Goal: Task Accomplishment & Management: Complete application form

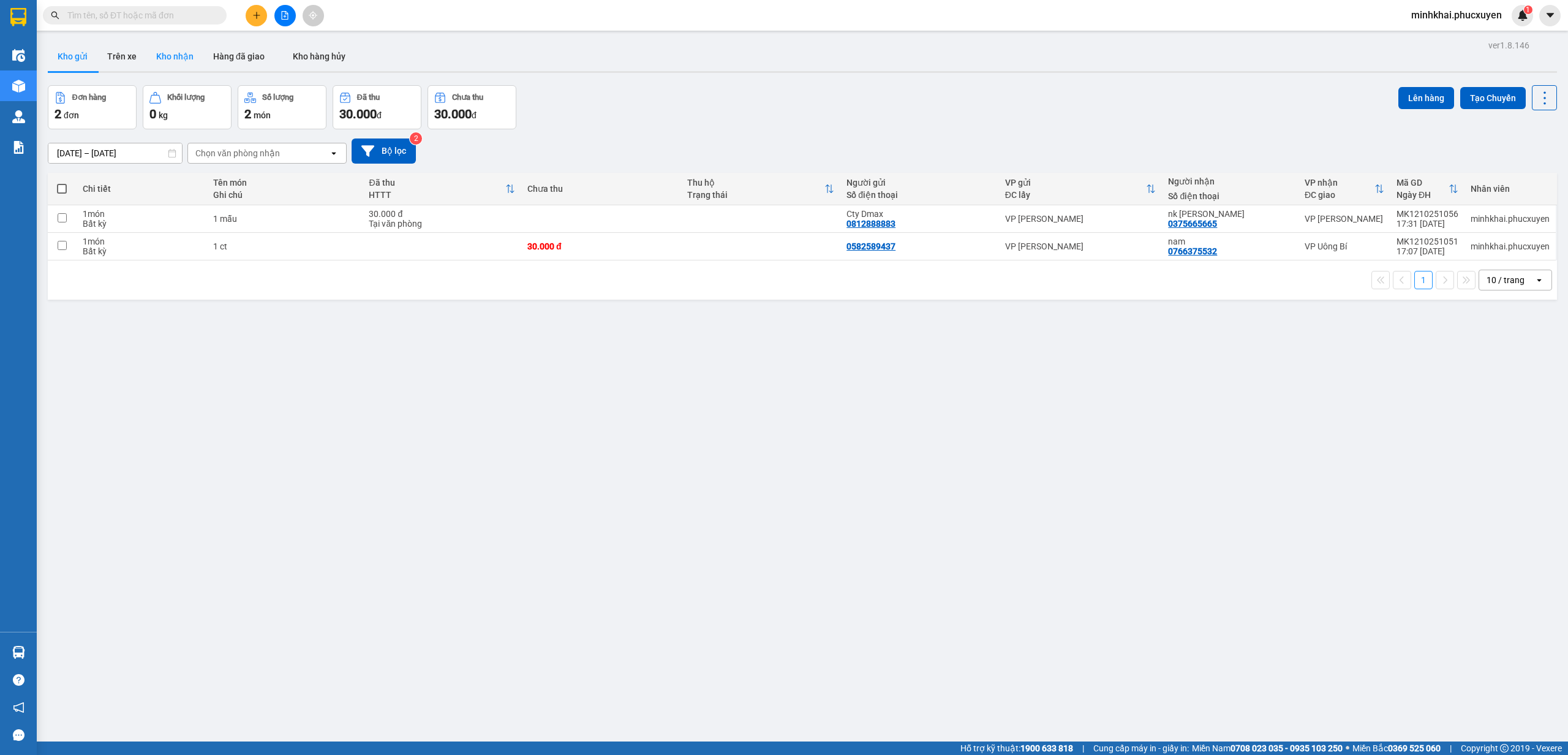
click at [175, 60] on button "Kho nhận" at bounding box center [175, 56] width 57 height 29
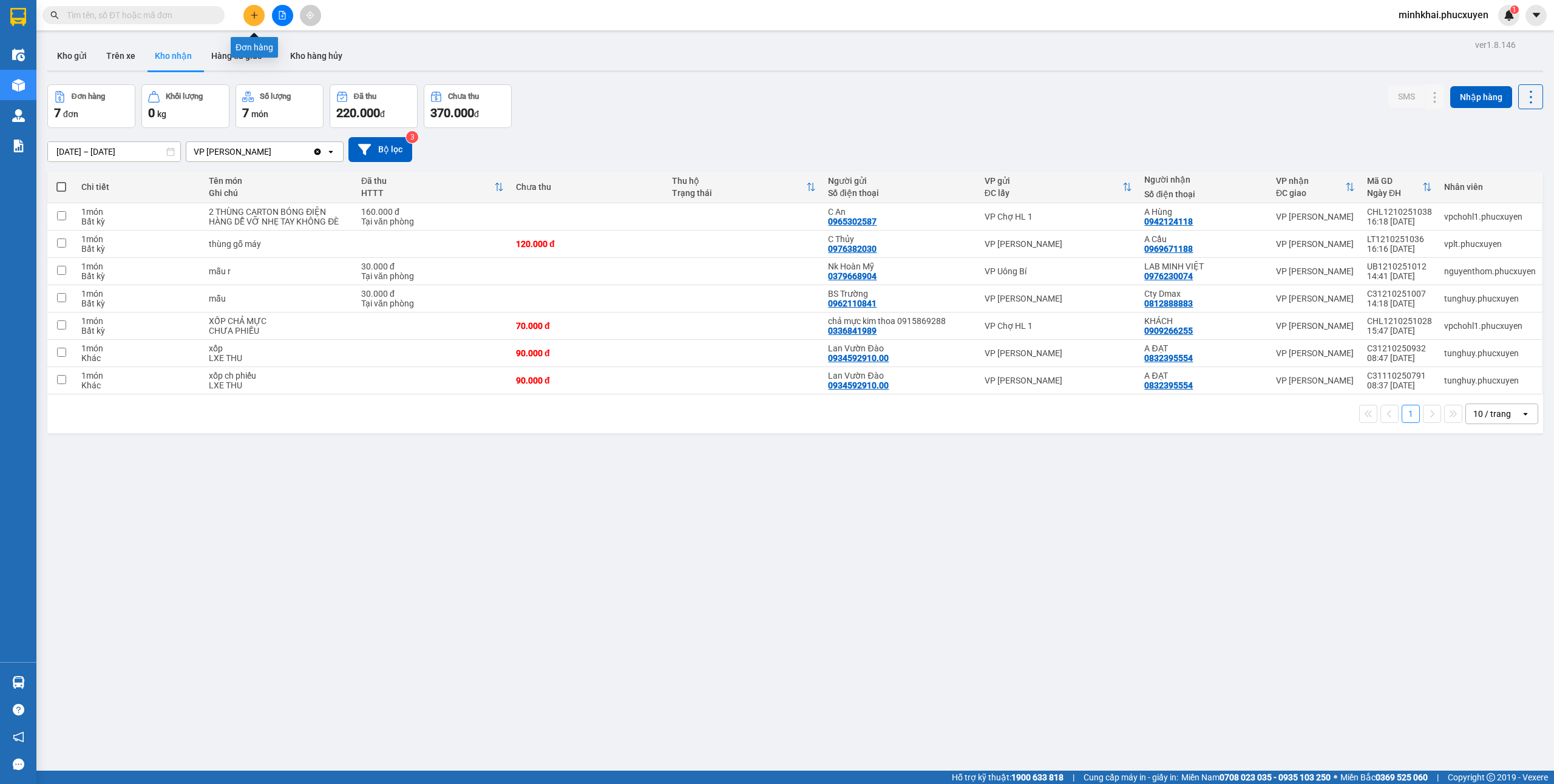
click at [253, 11] on icon "plus" at bounding box center [254, 15] width 9 height 9
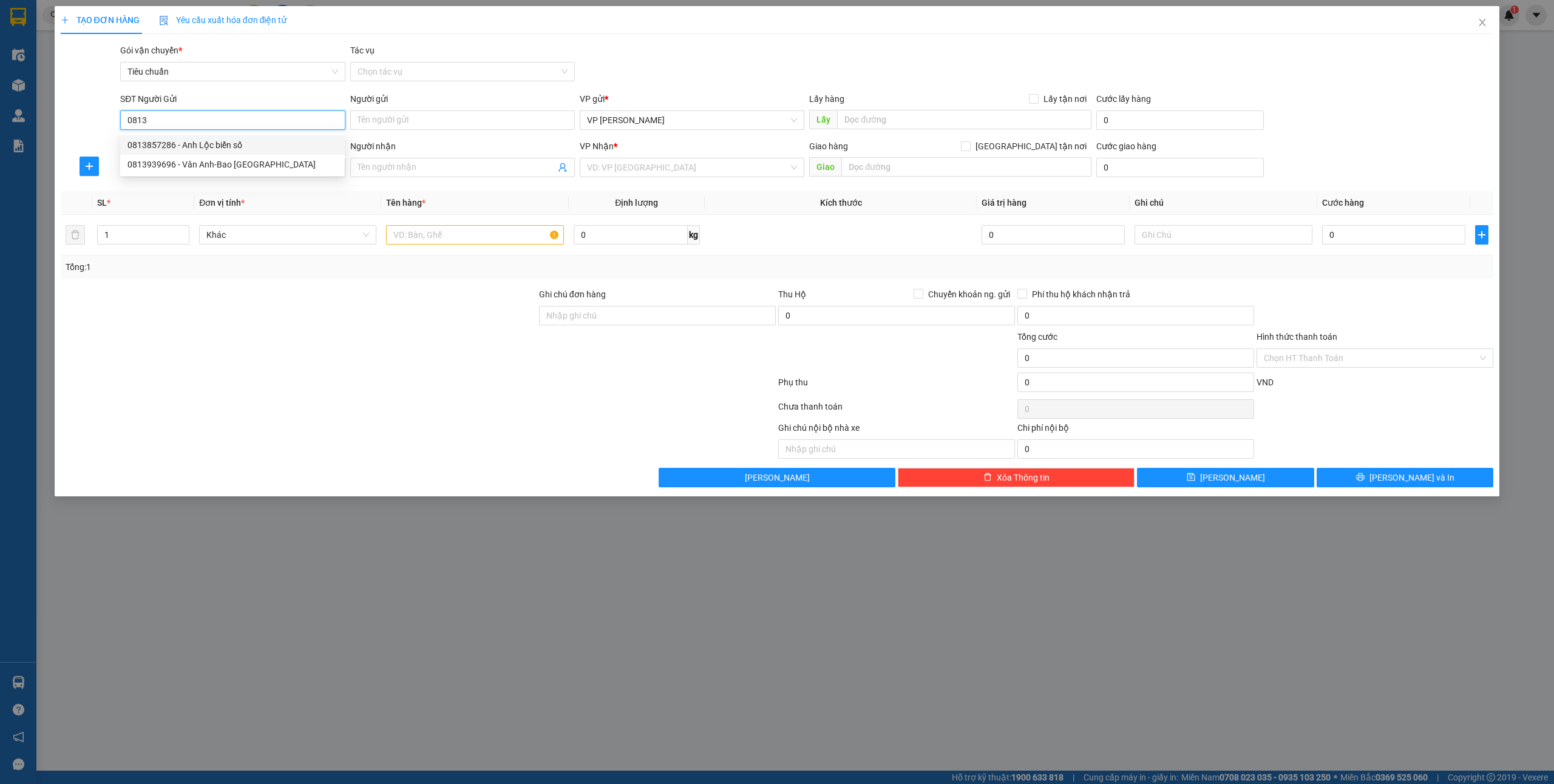
click at [175, 141] on div "0813857286 - Anh Lộc biển số" at bounding box center [233, 145] width 210 height 13
type input "0813857286"
type input "Anh Lộc biển số"
type input "0813857286"
click at [210, 165] on input "SĐT Người Nhận *" at bounding box center [232, 168] width 224 height 19
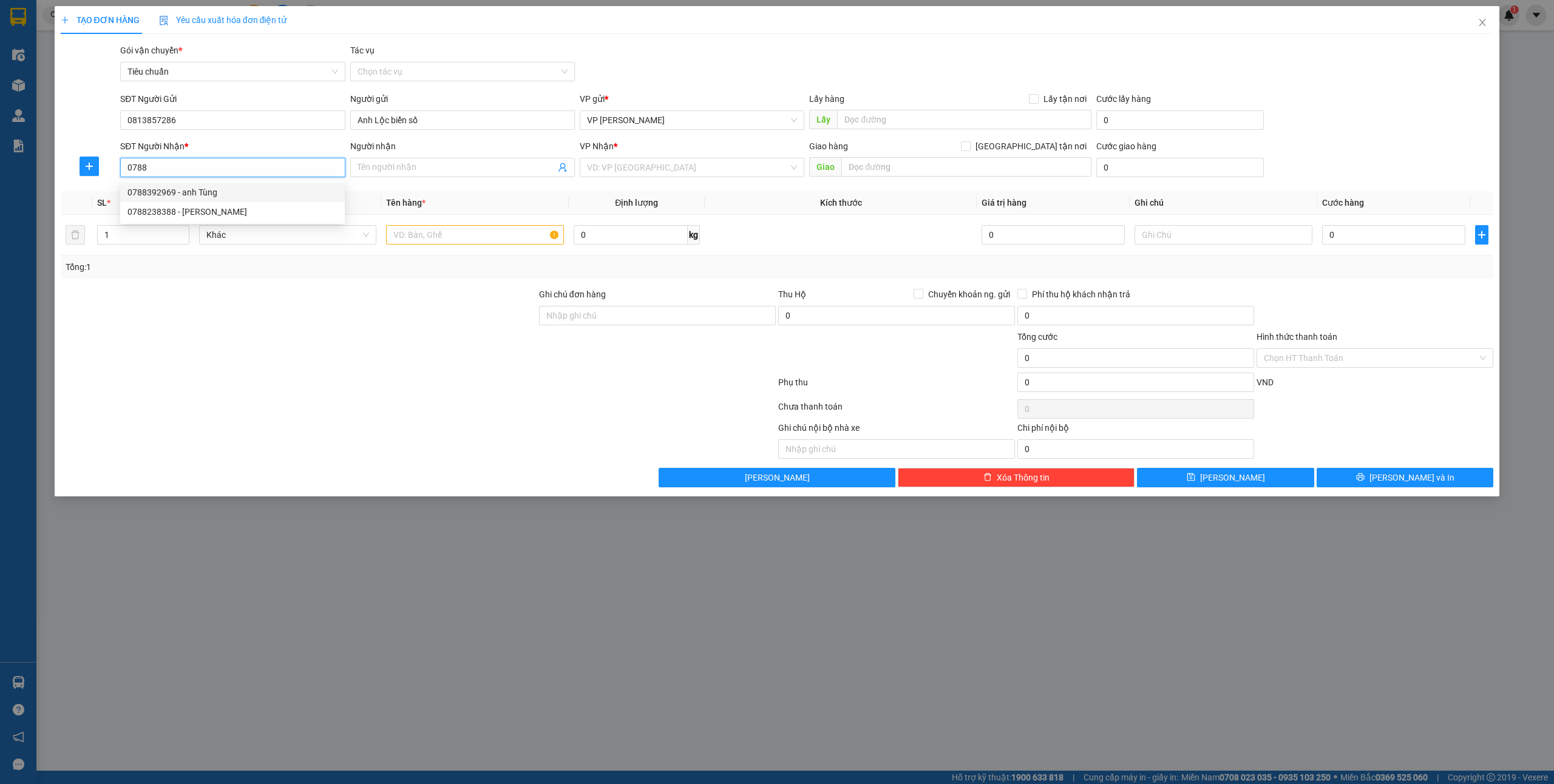
click at [205, 190] on div "0788392969 - anh Tùng" at bounding box center [233, 192] width 210 height 13
type input "0788392969"
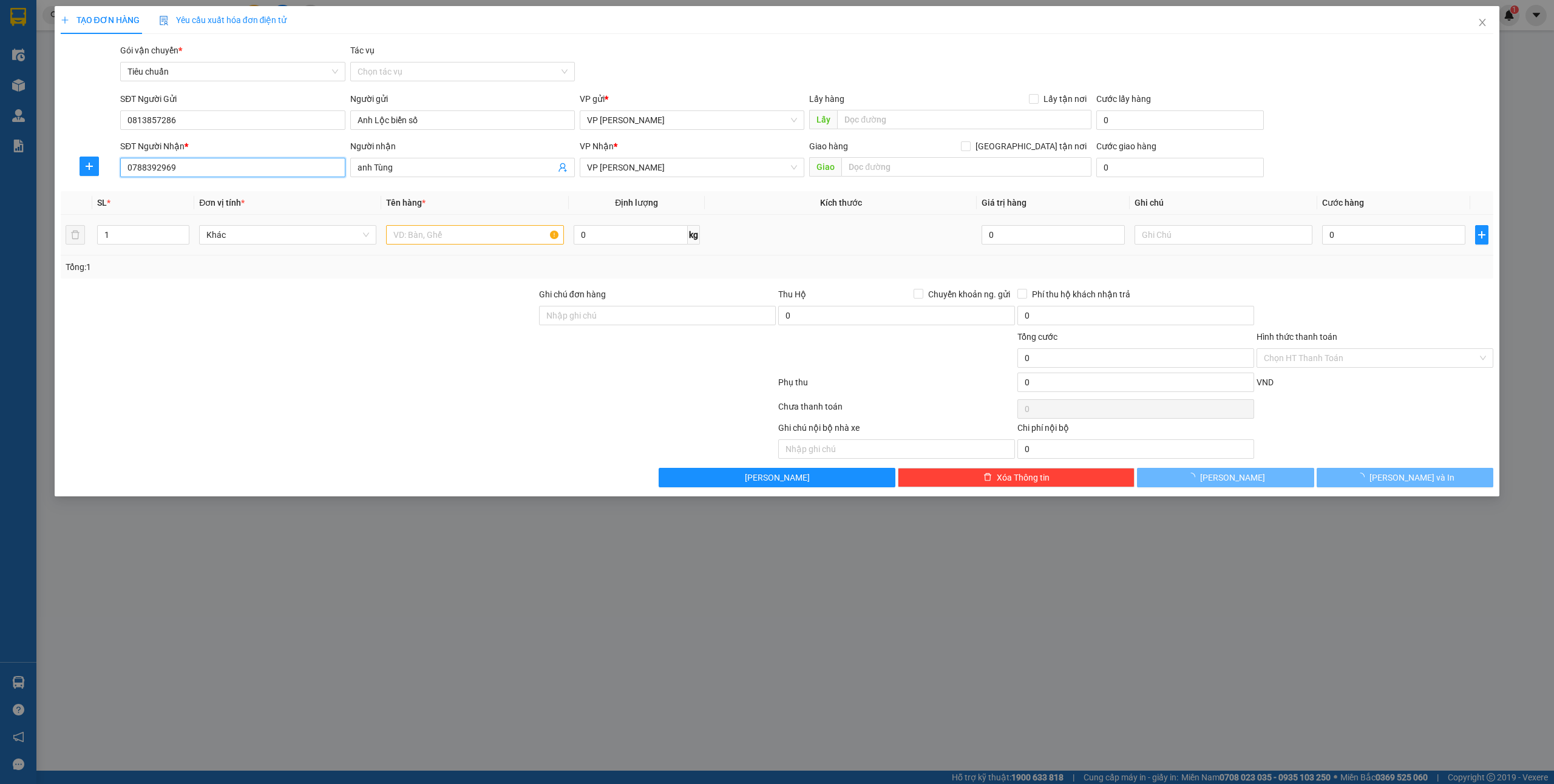
type input "anh Tùng"
type input "0788392969"
drag, startPoint x: 436, startPoint y: 237, endPoint x: 433, endPoint y: 245, distance: 8.5
click at [435, 244] on input "text" at bounding box center [474, 235] width 177 height 19
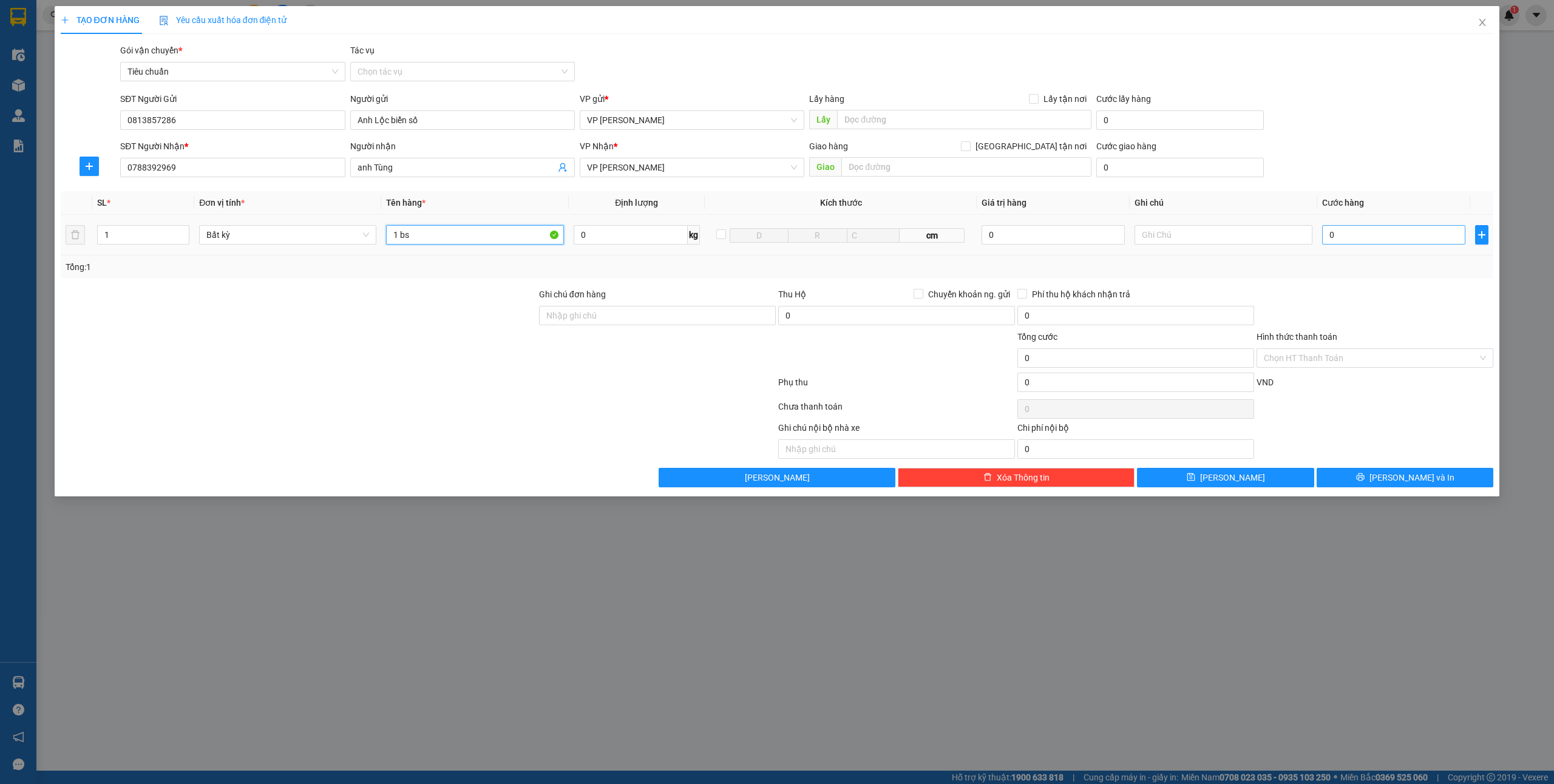
type input "1 bs"
click at [1360, 235] on input "0" at bounding box center [1394, 235] width 143 height 19
type input "3"
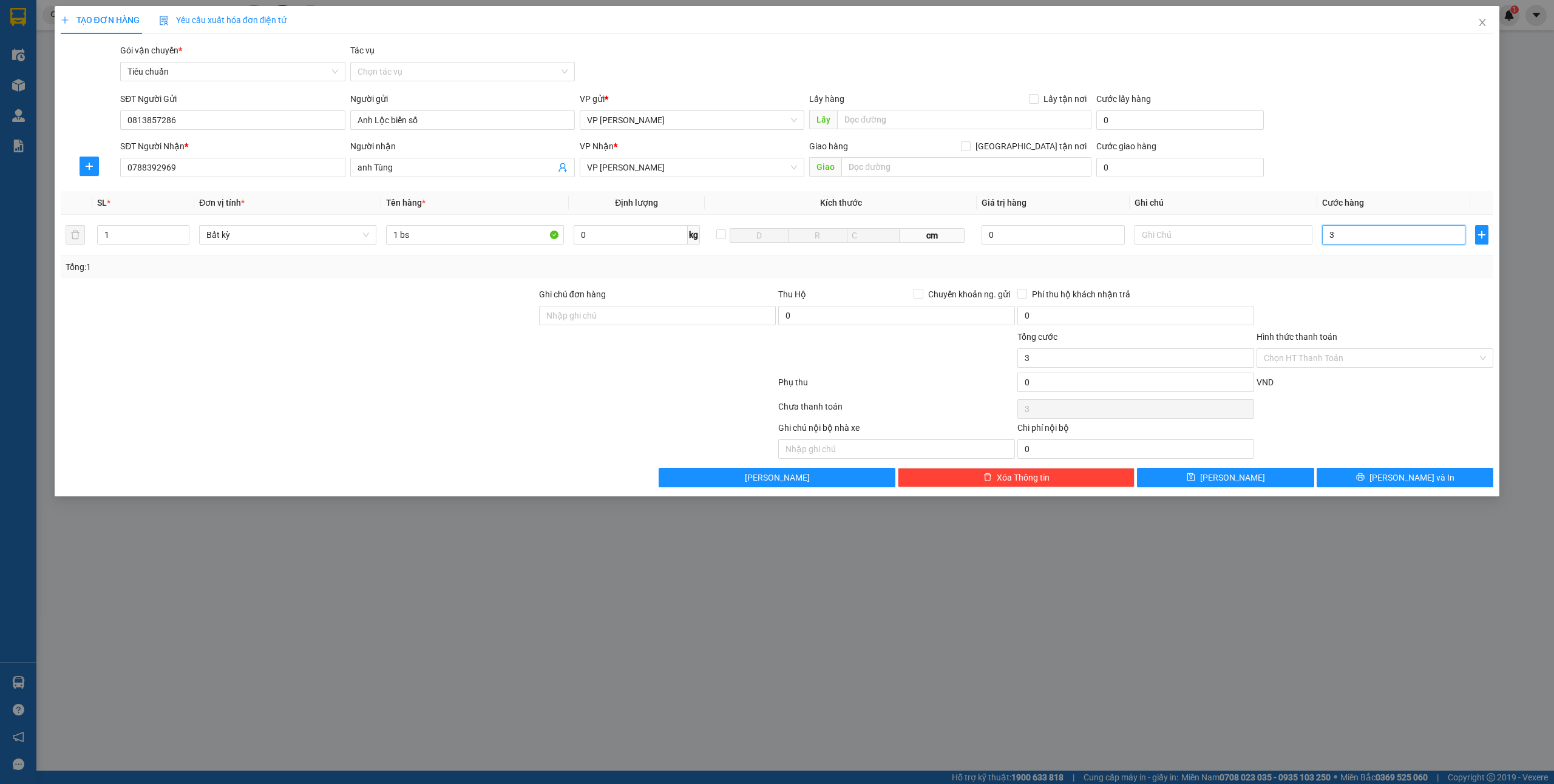
type input "30"
click at [1391, 468] on div "Transit Pickup Surcharge Ids Transit Deliver Surcharge Ids Transit Deliver Surc…" at bounding box center [777, 265] width 1433 height 443
type input "30.000"
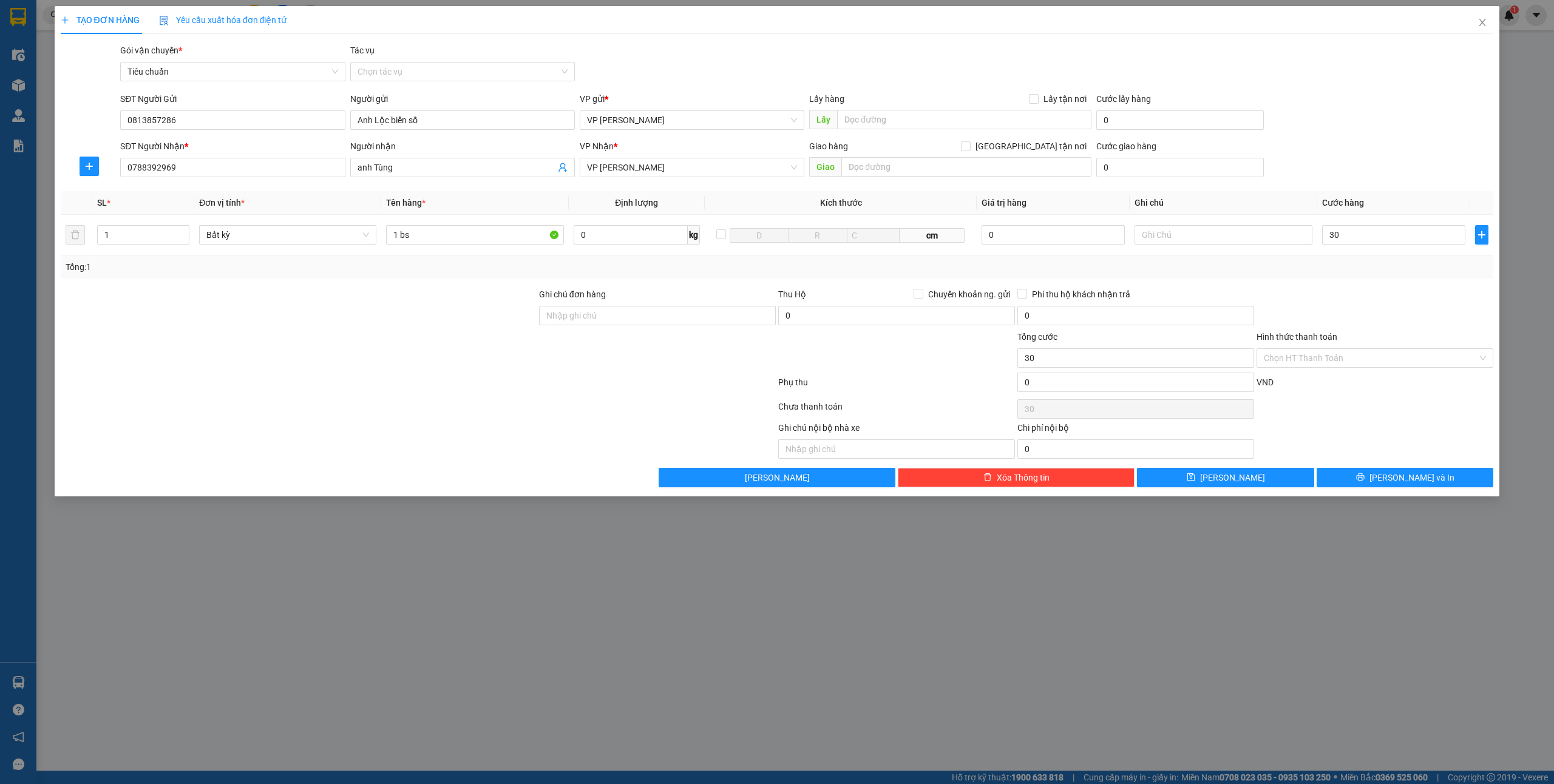
type input "30.000"
click at [1399, 479] on span "[PERSON_NAME] và In" at bounding box center [1411, 477] width 85 height 13
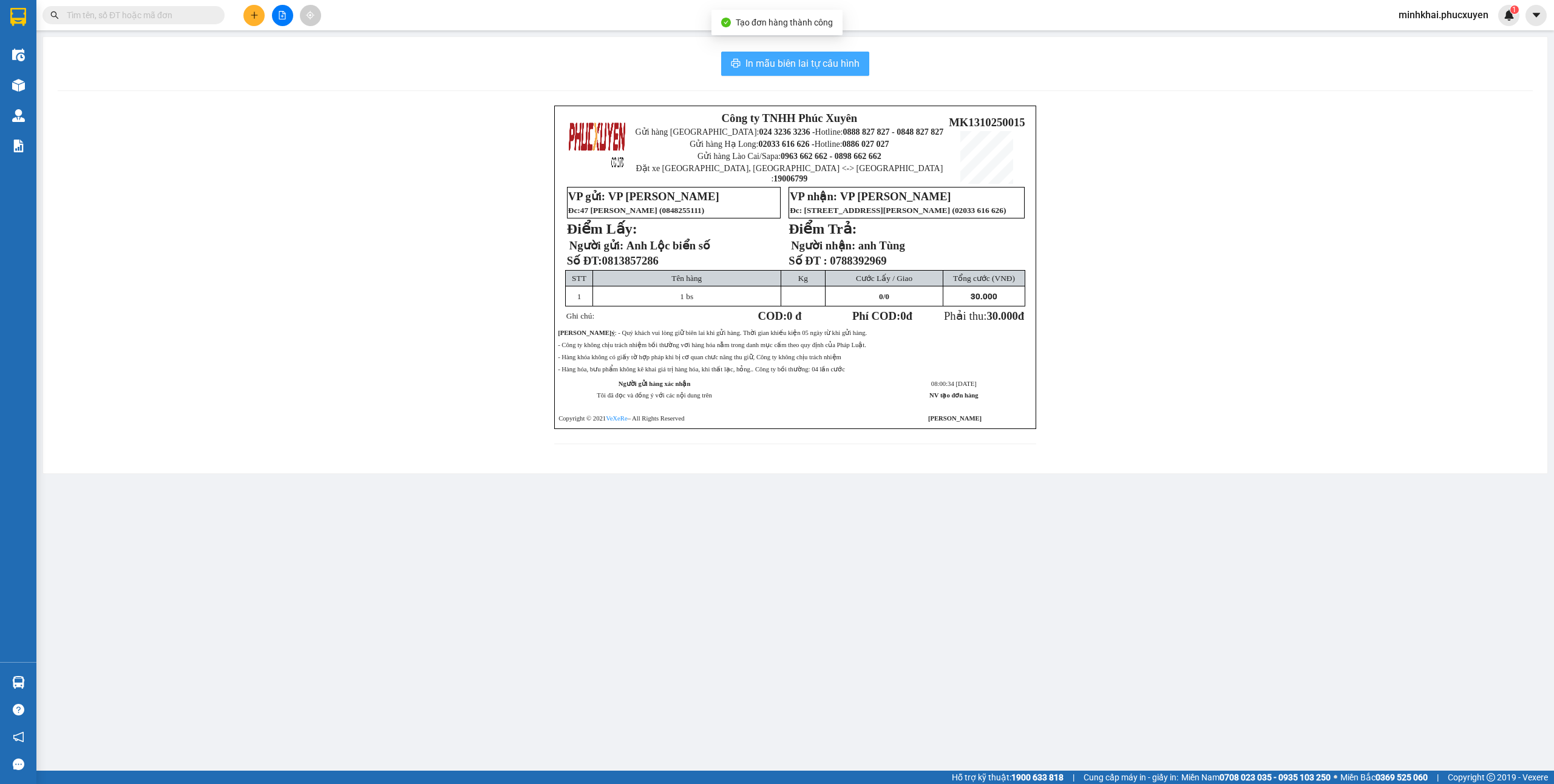
click at [795, 67] on span "In mẫu biên lai tự cấu hình" at bounding box center [803, 63] width 114 height 15
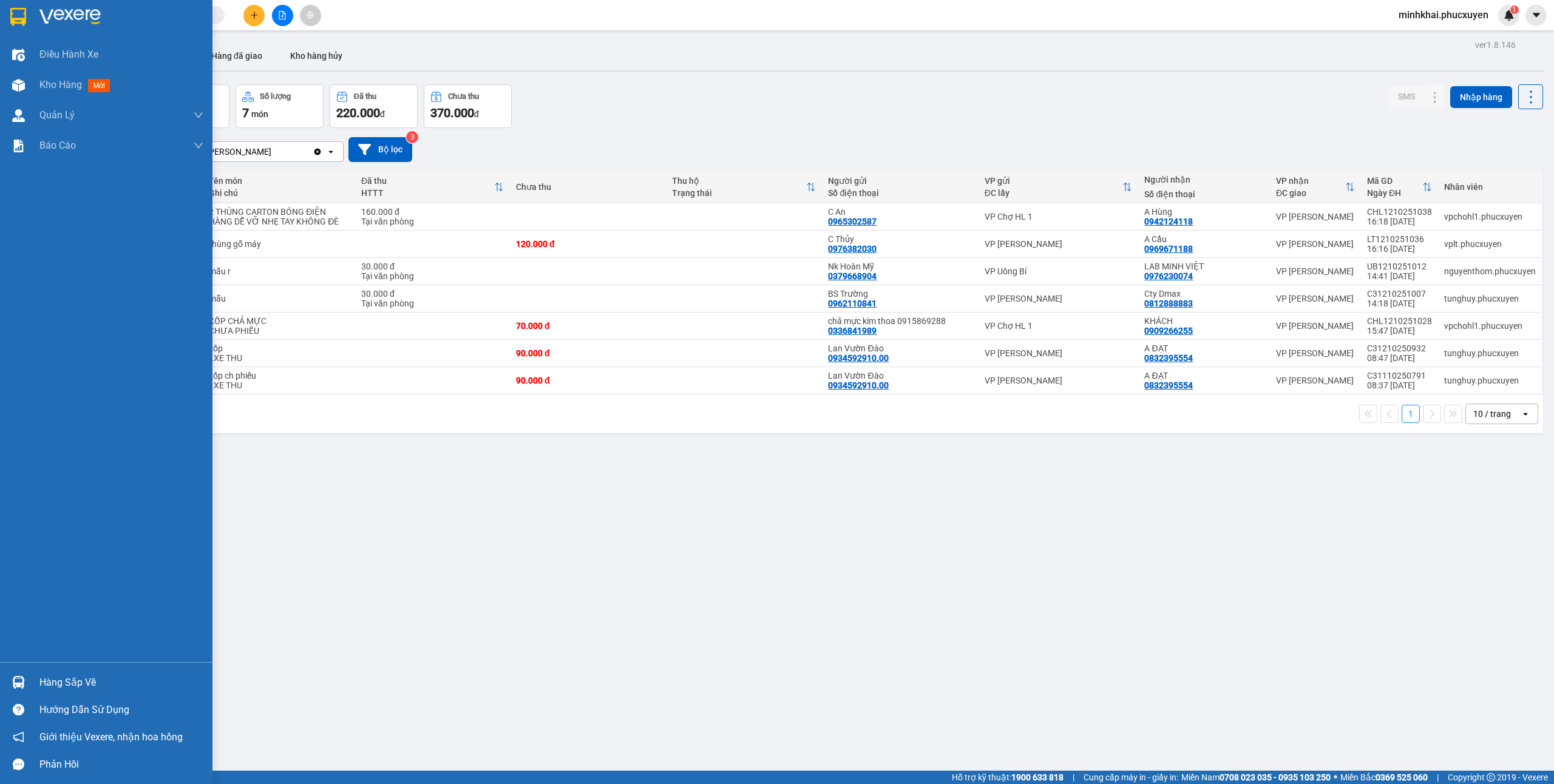
click at [12, 676] on img at bounding box center [19, 683] width 12 height 12
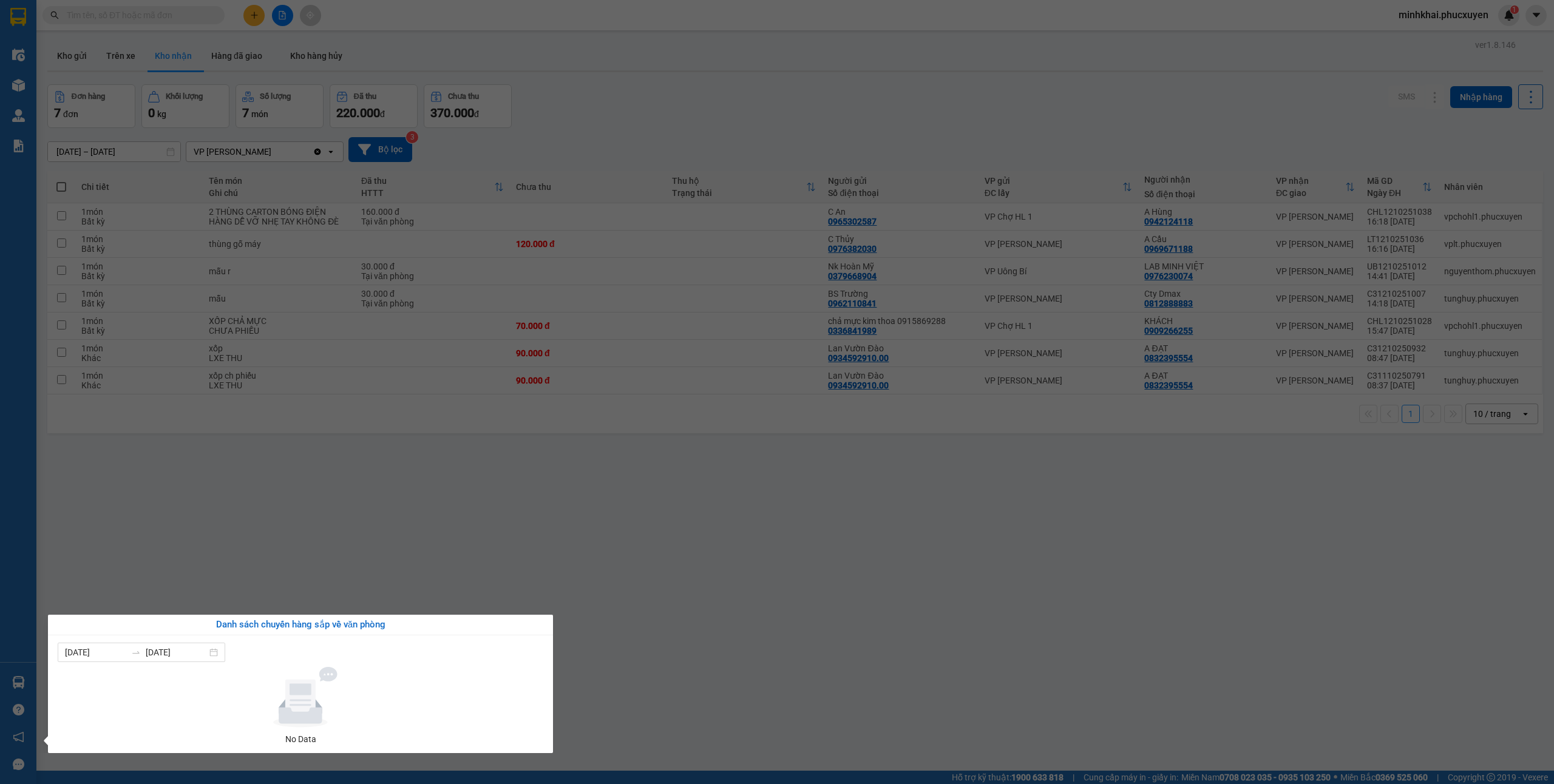
click at [261, 62] on section "Kết quả tìm kiếm ( 0 ) Bộ lọc No Data minhkhai.phucxuyen 1 Điều hành xe Kho hàn…" at bounding box center [777, 392] width 1554 height 784
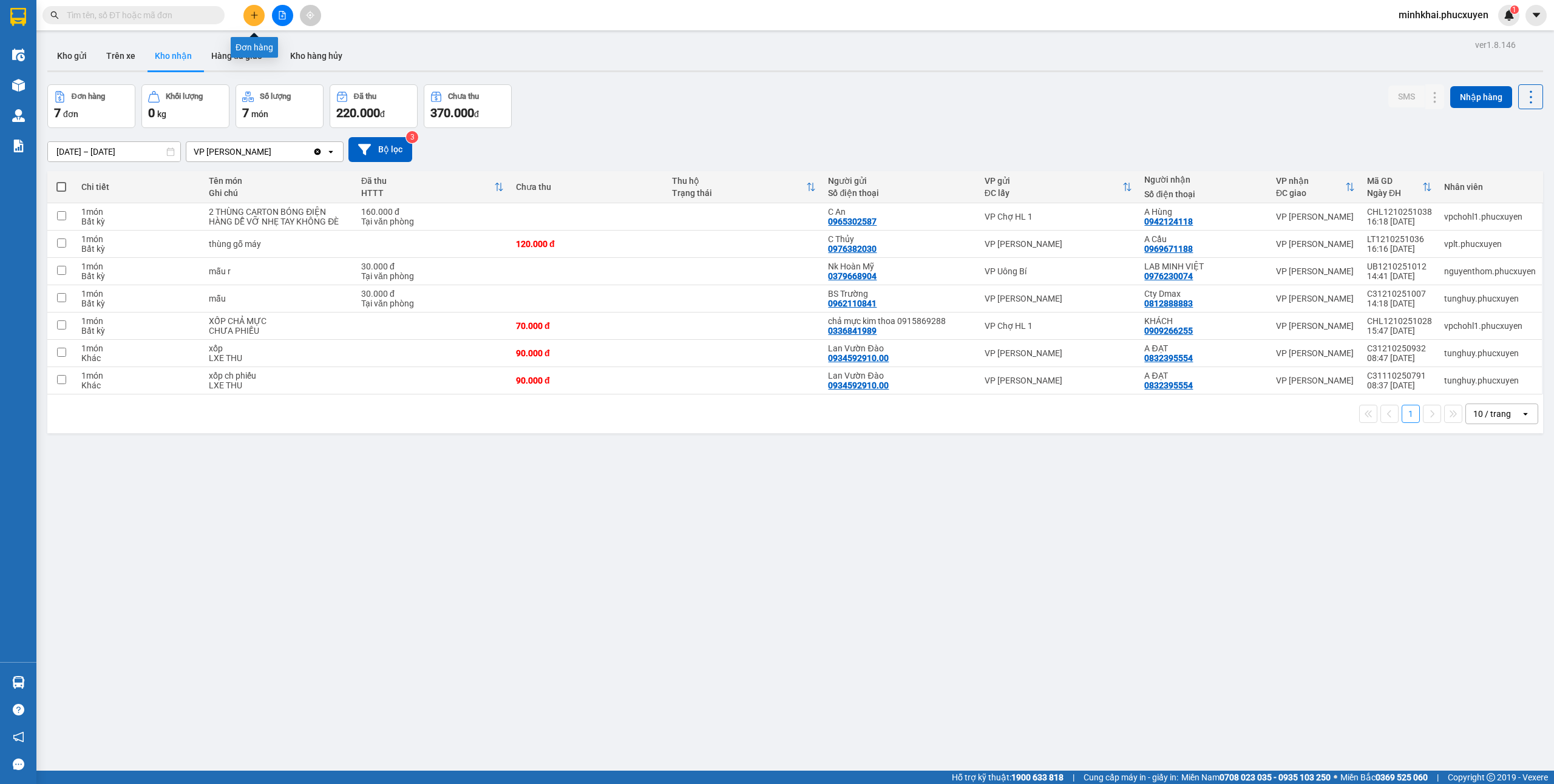
click at [251, 12] on icon "plus" at bounding box center [254, 15] width 9 height 9
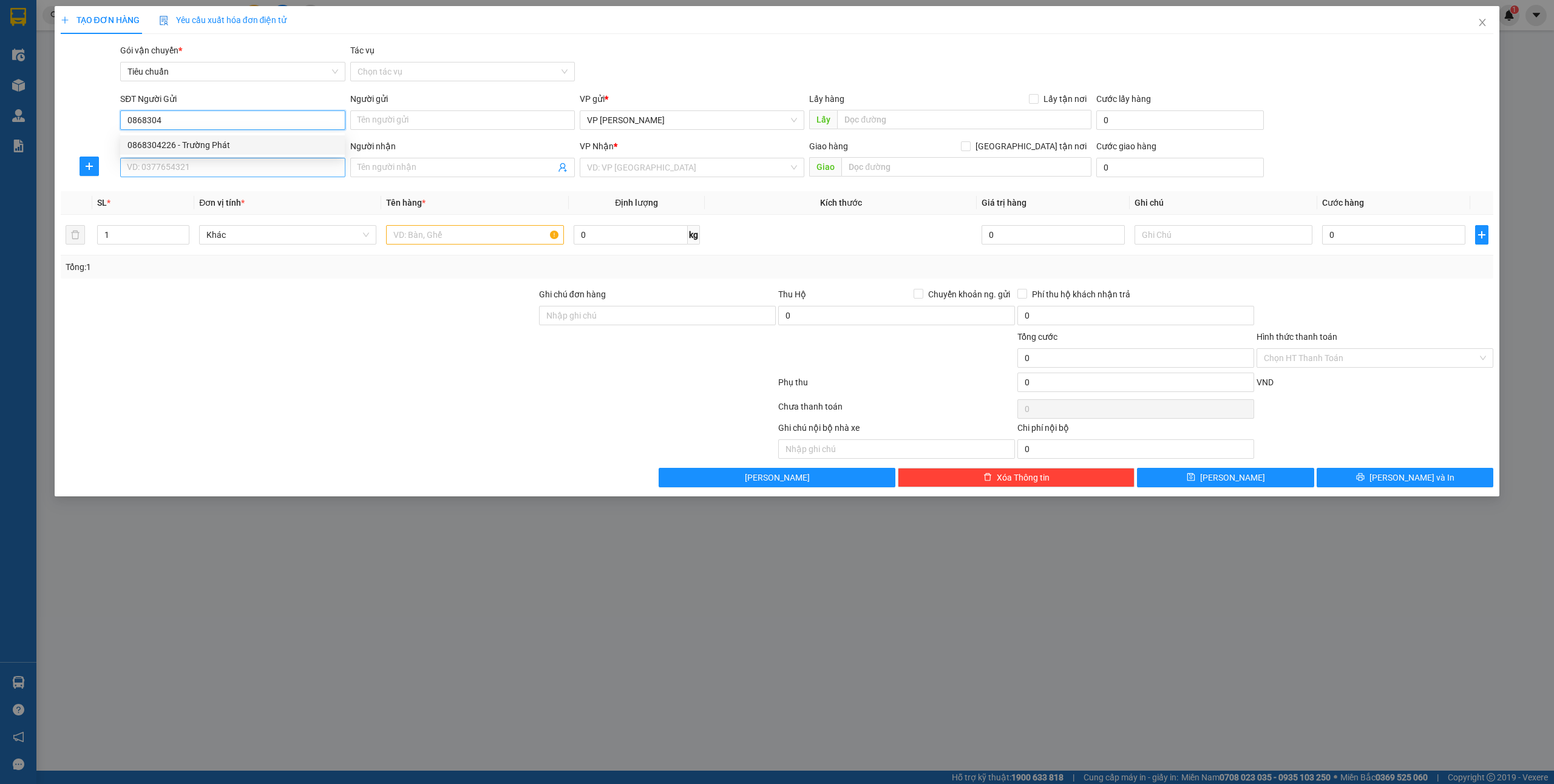
drag, startPoint x: 213, startPoint y: 143, endPoint x: 205, endPoint y: 166, distance: 24.4
click at [213, 143] on div "0868304226 - Trường Phát" at bounding box center [233, 145] width 210 height 13
type input "0868304226"
type input "Trường Phát"
type input "0868304226"
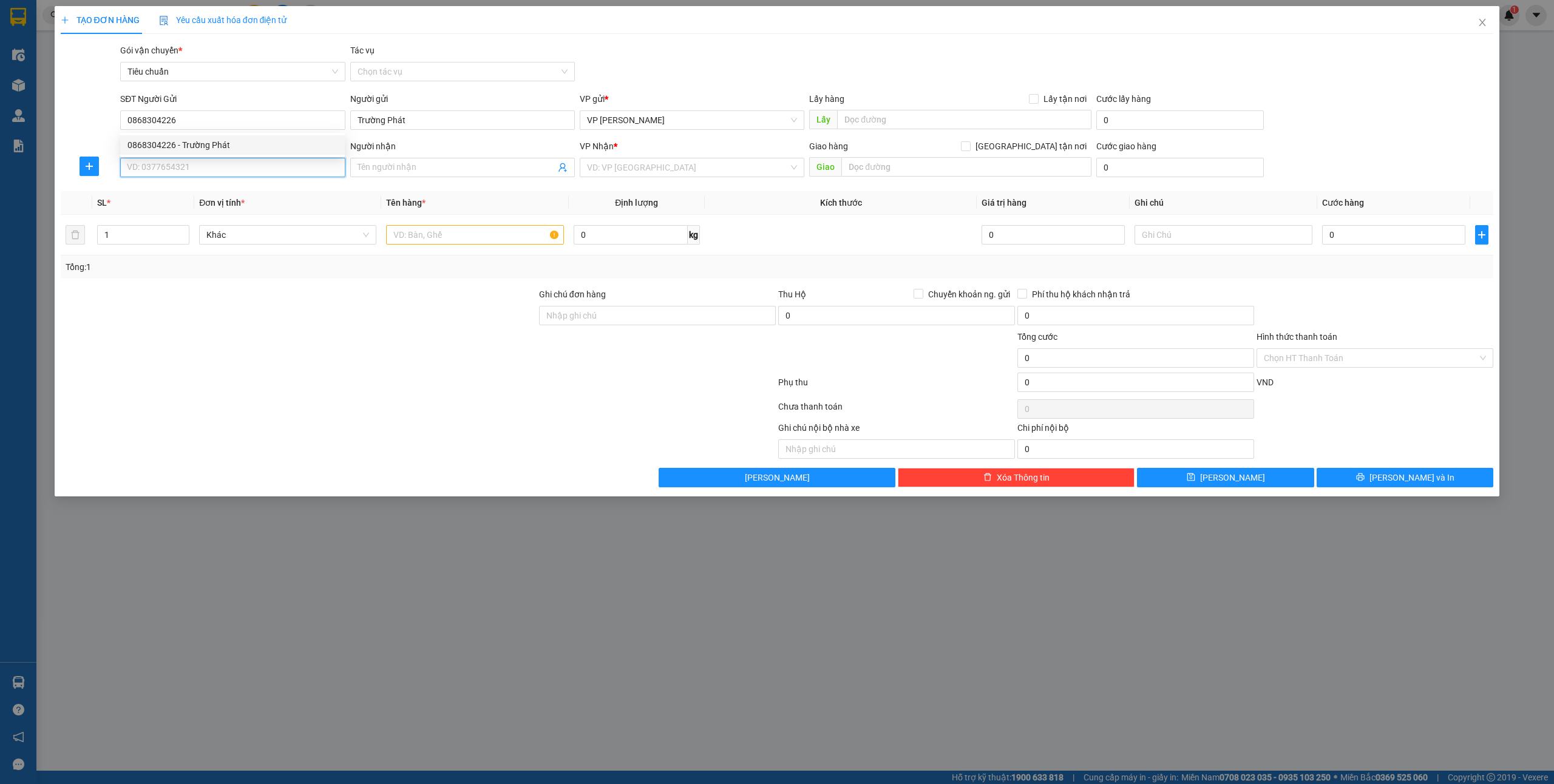
click at [204, 168] on input "SĐT Người Nhận *" at bounding box center [232, 168] width 224 height 19
click at [233, 212] on div "0974482336 - Lab Đỗ Gia" at bounding box center [233, 211] width 210 height 13
type input "0974482336"
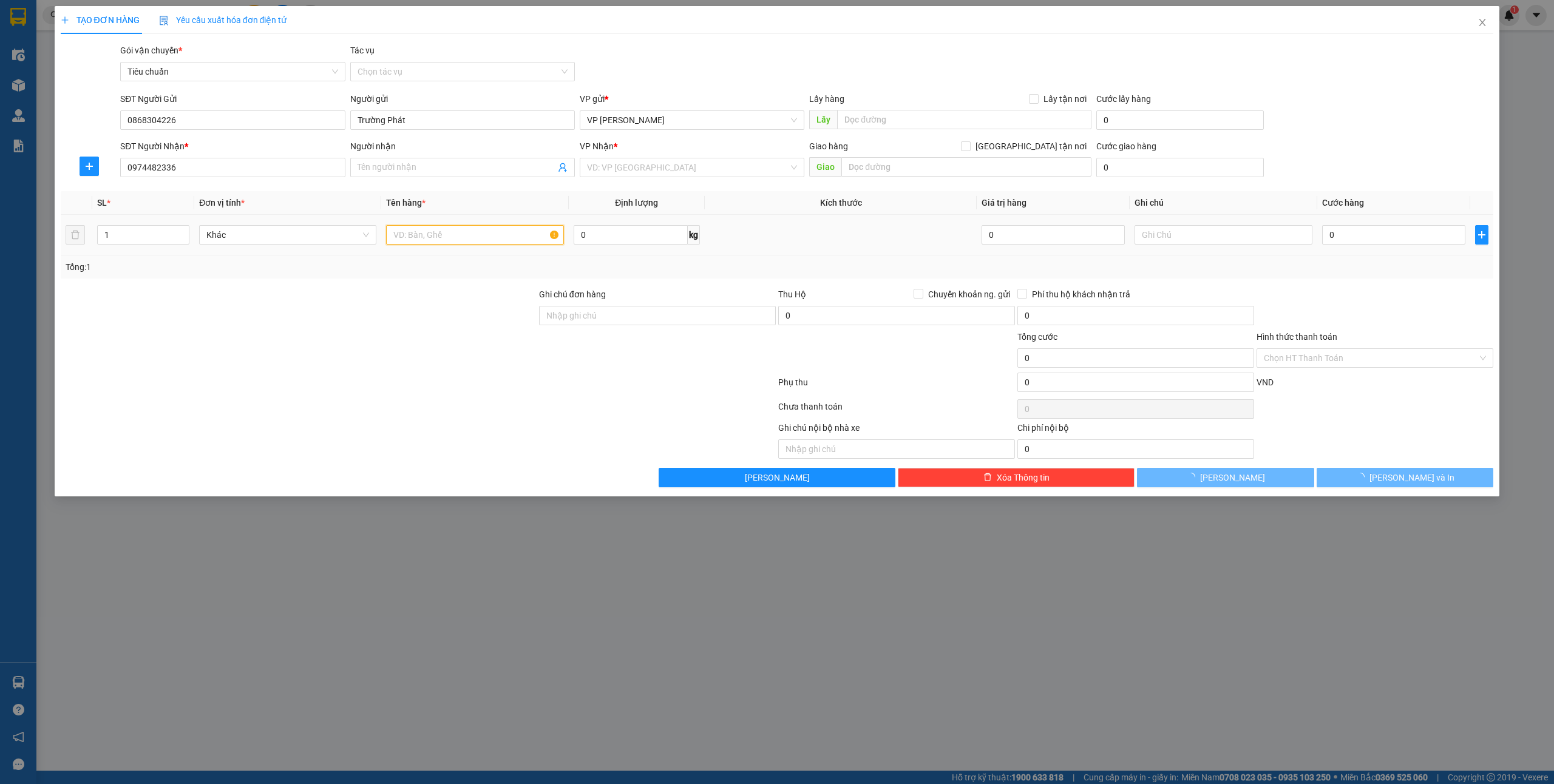
click at [387, 228] on input "text" at bounding box center [474, 235] width 177 height 19
click at [413, 235] on input "text" at bounding box center [474, 235] width 177 height 19
type input "Lab [PERSON_NAME]"
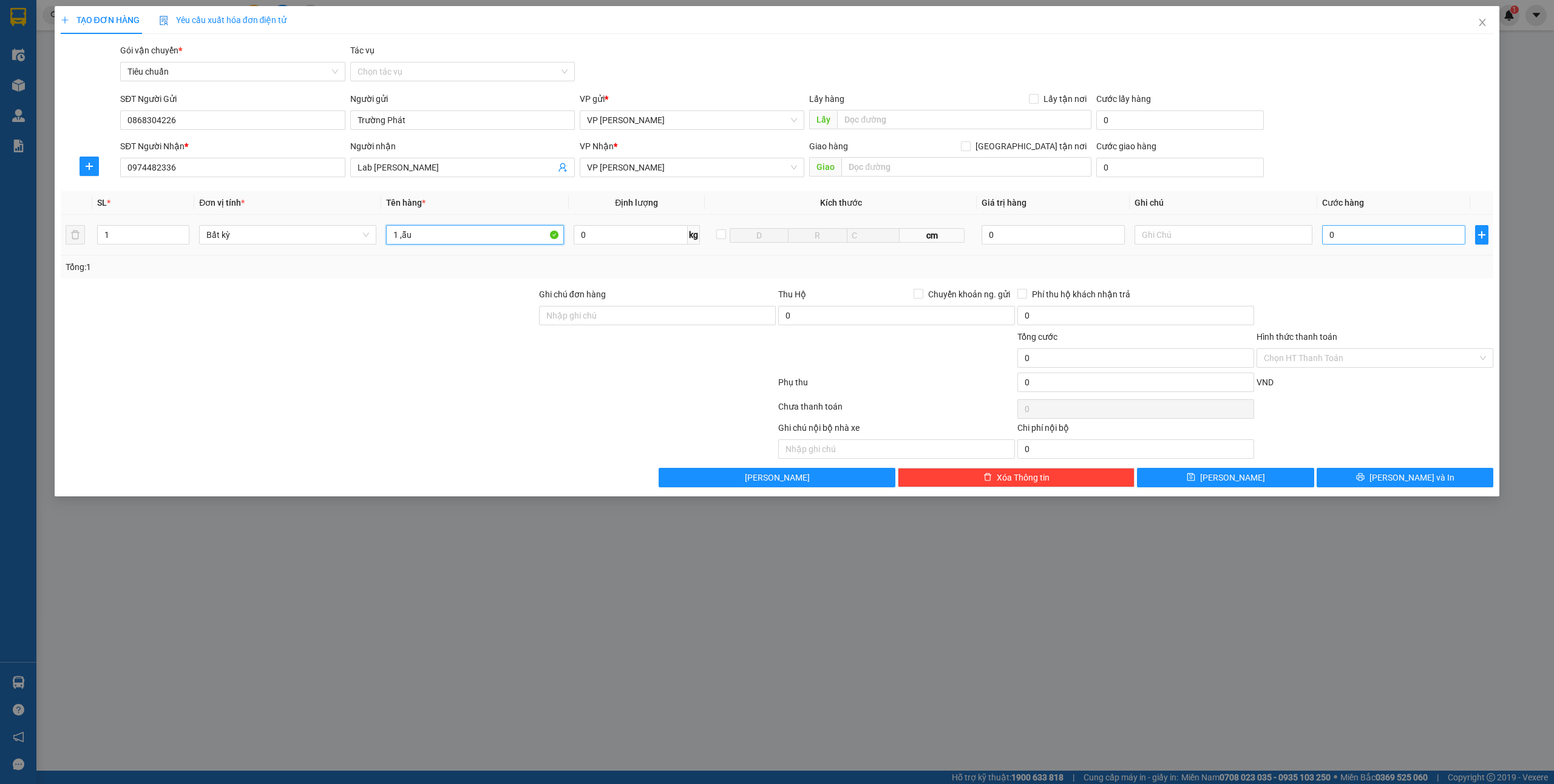
type input "1 ,ẫu"
click at [1353, 238] on input "0" at bounding box center [1394, 235] width 143 height 19
type input "5"
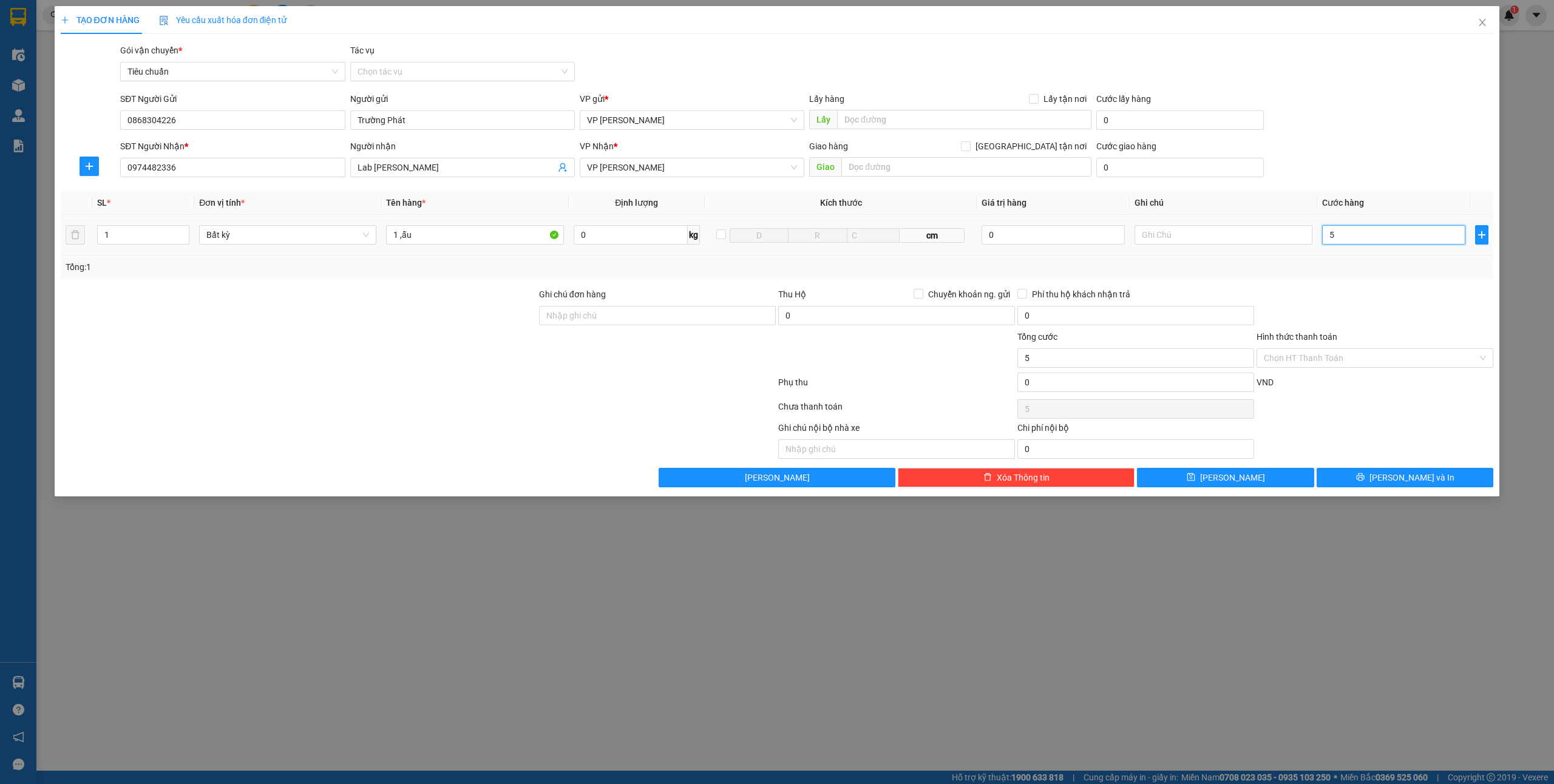
type input "50"
click at [1341, 351] on input "Hình thức thanh toán" at bounding box center [1371, 358] width 214 height 18
type input "50.000"
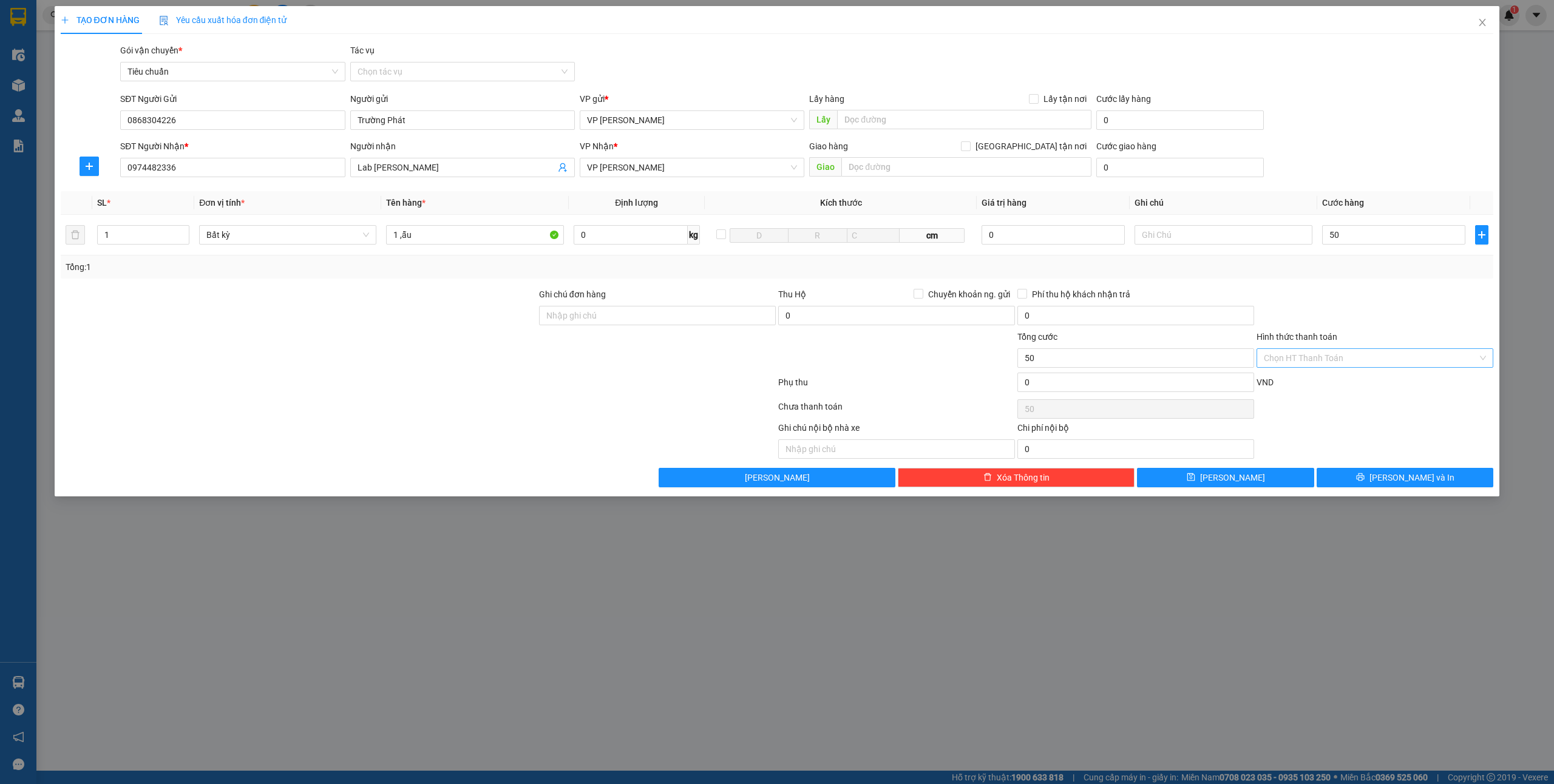
type input "50.000"
click at [1316, 373] on div "Transit Pickup Surcharge Ids Transit Deliver Surcharge Ids Transit Deliver Surc…" at bounding box center [777, 265] width 1433 height 443
click at [1305, 357] on input "Hình thức thanh toán" at bounding box center [1371, 358] width 214 height 18
click at [1299, 383] on div "Tại văn phòng" at bounding box center [1375, 383] width 222 height 13
type input "0"
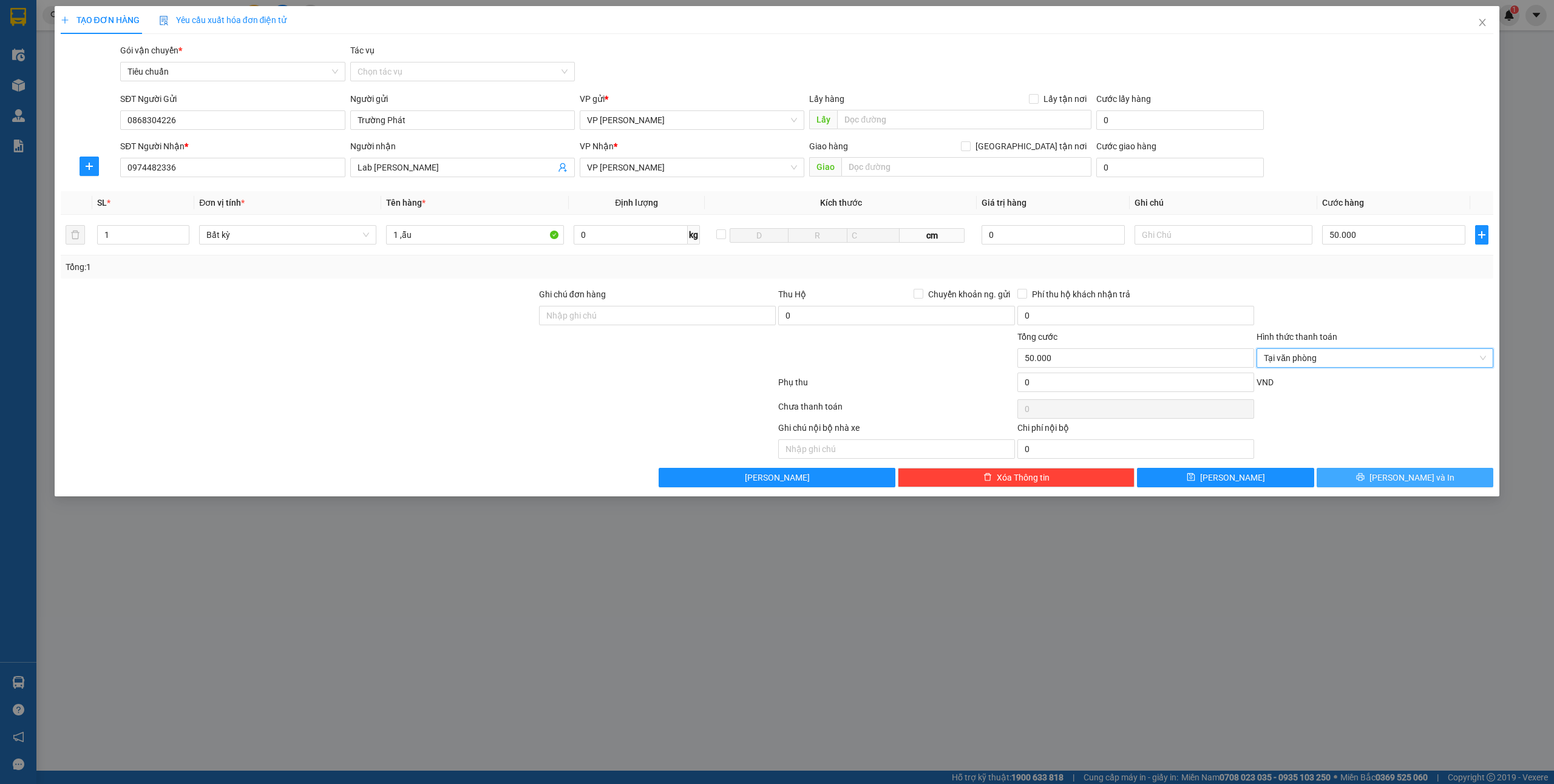
drag, startPoint x: 1382, startPoint y: 466, endPoint x: 1382, endPoint y: 474, distance: 8.0
click at [1382, 471] on div "Transit Pickup Surcharge Ids Transit Deliver Surcharge Ids Transit Deliver Surc…" at bounding box center [777, 265] width 1433 height 443
click at [1383, 475] on button "[PERSON_NAME] và In" at bounding box center [1405, 478] width 177 height 19
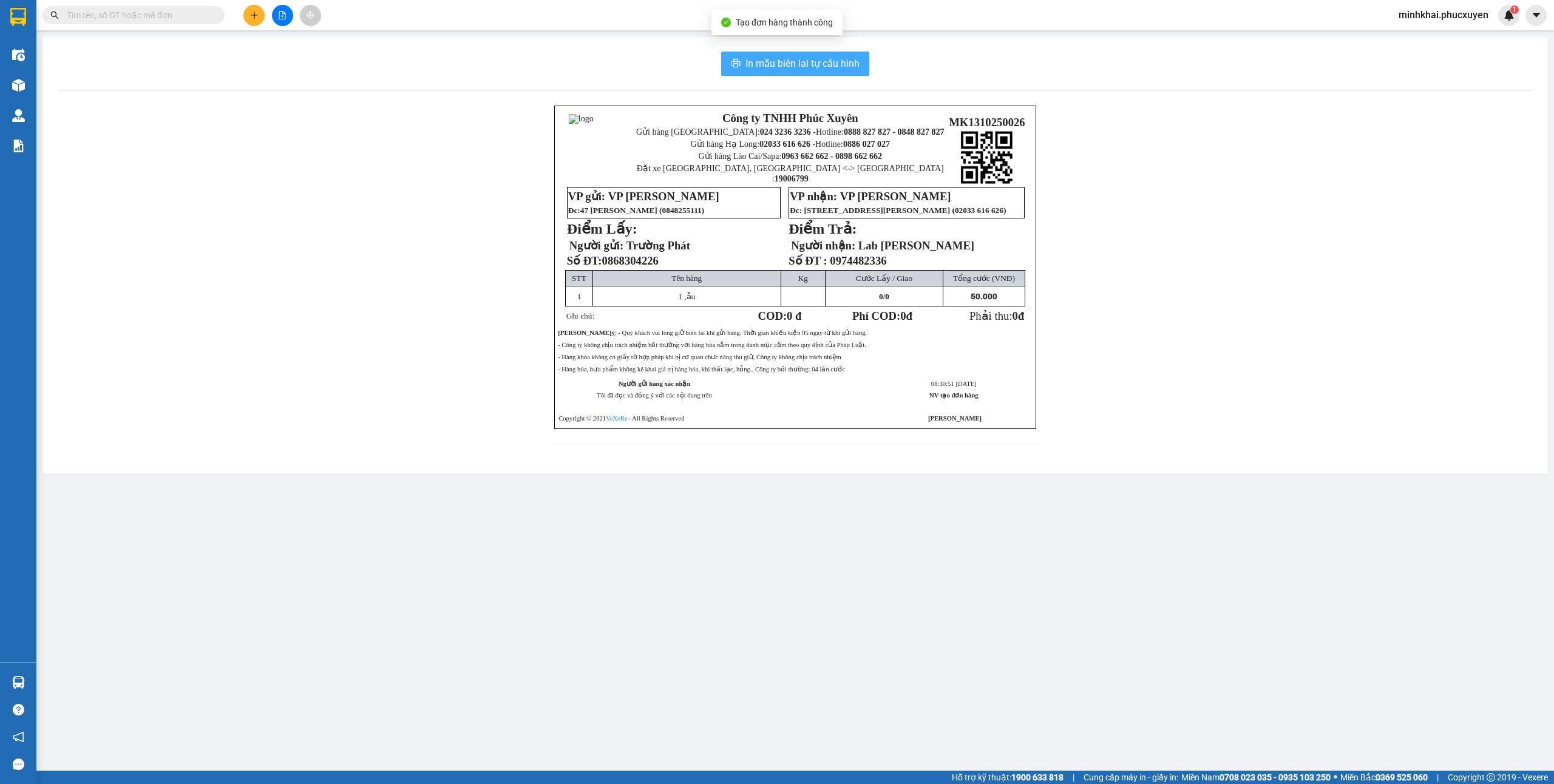
click at [758, 56] on span "In mẫu biên lai tự cấu hình" at bounding box center [803, 63] width 114 height 15
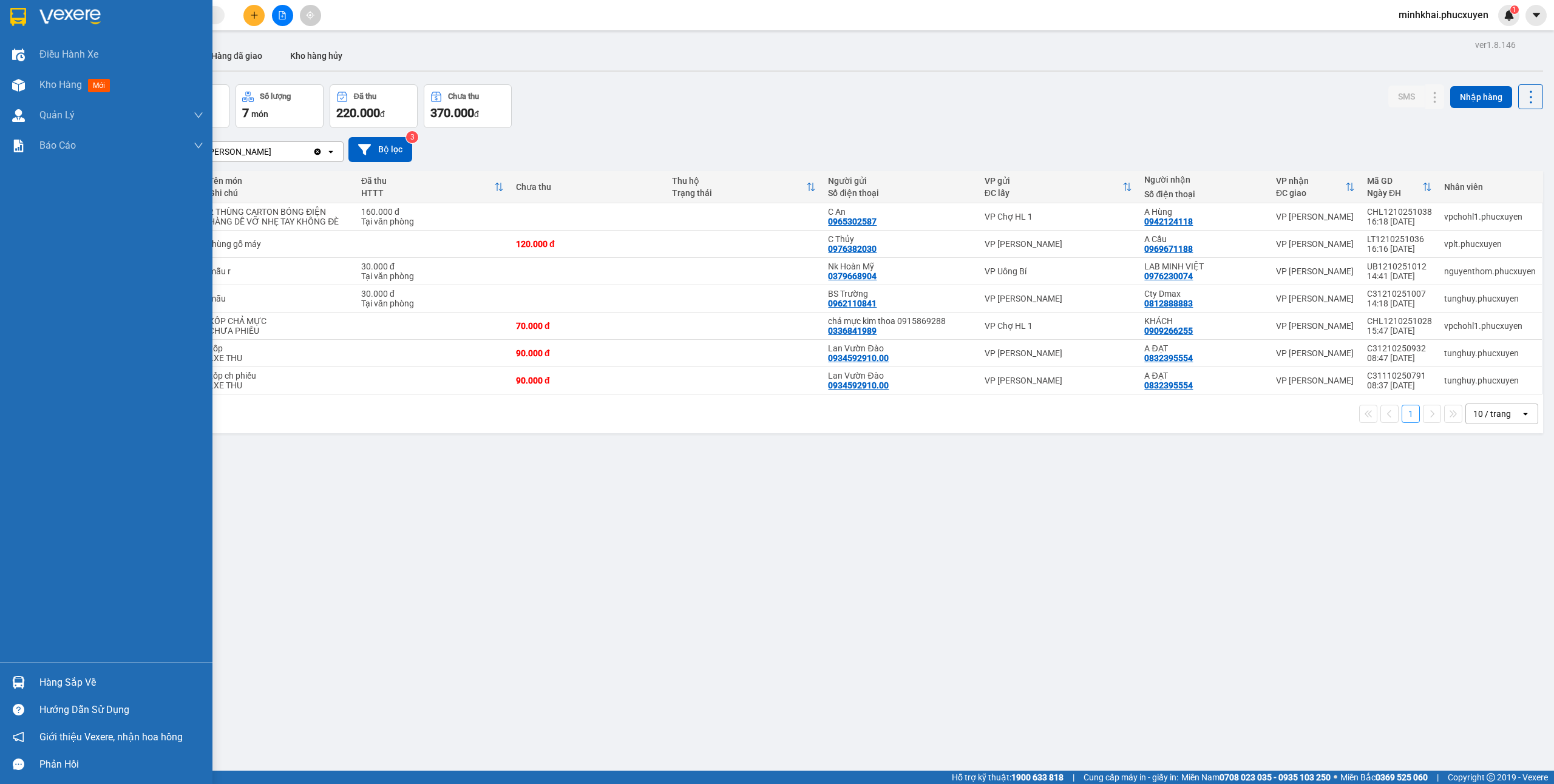
click at [96, 686] on div "Hàng sắp về" at bounding box center [122, 683] width 164 height 18
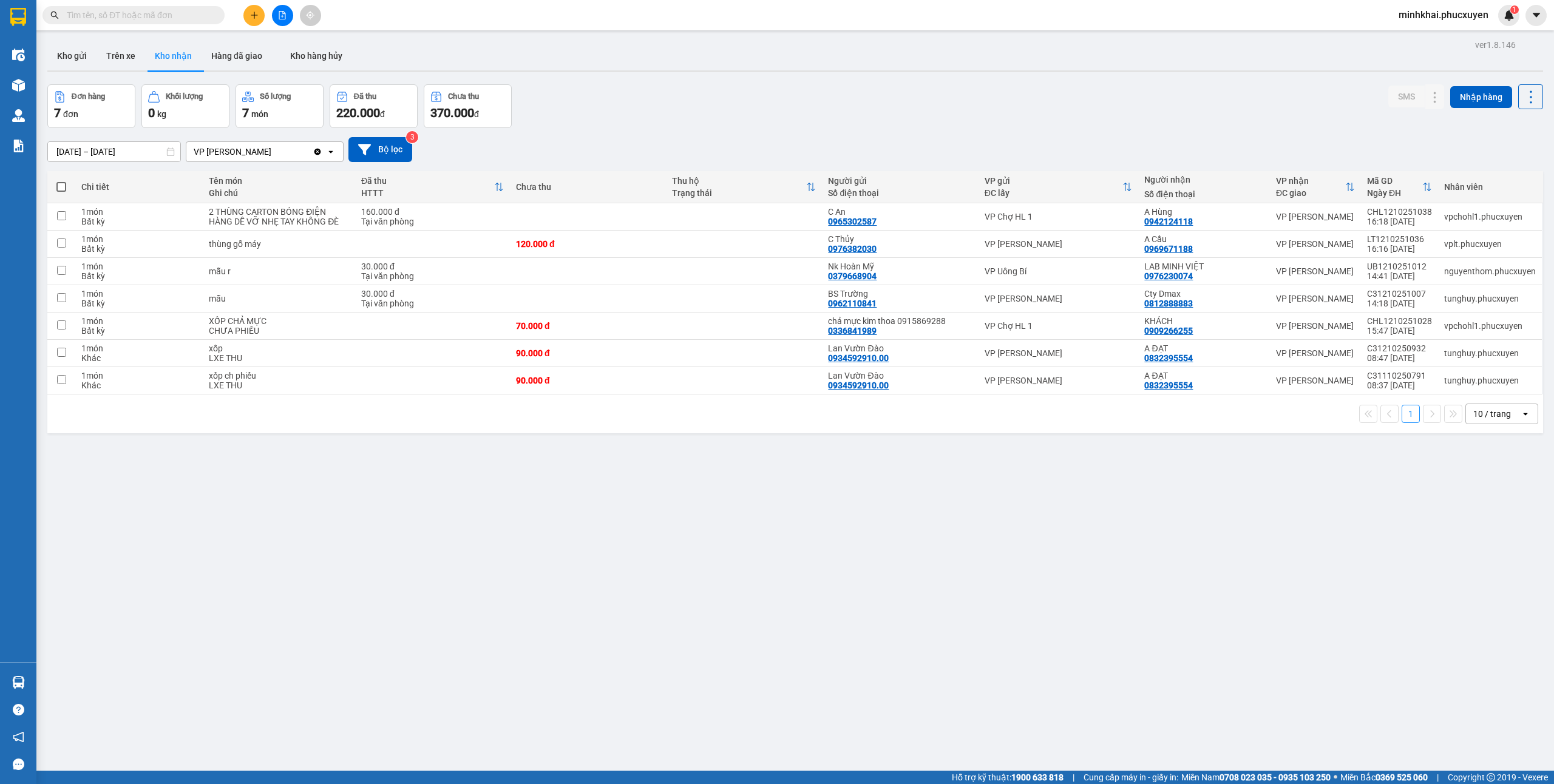
click at [680, 683] on section "Kết quả tìm kiếm ( 0 ) Bộ lọc No Data minhkhai.phucxuyen 1 Điều hành xe Kho hàn…" at bounding box center [777, 392] width 1554 height 784
click at [74, 59] on button "Kho gửi" at bounding box center [72, 55] width 49 height 29
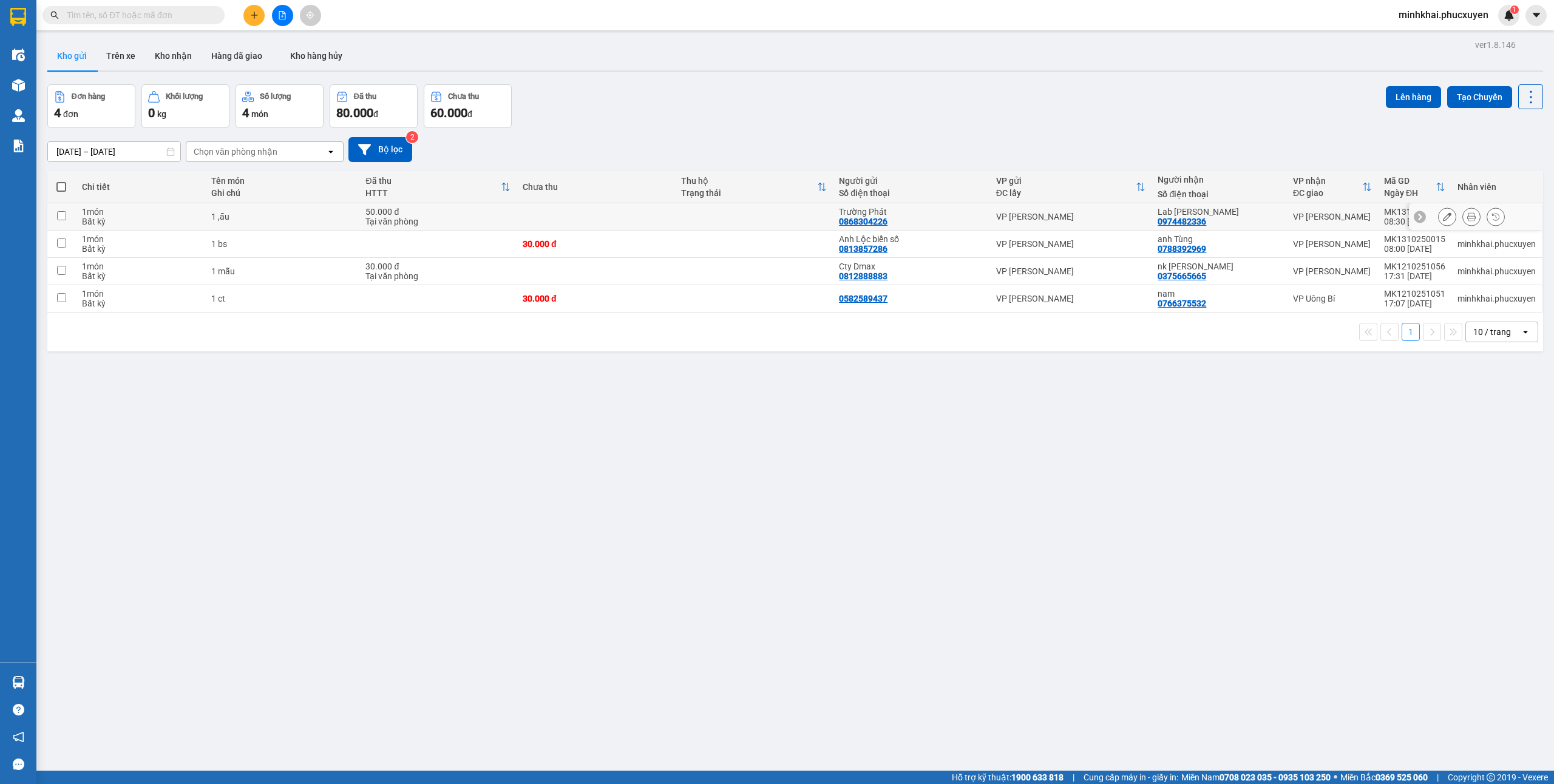
click at [1443, 219] on icon at bounding box center [1447, 217] width 9 height 9
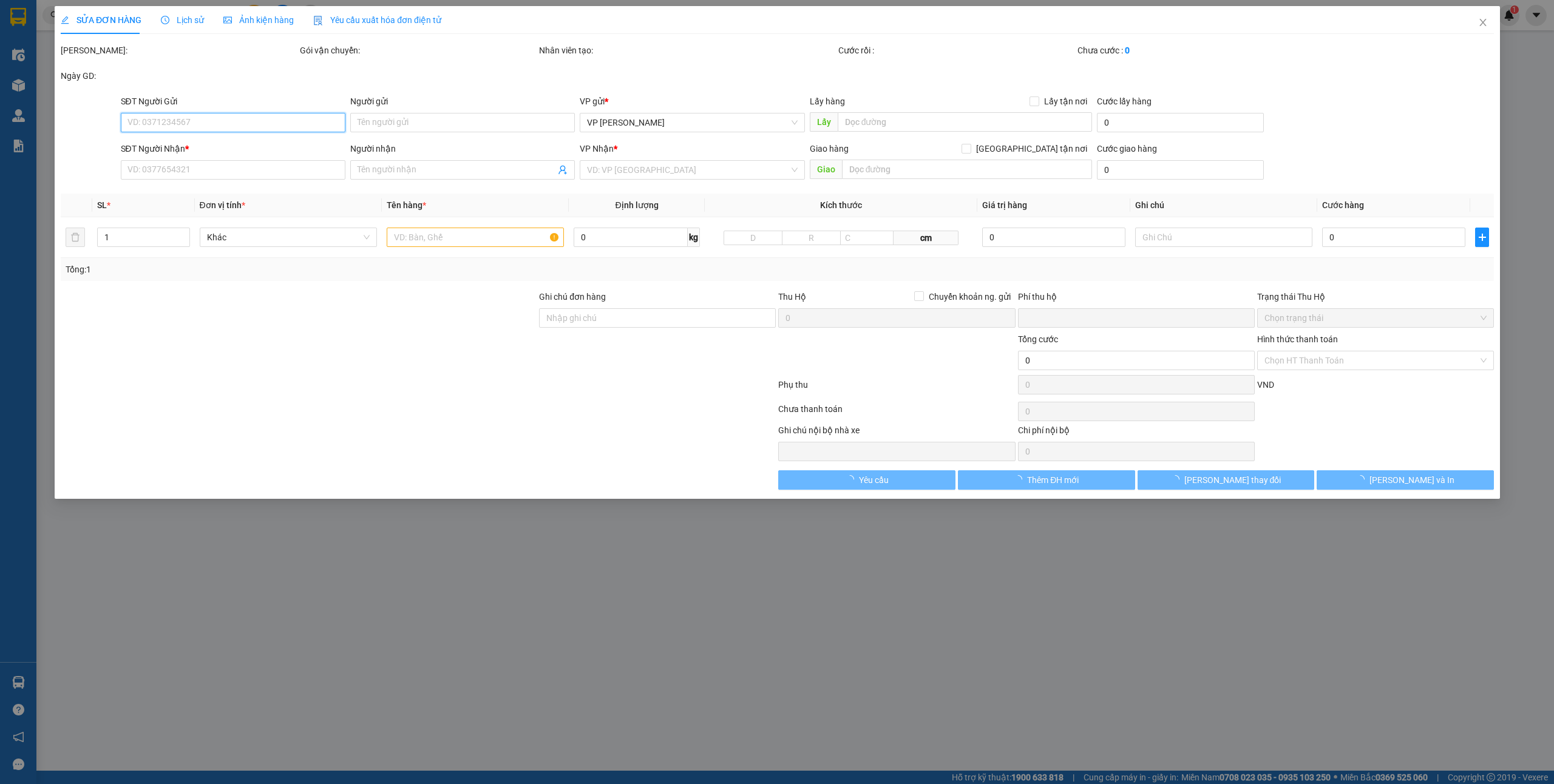
type input "0868304226"
type input "Trường Phát"
type input "0974482336"
type input "Lab [PERSON_NAME]"
type input "0"
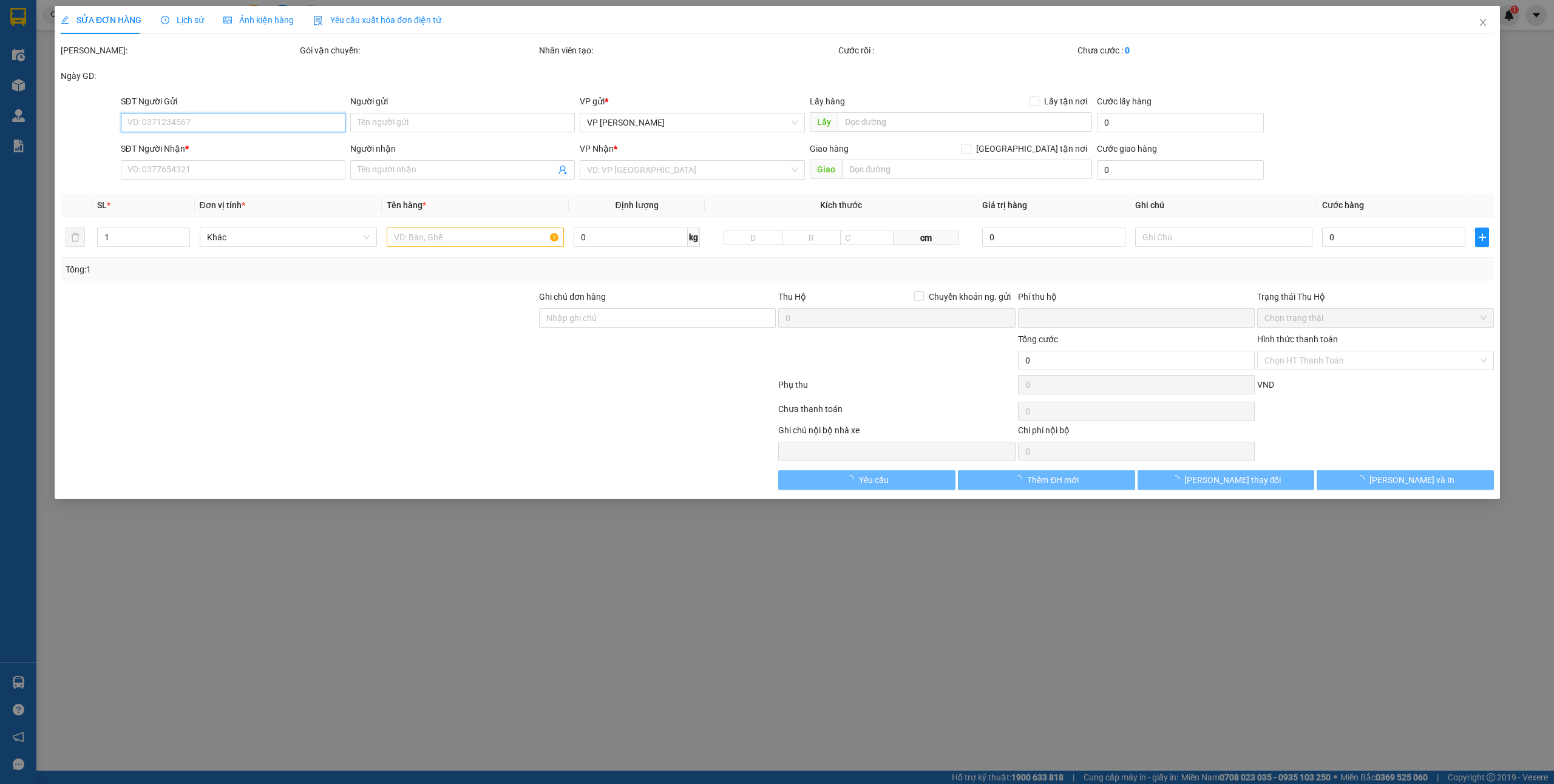
type input "50.000"
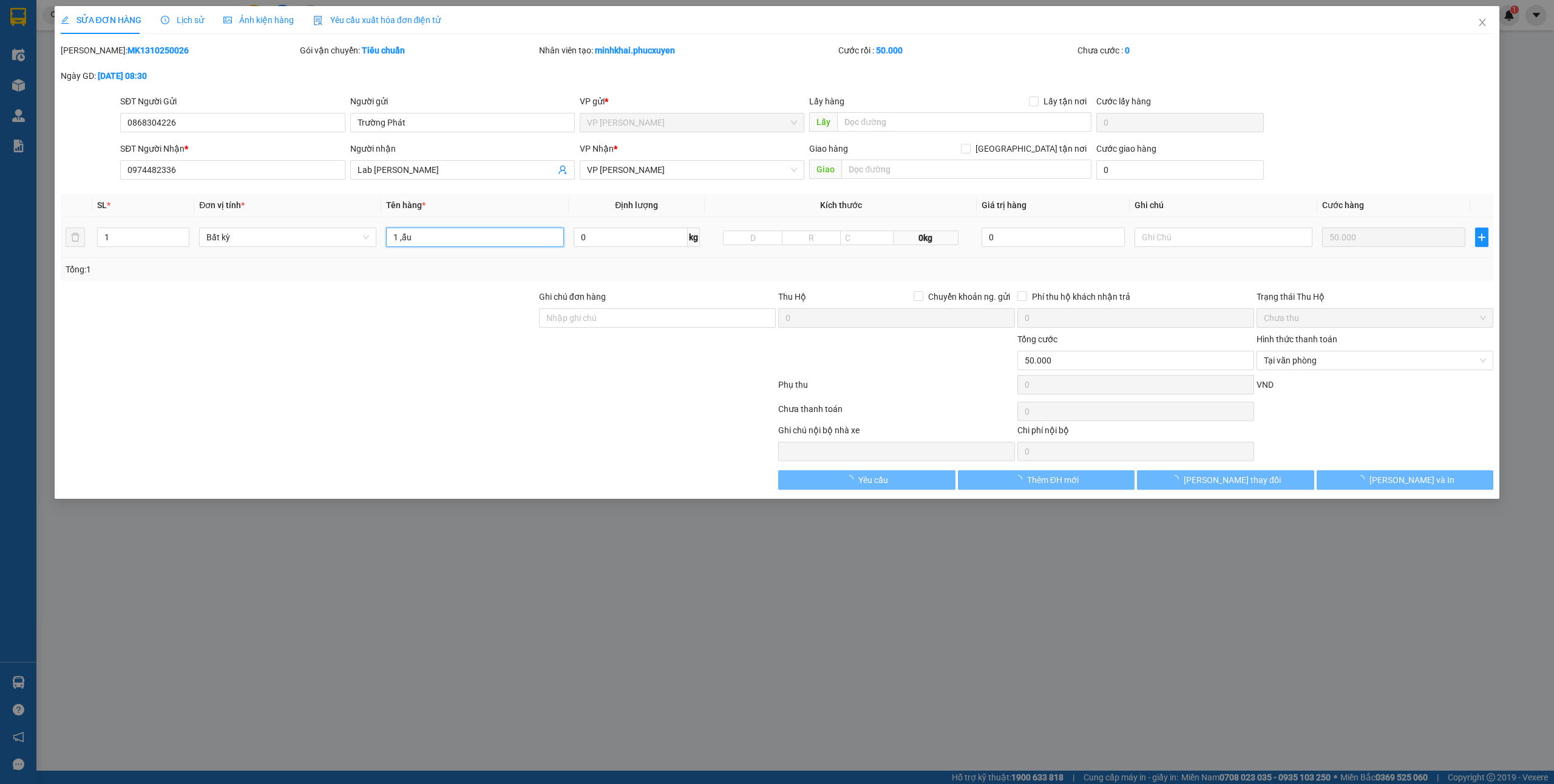
click at [401, 240] on input "1 ,ẫu" at bounding box center [474, 237] width 177 height 19
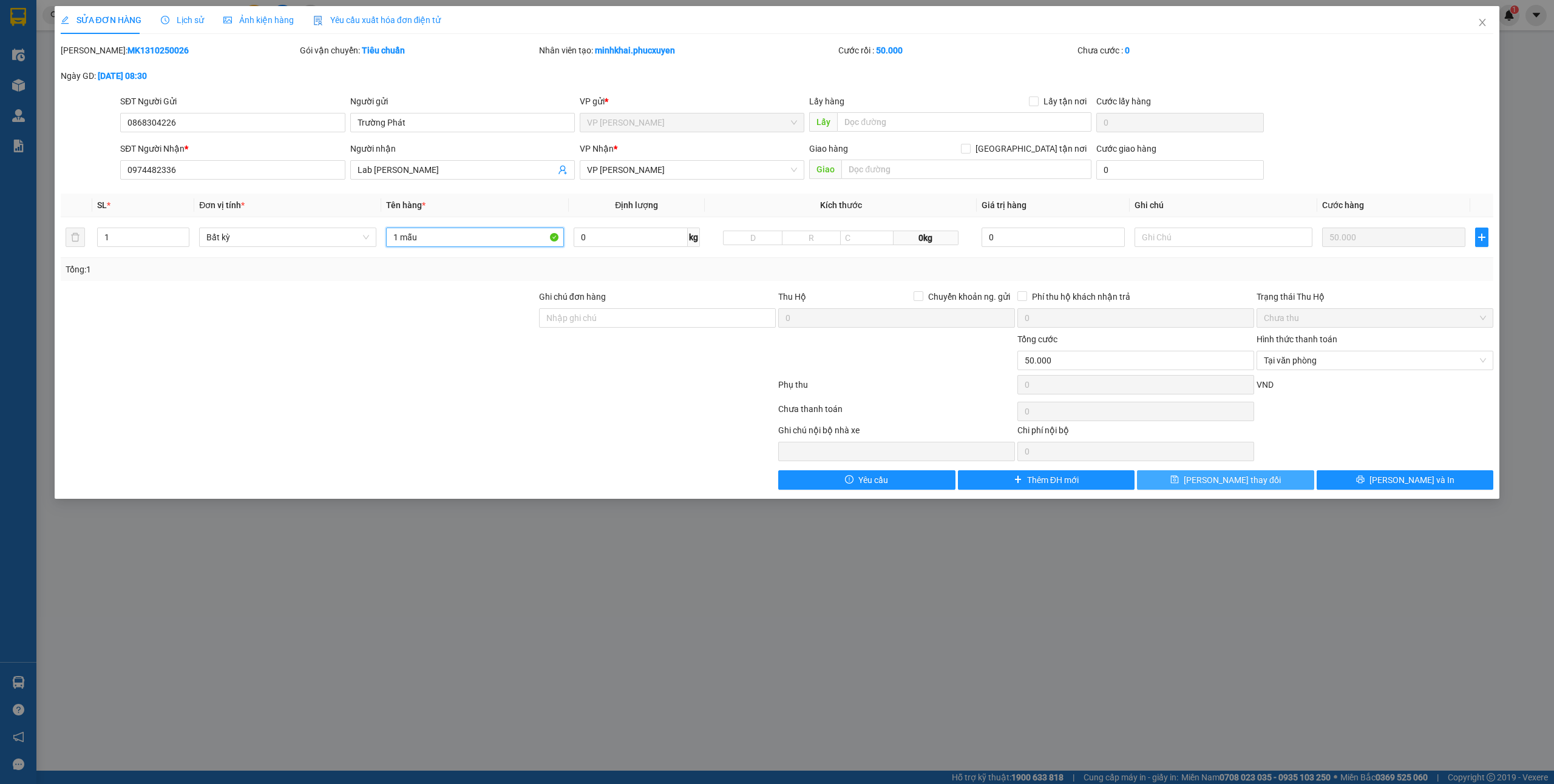
type input "1 mẫu"
click at [1210, 481] on span "[PERSON_NAME] thay đổi" at bounding box center [1232, 480] width 97 height 13
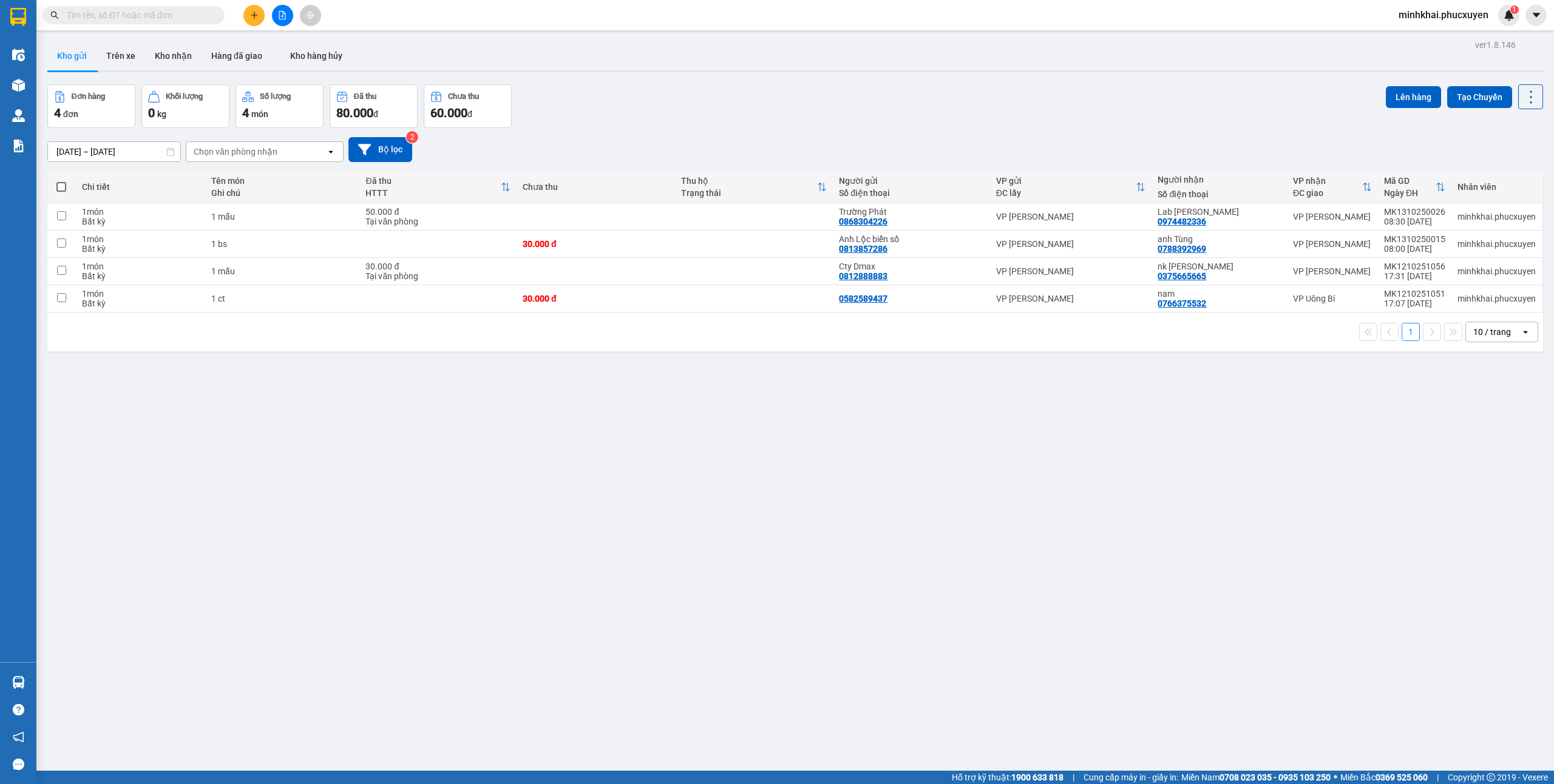
click at [256, 18] on icon "plus" at bounding box center [254, 15] width 9 height 9
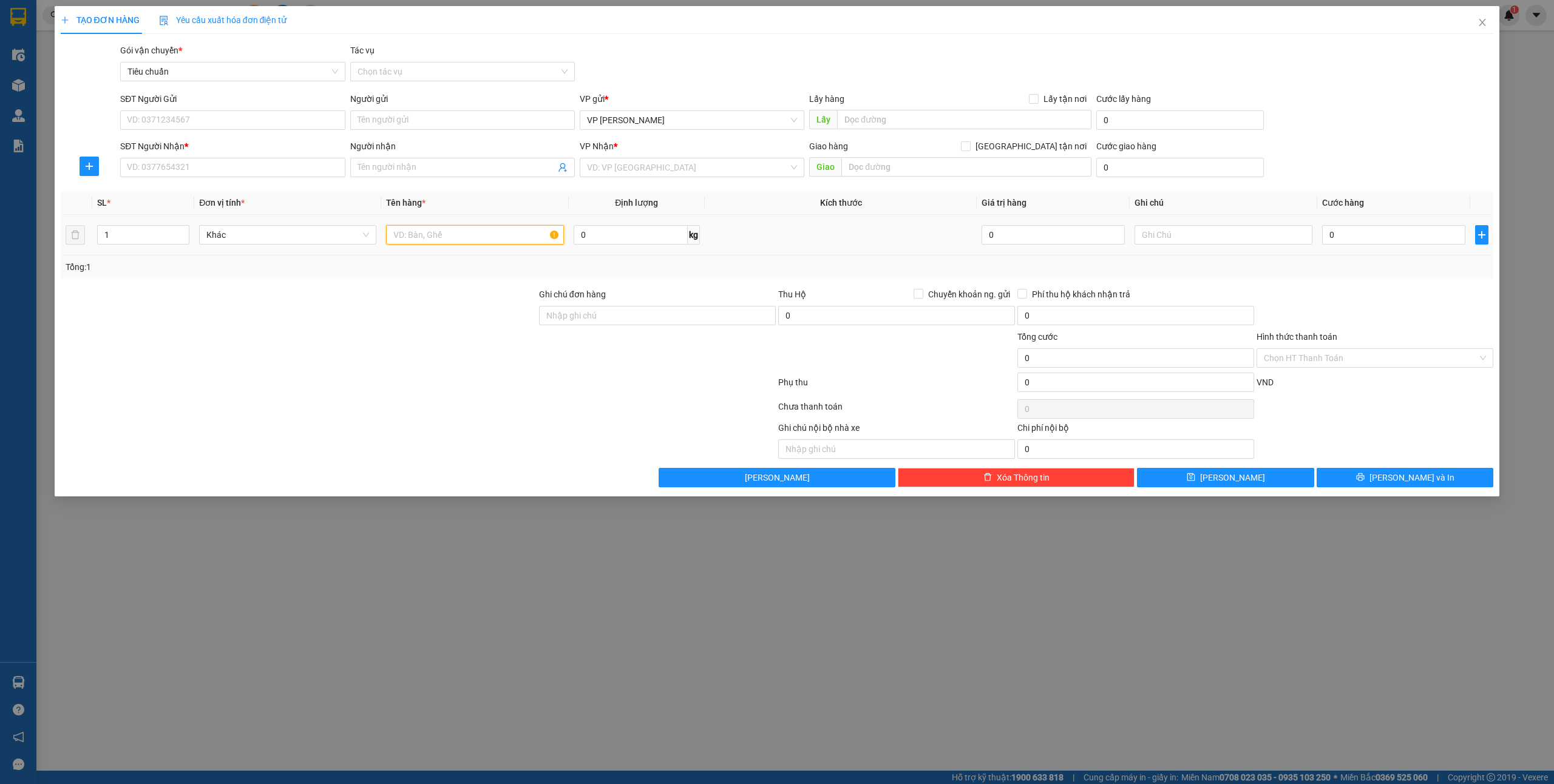
click at [440, 241] on input "text" at bounding box center [474, 235] width 177 height 19
type input "1 túi"
click at [205, 125] on input "SĐT Người Gửi" at bounding box center [232, 120] width 224 height 19
type input "0936966001"
click at [387, 124] on input "Người gửi" at bounding box center [462, 120] width 224 height 19
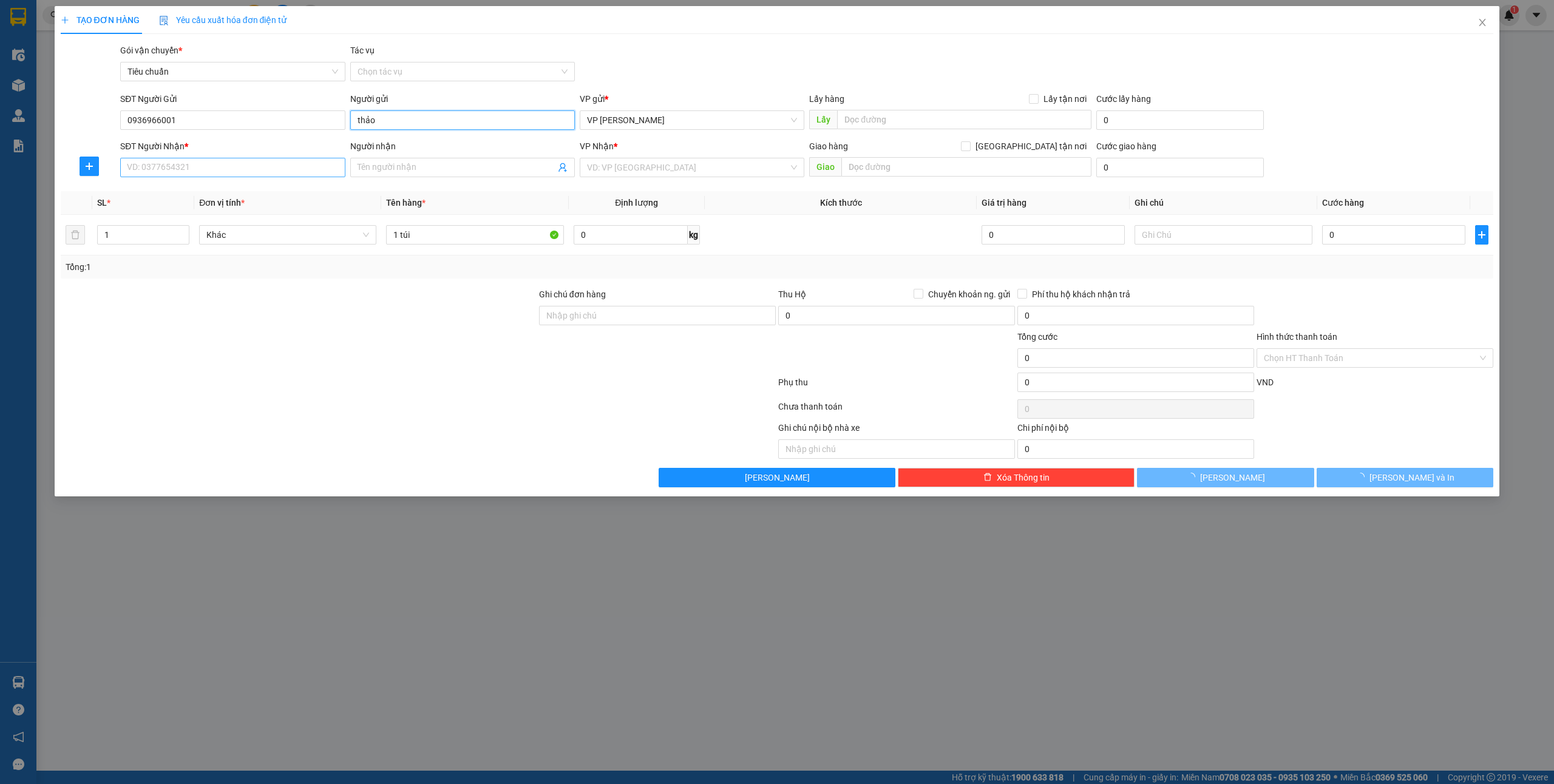
type input "thảo"
click at [178, 178] on div "SĐT Người Nhận * VD: 0377654321" at bounding box center [232, 161] width 224 height 43
click at [192, 171] on input "SĐT Người Nhận *" at bounding box center [232, 168] width 224 height 19
type input "0888593055"
click at [380, 175] on span at bounding box center [462, 168] width 224 height 19
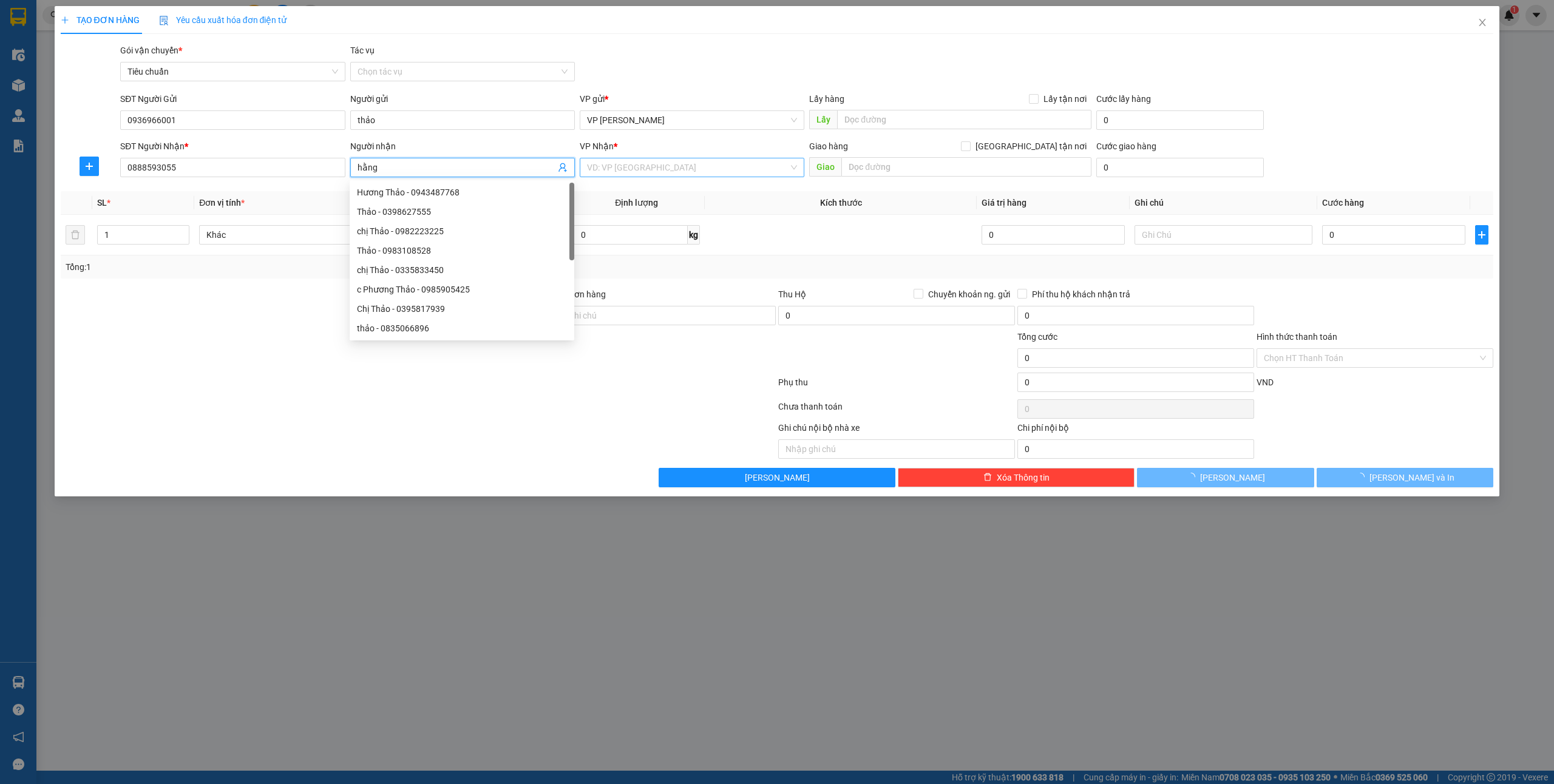
type input "hằng"
click at [654, 174] on input "search" at bounding box center [687, 167] width 202 height 18
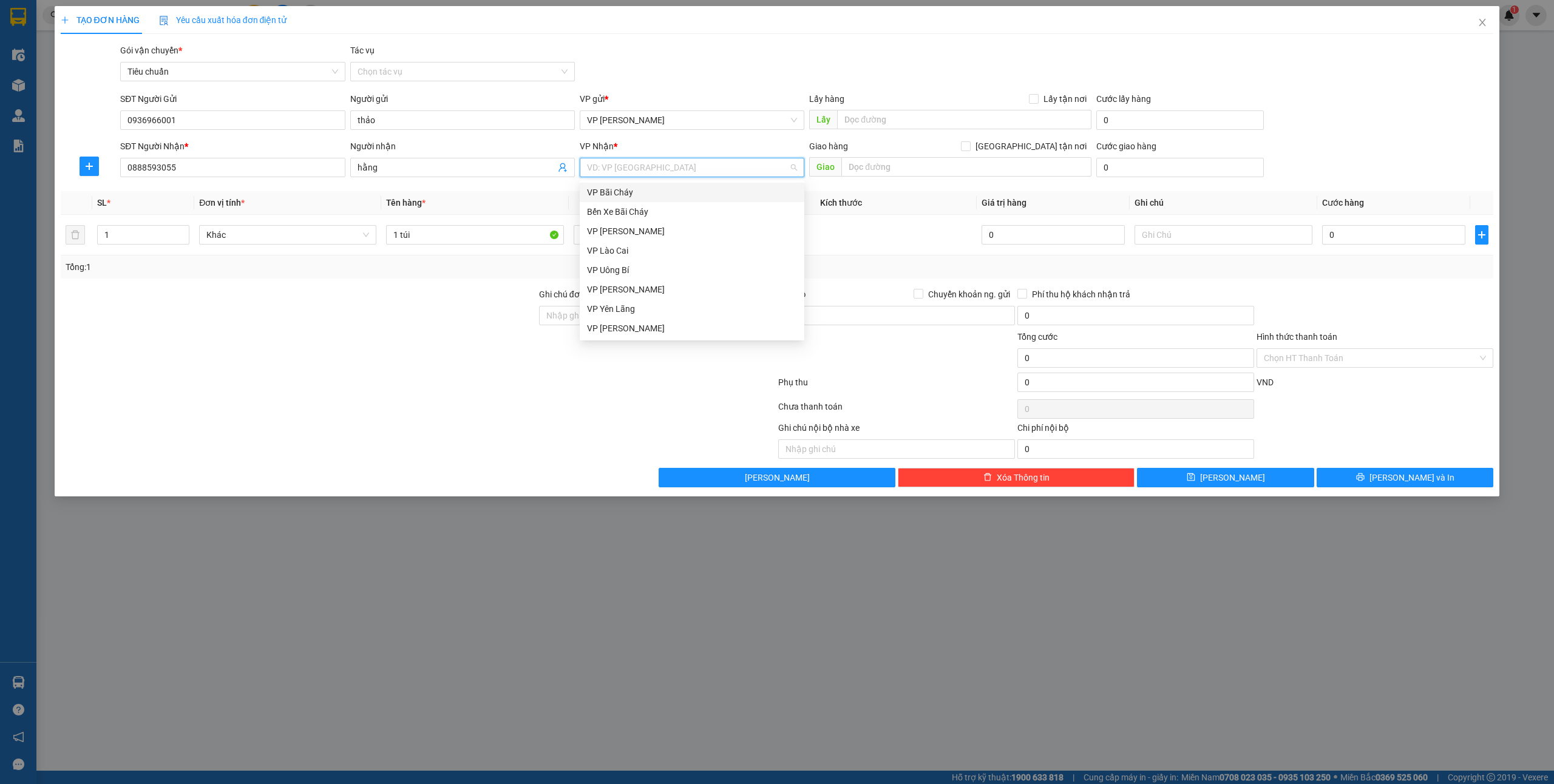
click at [690, 191] on div "VP Bãi Cháy" at bounding box center [692, 192] width 210 height 13
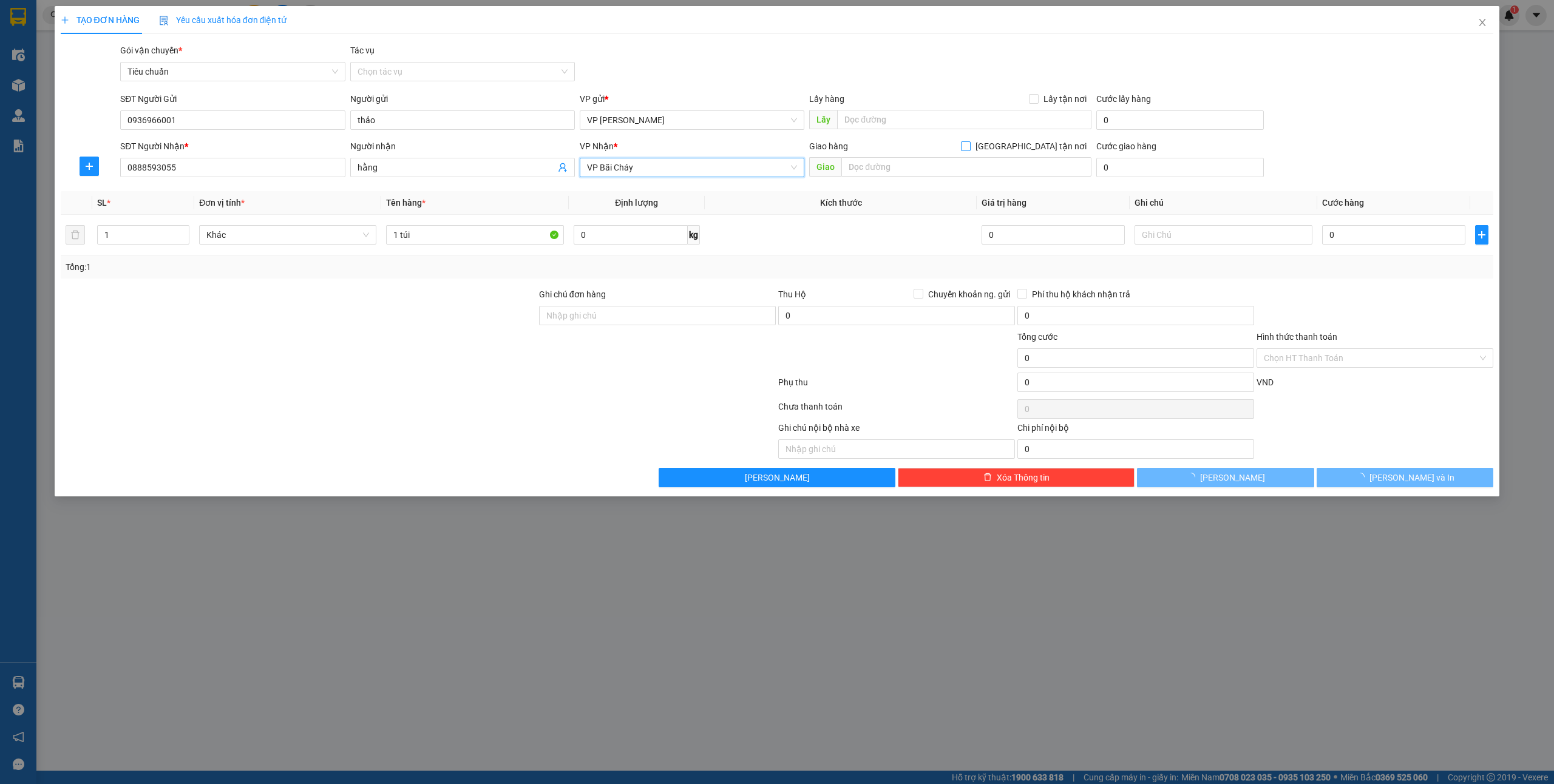
click at [1051, 139] on span "[GEOGRAPHIC_DATA] tận nơi" at bounding box center [1031, 146] width 121 height 13
click at [969, 141] on input "[GEOGRAPHIC_DATA] tận nơi" at bounding box center [965, 145] width 9 height 9
checkbox input "true"
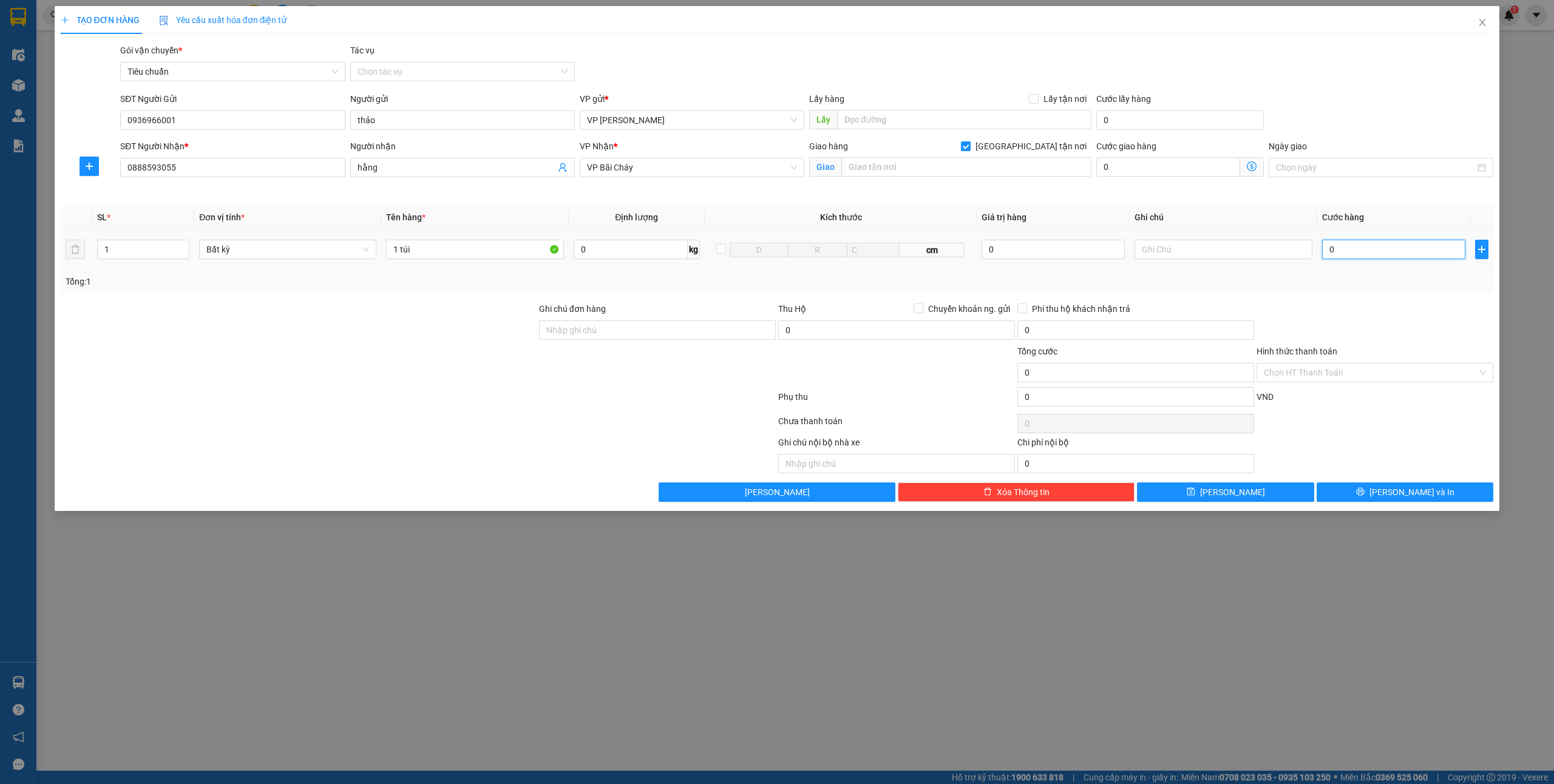
click at [1358, 245] on input "0" at bounding box center [1394, 249] width 143 height 19
type input "40"
click at [880, 171] on input "text" at bounding box center [966, 167] width 250 height 19
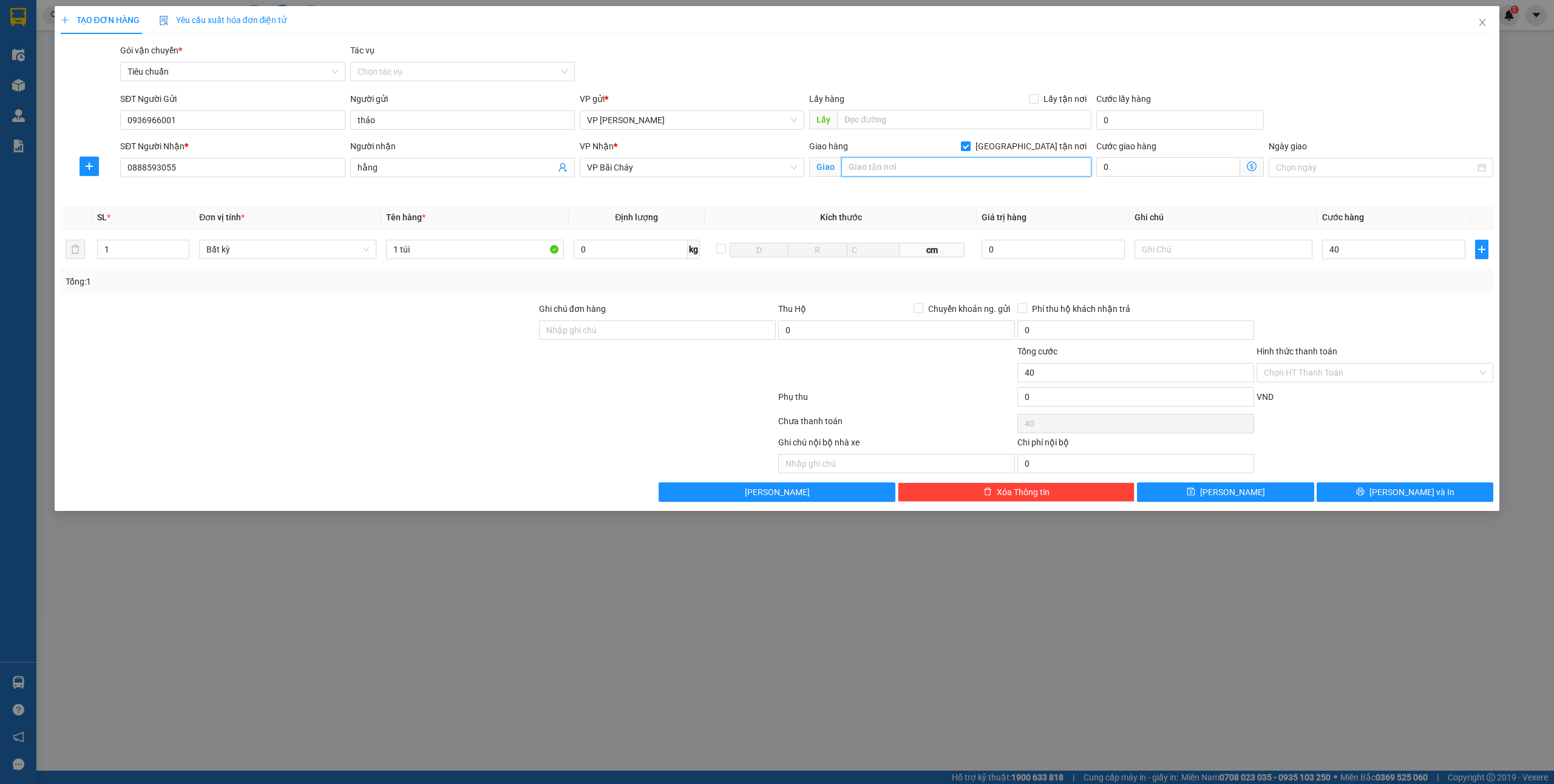
type input "40.000"
click at [935, 171] on input "nhà 66 ngõ 37 lê vnaw hưu" at bounding box center [966, 167] width 250 height 19
type input "nhà 66 ngõ 37 lê văn hưu"
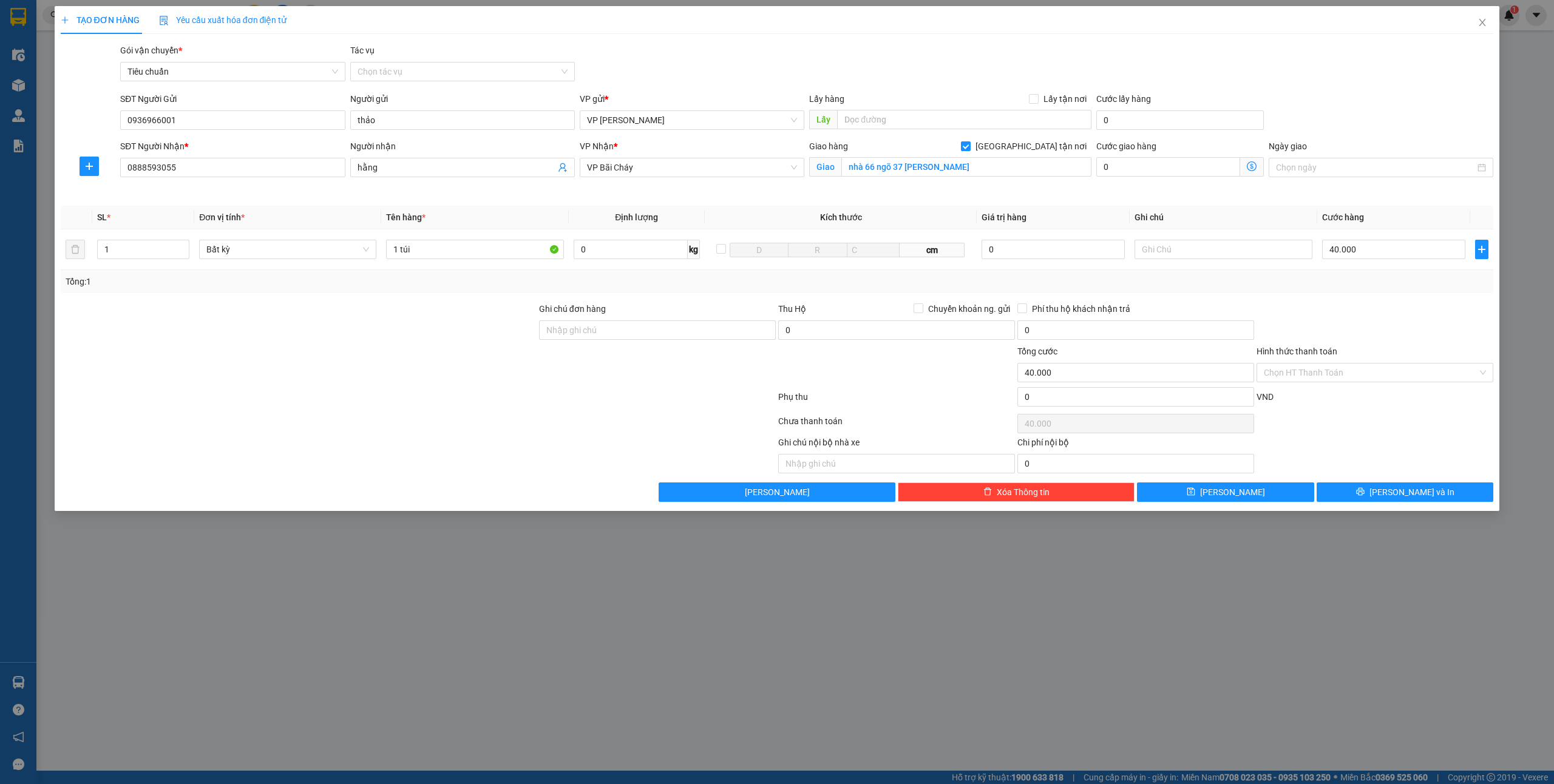
click at [1118, 154] on div "Cước giao hàng" at bounding box center [1180, 148] width 168 height 18
click at [1129, 165] on input "0" at bounding box center [1168, 167] width 144 height 19
type input "8"
type input "40.008"
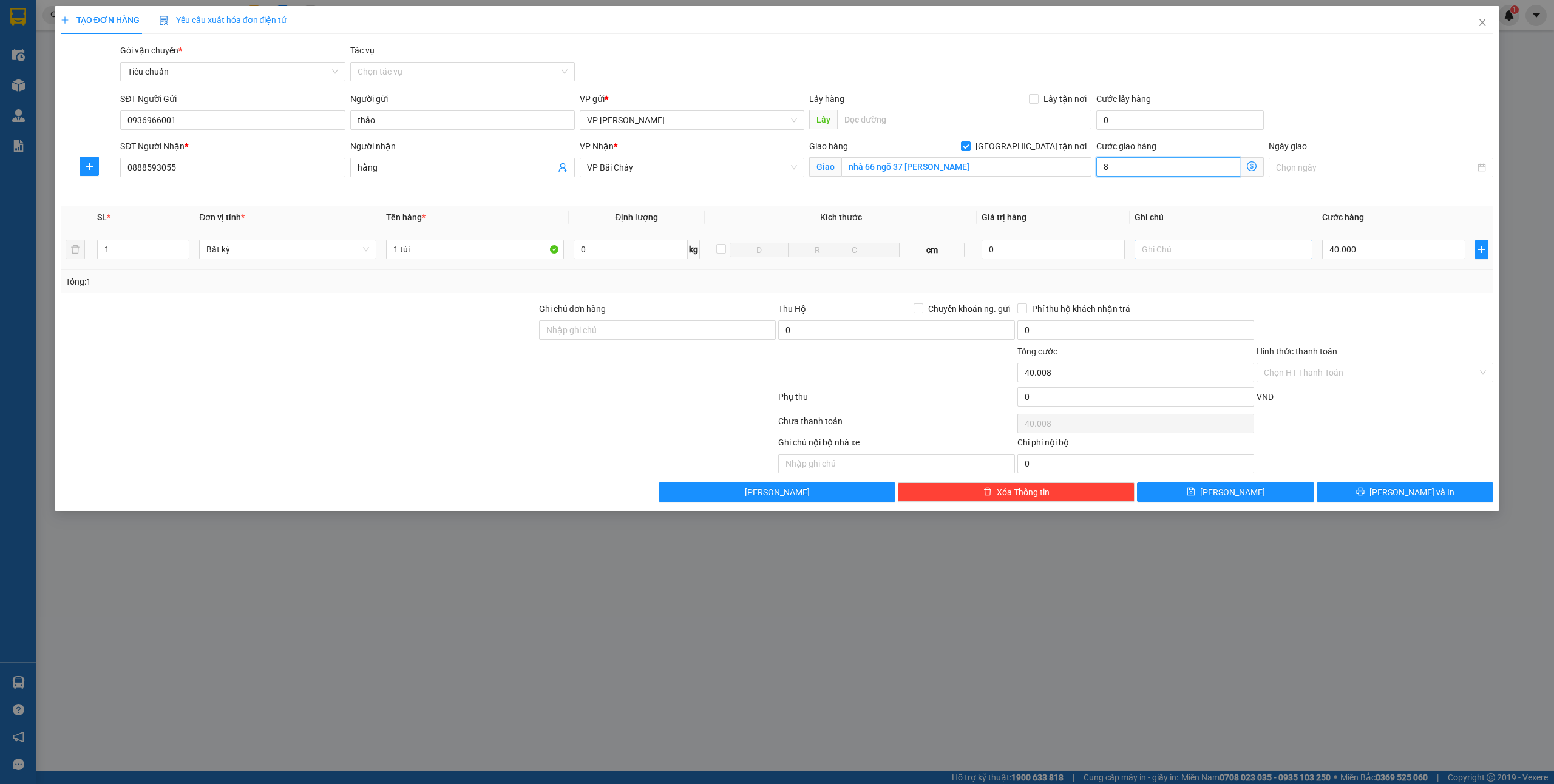
type input "40.080"
click at [1145, 171] on input "80" at bounding box center [1168, 167] width 144 height 19
type input "4"
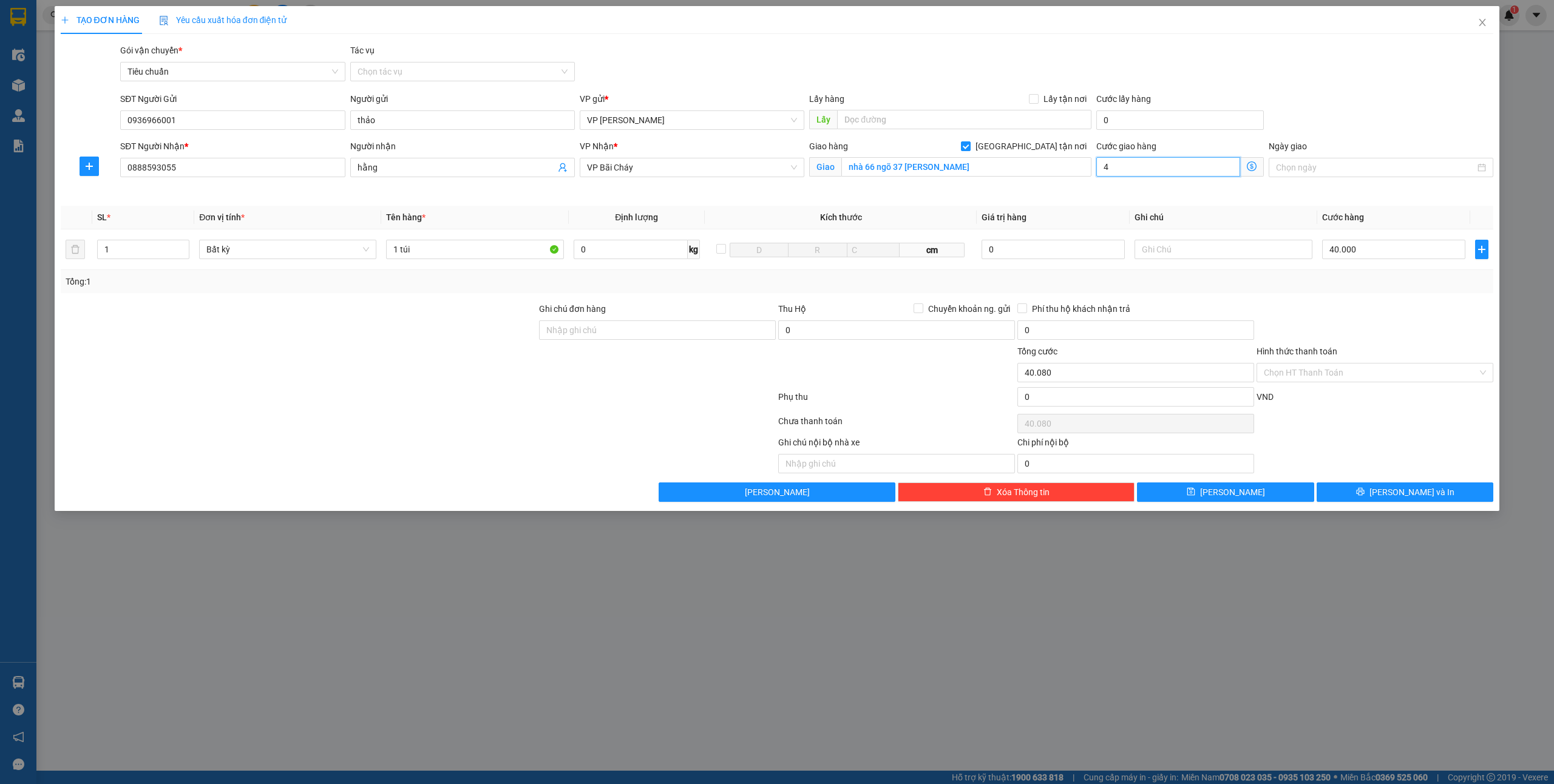
type input "40.004"
type input "40.040"
type input "40"
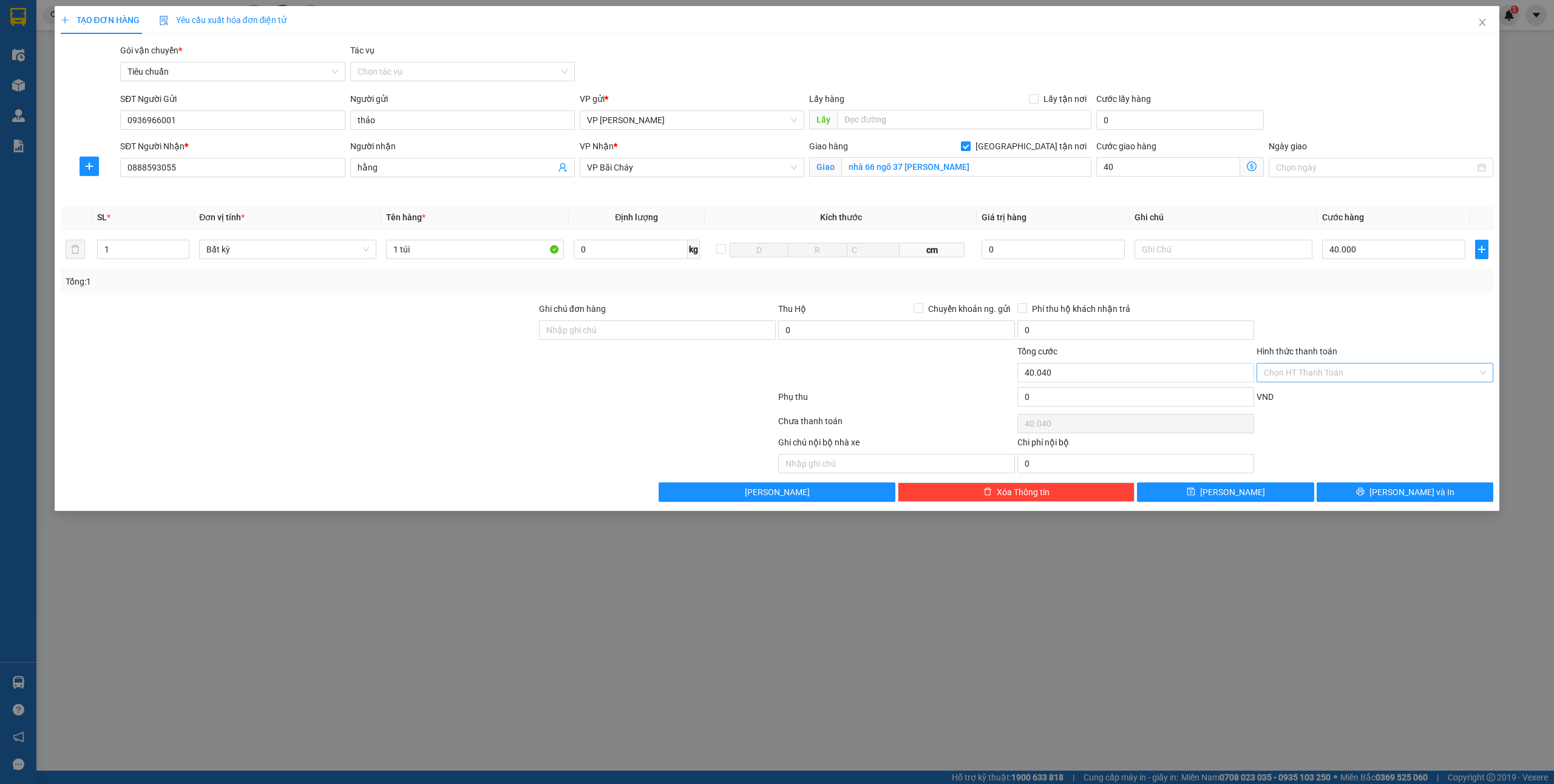
click at [1326, 369] on input "Hình thức thanh toán" at bounding box center [1371, 373] width 214 height 18
type input "80.000"
type input "40.000"
click at [1310, 394] on div "Tại văn phòng" at bounding box center [1375, 397] width 222 height 13
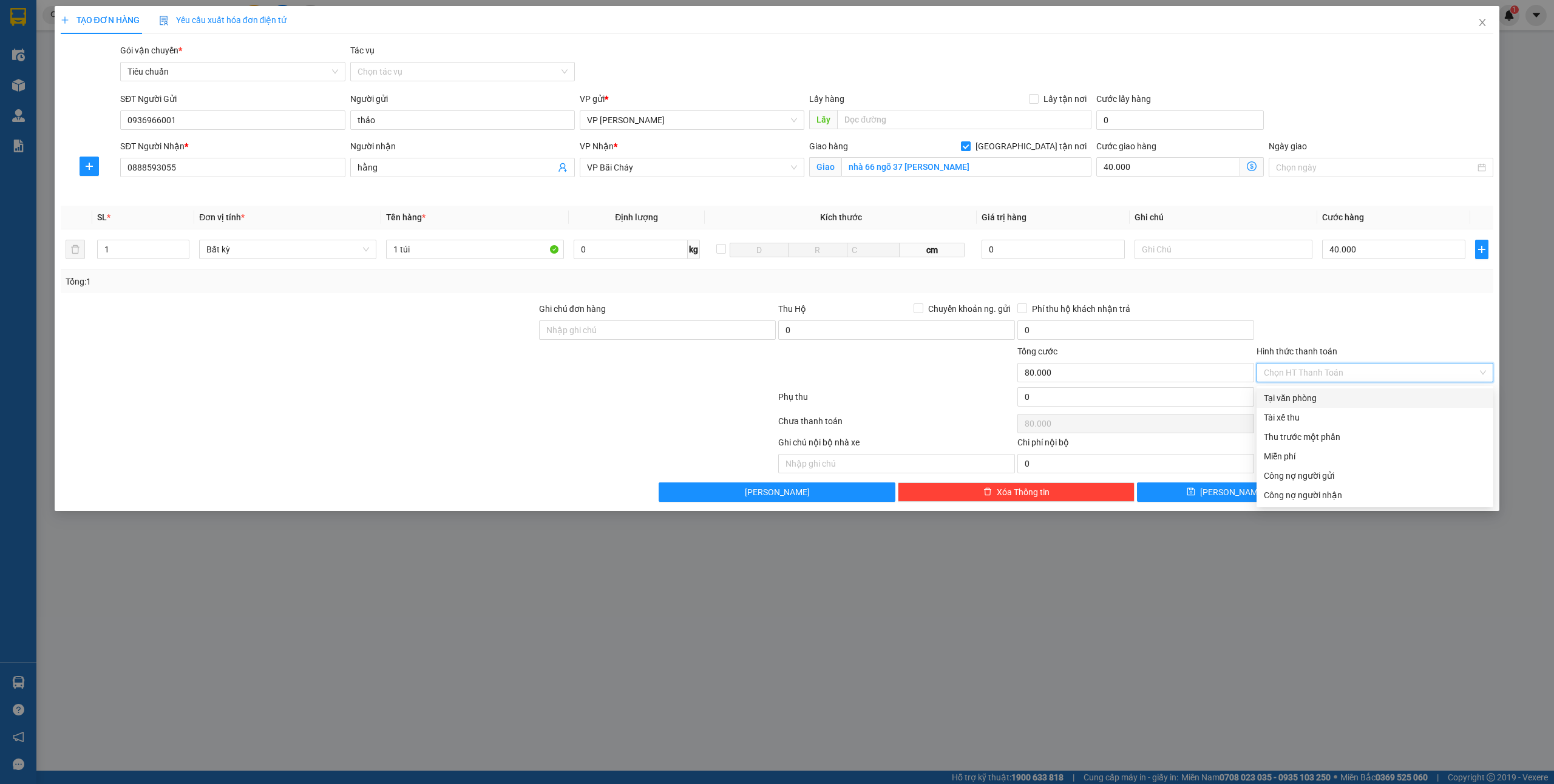
type input "0"
click at [1393, 493] on button "[PERSON_NAME] và In" at bounding box center [1405, 492] width 177 height 19
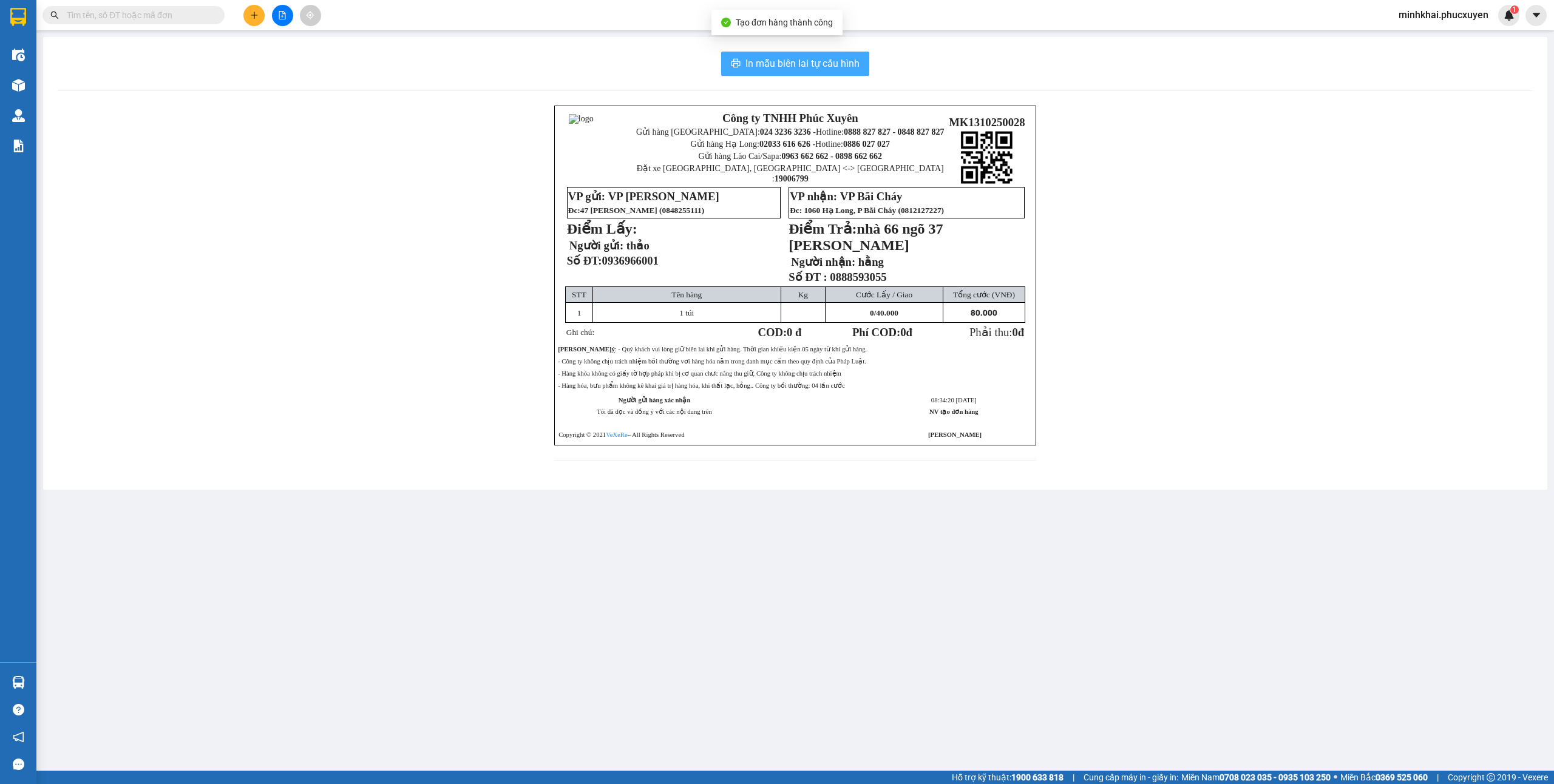
click at [780, 70] on span "In mẫu biên lai tự cấu hình" at bounding box center [803, 63] width 114 height 15
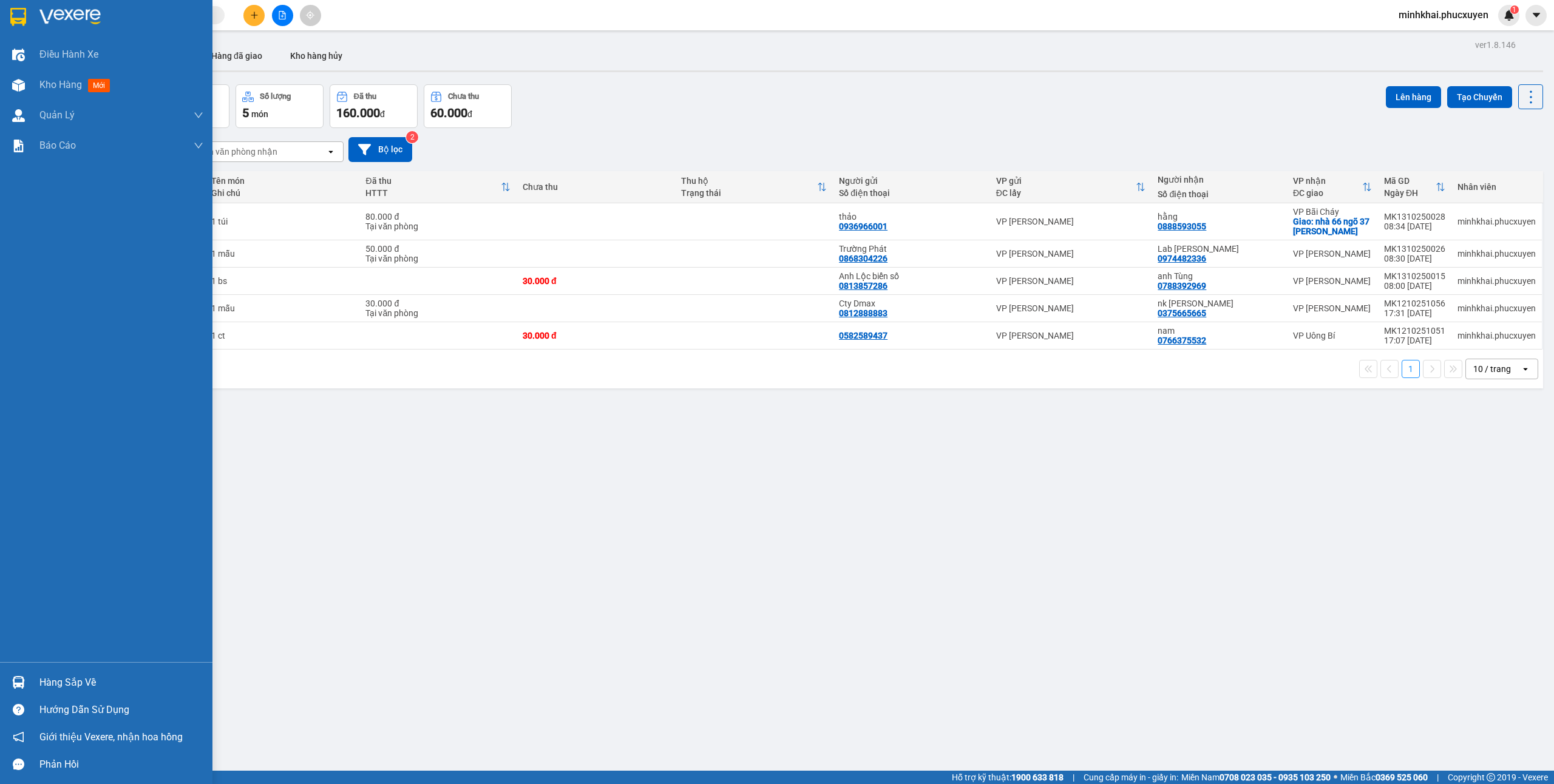
click at [18, 676] on img at bounding box center [19, 683] width 12 height 12
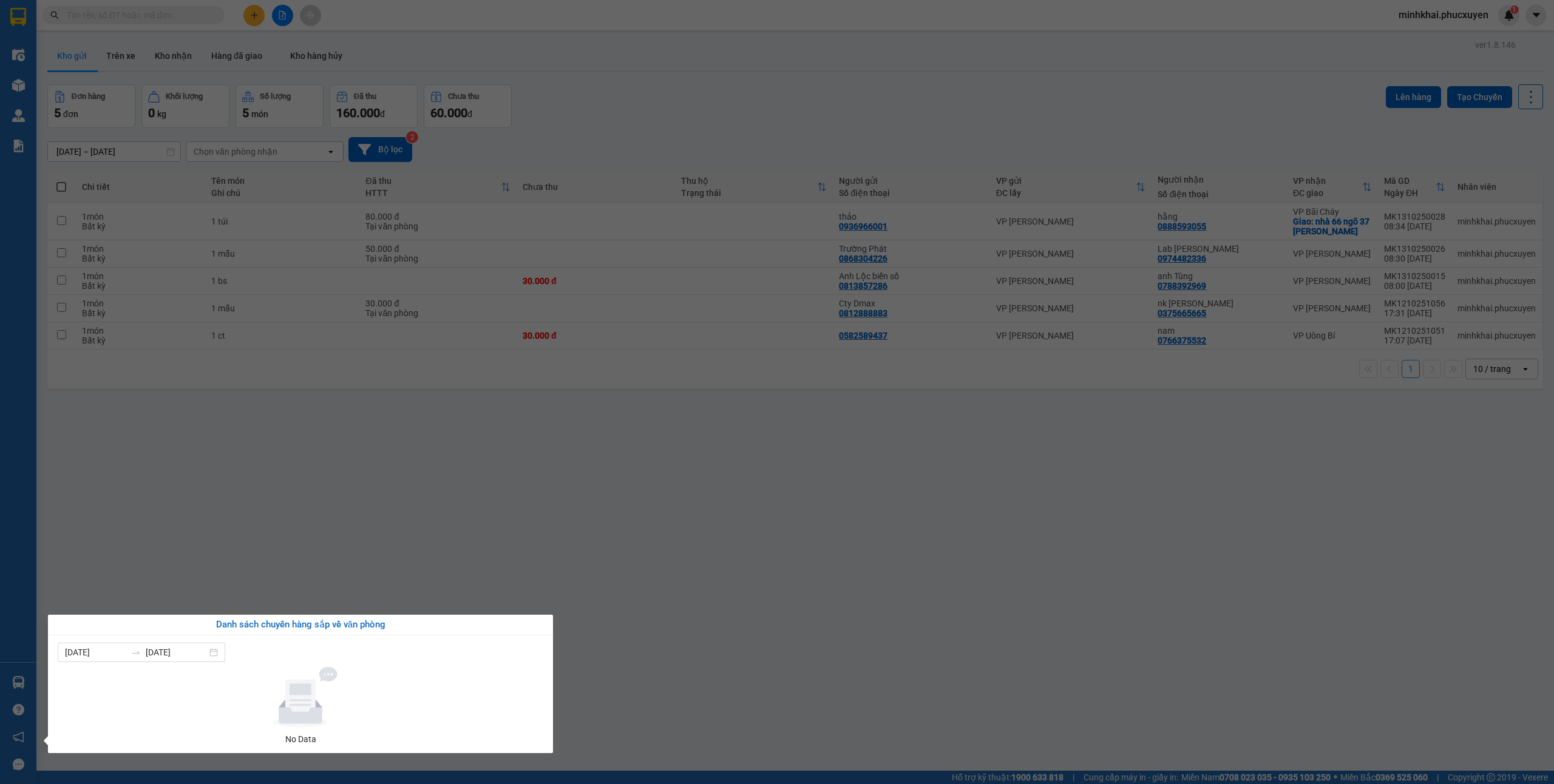
click at [770, 639] on section "Kết quả tìm kiếm ( 0 ) Bộ lọc No Data minhkhai.phucxuyen 1 Điều hành xe Kho hàn…" at bounding box center [777, 392] width 1554 height 784
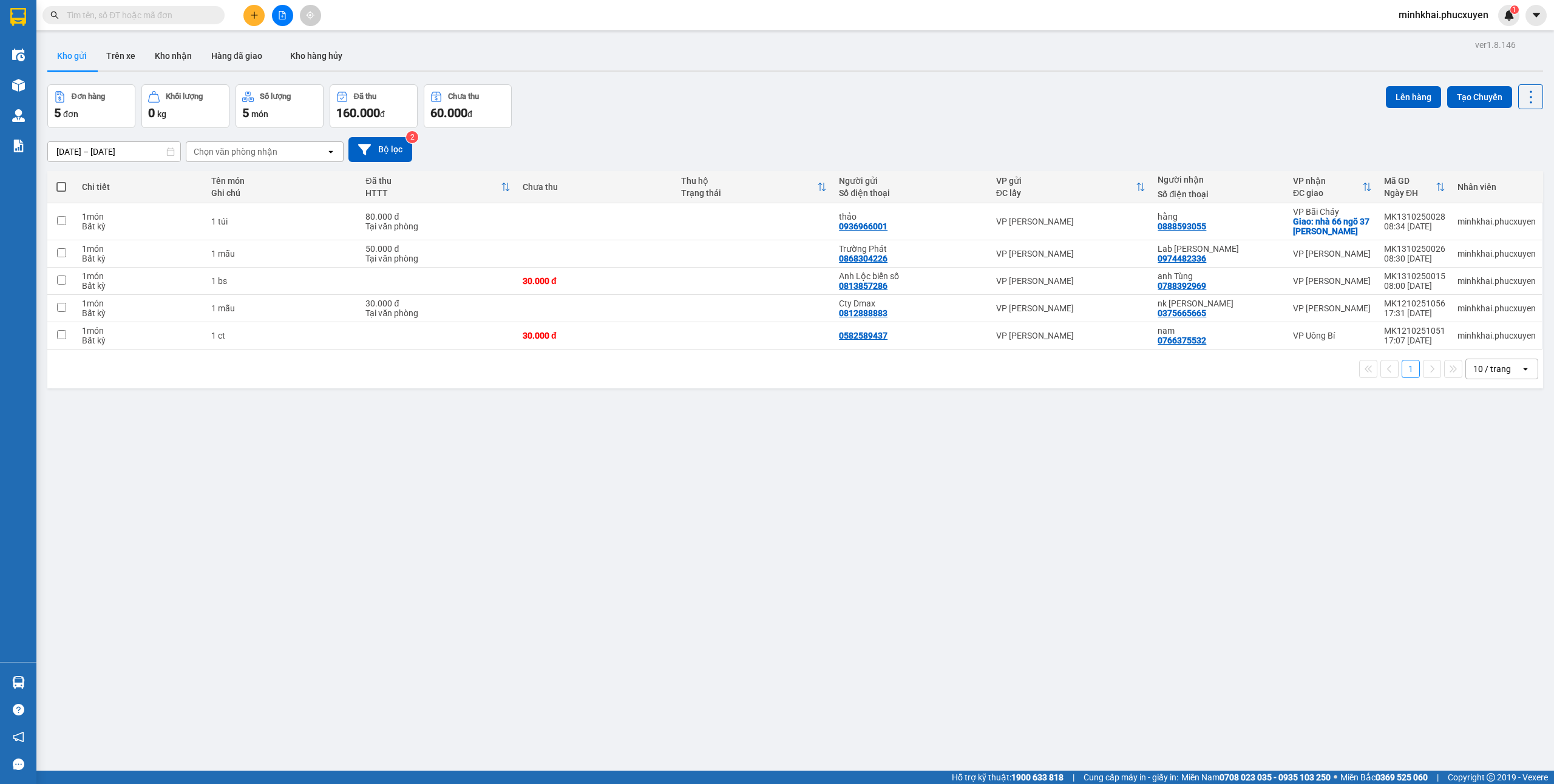
click at [257, 12] on icon "plus" at bounding box center [254, 15] width 9 height 9
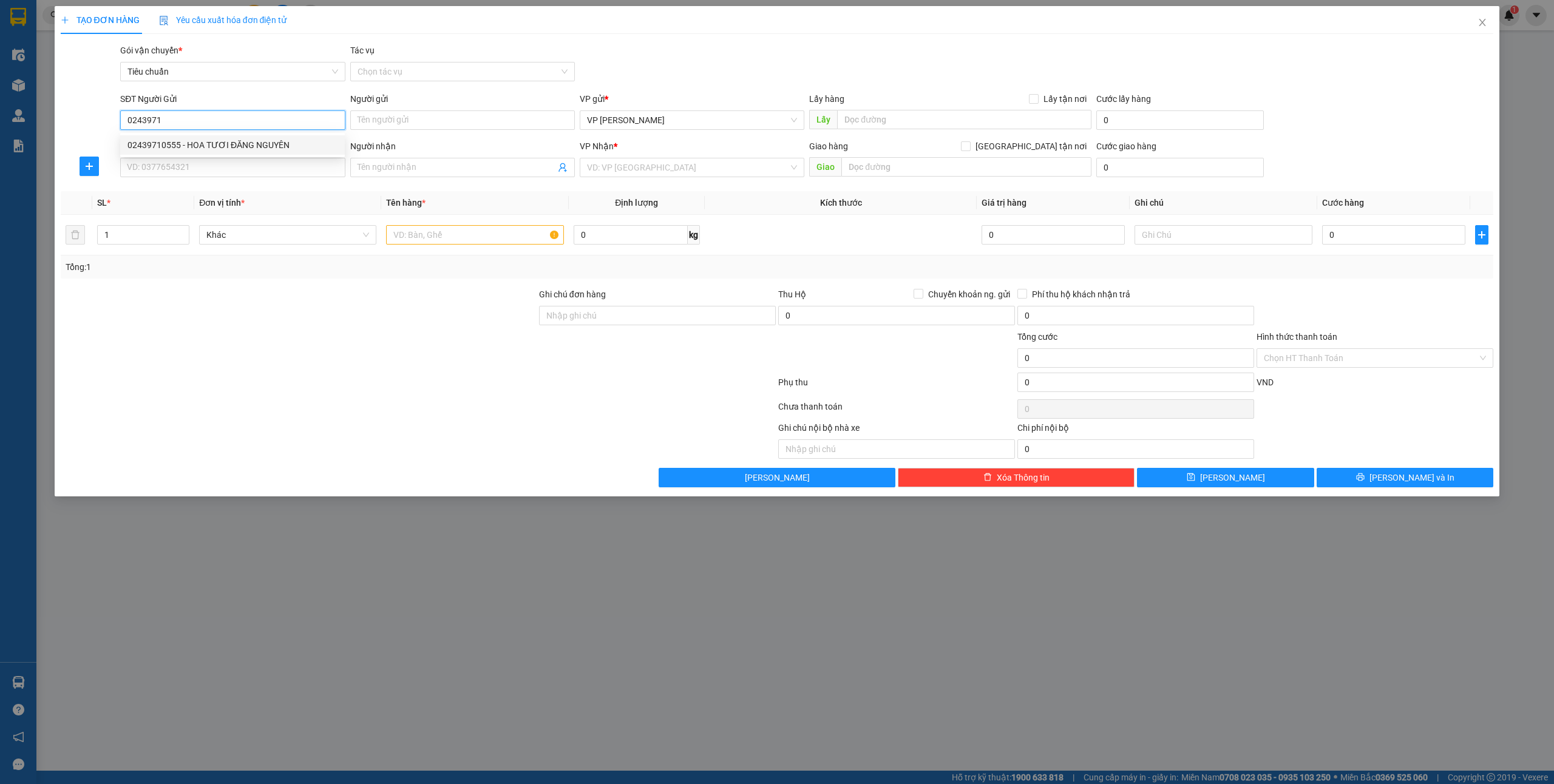
click at [196, 139] on div "02439710555 - HOA TƯƠI ĐĂNG NGUYÊN" at bounding box center [233, 145] width 210 height 13
type input "02439710555"
type input "HOA TƯƠI ĐĂNG NGUYÊN"
type input "02439710555"
click at [198, 173] on input "SĐT Người Nhận *" at bounding box center [232, 168] width 224 height 19
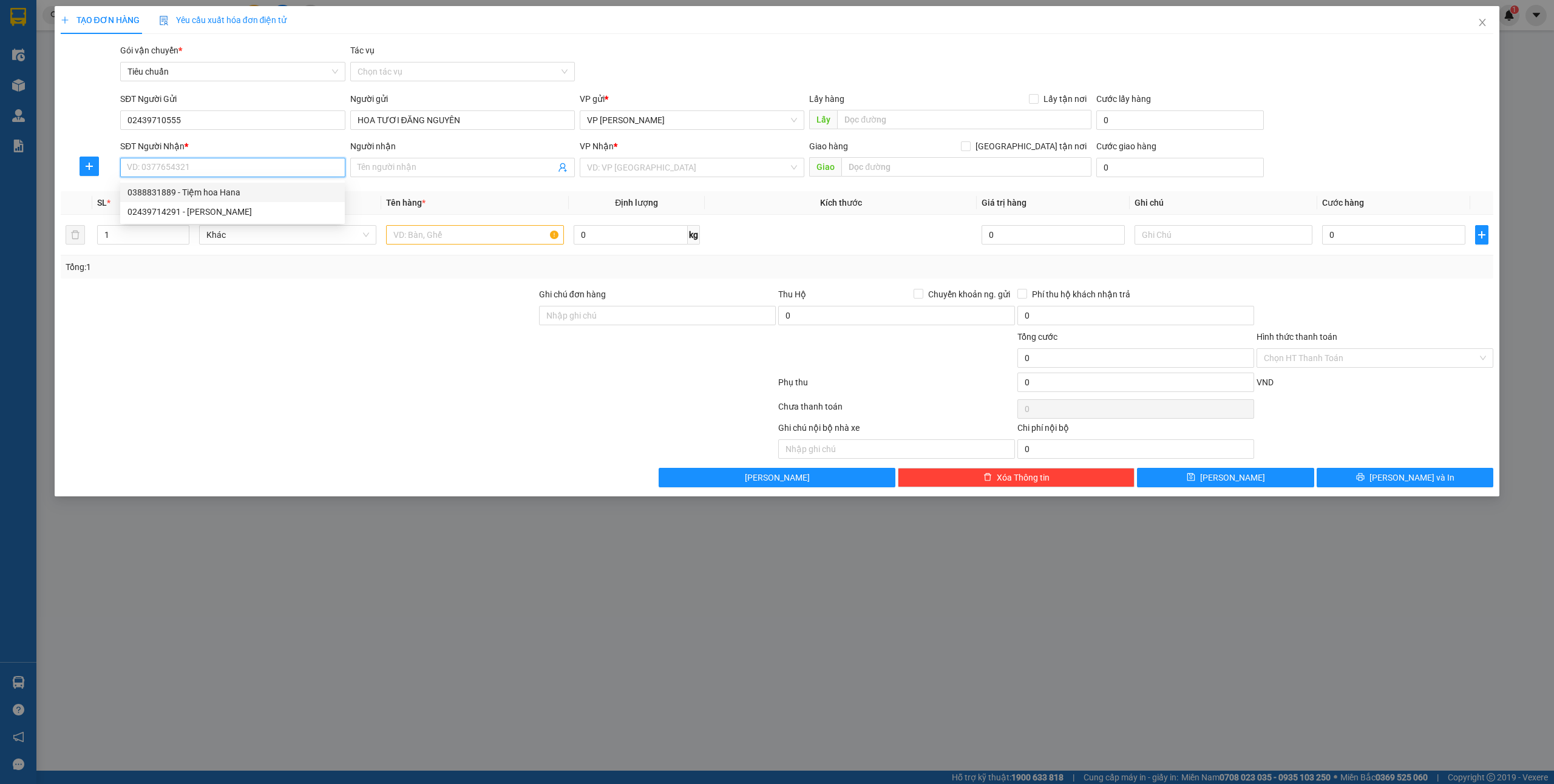
click at [254, 191] on div "0388831889 - Tiệm hoa Hana" at bounding box center [233, 192] width 210 height 13
type input "0388831889"
type input "Tiệm hoa Hana"
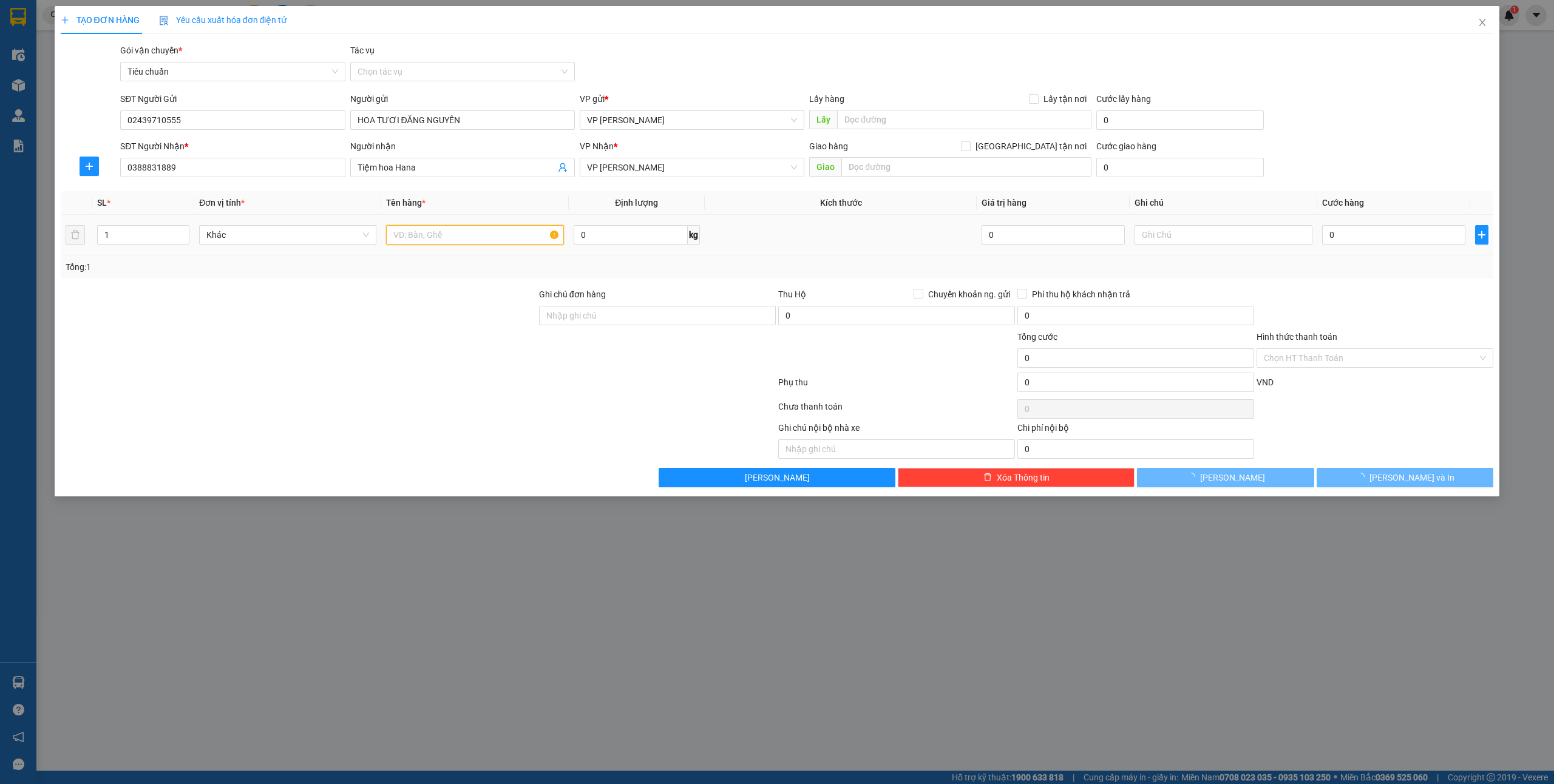
click at [449, 233] on input "text" at bounding box center [474, 235] width 177 height 19
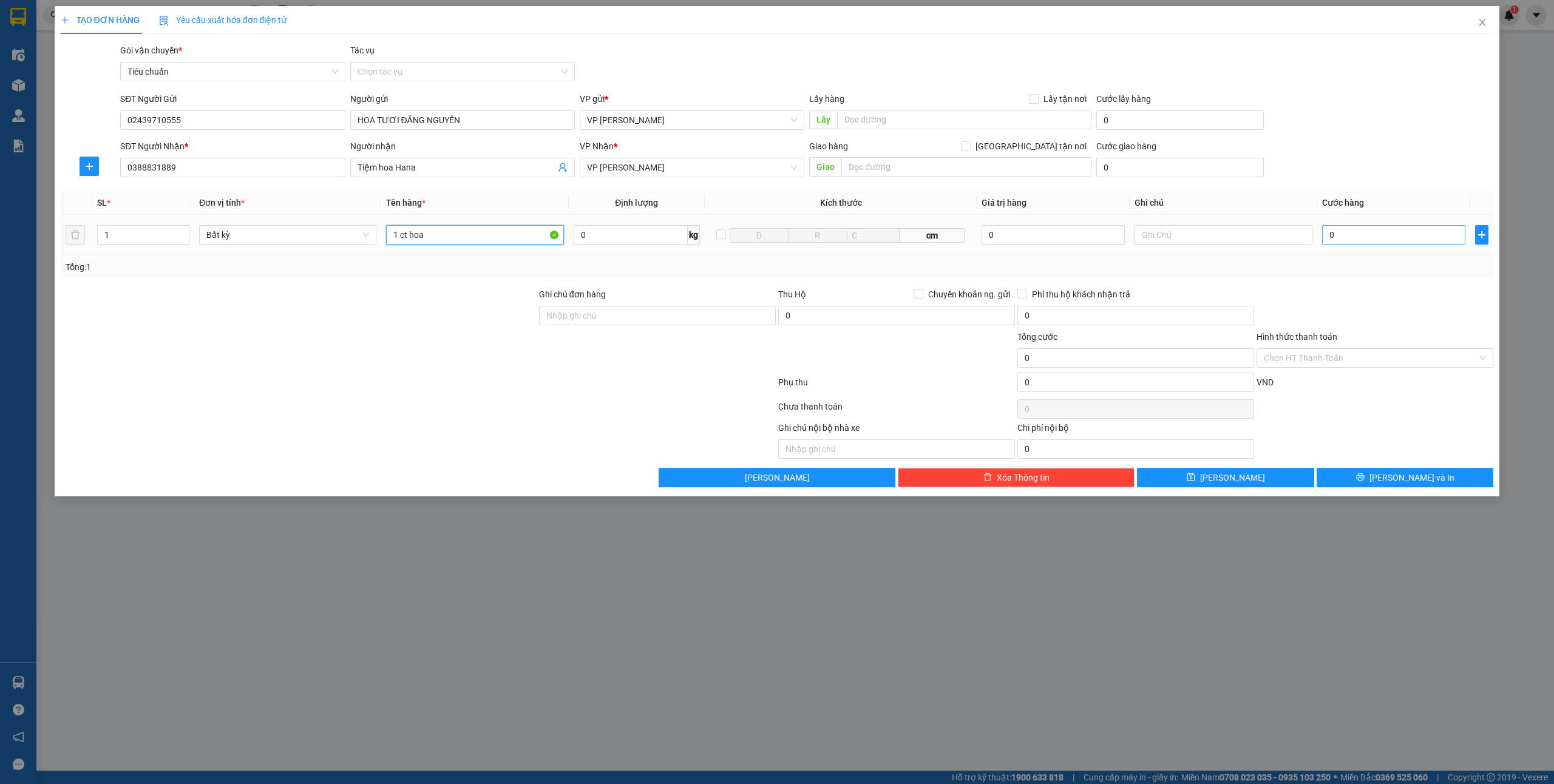
type input "1 ct hoa"
click at [1358, 232] on input "0" at bounding box center [1394, 235] width 143 height 19
type input "4"
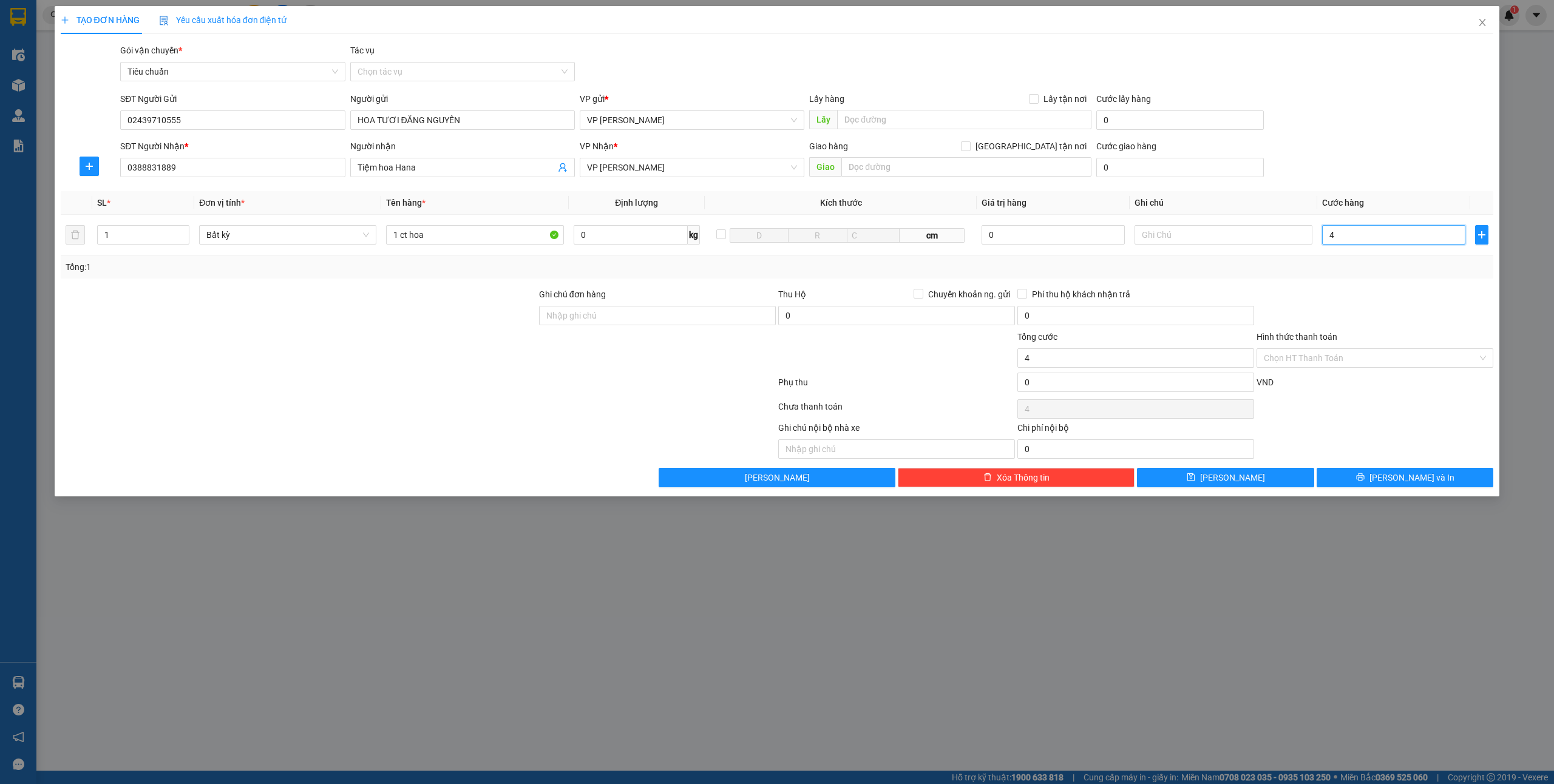
type input "40"
click at [1422, 479] on span "[PERSON_NAME] và In" at bounding box center [1411, 477] width 85 height 13
type input "40.000"
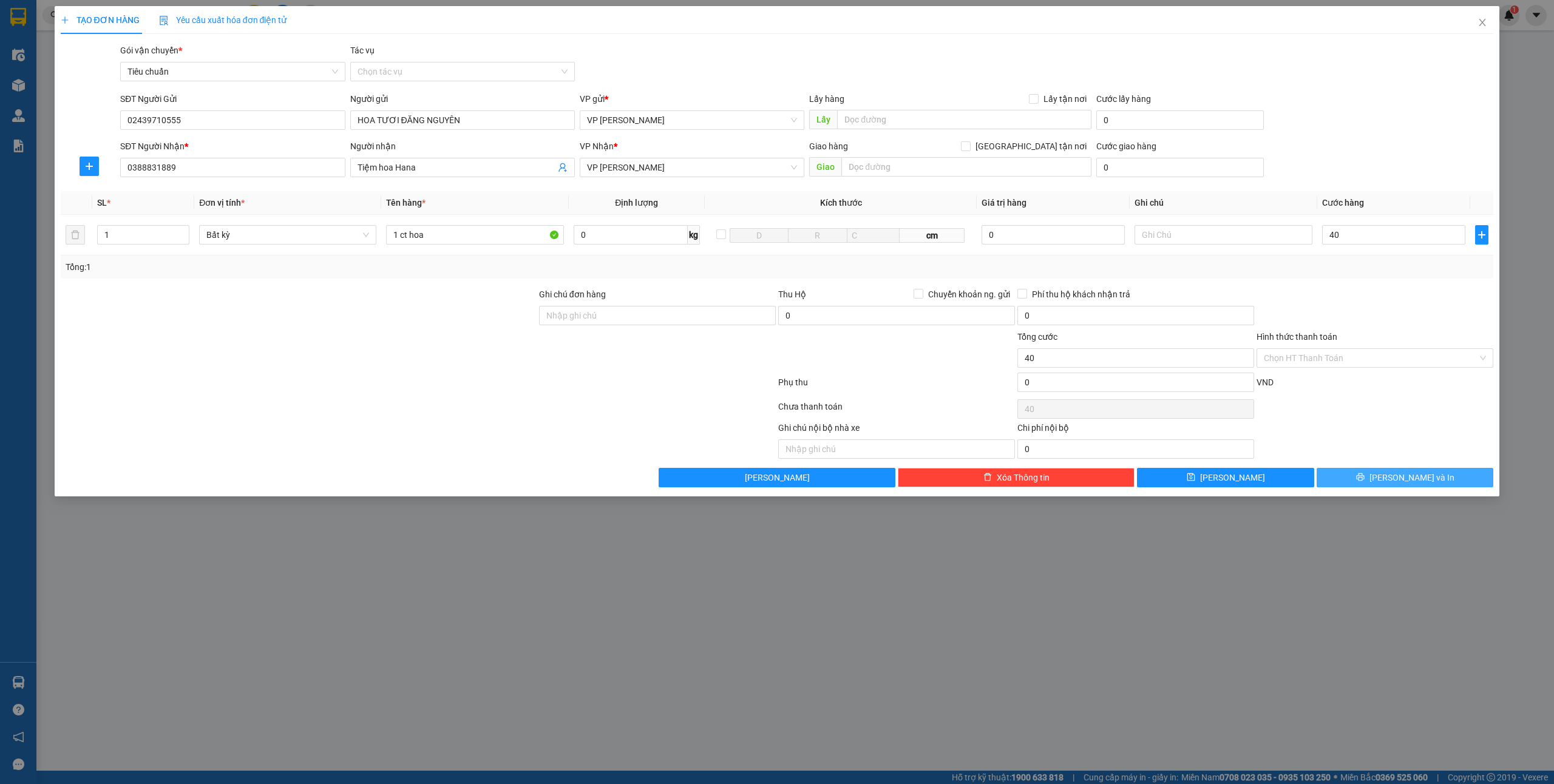
type input "40.000"
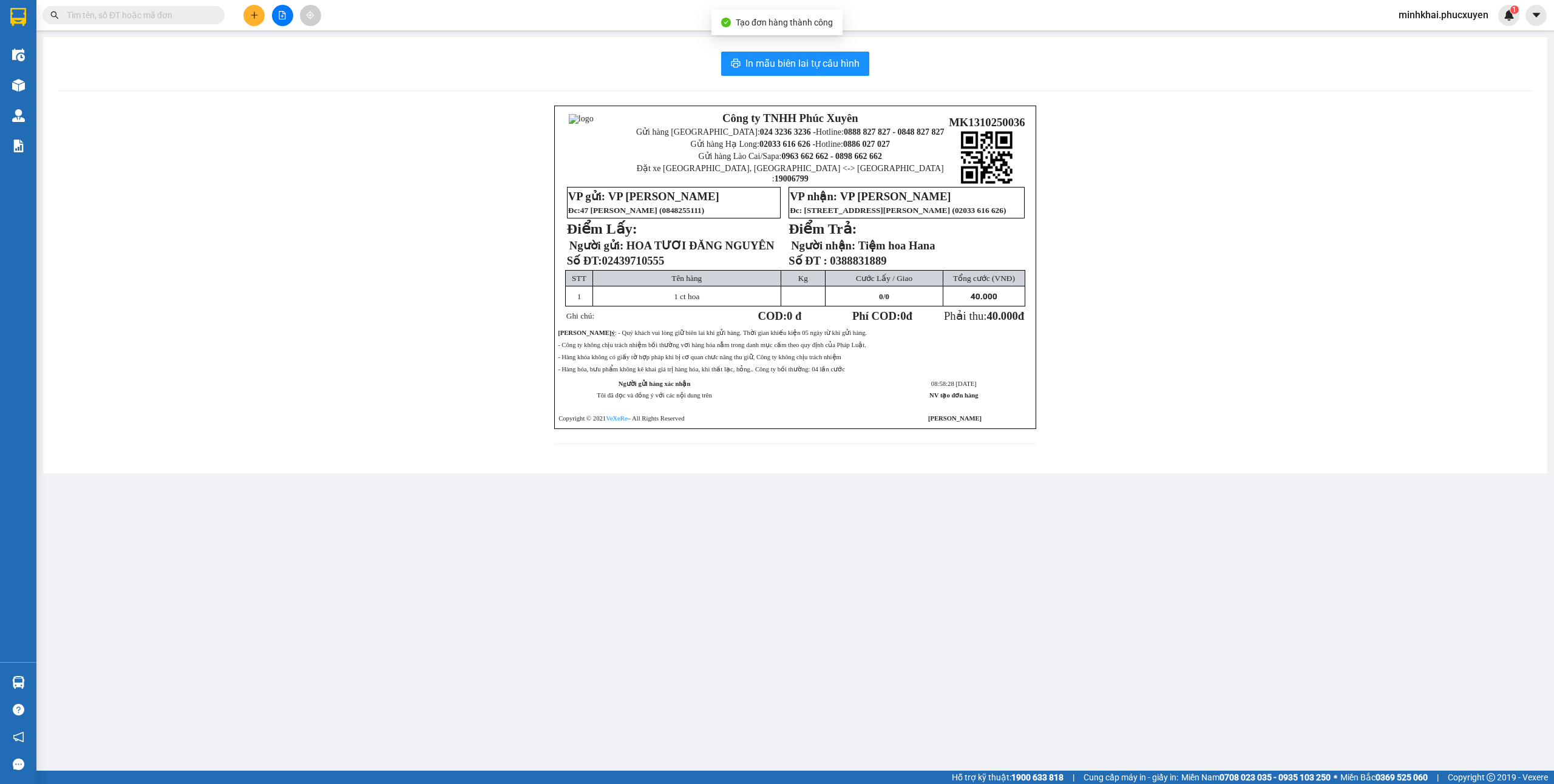
click at [782, 49] on div "In mẫu biên lai tự cấu hình Công ty TNHH Phúc Xuyên Gửi hàng Hà Nội: 024 3236 3…" at bounding box center [795, 256] width 1504 height 436
click at [779, 59] on span "In mẫu biên lai tự cấu hình" at bounding box center [803, 63] width 114 height 15
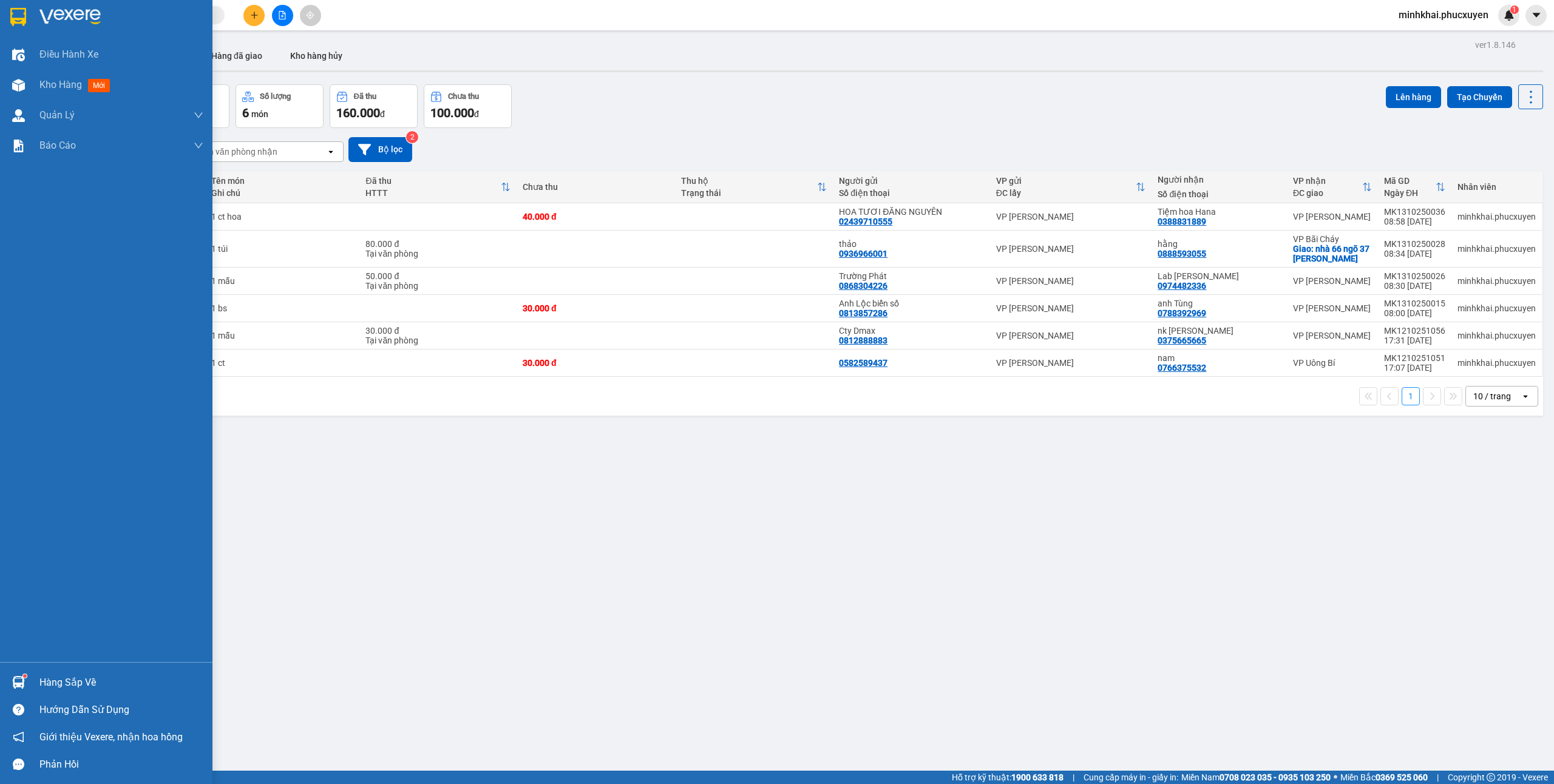
click at [34, 697] on div "Hướng dẫn sử dụng" at bounding box center [106, 709] width 213 height 27
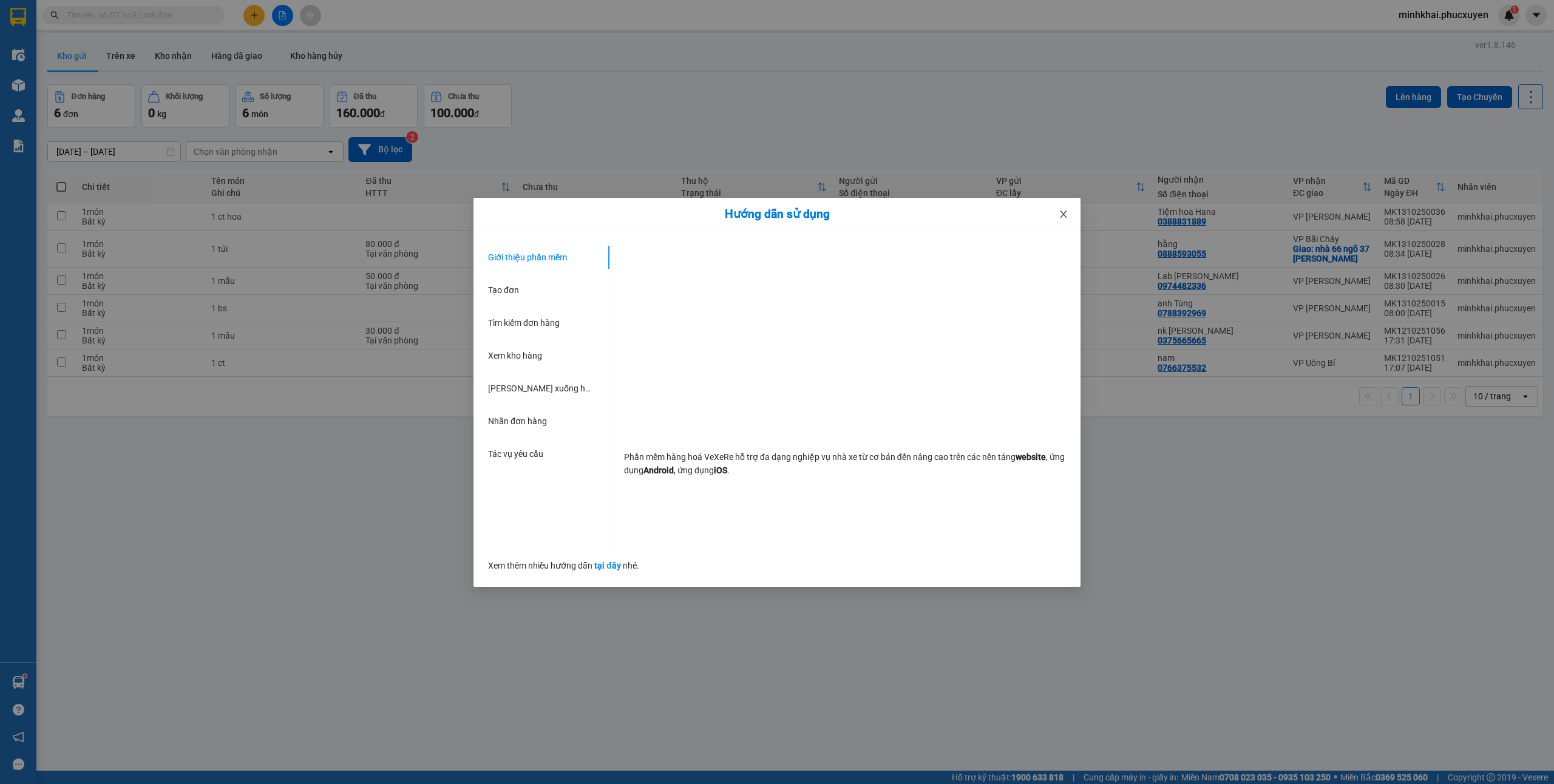
click at [1062, 221] on span "Close" at bounding box center [1064, 215] width 34 height 34
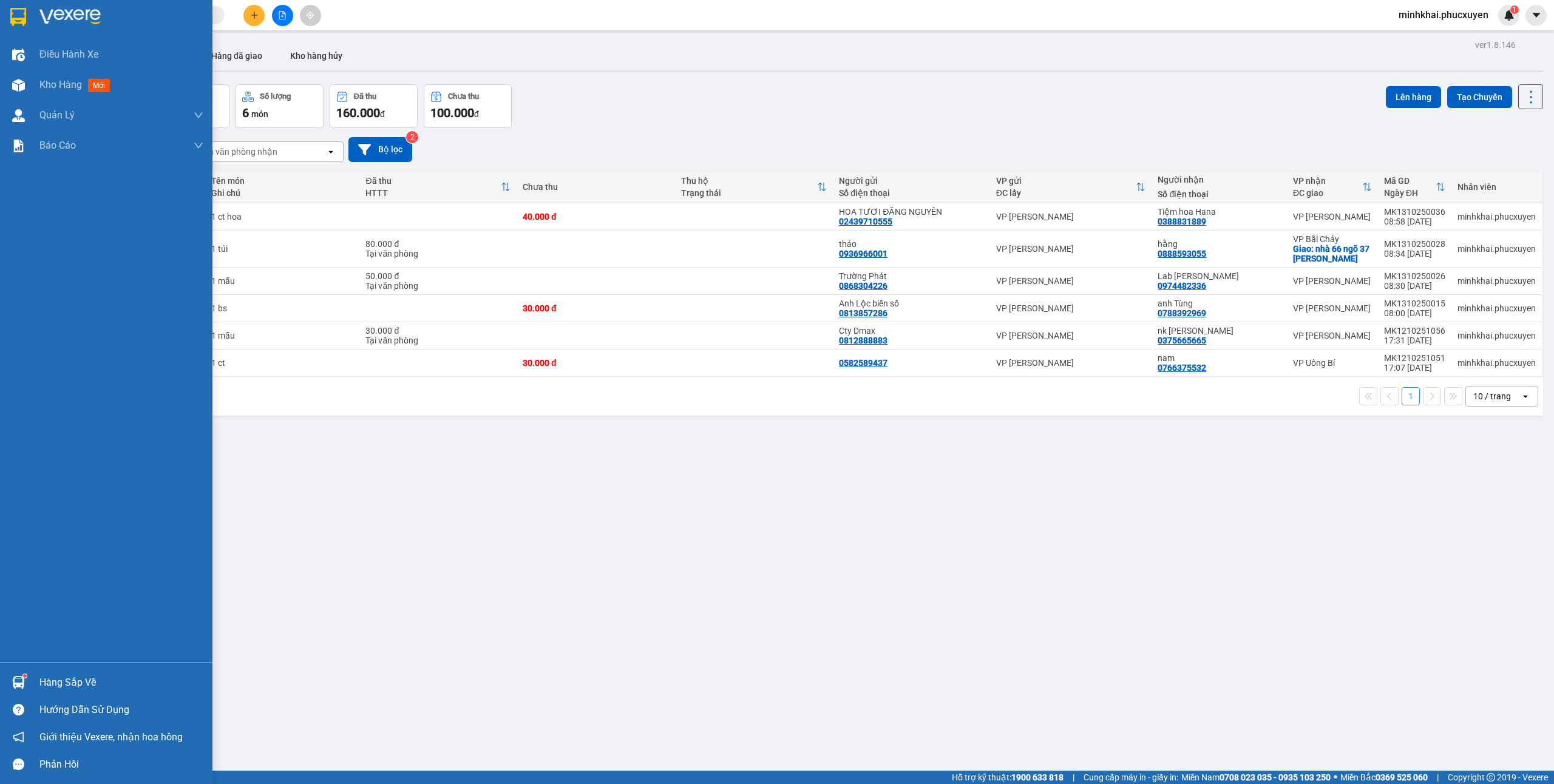
click at [18, 681] on img at bounding box center [19, 683] width 12 height 12
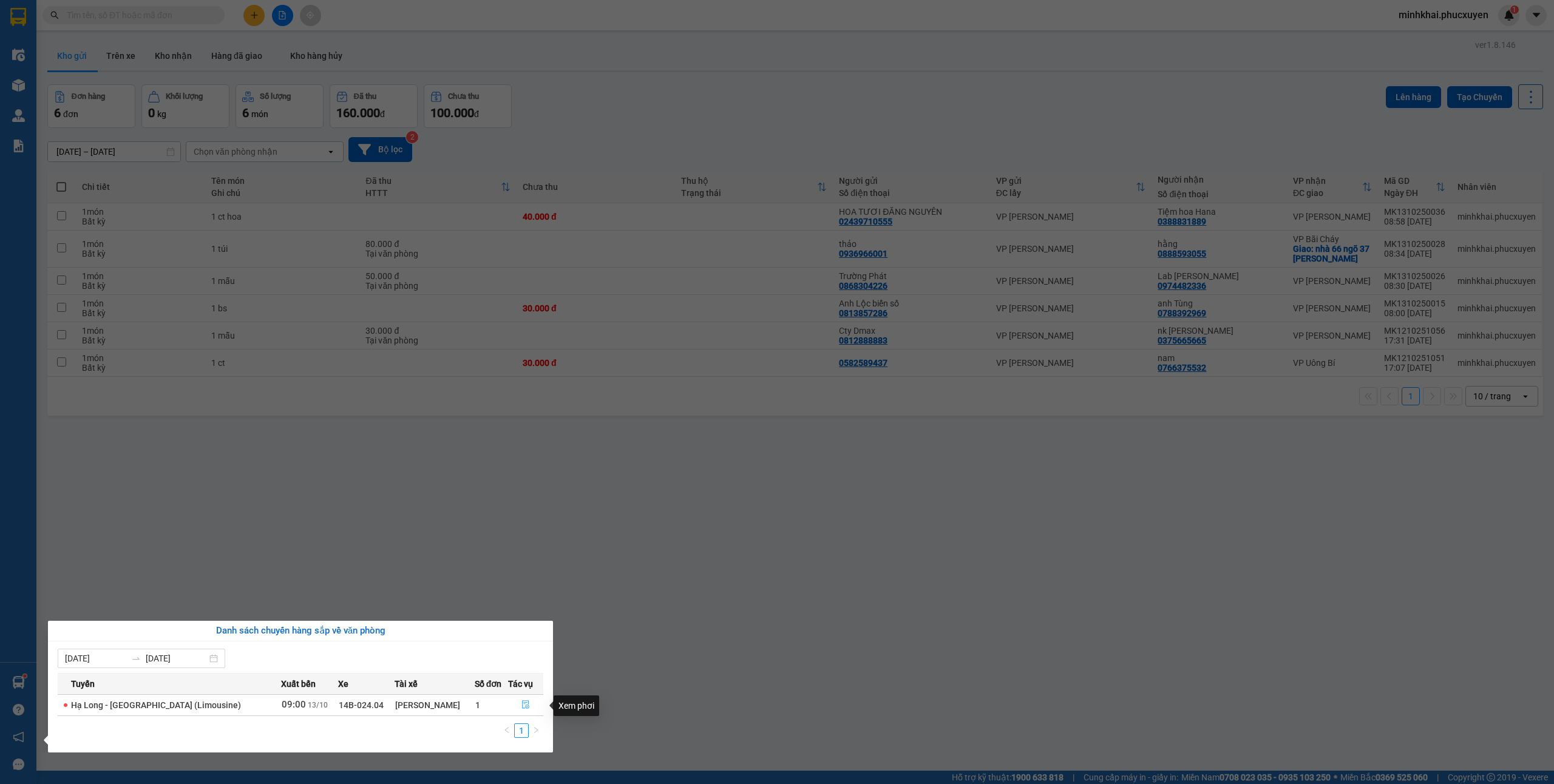
click at [510, 701] on button "button" at bounding box center [526, 705] width 34 height 19
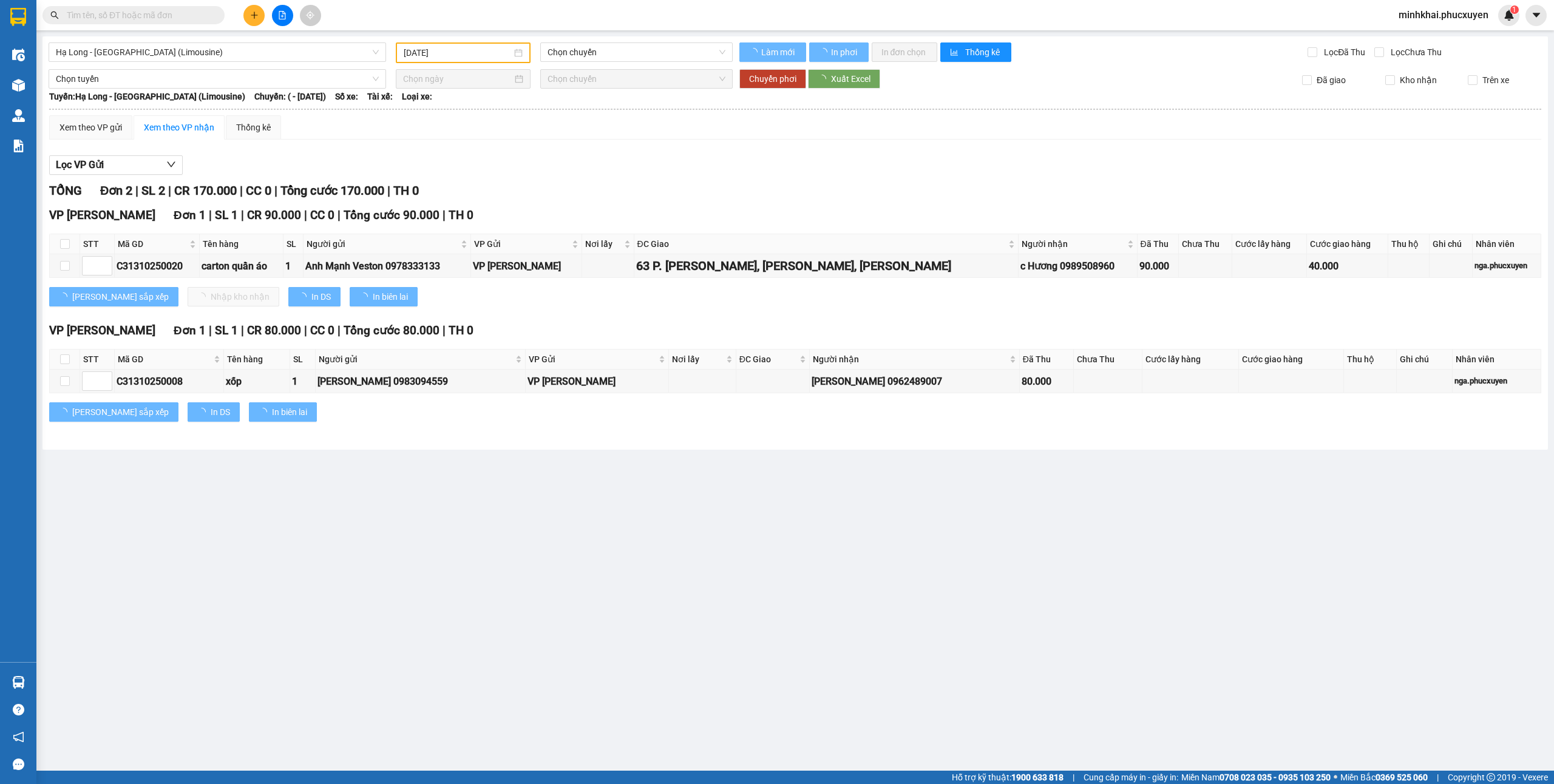
type input "[DATE]"
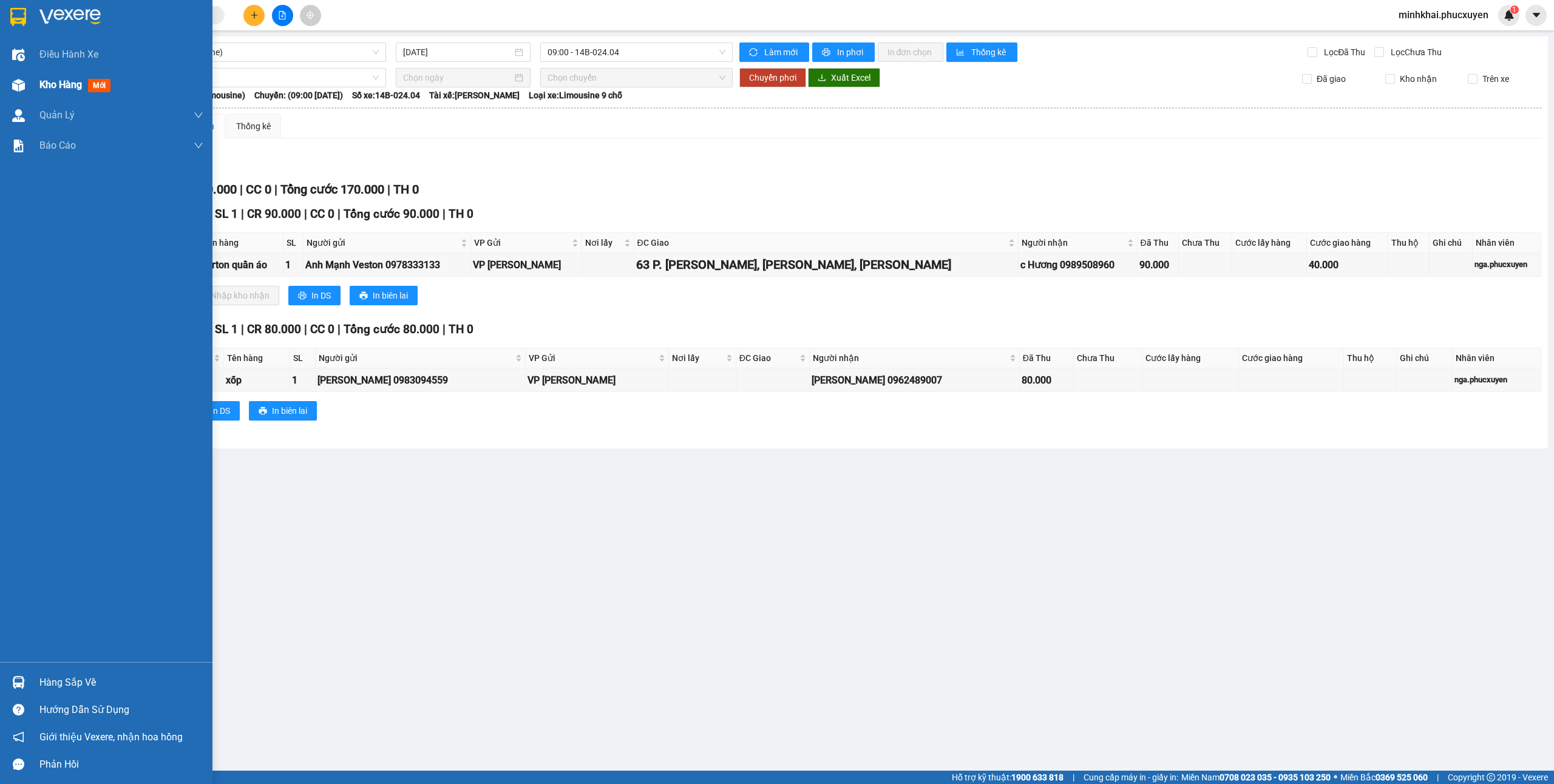
click at [55, 91] on div "Kho hàng mới" at bounding box center [77, 84] width 76 height 15
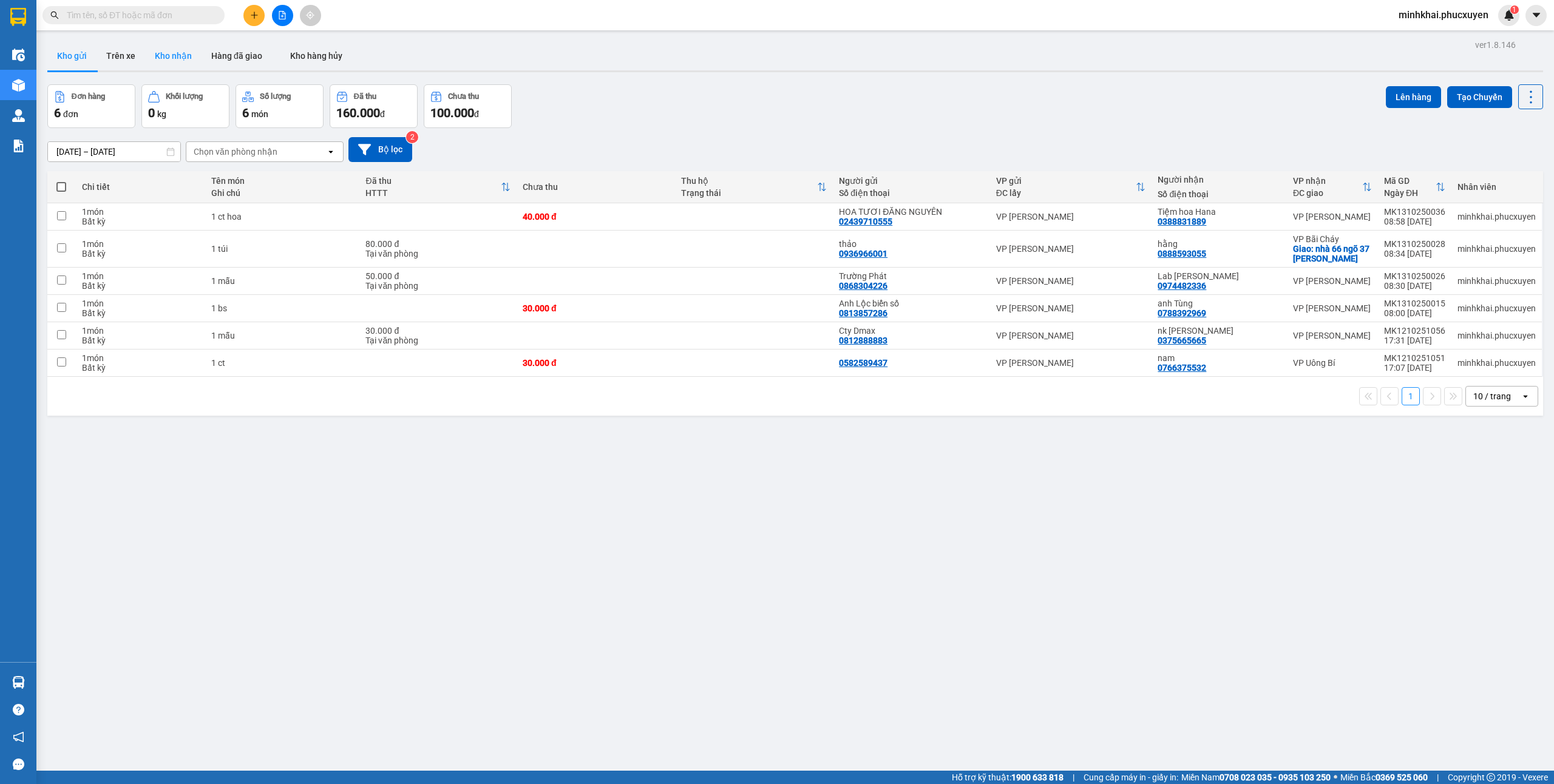
click at [188, 45] on button "Kho nhận" at bounding box center [173, 55] width 56 height 29
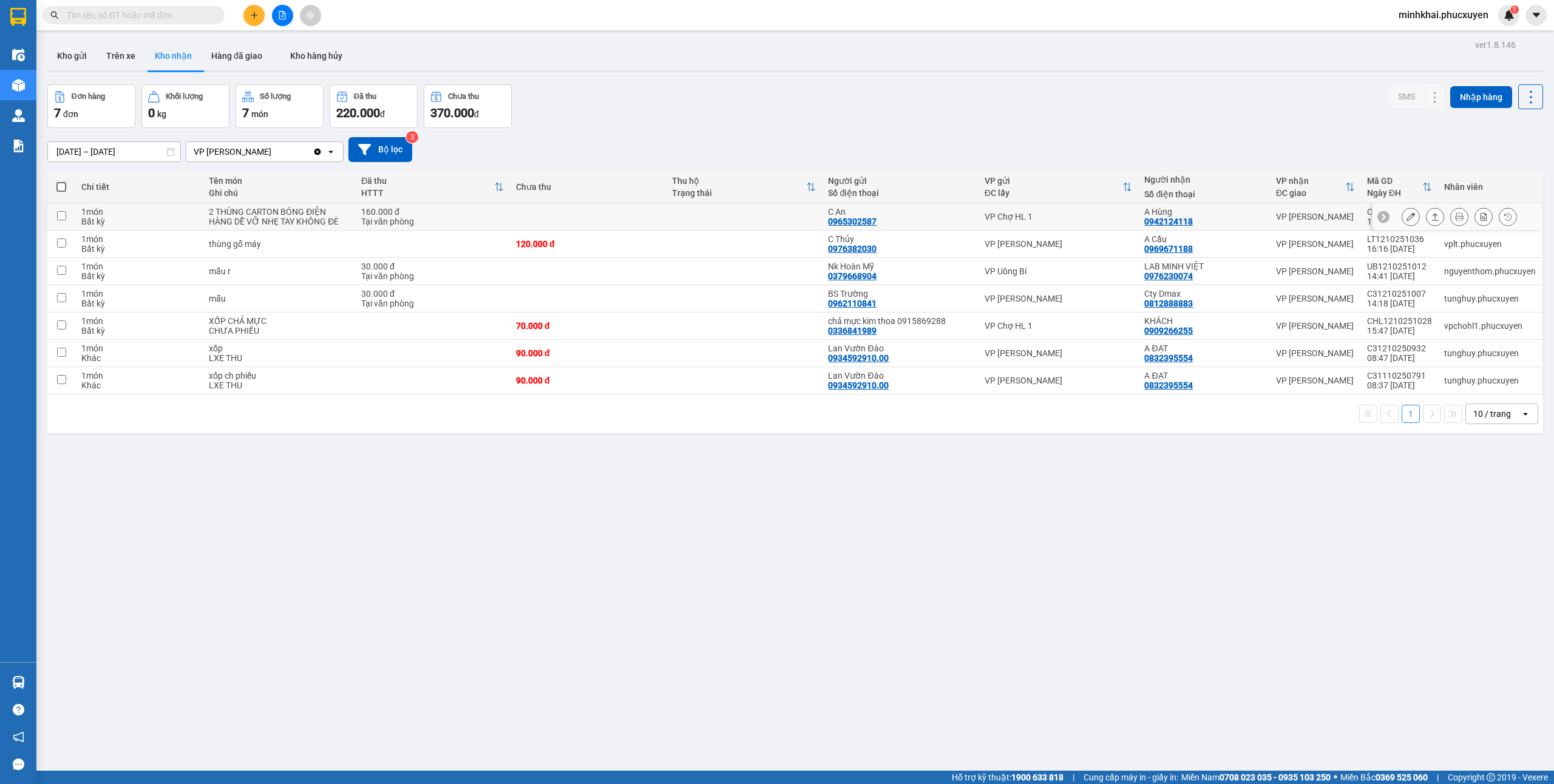
click at [1431, 221] on icon at bounding box center [1435, 217] width 9 height 9
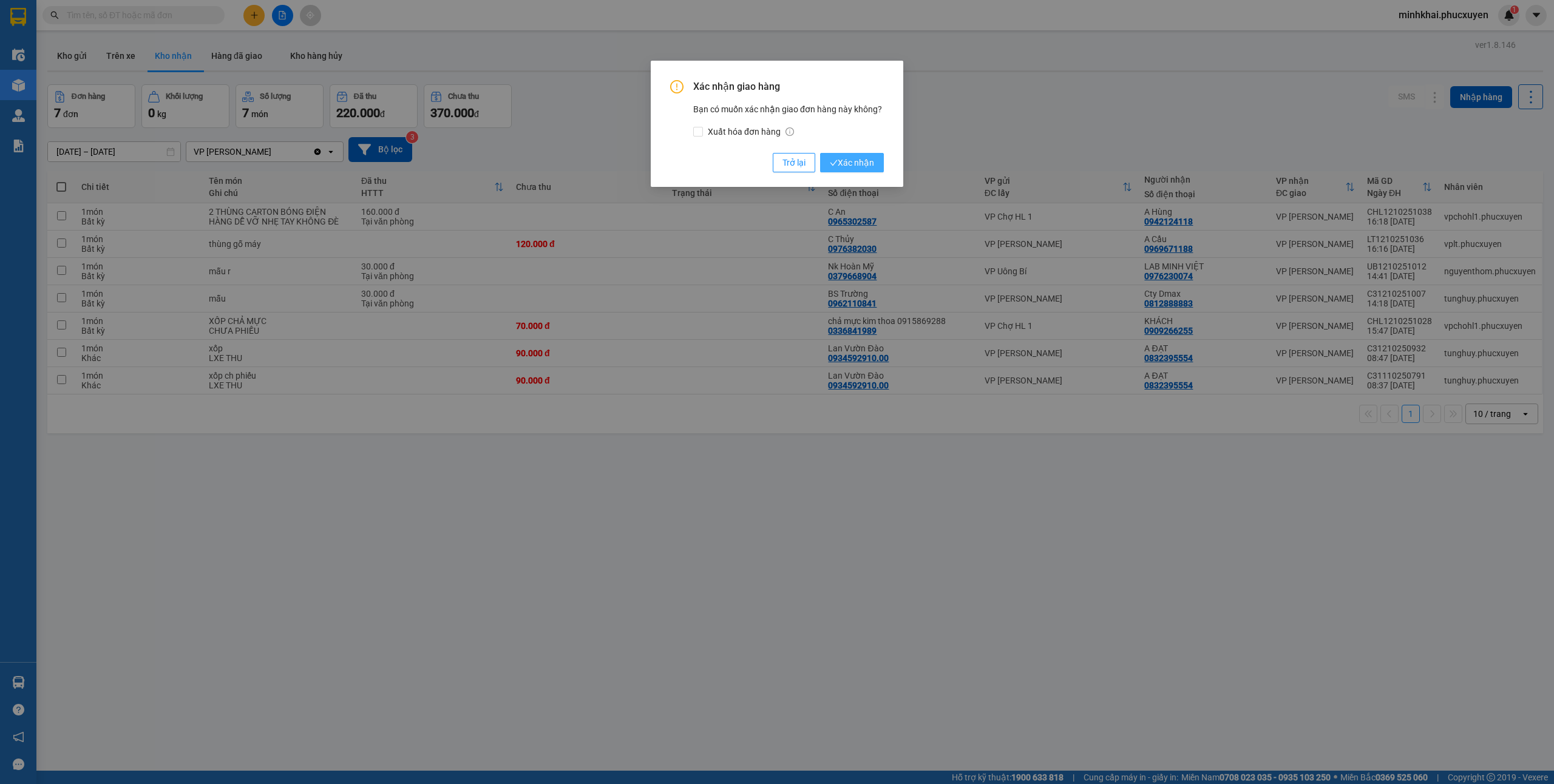
click at [865, 163] on span "Xác nhận" at bounding box center [852, 162] width 44 height 13
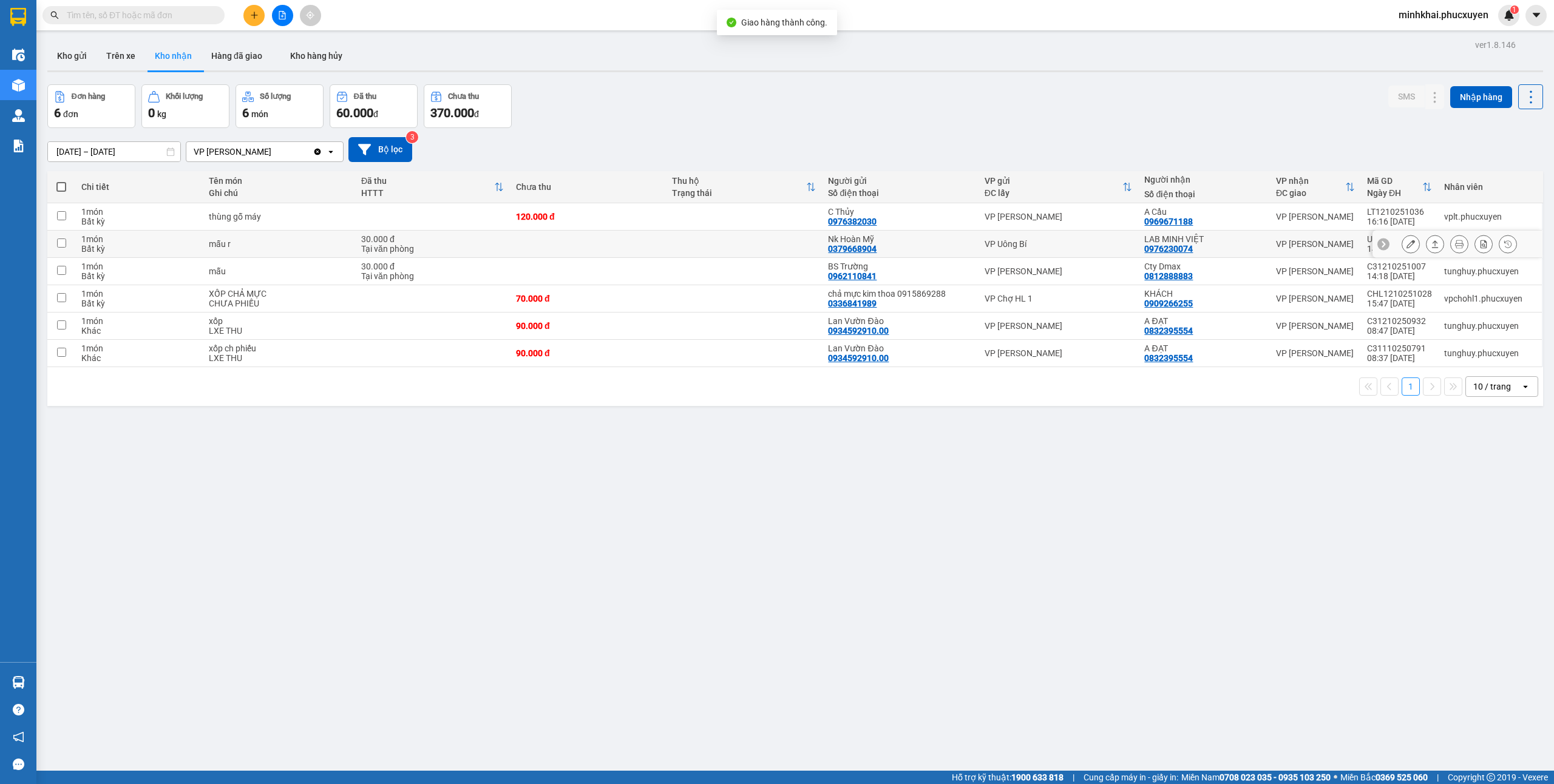
click at [1431, 245] on icon at bounding box center [1435, 244] width 9 height 9
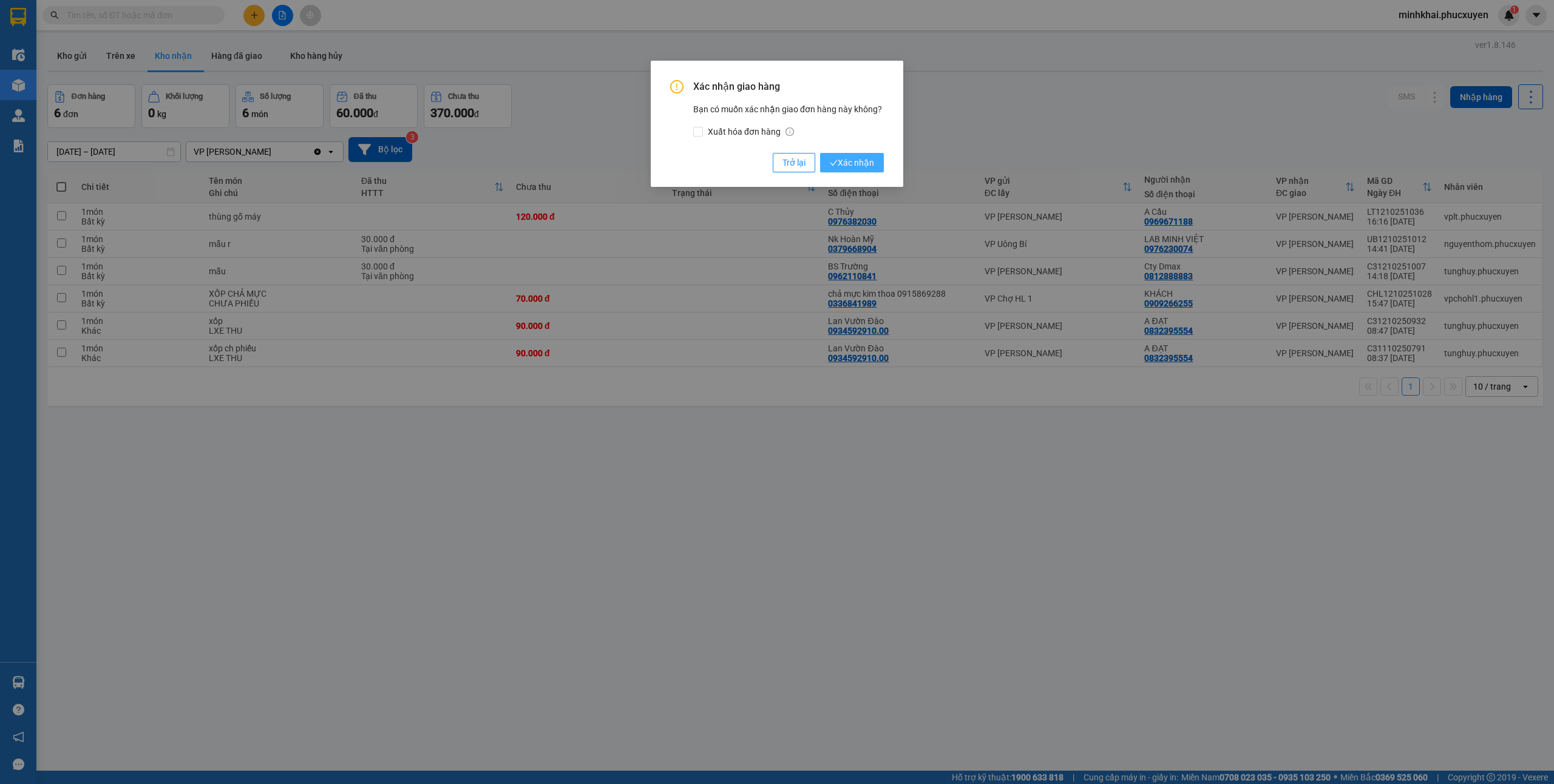
click at [850, 163] on span "Xác nhận" at bounding box center [852, 162] width 44 height 13
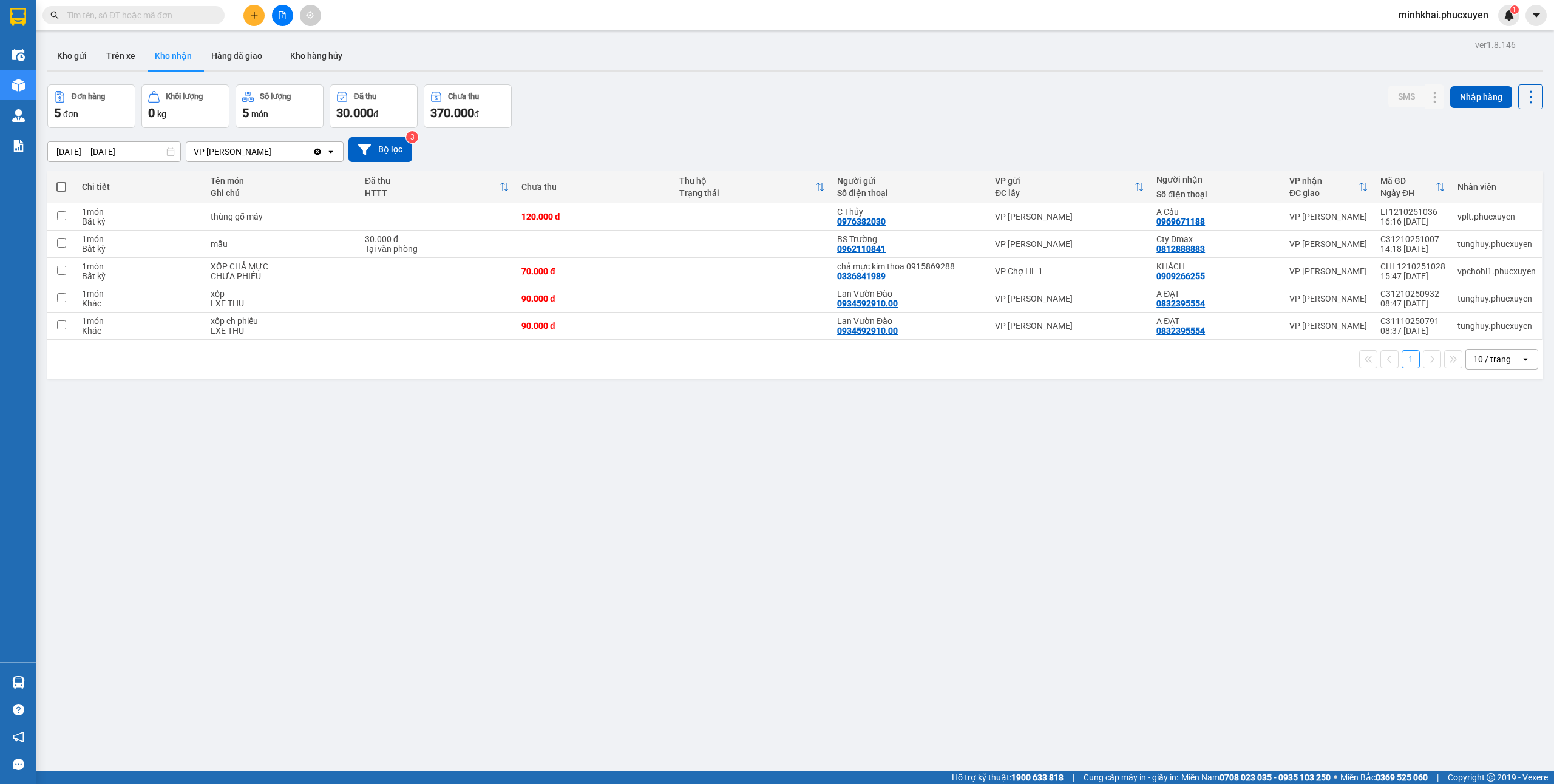
click at [1495, 362] on div "10 / trang" at bounding box center [1492, 359] width 37 height 12
click at [1474, 433] on span "20 / trang" at bounding box center [1481, 432] width 39 height 12
click at [260, 153] on div "VP [PERSON_NAME]" at bounding box center [249, 151] width 126 height 19
click at [161, 154] on input "[DATE] – [DATE]" at bounding box center [115, 151] width 132 height 19
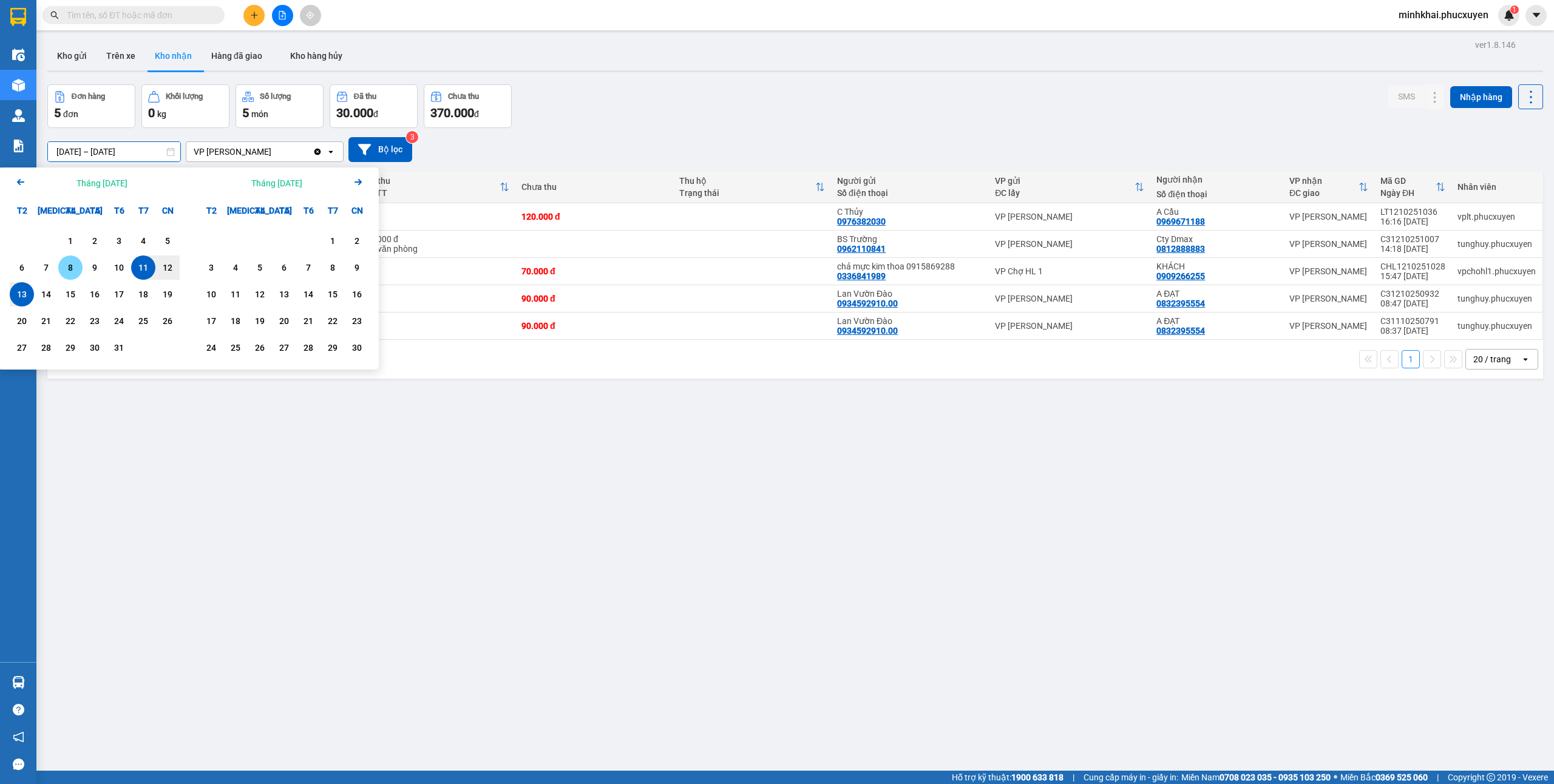
click at [66, 263] on div "8" at bounding box center [70, 267] width 17 height 15
type input "08/10/2025 – / /"
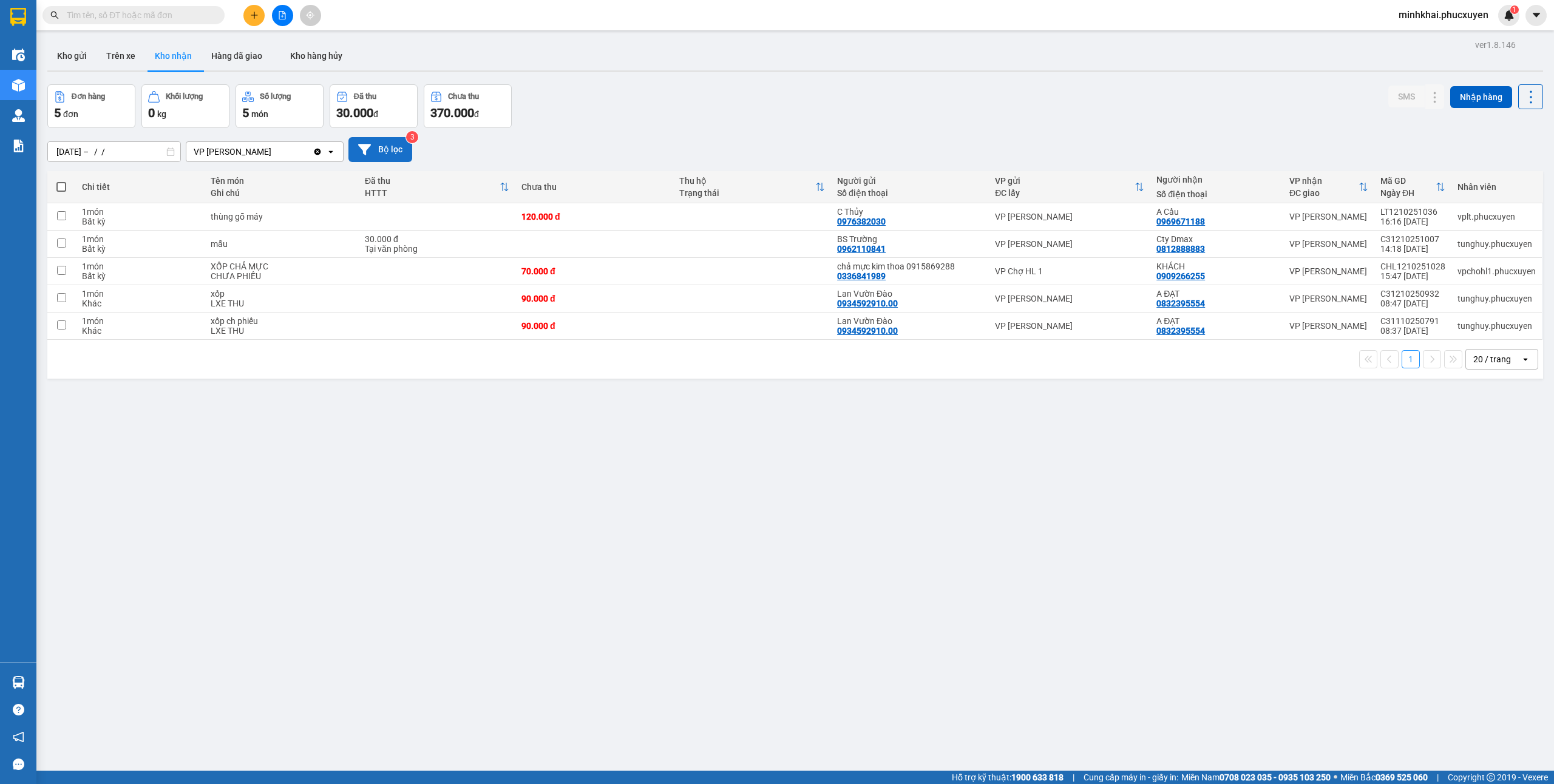
click at [376, 143] on button "Bộ lọc" at bounding box center [380, 150] width 64 height 25
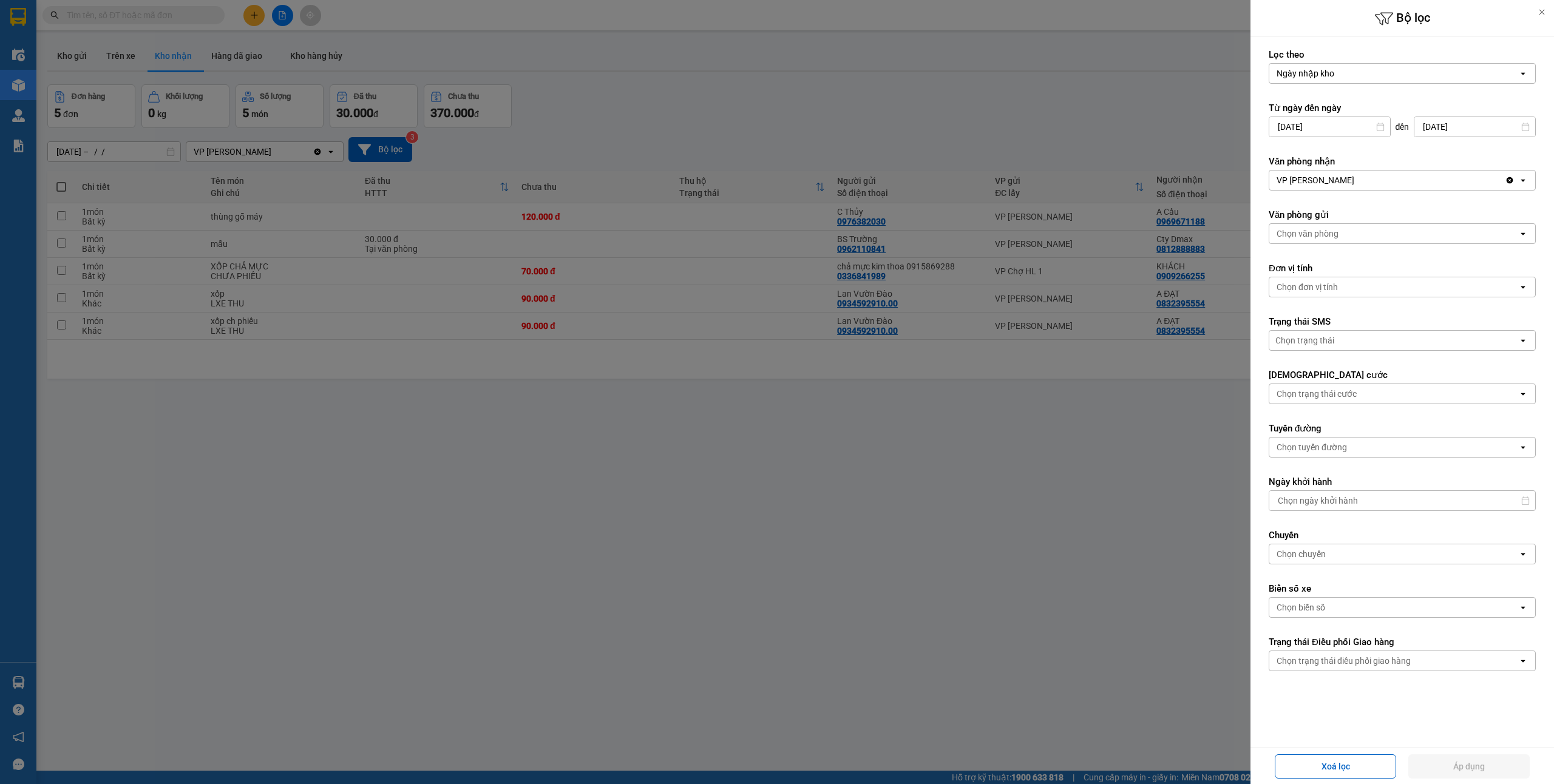
click at [1319, 119] on input "11/10/2025" at bounding box center [1330, 126] width 121 height 19
click at [1362, 241] on div "9" at bounding box center [1364, 242] width 17 height 15
type input "09/10/2025"
click at [1445, 747] on button "Áp dụng" at bounding box center [1469, 766] width 122 height 24
type input "[DATE] – [DATE]"
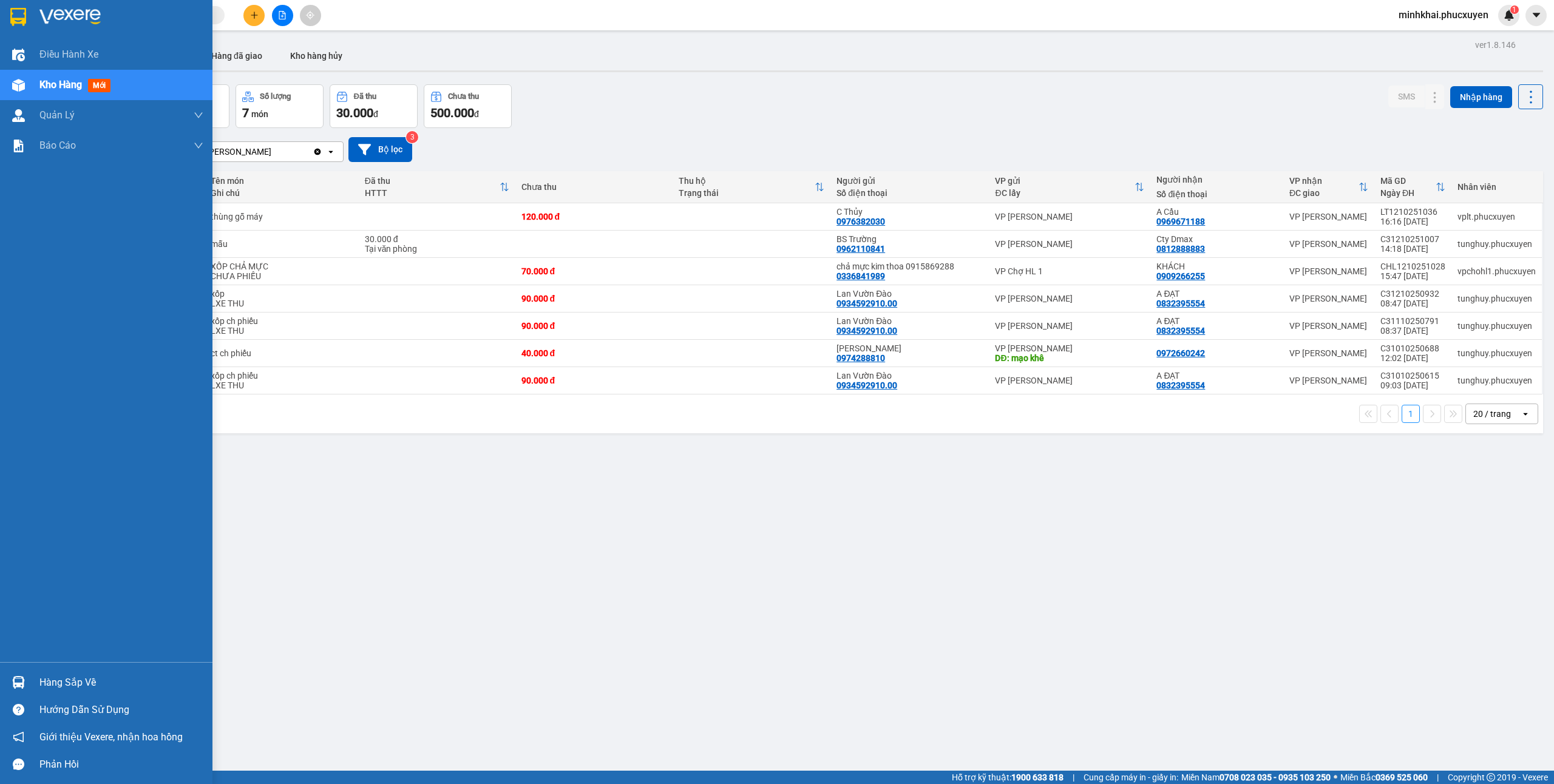
click at [61, 683] on div "Hàng sắp về" at bounding box center [122, 683] width 164 height 18
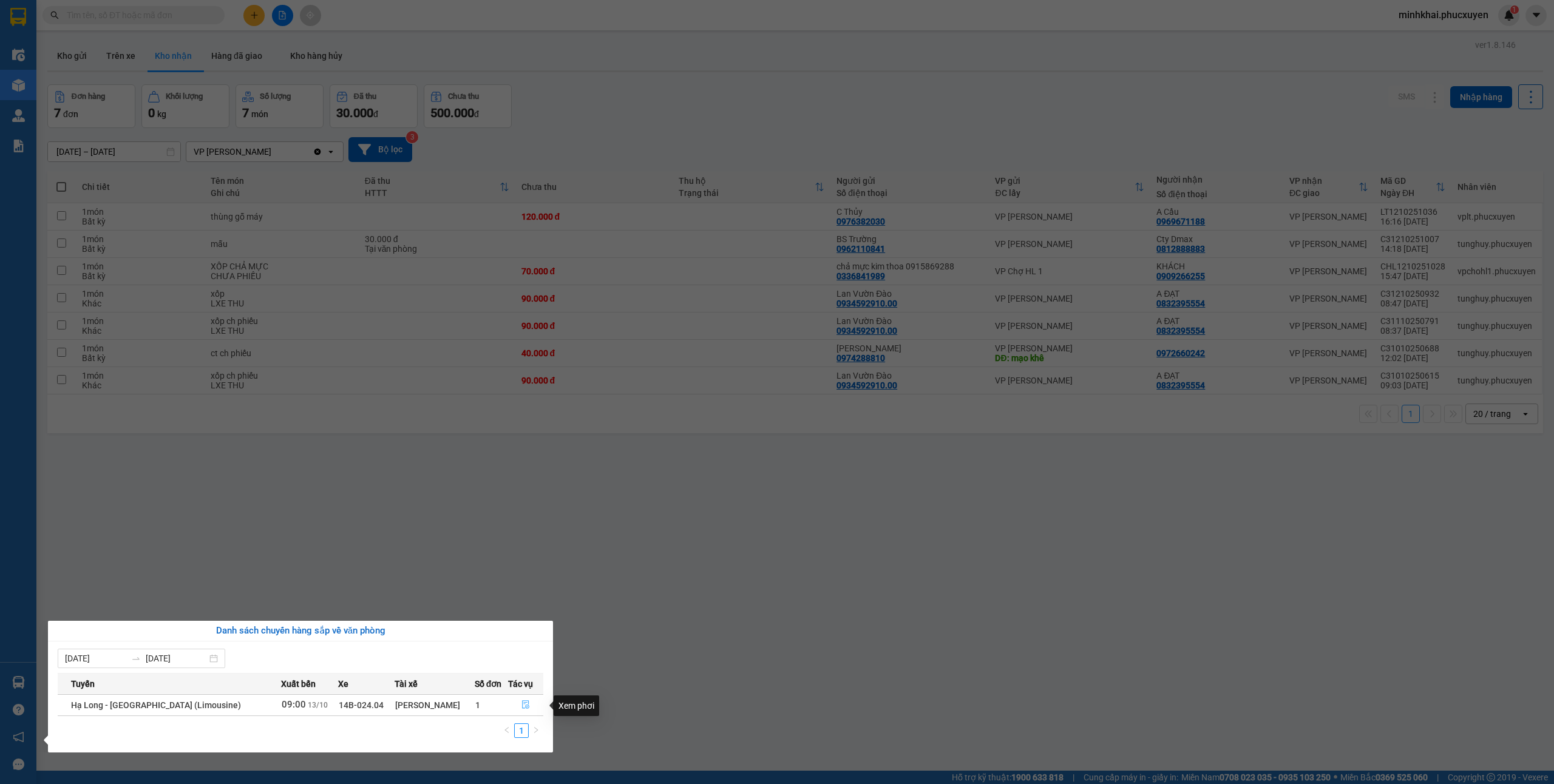
click at [524, 710] on icon "file-done" at bounding box center [525, 705] width 7 height 9
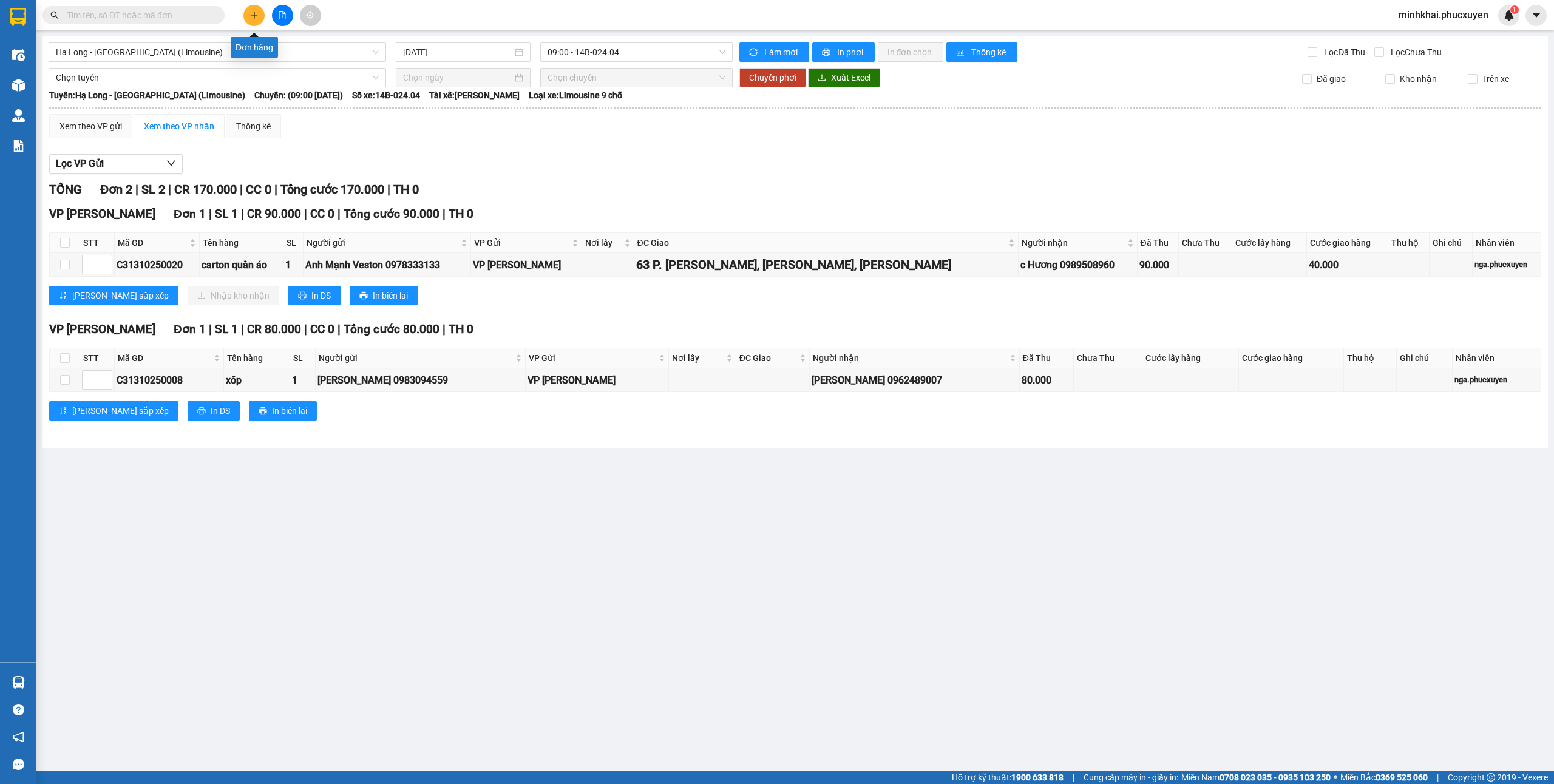
click at [257, 15] on icon "plus" at bounding box center [254, 15] width 7 height 1
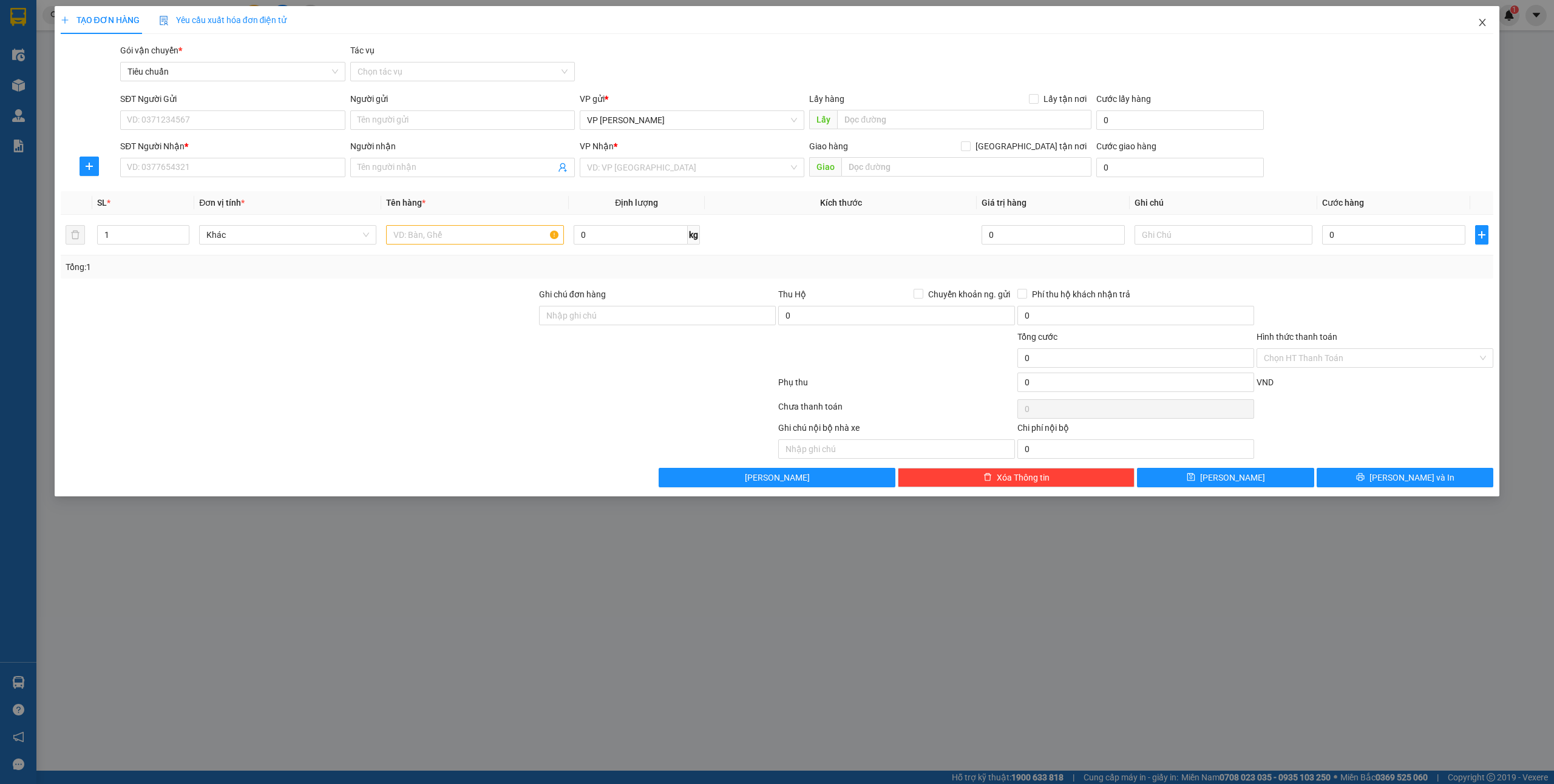
click at [1479, 24] on icon "close" at bounding box center [1482, 23] width 9 height 9
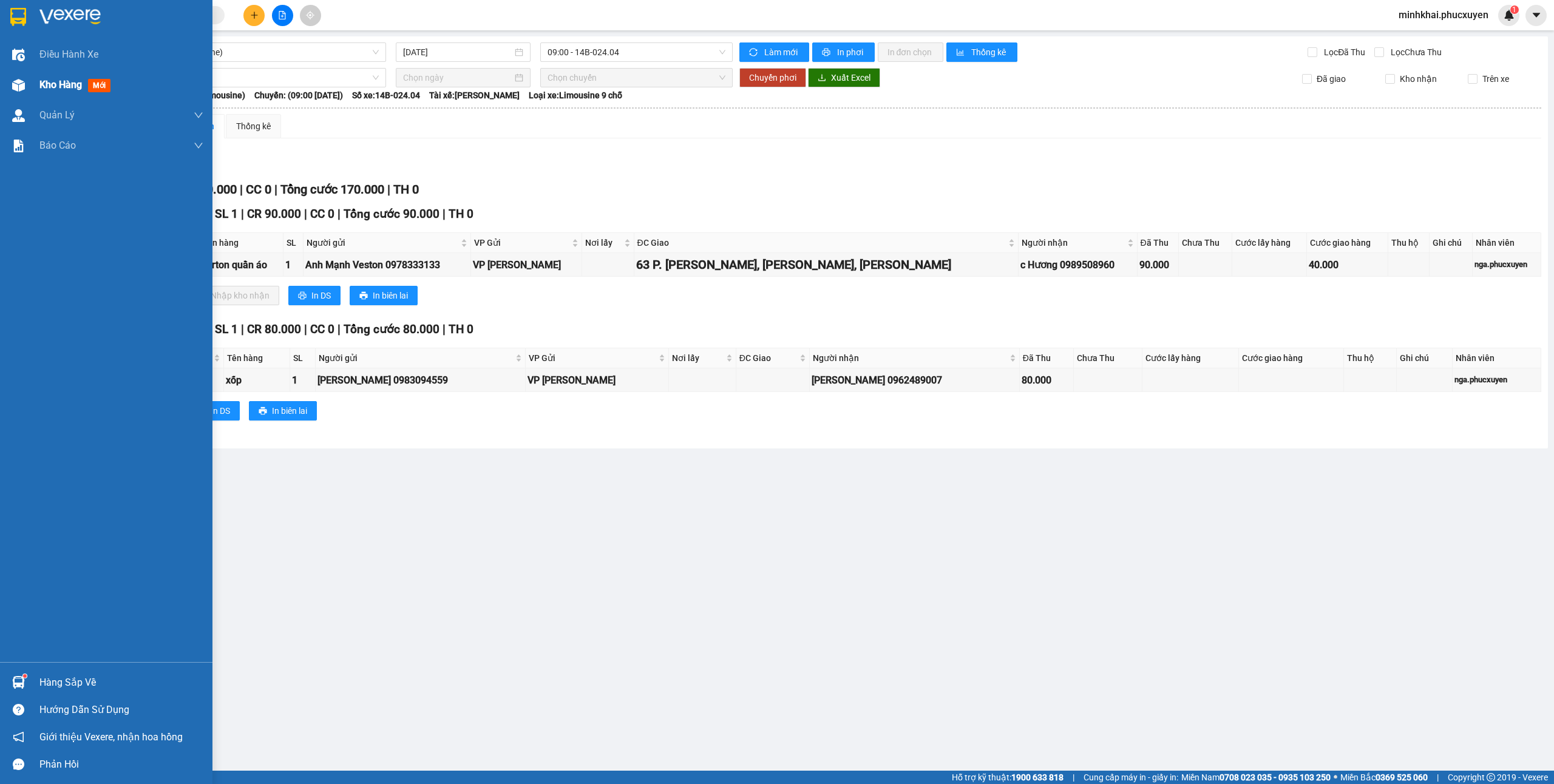
click at [17, 85] on img at bounding box center [19, 85] width 12 height 12
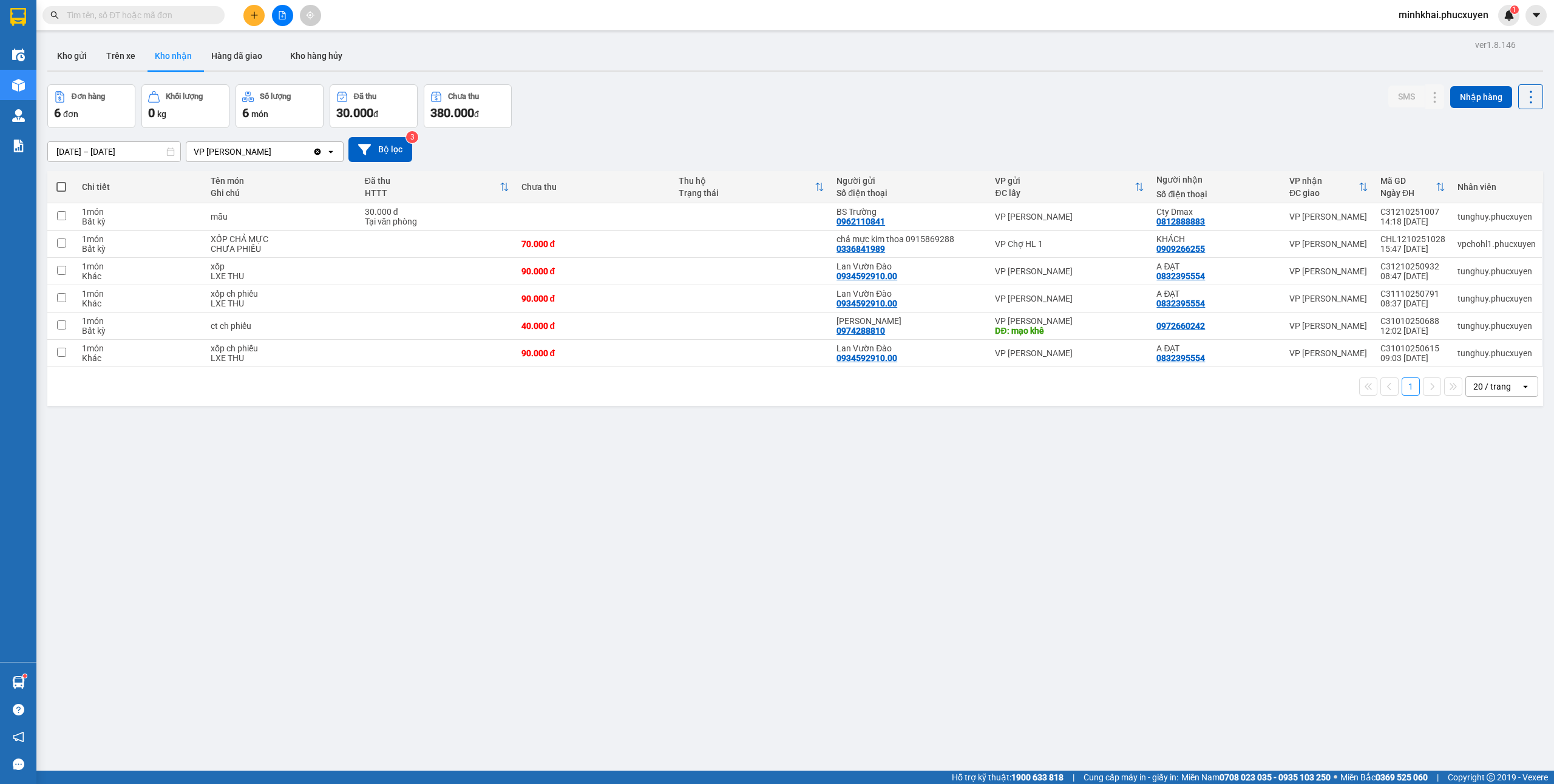
click at [871, 84] on div "Đơn hàng 6 đơn Khối lượng 0 kg Số lượng 6 món Đã thu 30.000 đ Chưa thu 380.000 …" at bounding box center [795, 106] width 1496 height 44
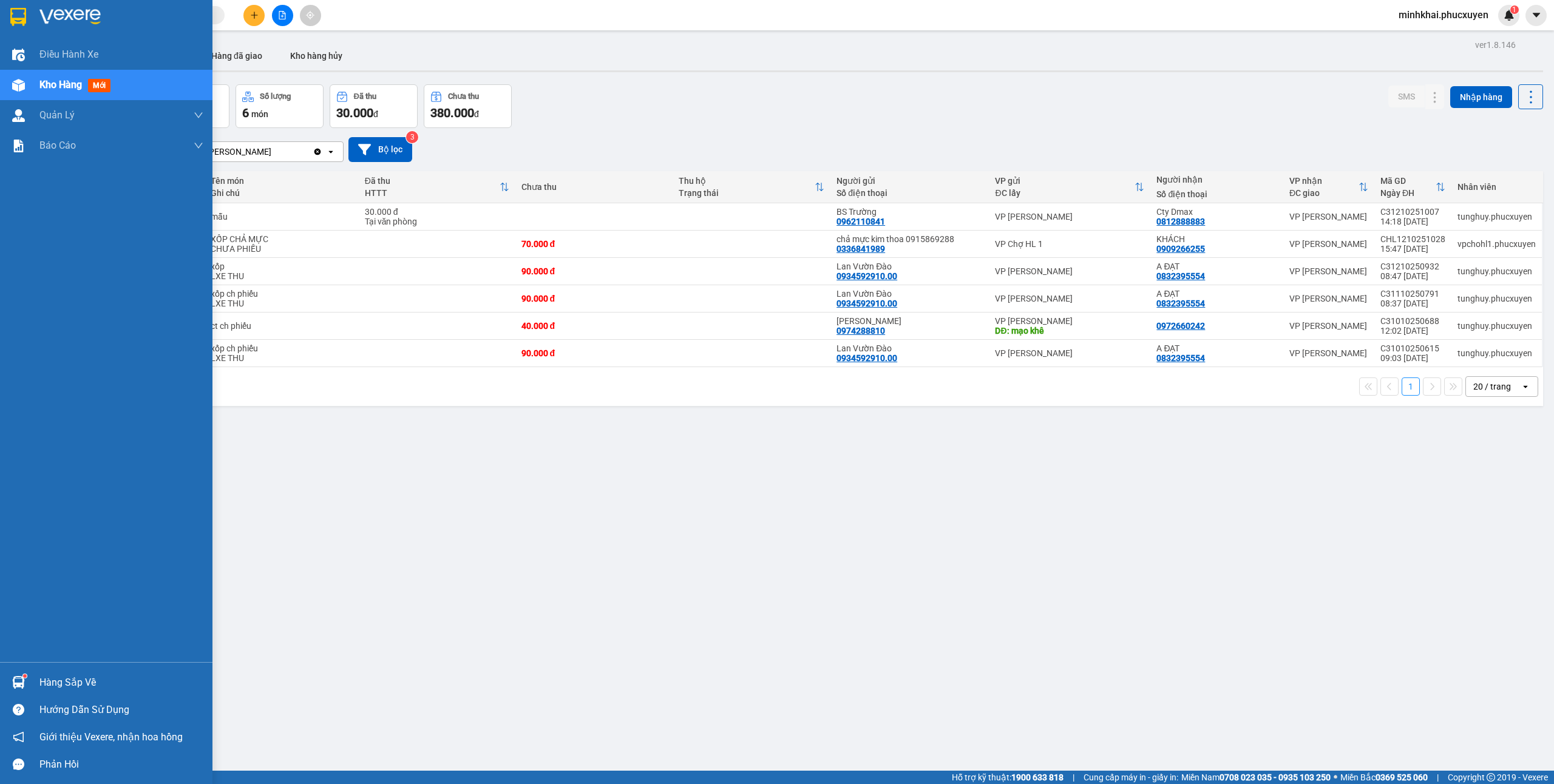
click at [40, 674] on div "Hàng sắp về" at bounding box center [122, 683] width 164 height 18
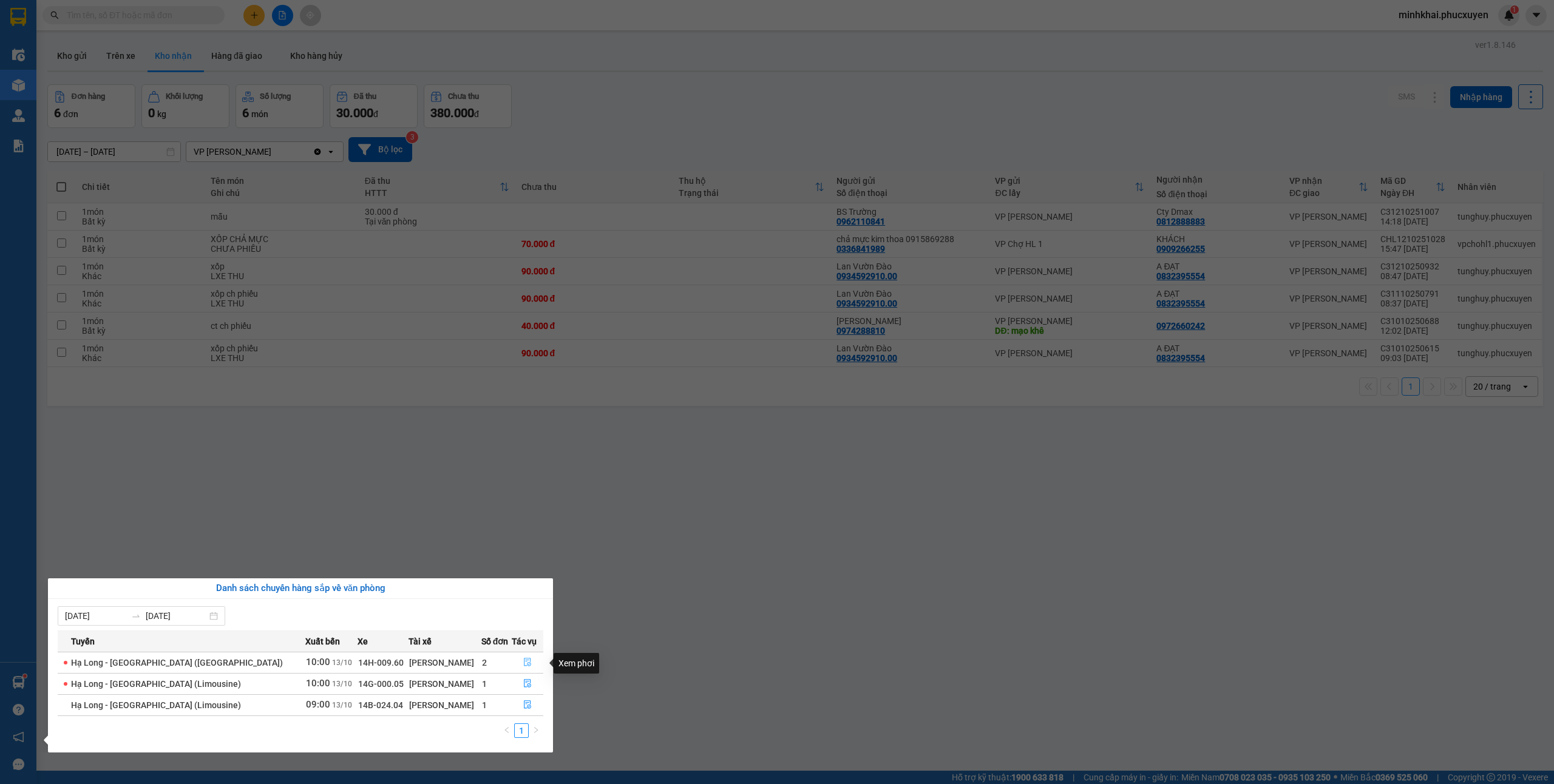
click at [525, 666] on icon "file-done" at bounding box center [527, 662] width 9 height 9
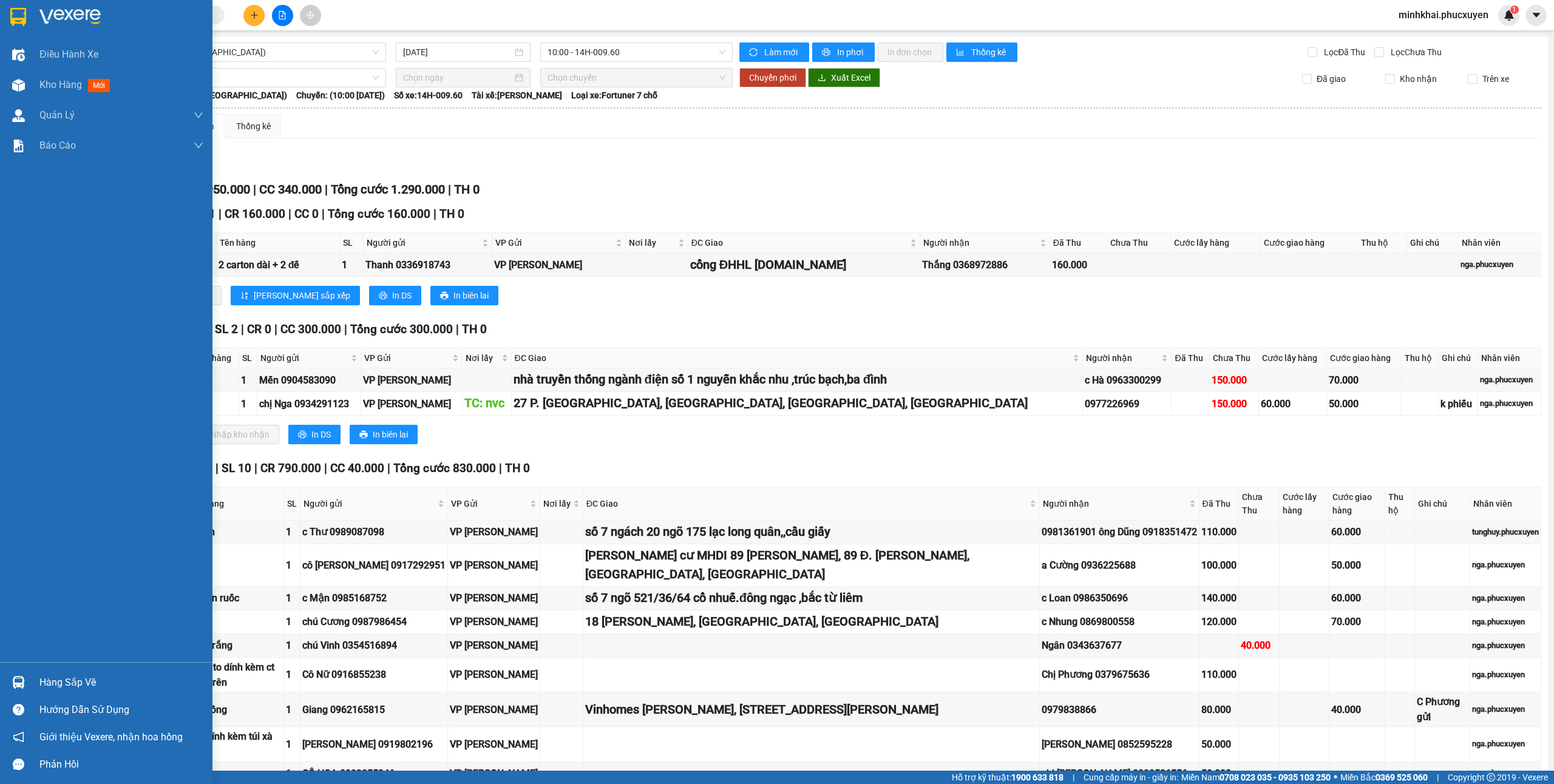
click at [8, 678] on div at bounding box center [18, 682] width 21 height 21
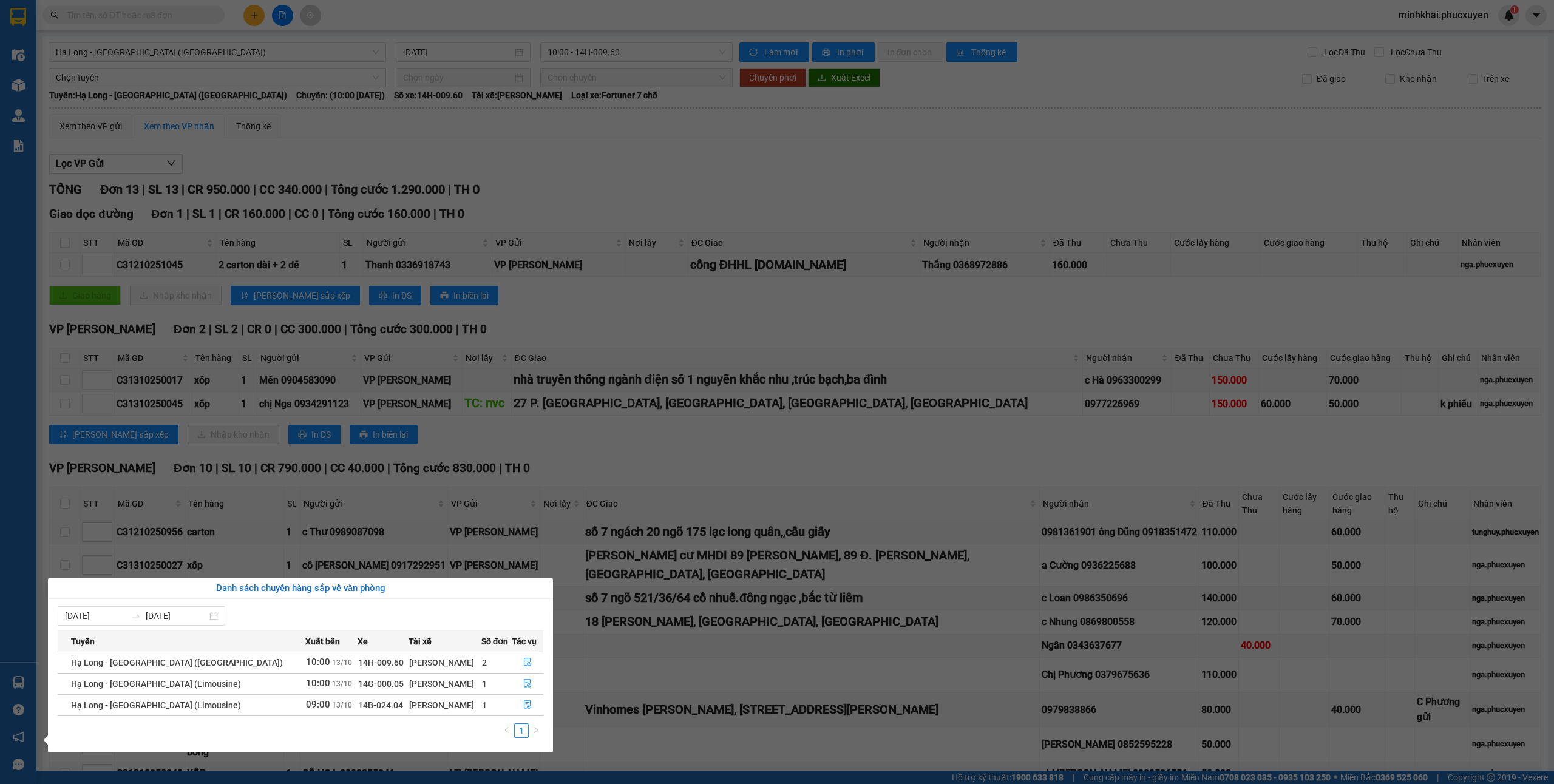
click at [653, 522] on section "Kết quả tìm kiếm ( 0 ) Bộ lọc No Data minhkhai.phucxuyen 1 Điều hành xe Kho hàn…" at bounding box center [777, 392] width 1554 height 784
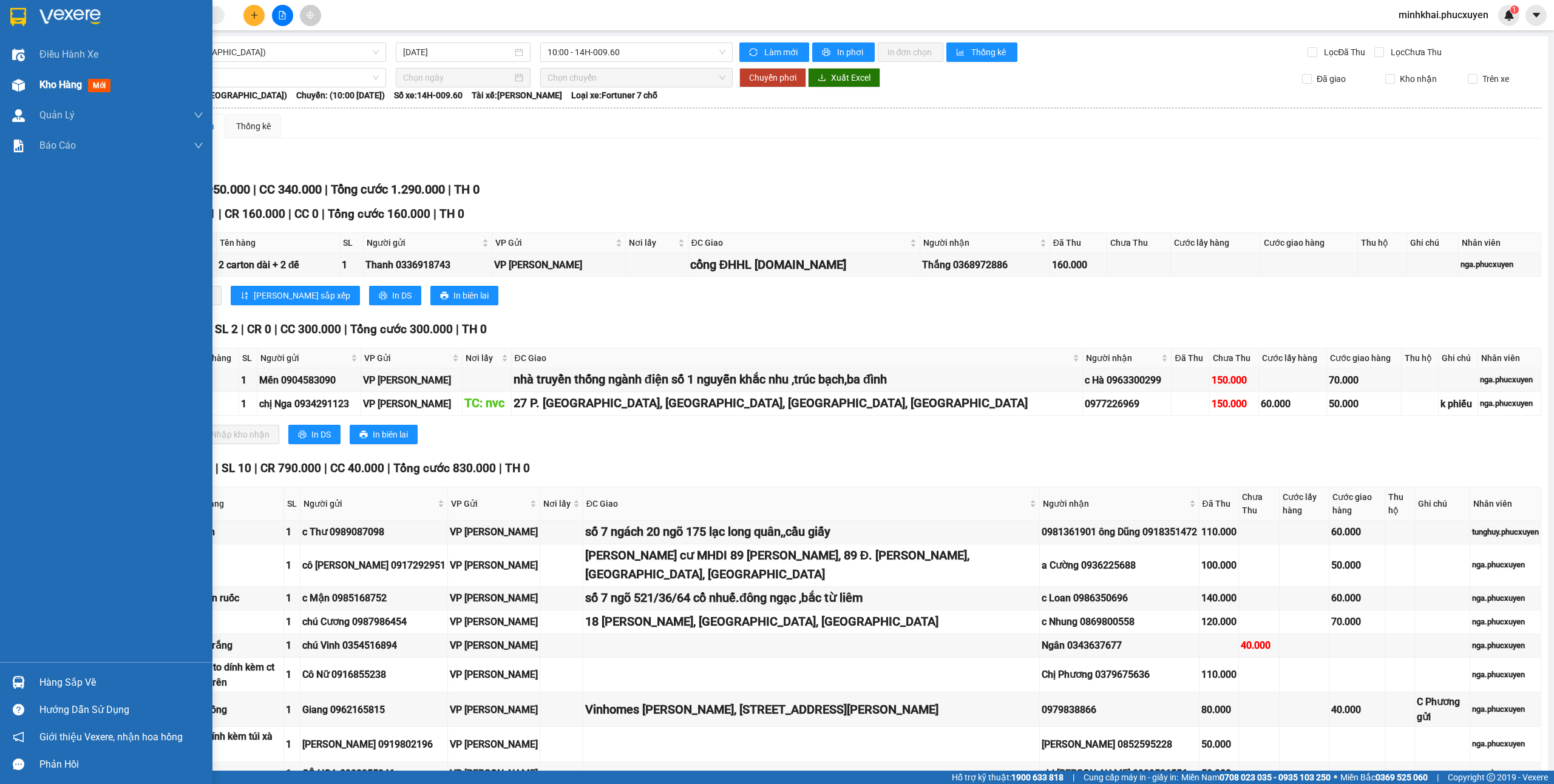
click at [40, 72] on div "Kho hàng mới" at bounding box center [122, 85] width 164 height 30
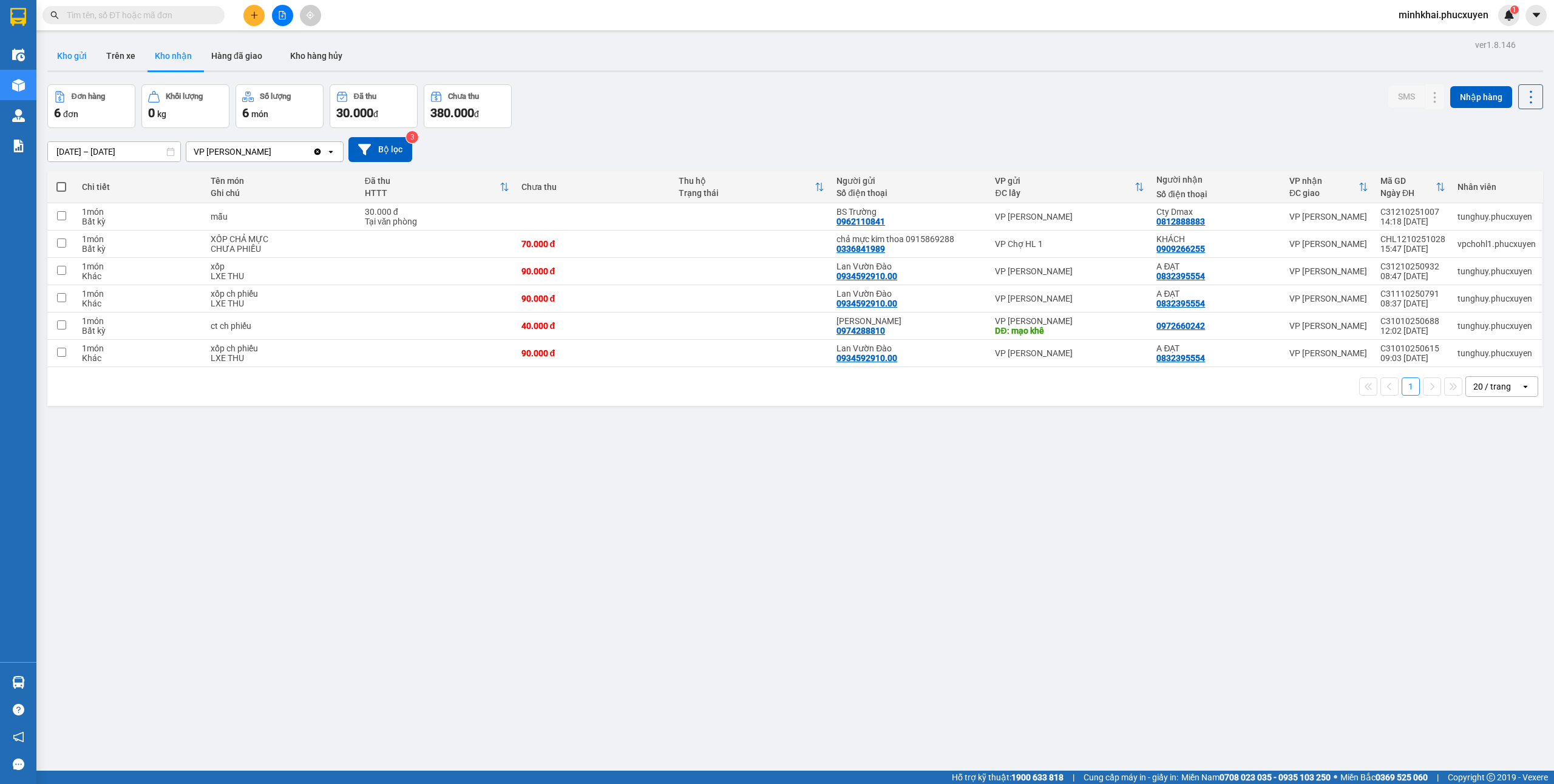
click at [62, 54] on button "Kho gửi" at bounding box center [72, 55] width 49 height 29
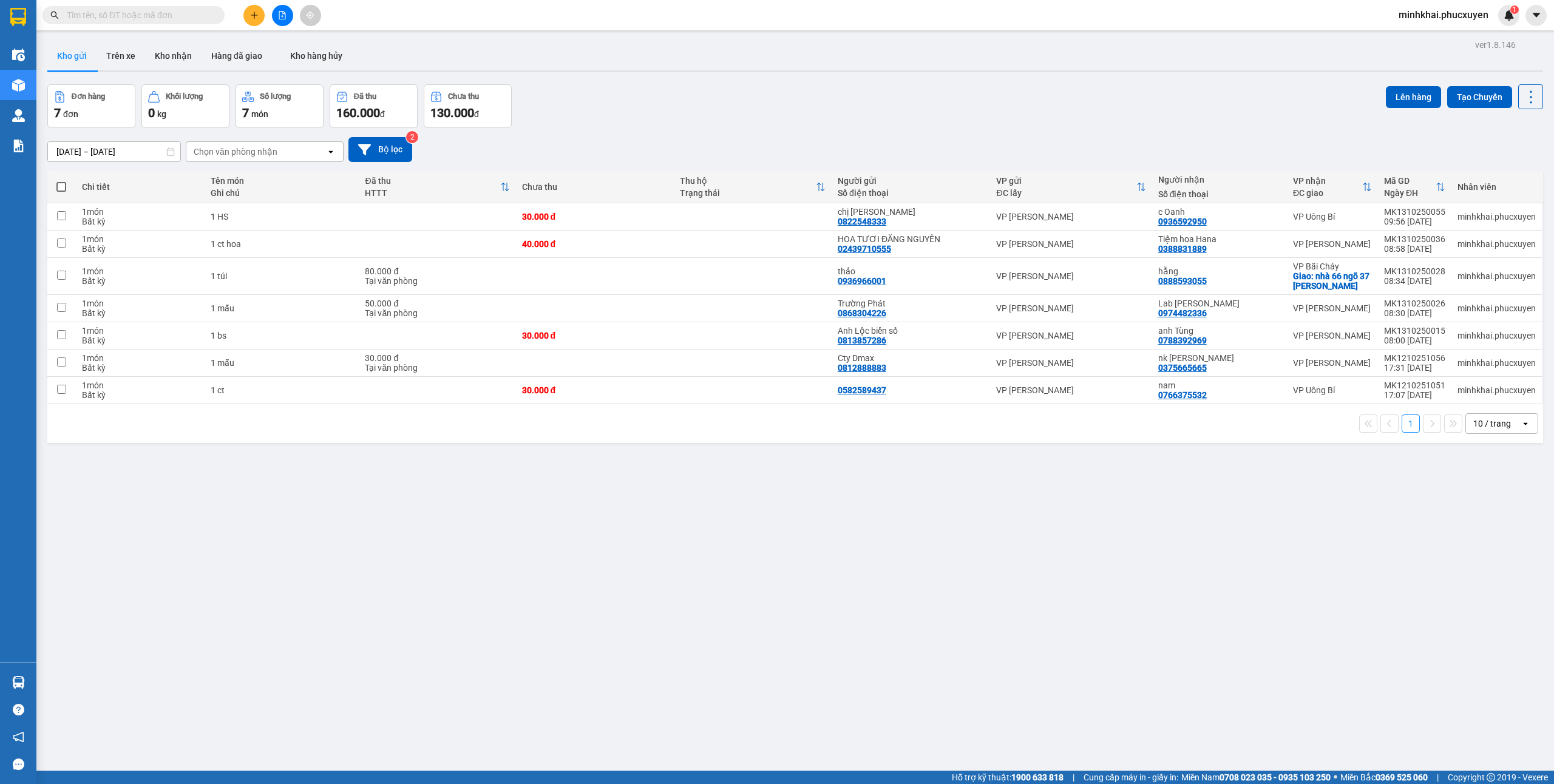
click at [62, 180] on th at bounding box center [62, 187] width 29 height 32
click at [59, 178] on th at bounding box center [62, 187] width 29 height 32
click at [63, 185] on span at bounding box center [61, 187] width 9 height 9
click at [62, 181] on input "checkbox" at bounding box center [62, 181] width 0 height 0
checkbox input "true"
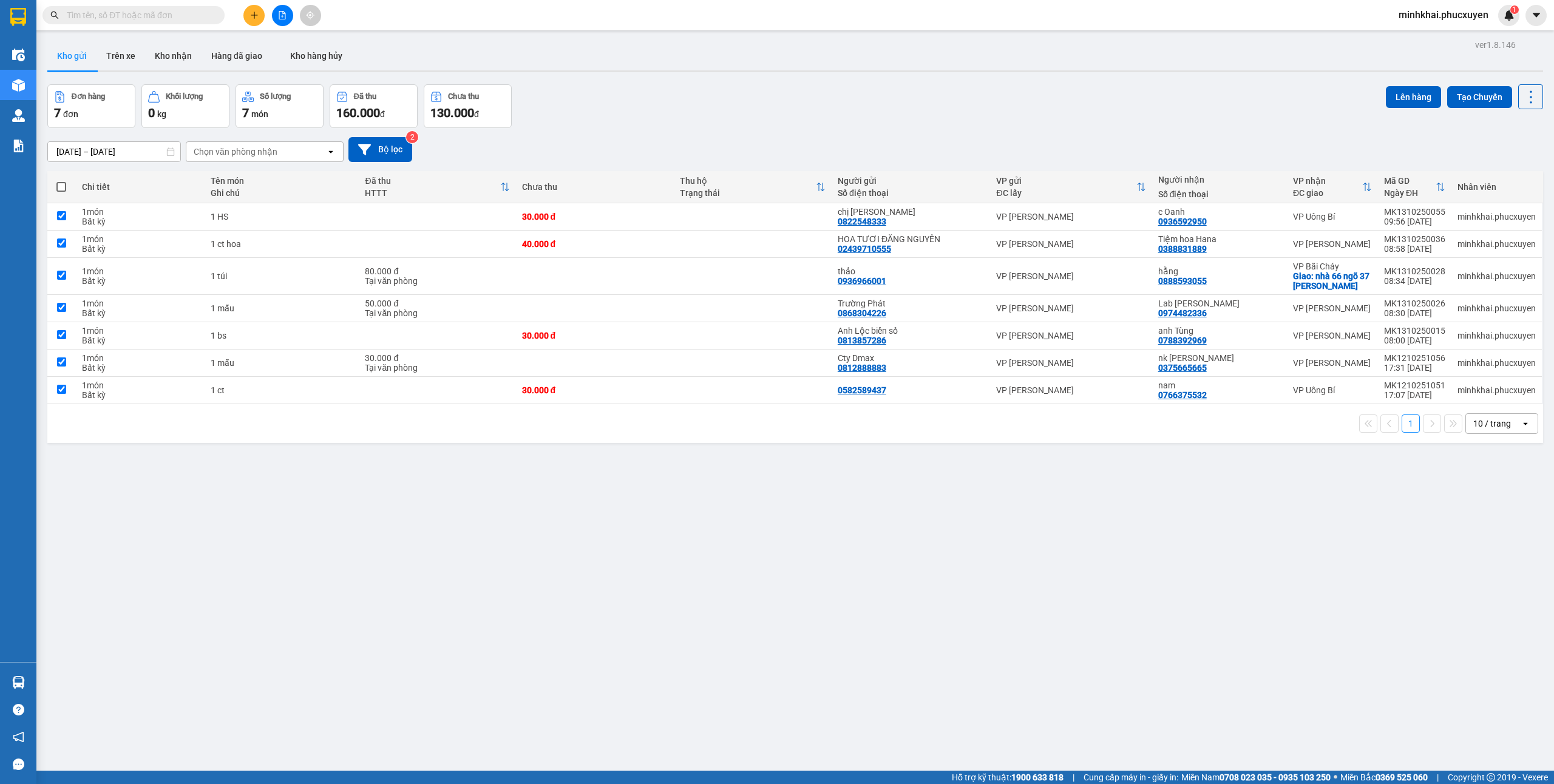
checkbox input "true"
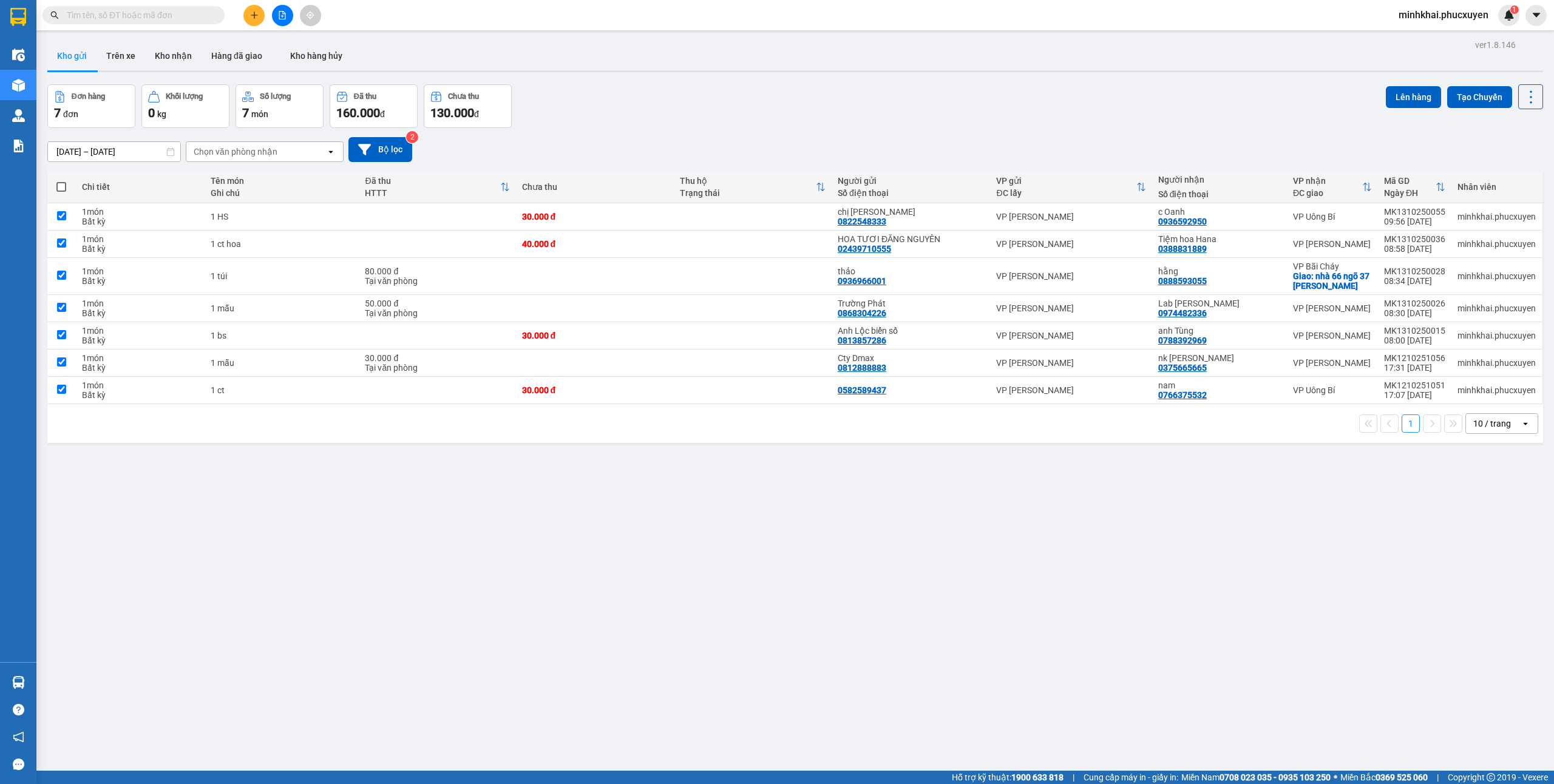
checkbox input "true"
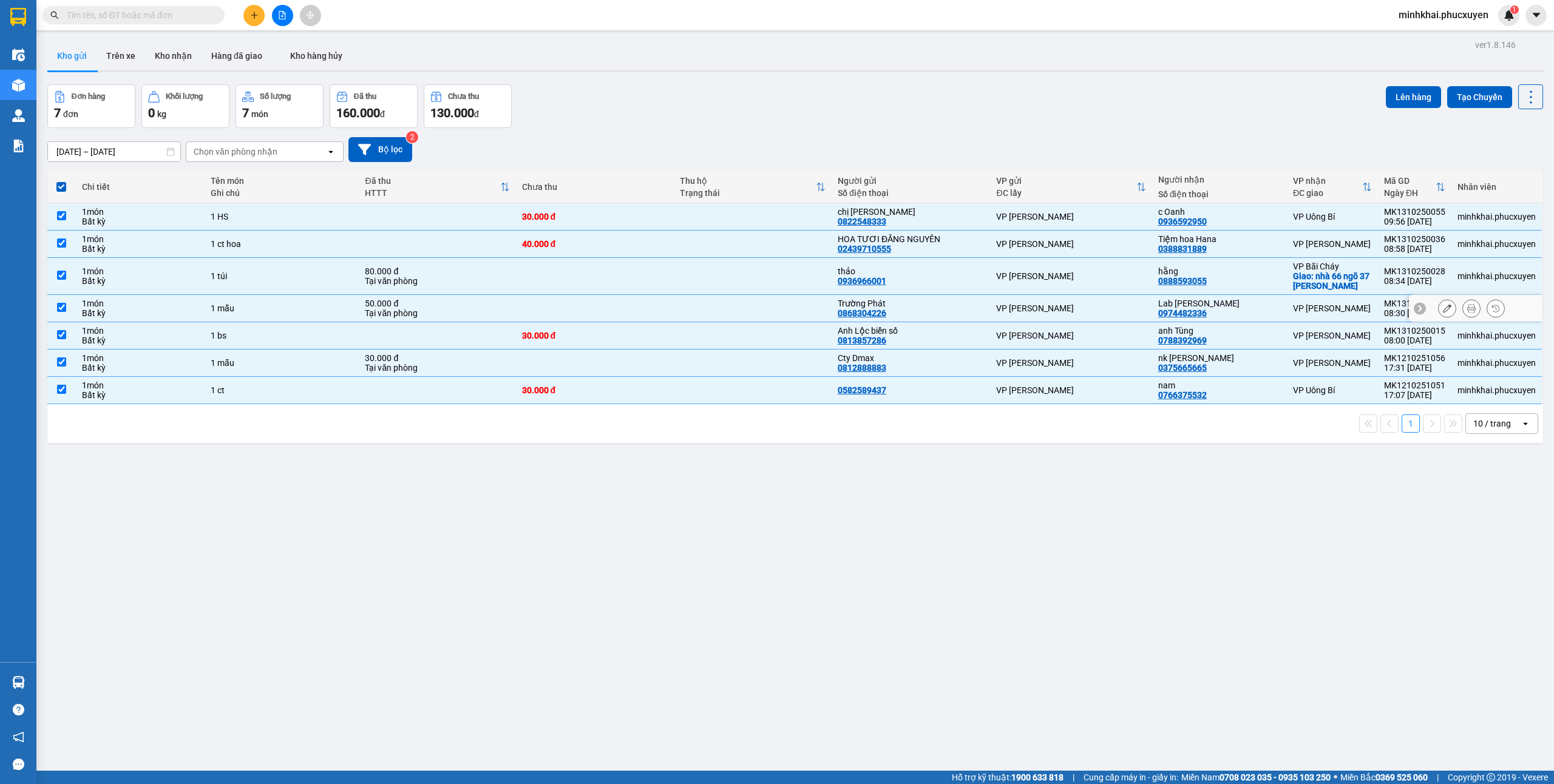
click at [62, 306] on input "checkbox" at bounding box center [62, 308] width 9 height 9
checkbox input "false"
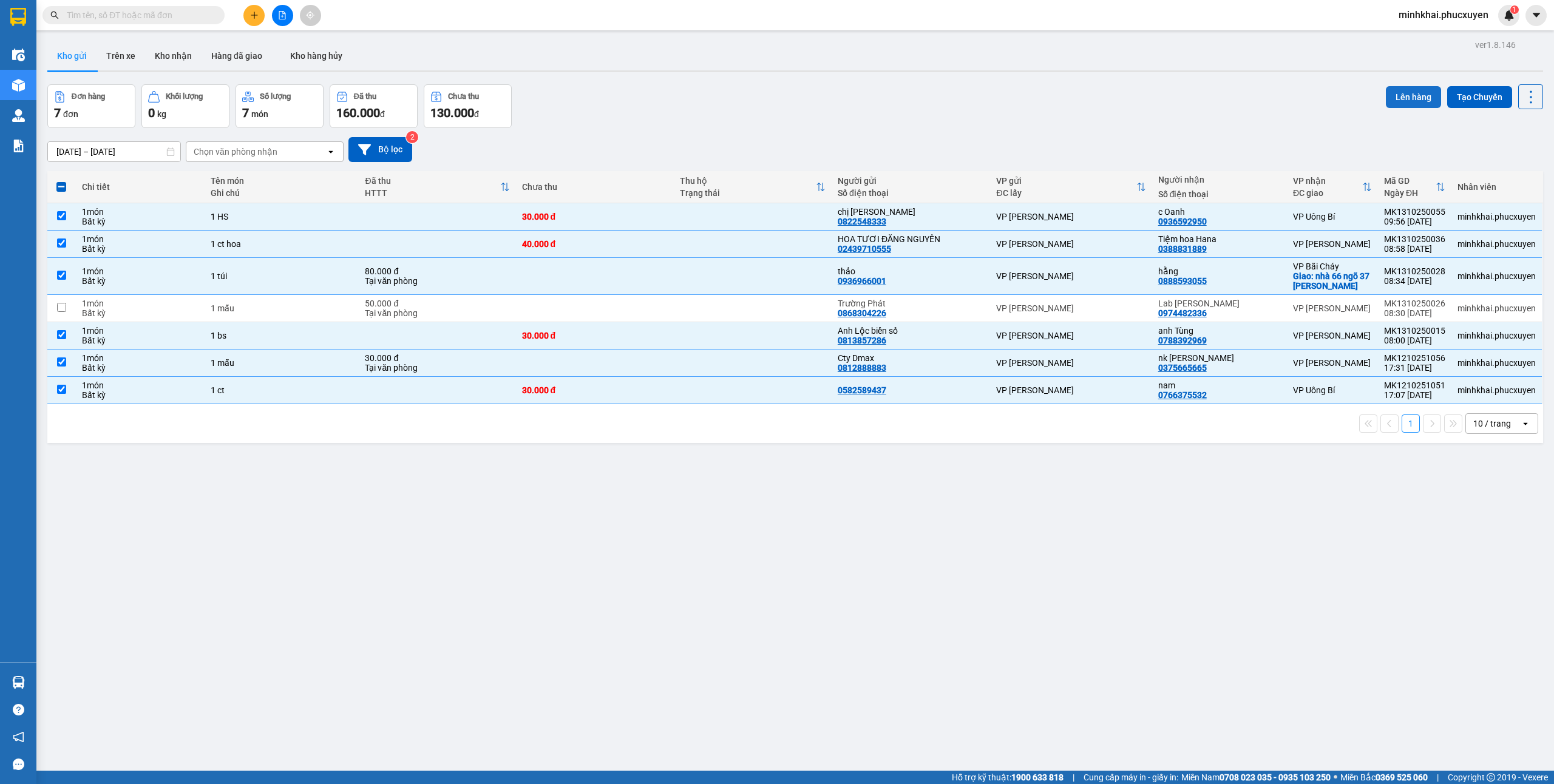
click at [1386, 101] on button "Lên hàng" at bounding box center [1413, 97] width 55 height 22
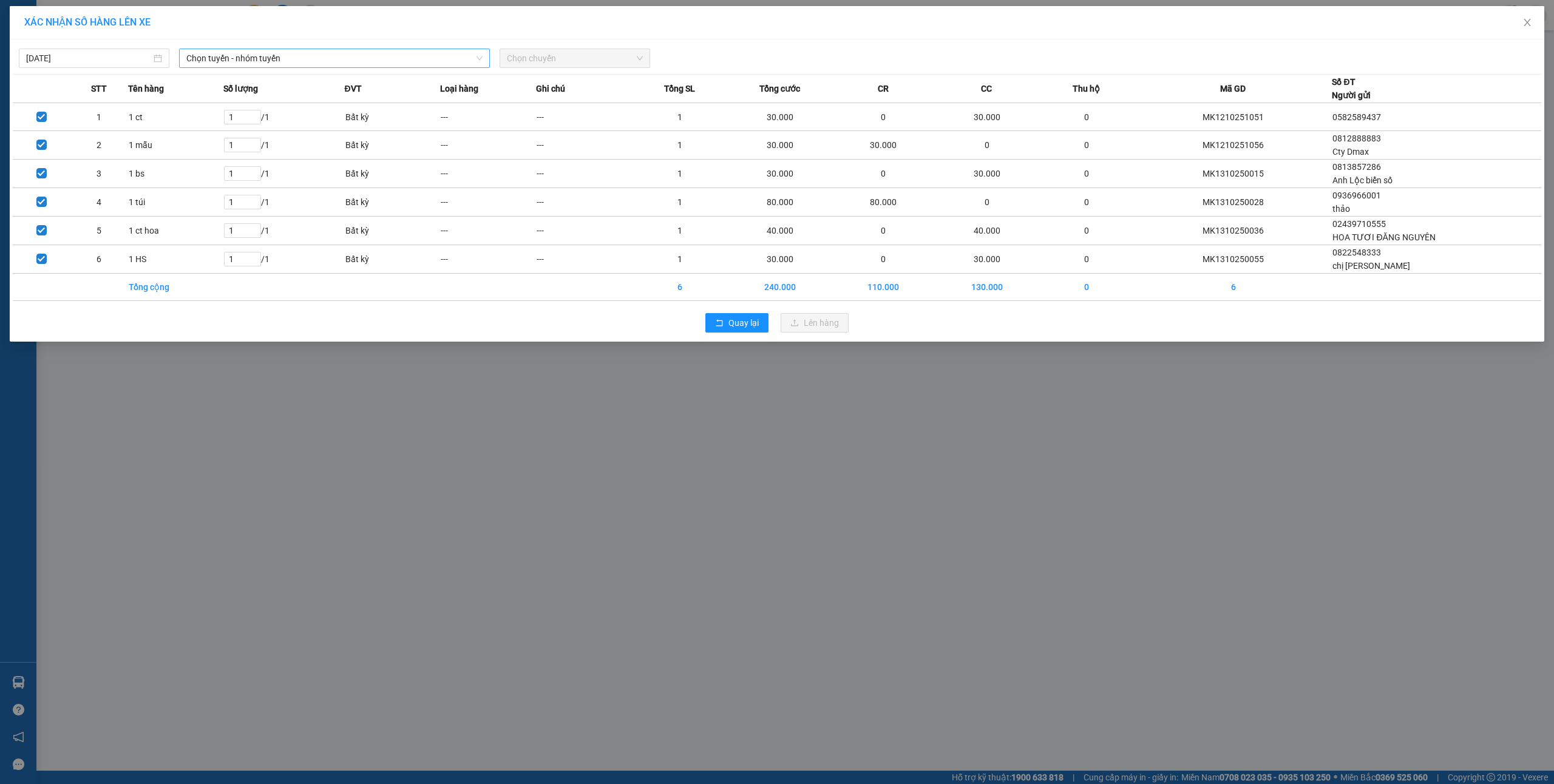
click at [250, 59] on span "Chọn tuyến - nhóm tuyến" at bounding box center [334, 58] width 296 height 18
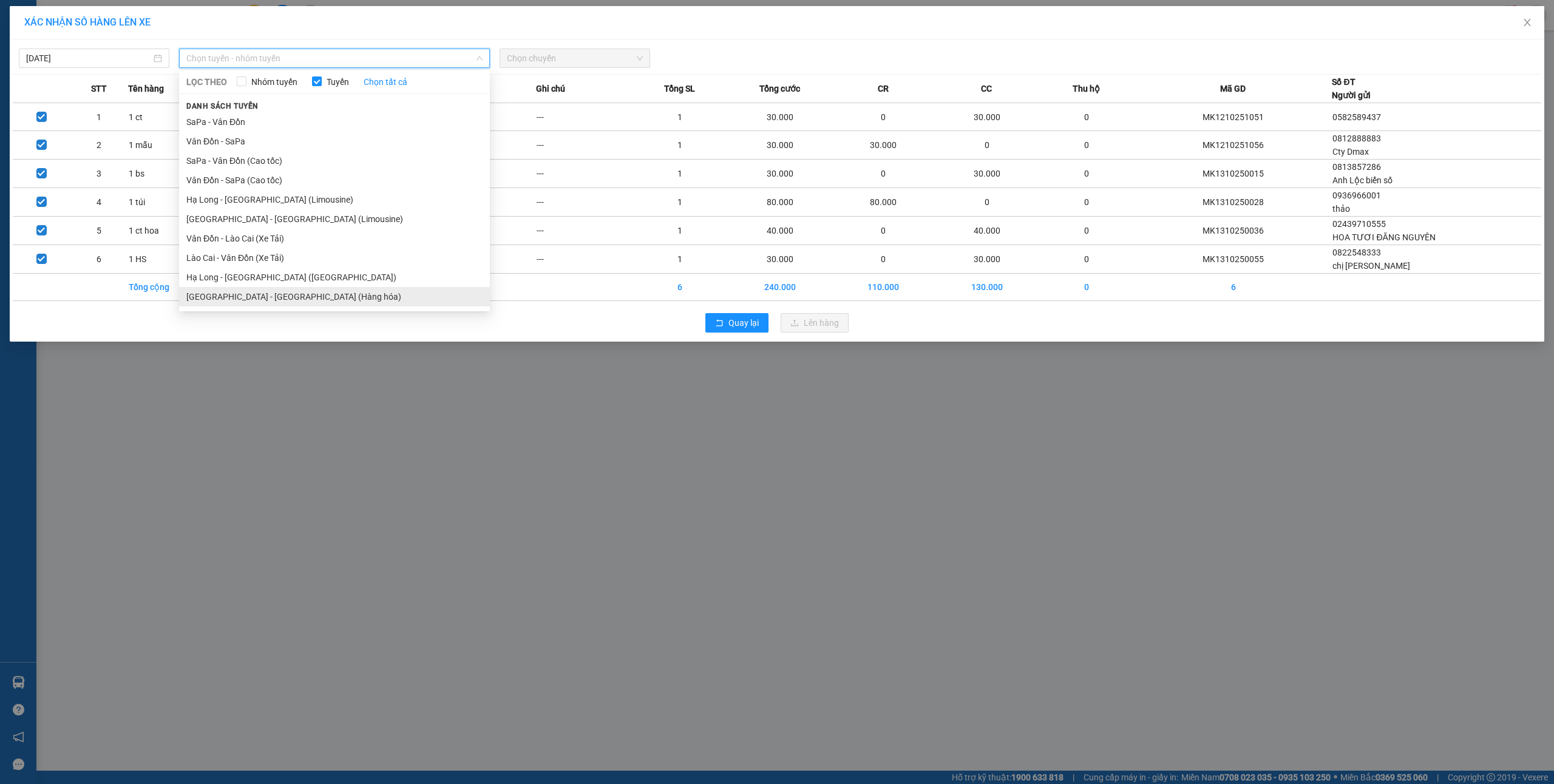
click at [287, 291] on li "Hà Nội - Hạ Long (Hàng hóa)" at bounding box center [334, 296] width 311 height 19
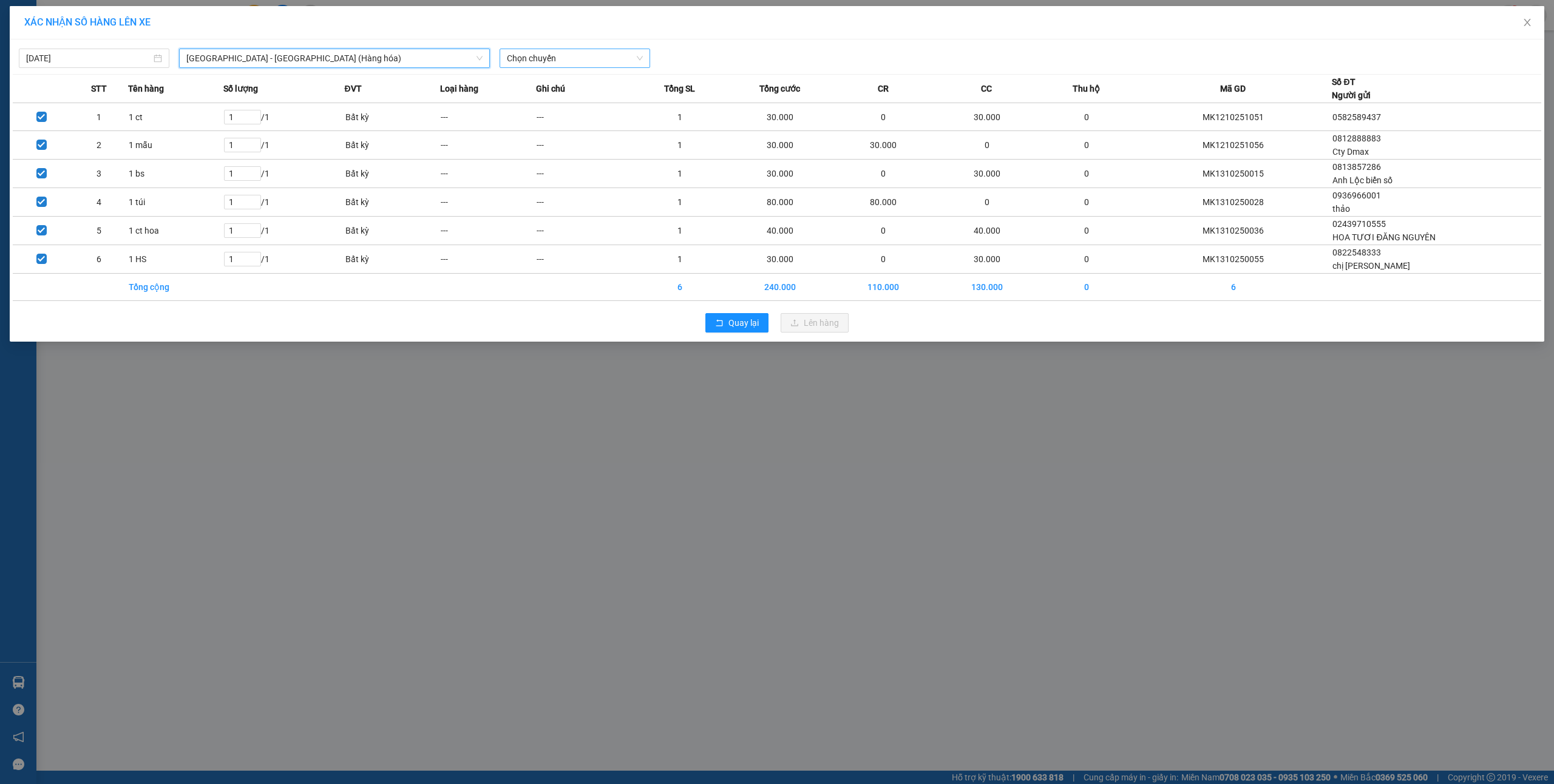
click at [581, 64] on span "Chọn chuyến" at bounding box center [574, 58] width 136 height 18
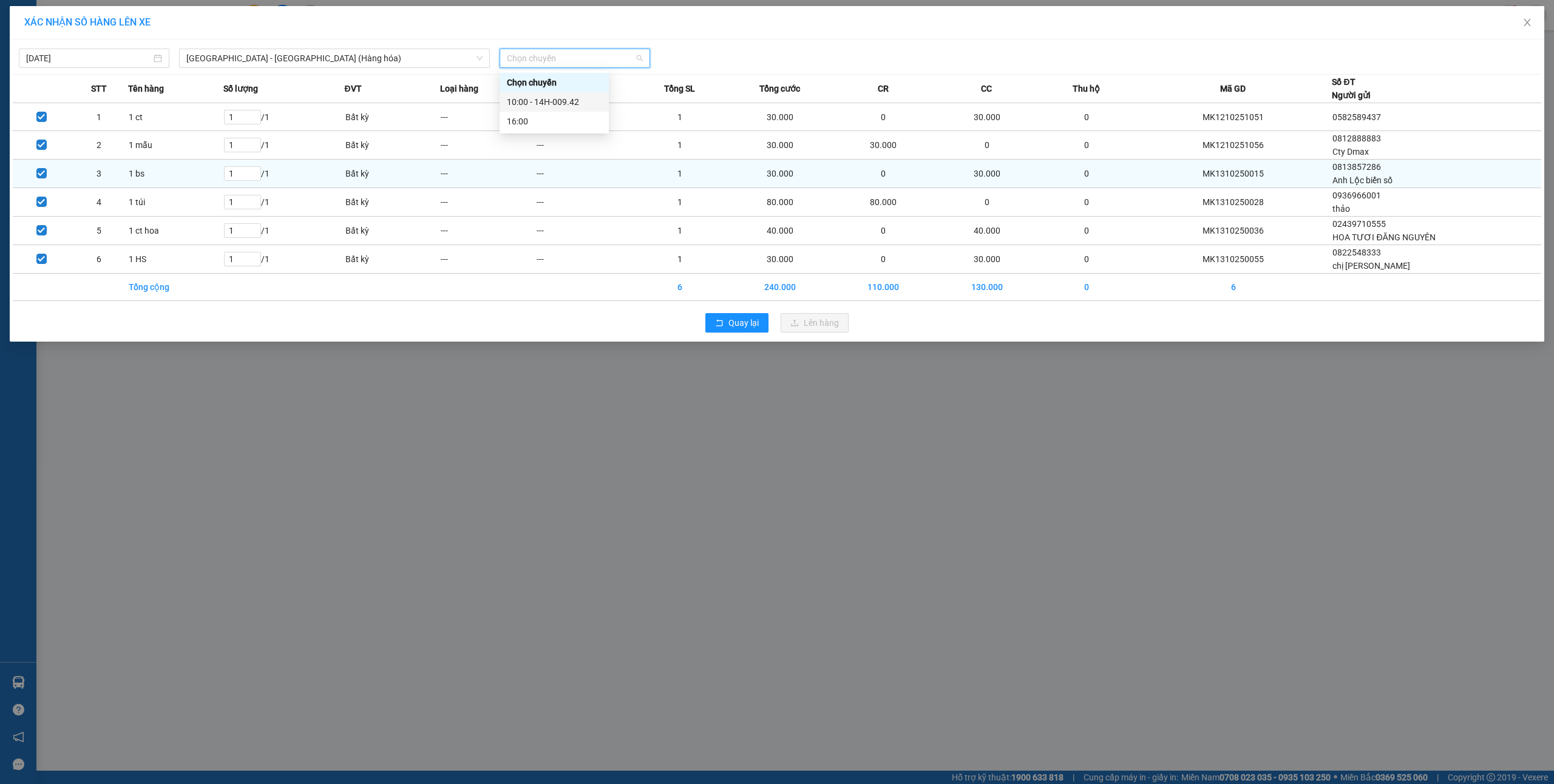
click at [574, 108] on div "10:00 - 14H-009.42" at bounding box center [554, 101] width 95 height 13
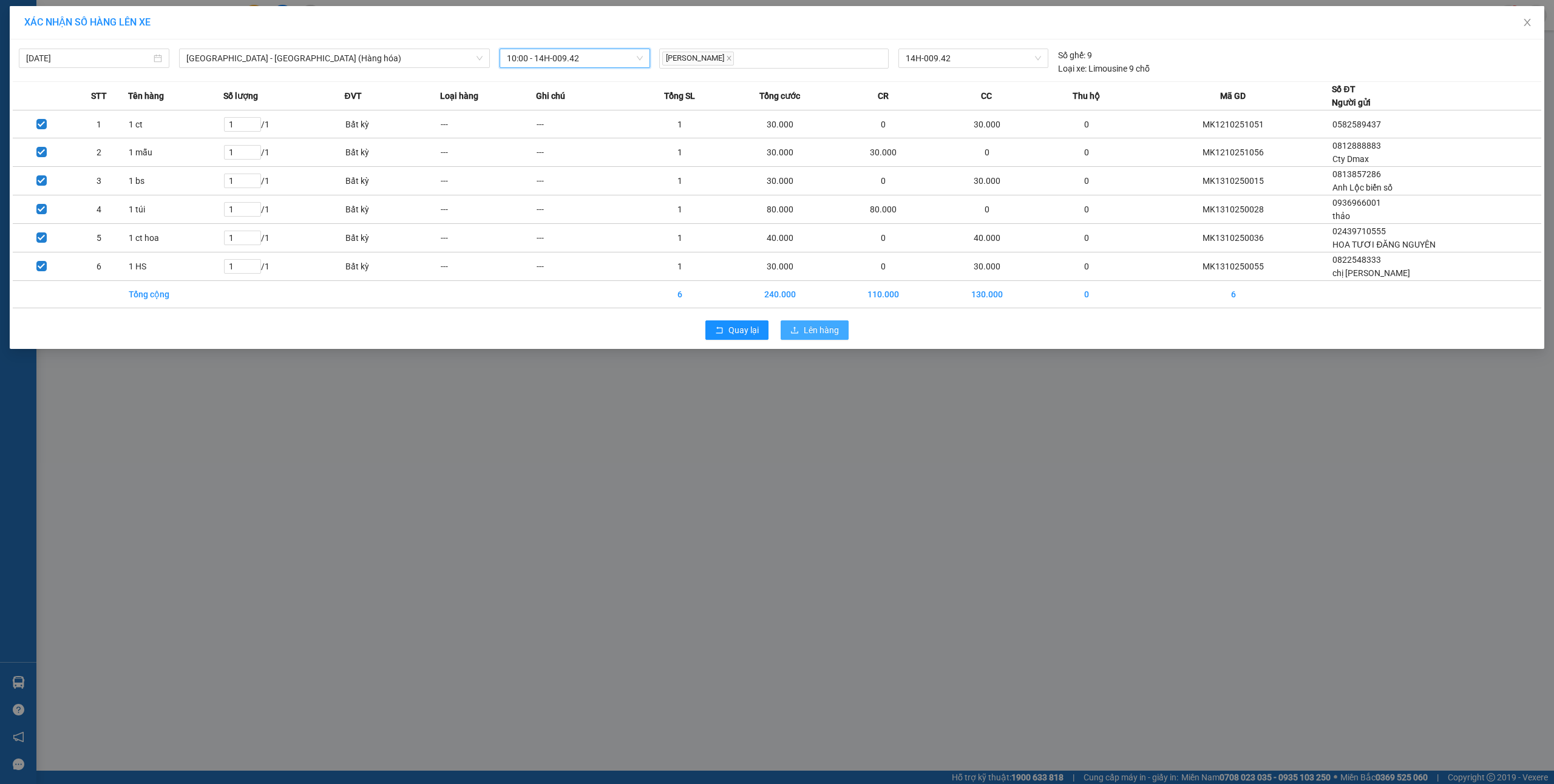
click at [839, 328] on span "Lên hàng" at bounding box center [821, 330] width 35 height 13
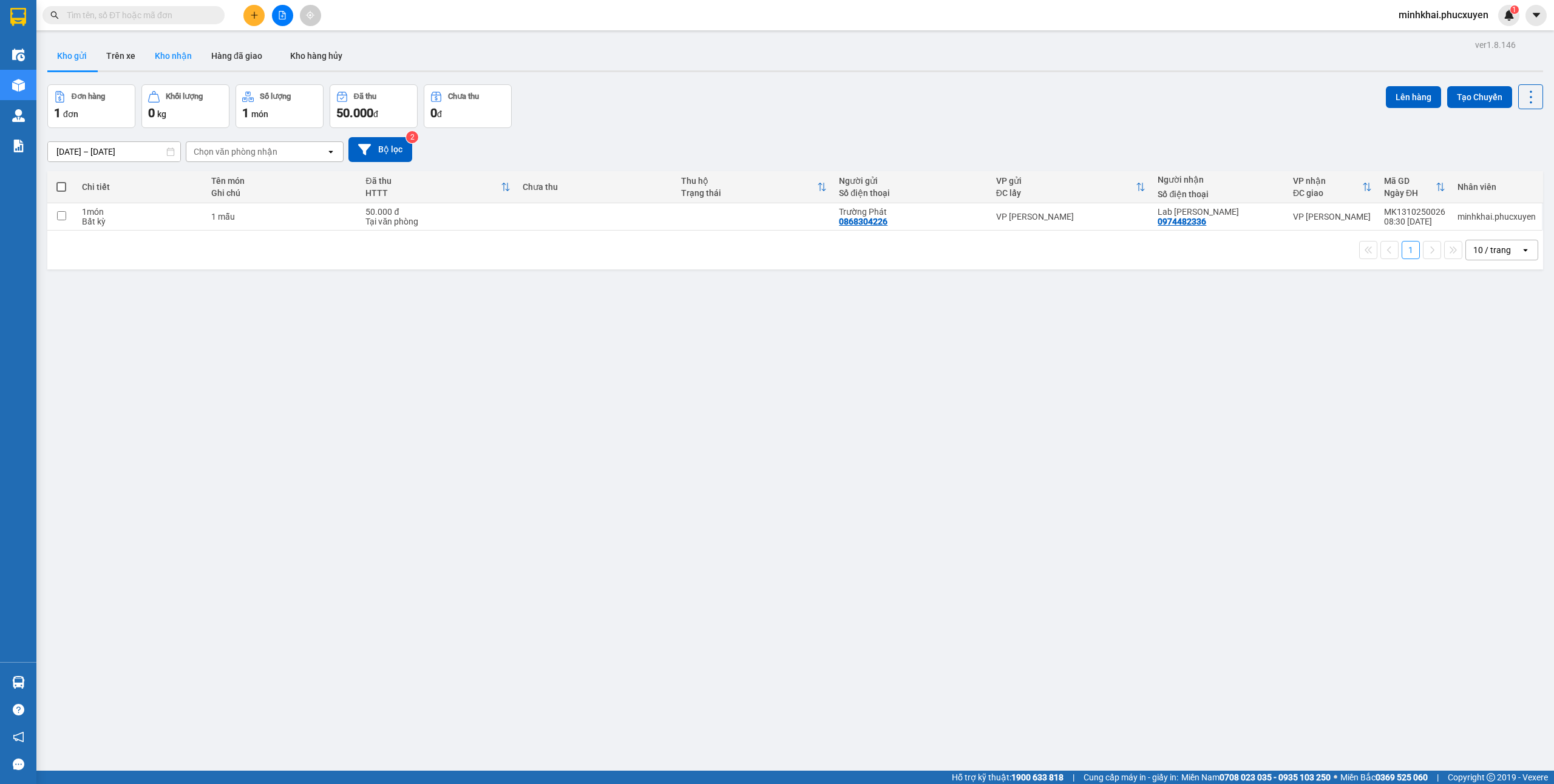
click at [158, 54] on button "Kho nhận" at bounding box center [173, 55] width 56 height 29
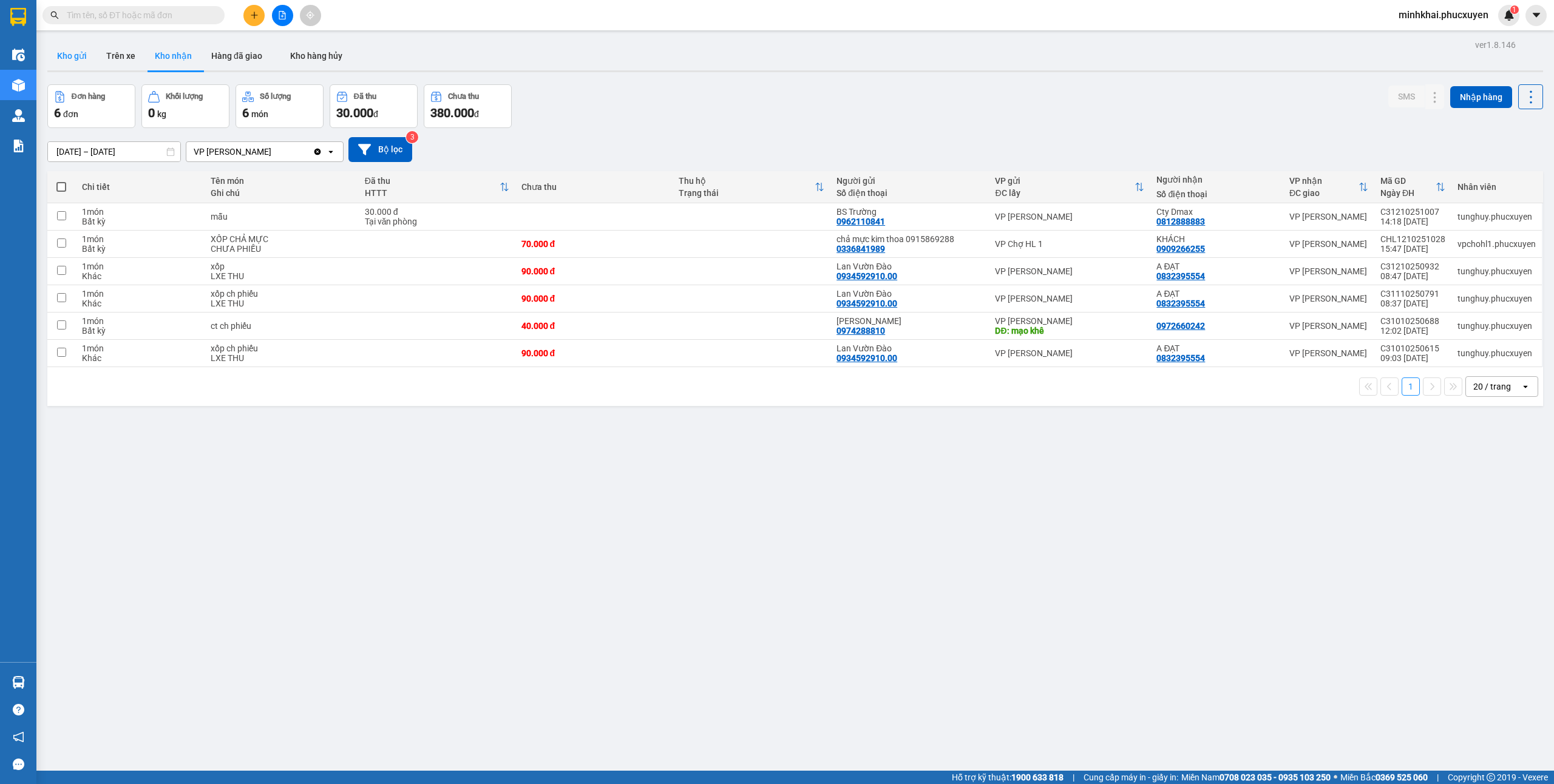
click at [83, 44] on button "Kho gửi" at bounding box center [72, 55] width 49 height 29
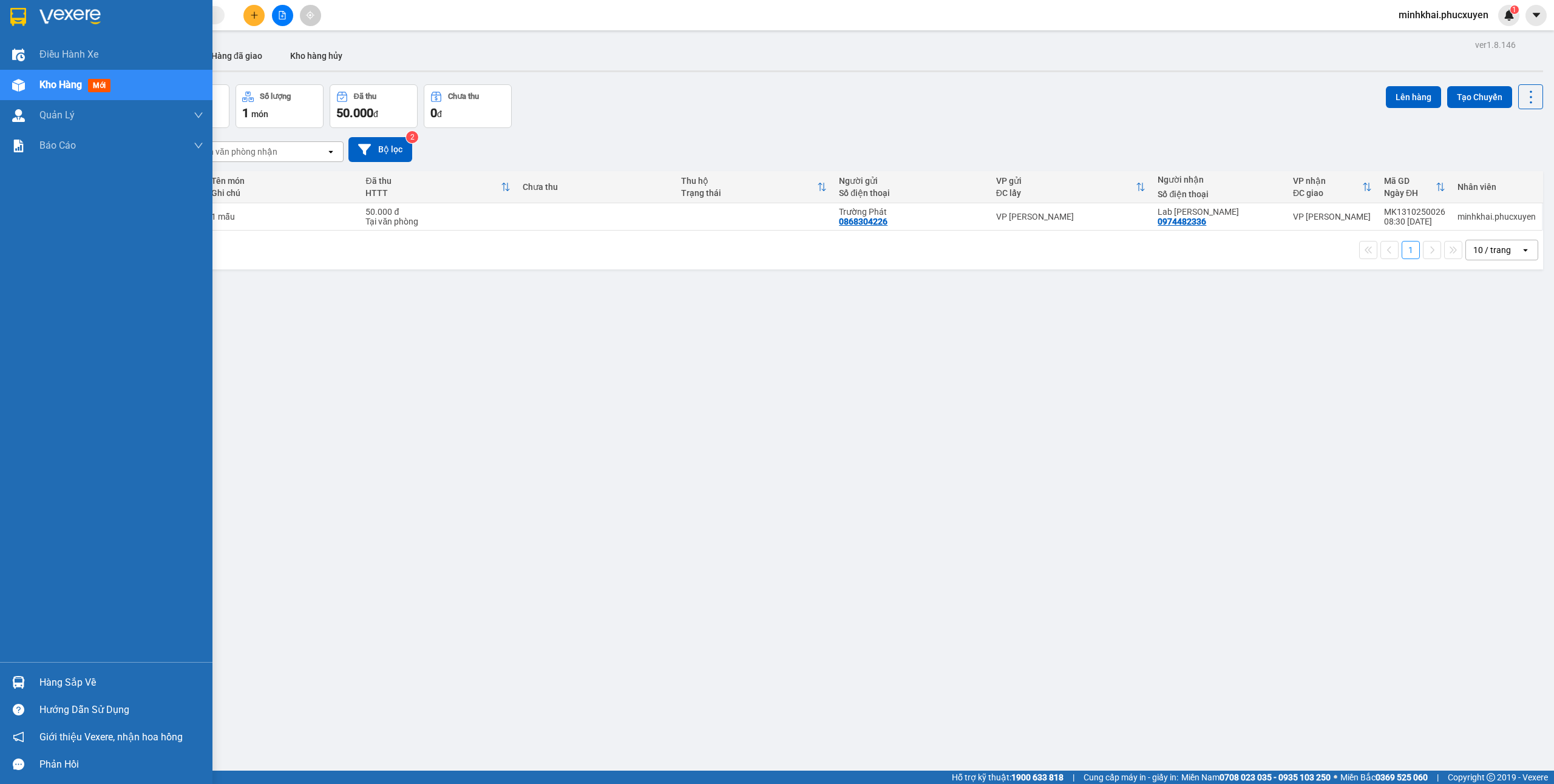
click at [0, 676] on div "Hàng sắp về" at bounding box center [106, 682] width 213 height 27
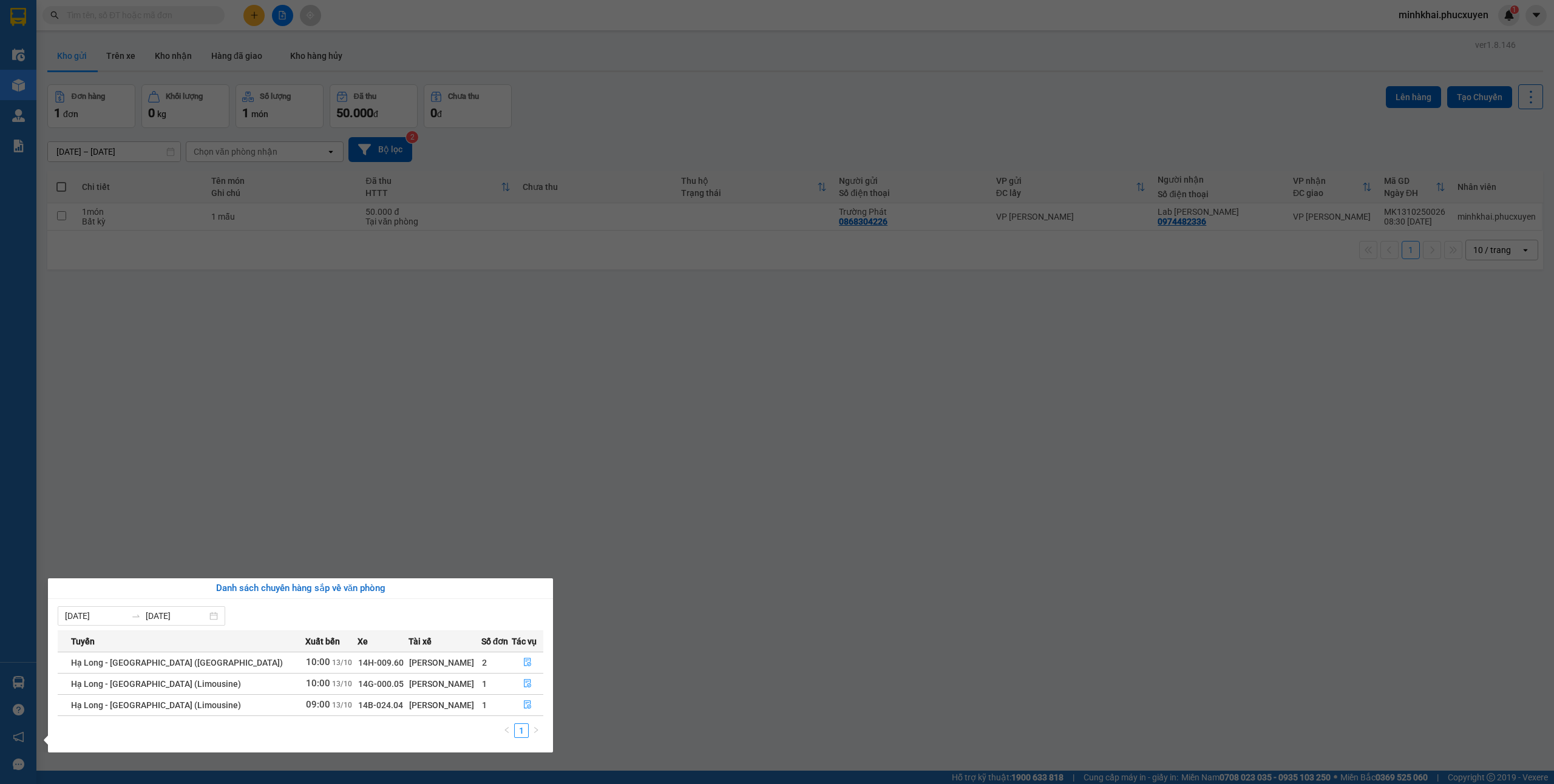
drag, startPoint x: 498, startPoint y: 295, endPoint x: 313, endPoint y: 3, distance: 345.7
click at [501, 296] on section "Kết quả tìm kiếm ( 0 ) Bộ lọc No Data minhkhai.phucxuyen 1 Điều hành xe Kho hàn…" at bounding box center [777, 392] width 1554 height 784
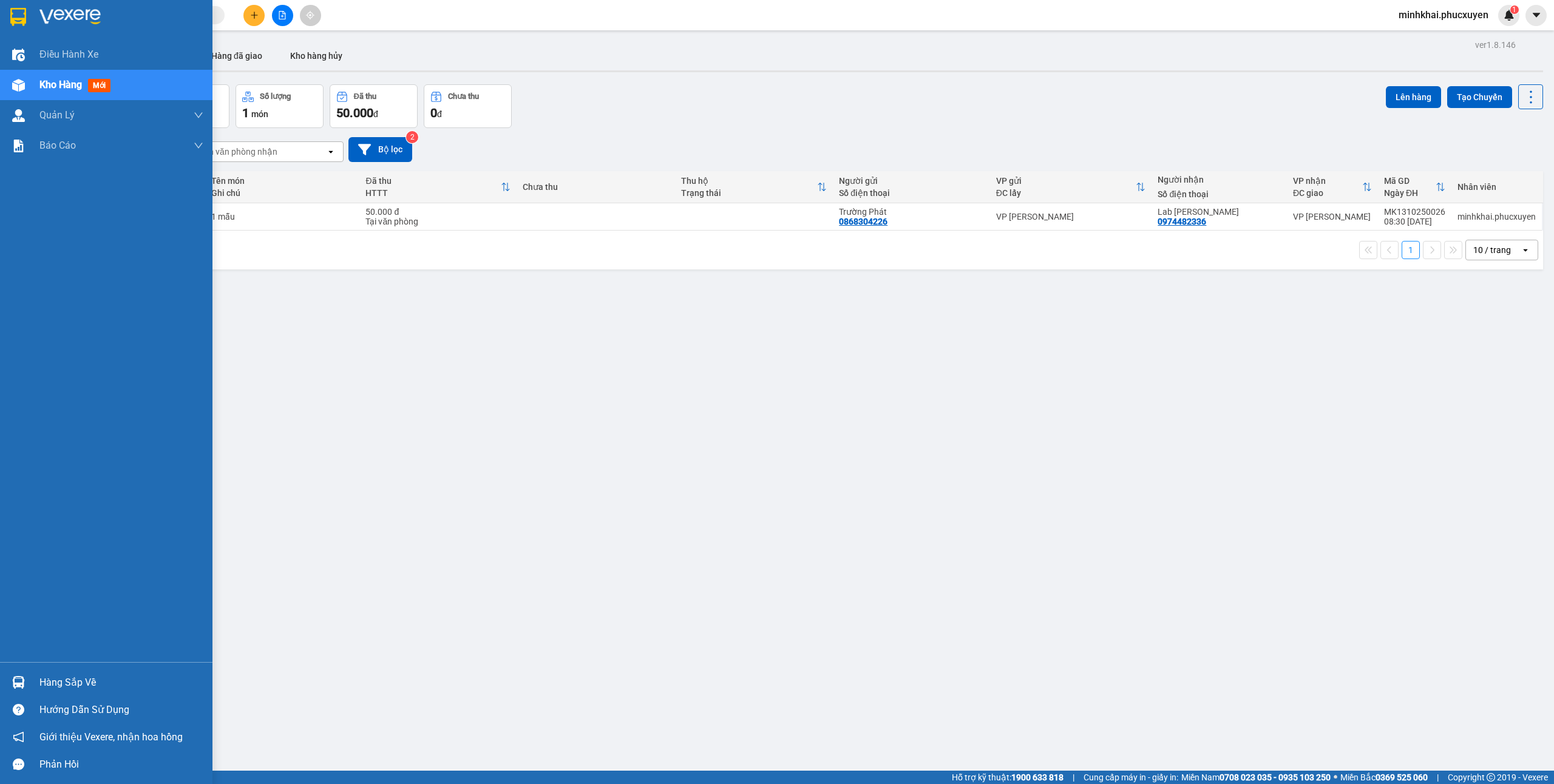
click at [23, 677] on img at bounding box center [19, 683] width 12 height 12
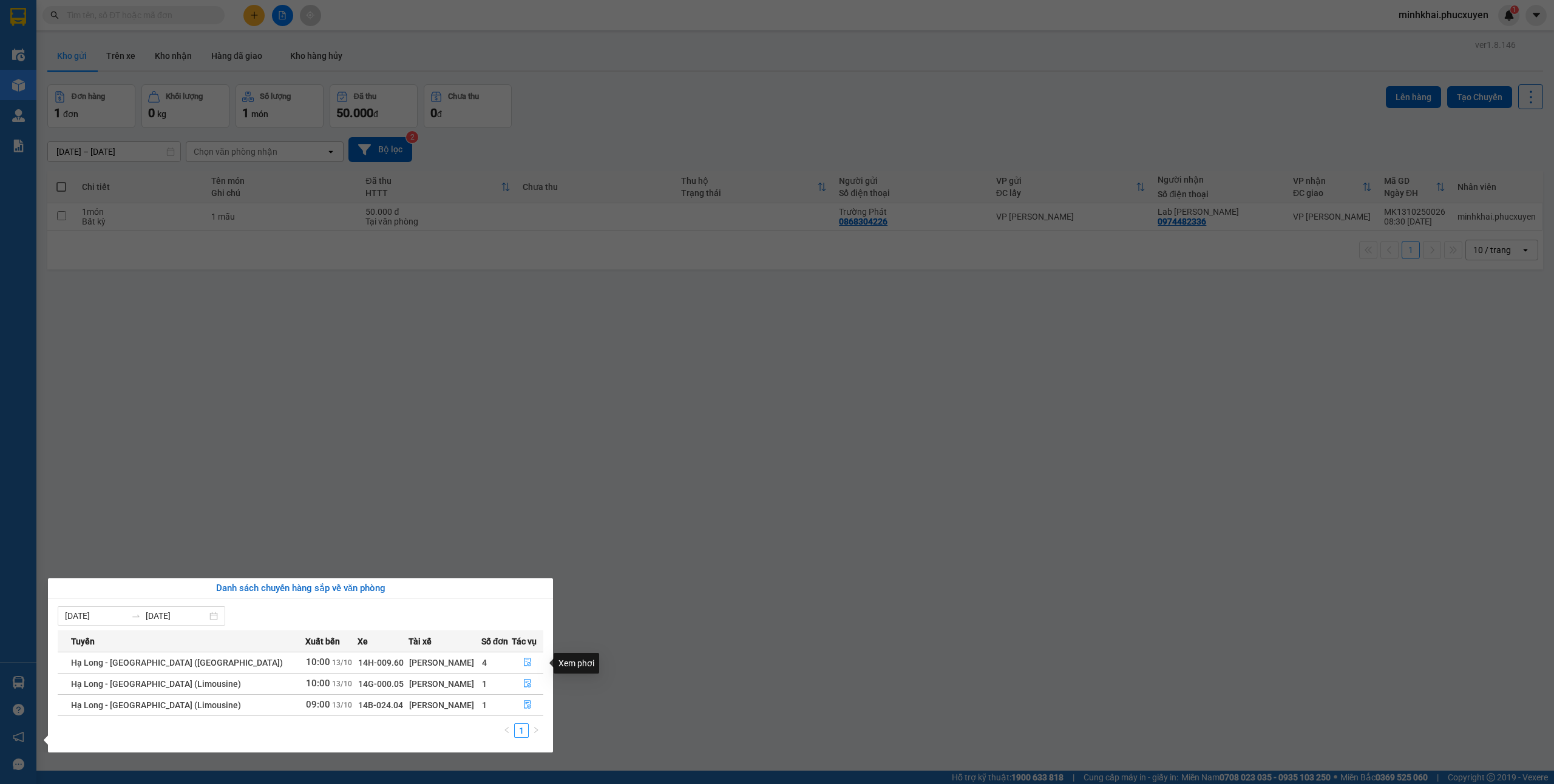
click at [800, 663] on section "Kết quả tìm kiếm ( 0 ) Bộ lọc No Data minhkhai.phucxuyen 1 Điều hành xe Kho hàn…" at bounding box center [777, 392] width 1554 height 784
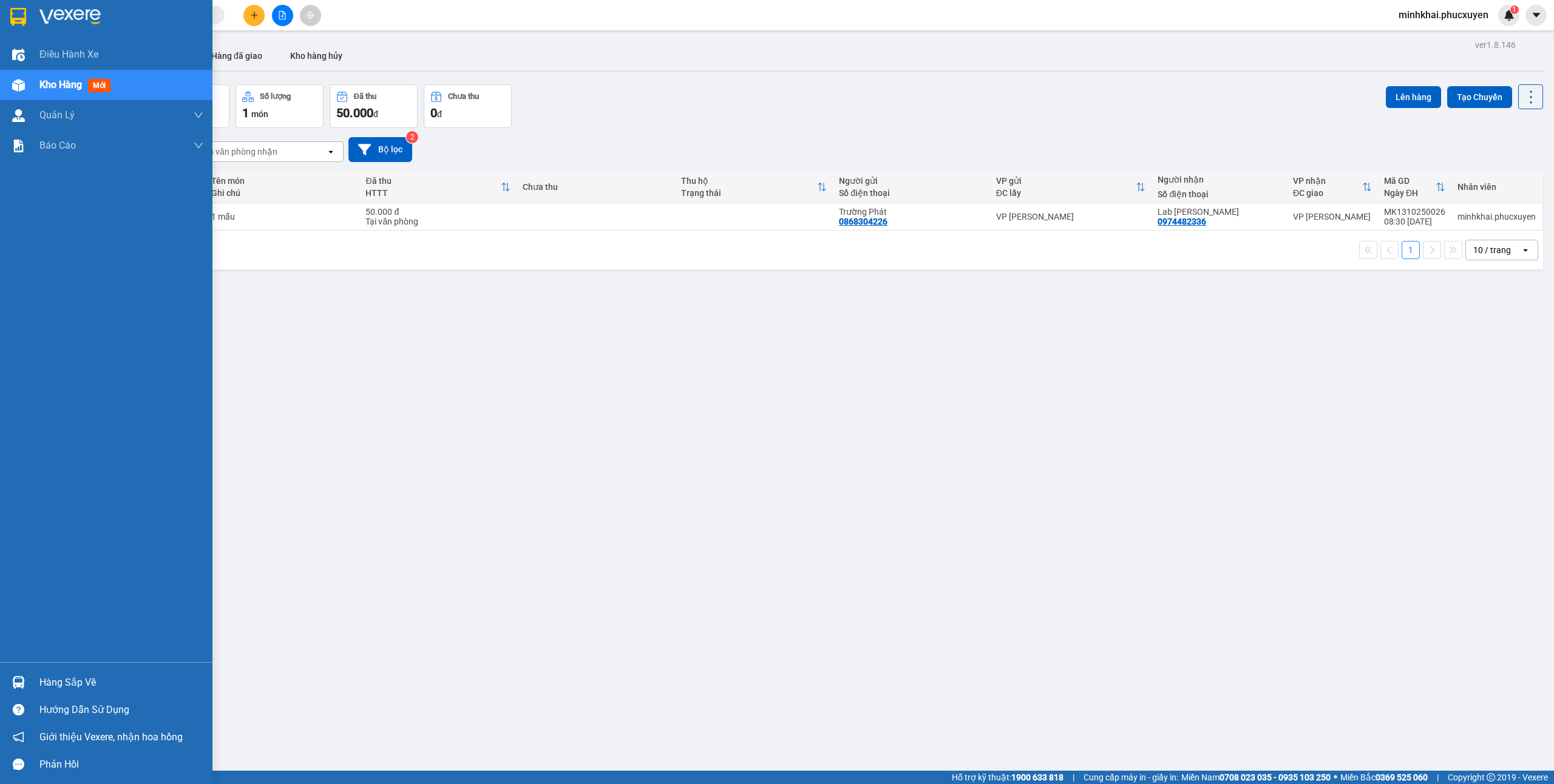
click at [47, 683] on div "Hàng sắp về" at bounding box center [122, 683] width 164 height 18
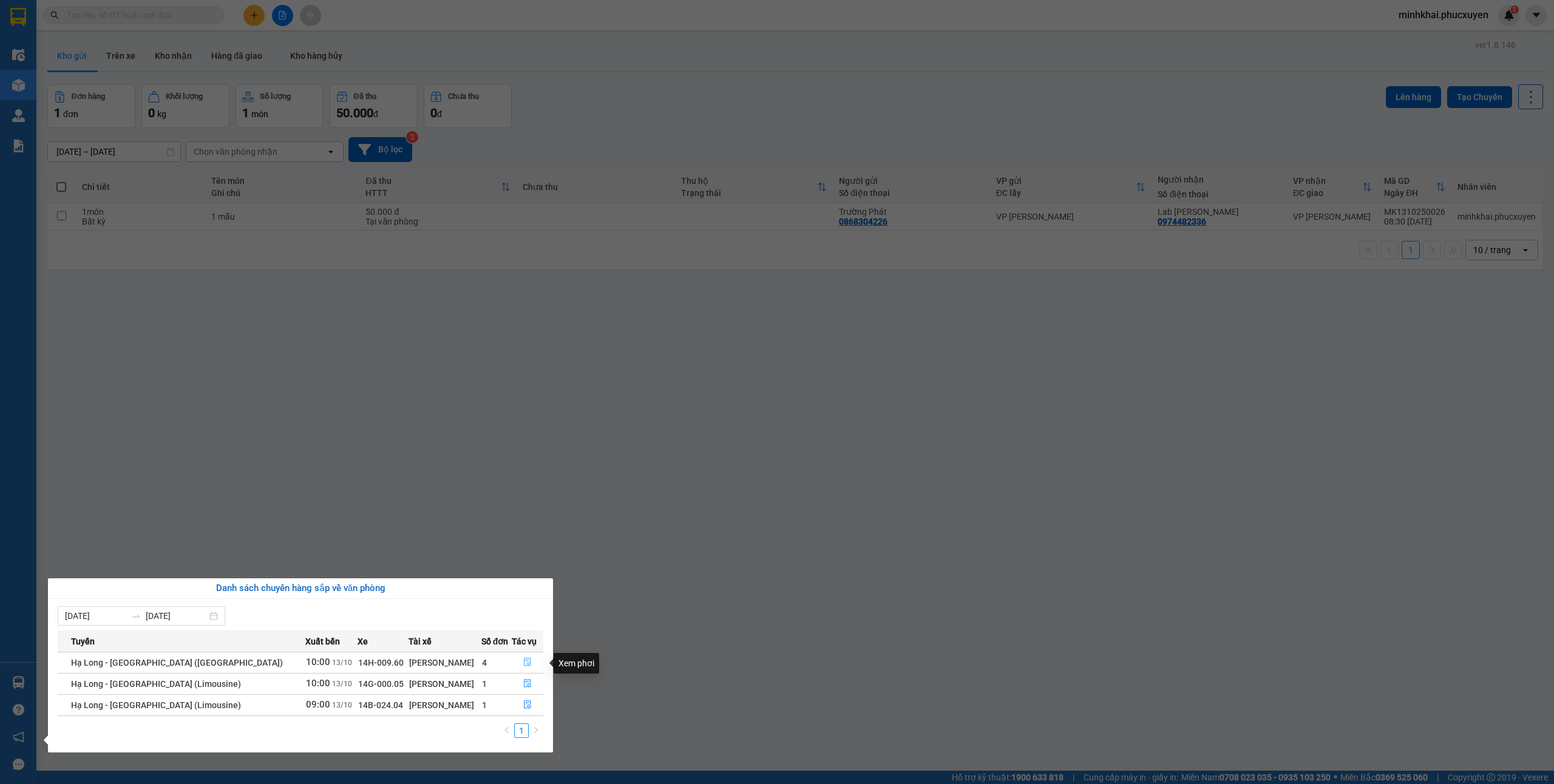
click at [524, 666] on icon "file-done" at bounding box center [527, 662] width 9 height 9
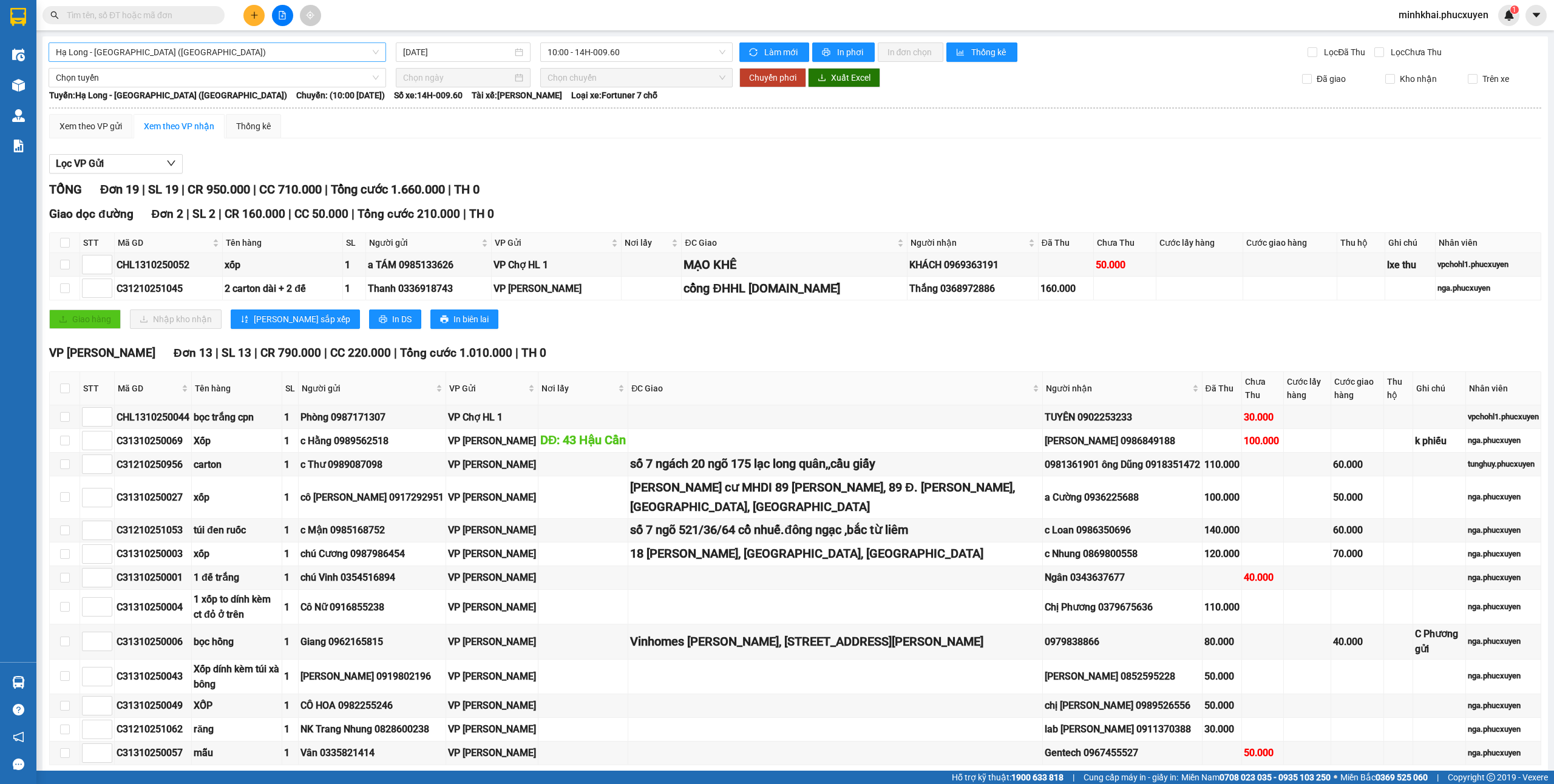
click at [217, 55] on span "Hạ Long - [GEOGRAPHIC_DATA] ([GEOGRAPHIC_DATA])" at bounding box center [217, 51] width 323 height 18
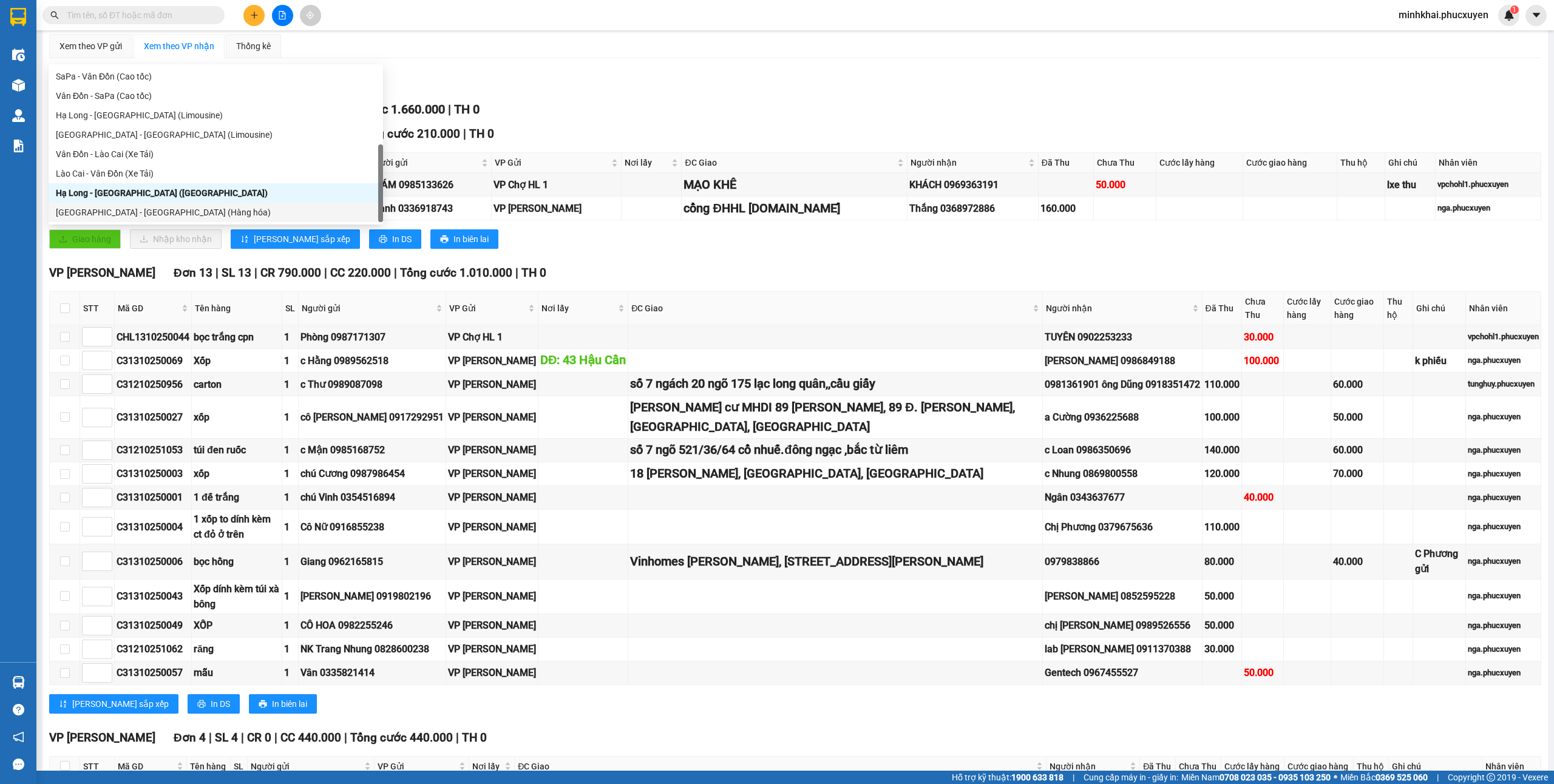
scroll to position [81, 0]
click at [180, 207] on div "Hà Nội - Hạ Long (Hàng hóa)" at bounding box center [216, 212] width 320 height 13
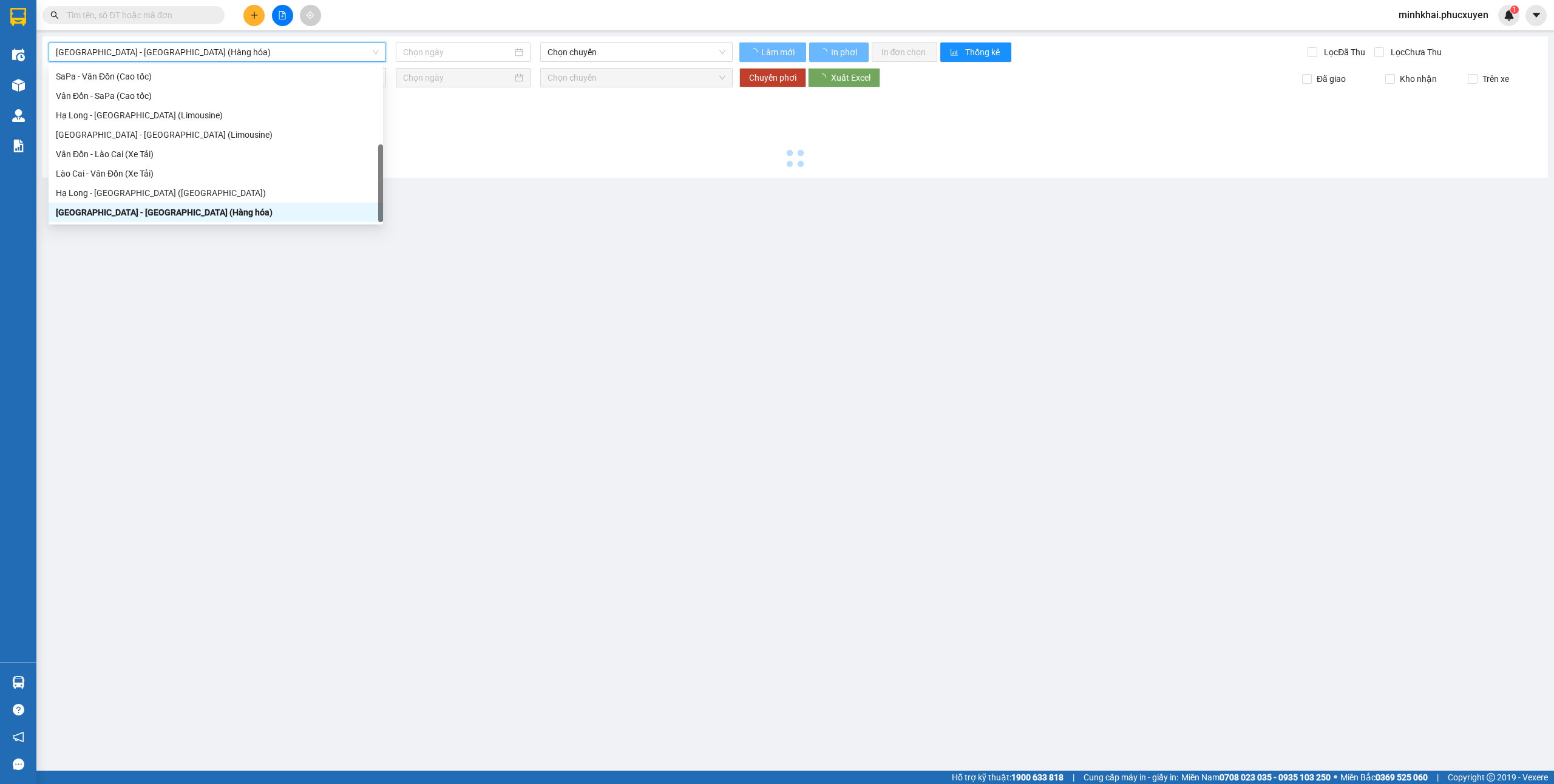
scroll to position [0, 0]
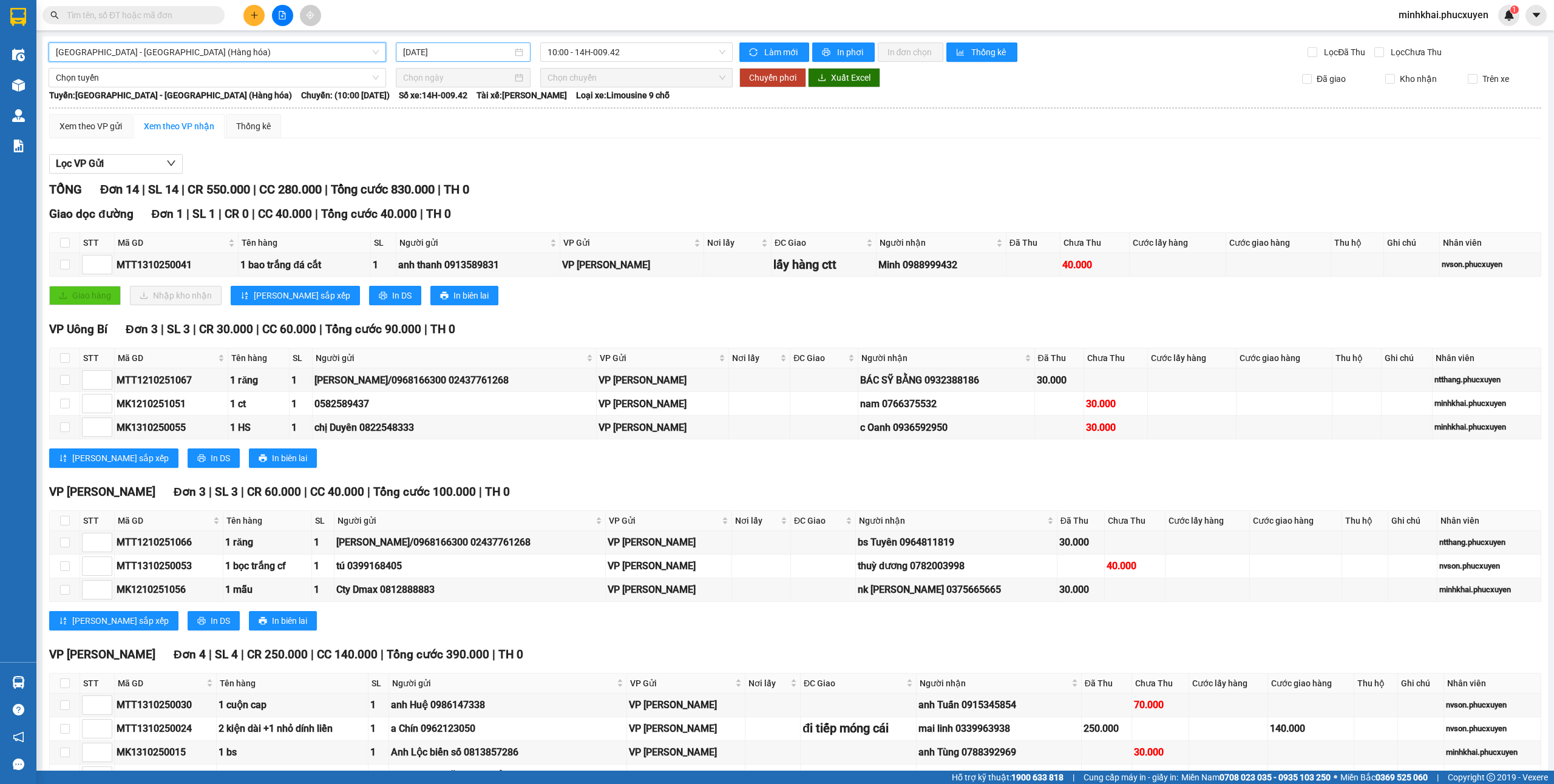
click at [463, 45] on input "[DATE]" at bounding box center [457, 51] width 109 height 13
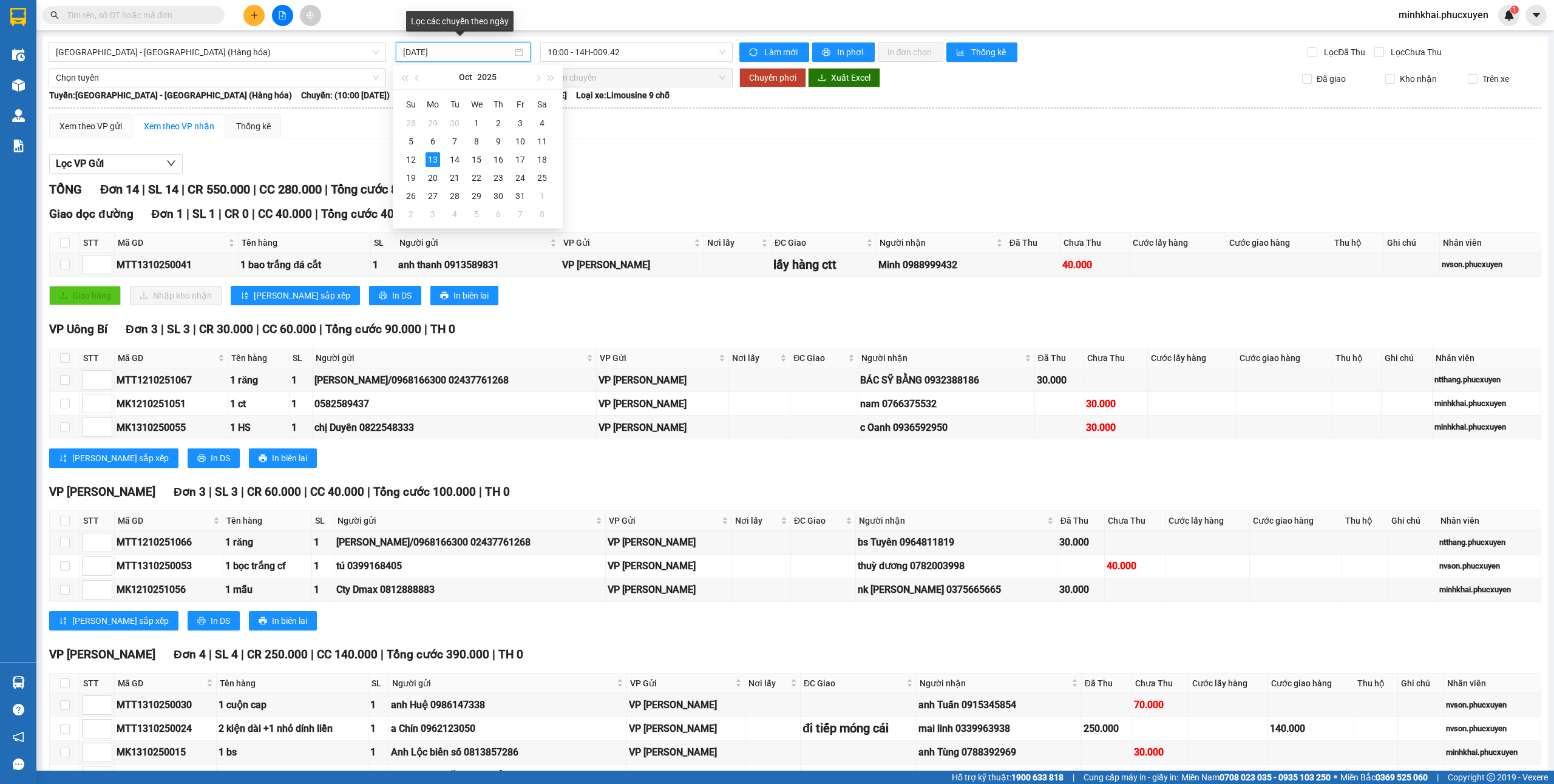
type input "[DATE]"
click at [765, 185] on div "TỔNG Đơn 14 | SL 14 | CR 550.000 | CC 280.000 | Tổng cước 830.000 | TH 0" at bounding box center [795, 189] width 1492 height 19
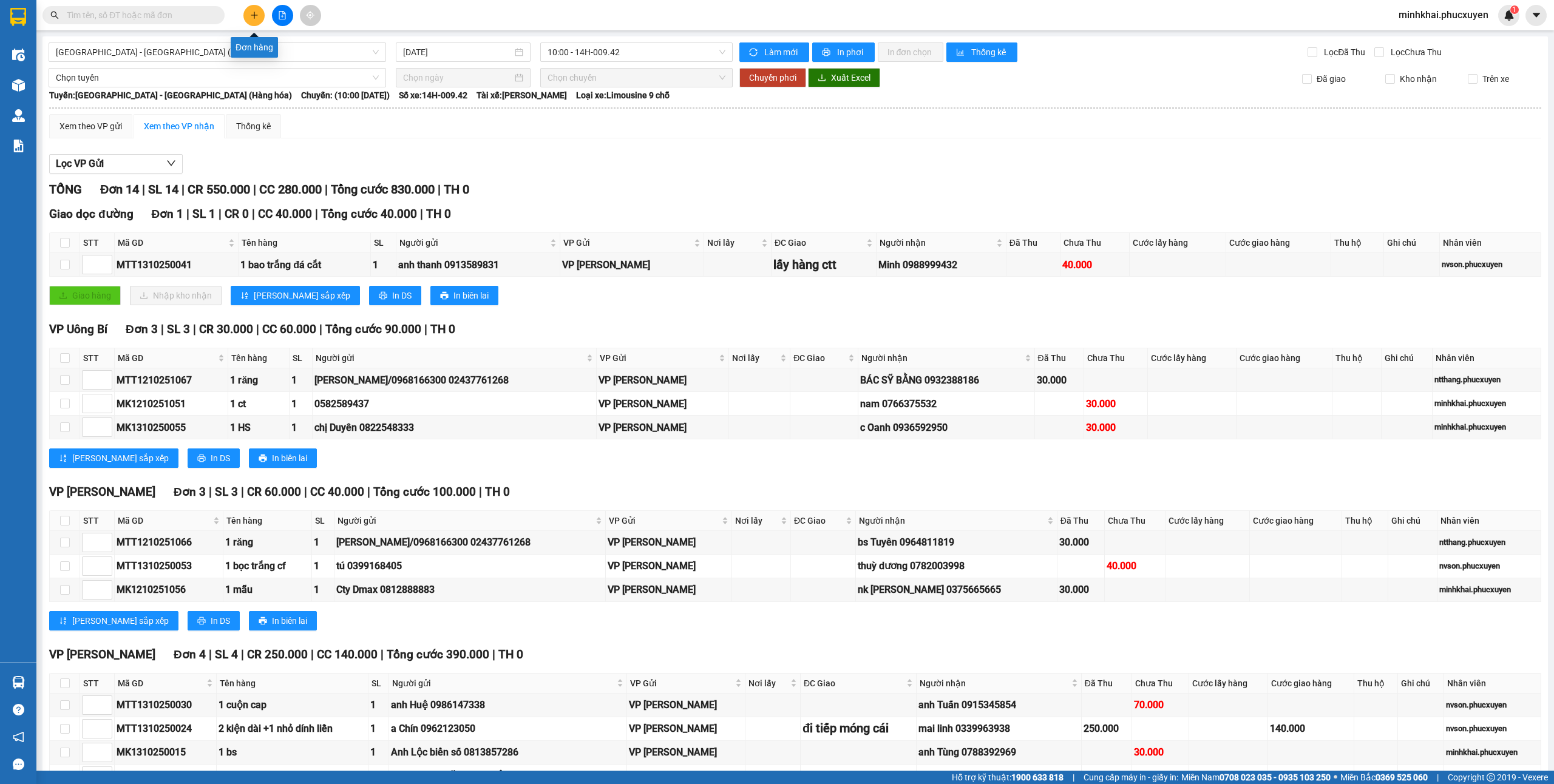
click at [250, 18] on icon "plus" at bounding box center [254, 15] width 9 height 9
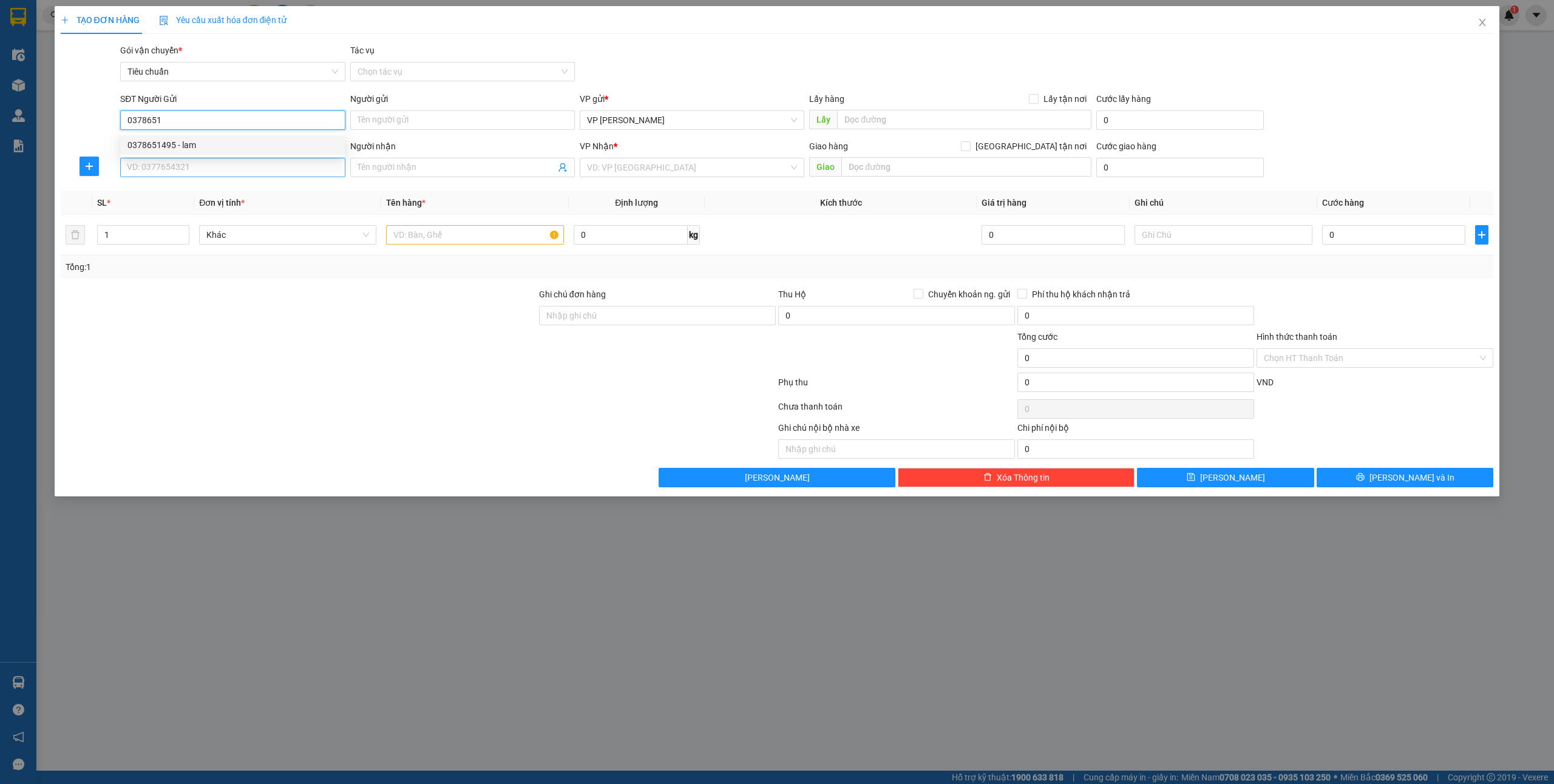
drag, startPoint x: 203, startPoint y: 153, endPoint x: 200, endPoint y: 171, distance: 18.2
click at [203, 153] on div "0378651495 - lam" at bounding box center [232, 145] width 224 height 19
type input "0378651495"
type input "lam"
type input "0378651495"
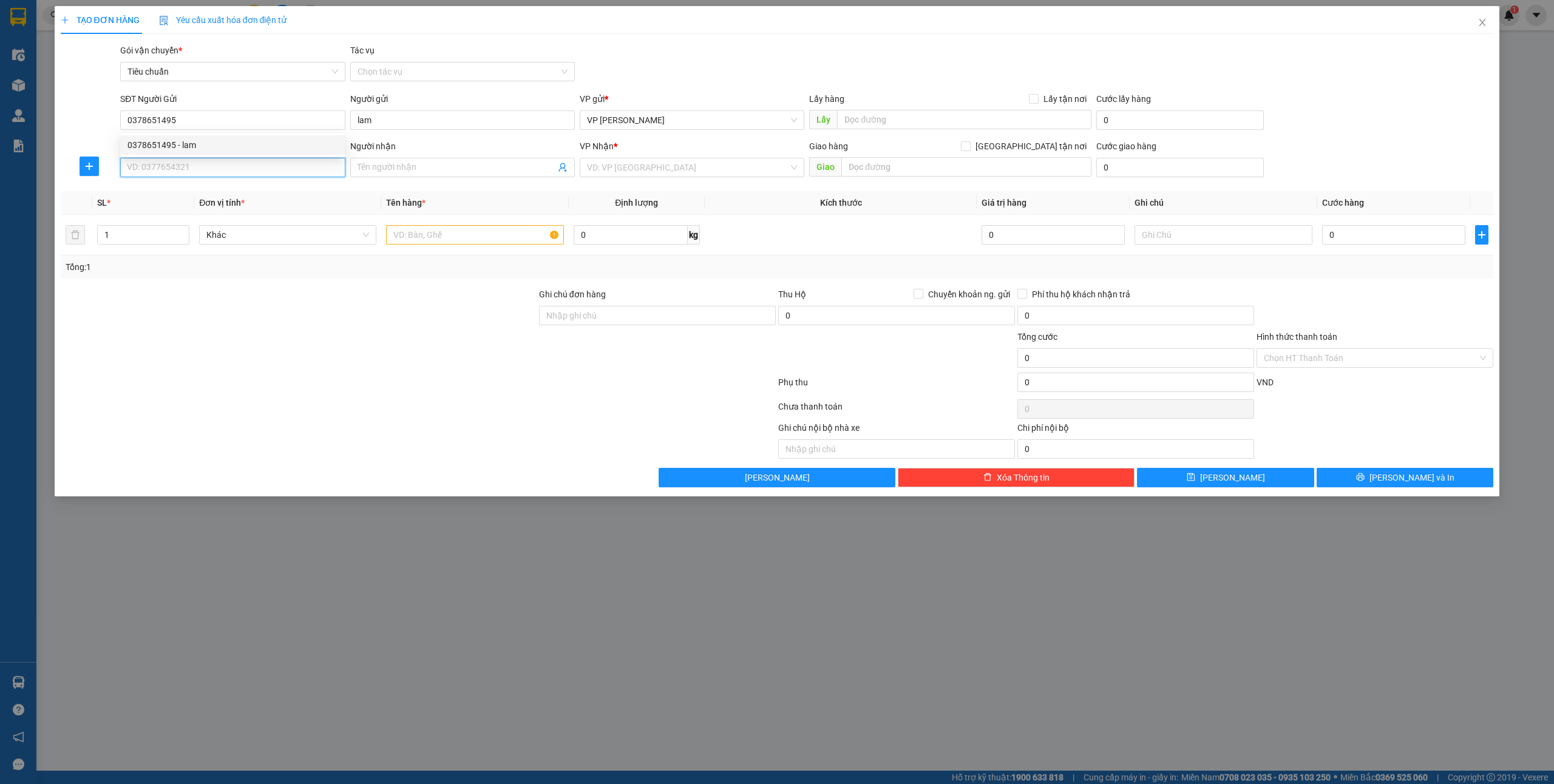
click at [200, 171] on input "SĐT Người Nhận *" at bounding box center [232, 168] width 224 height 19
click at [256, 199] on div "0904521979 - a Tuân (Gửi Limo)" at bounding box center [232, 192] width 224 height 19
type input "0904521979"
type input "a Tuân (Gửi Limo)"
click at [488, 238] on input "text" at bounding box center [474, 235] width 177 height 19
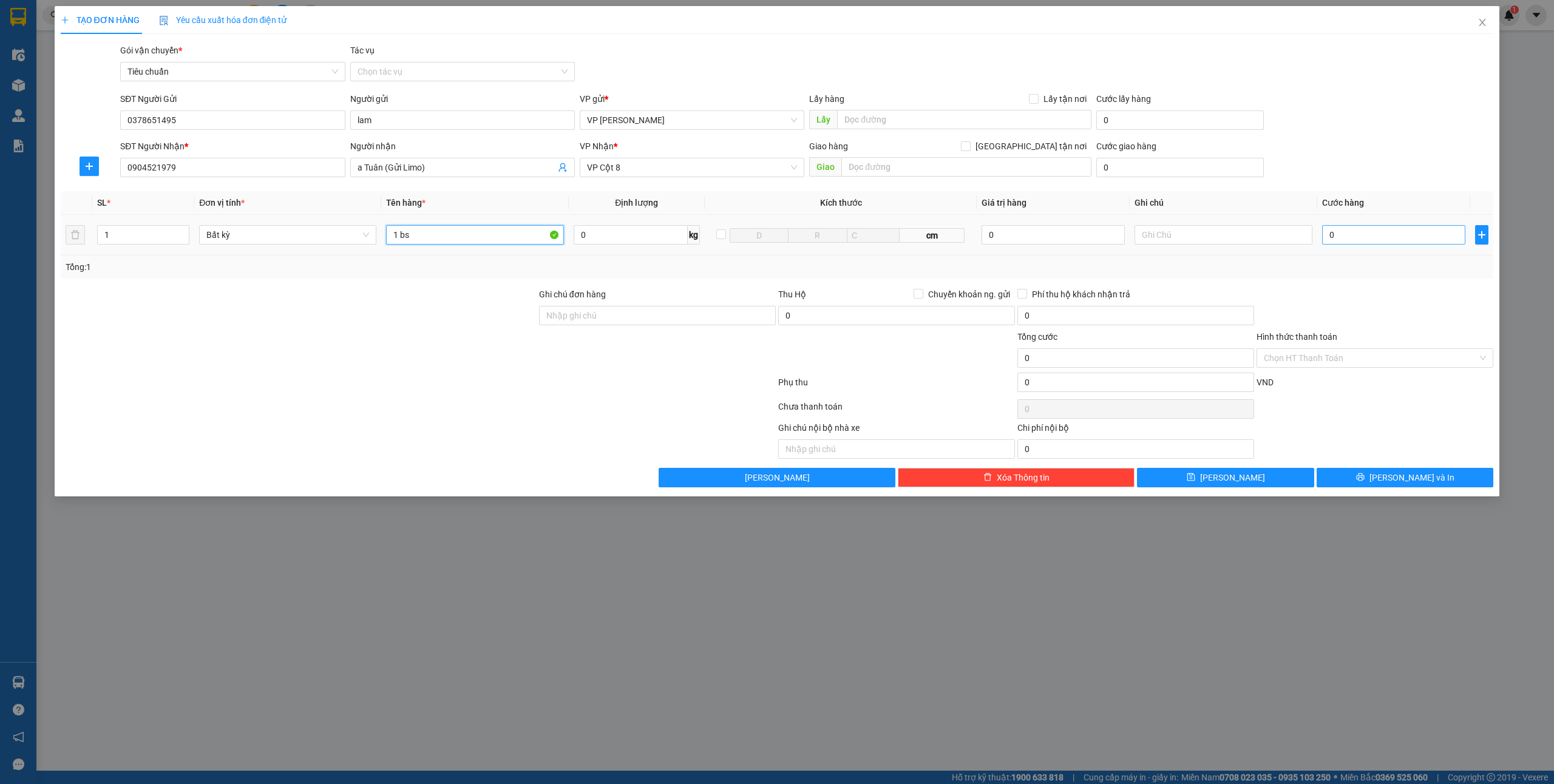
type input "1 bs"
click at [1358, 231] on input "0" at bounding box center [1394, 235] width 143 height 19
type input "5"
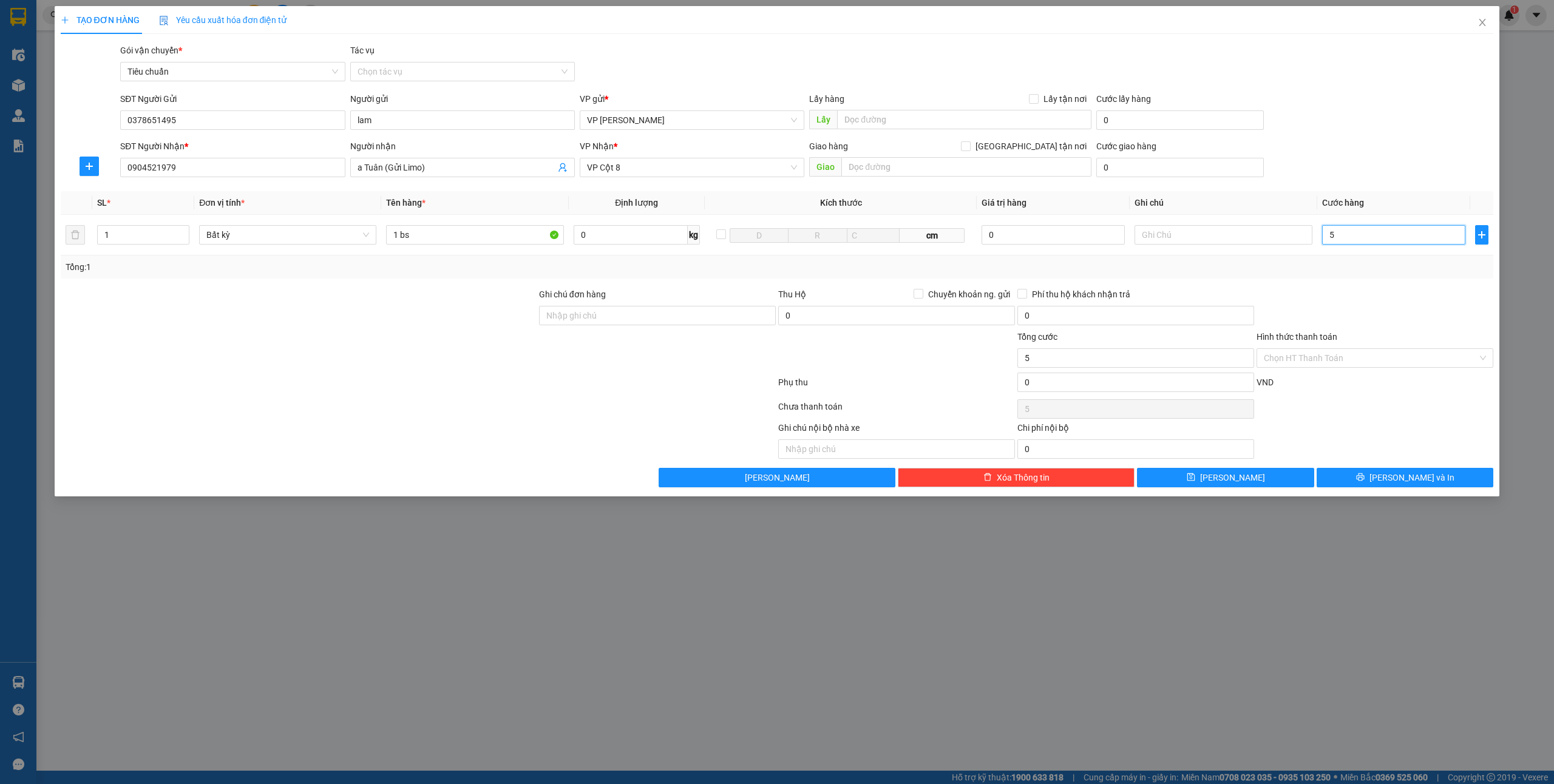
type input "50"
click at [1395, 290] on div at bounding box center [1375, 309] width 239 height 43
type input "50.000"
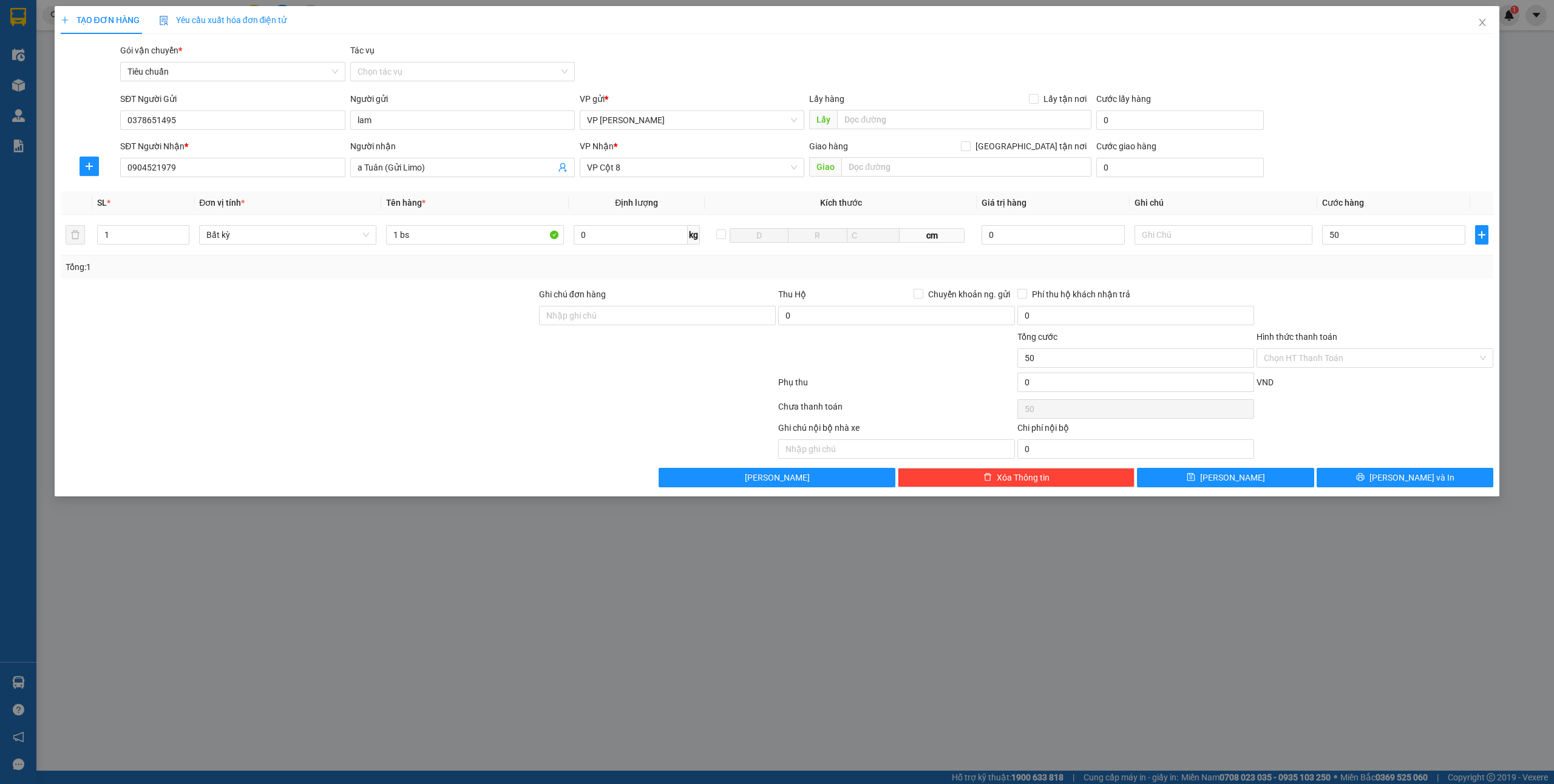
type input "50.000"
click at [1411, 483] on span "[PERSON_NAME] và In" at bounding box center [1411, 477] width 85 height 13
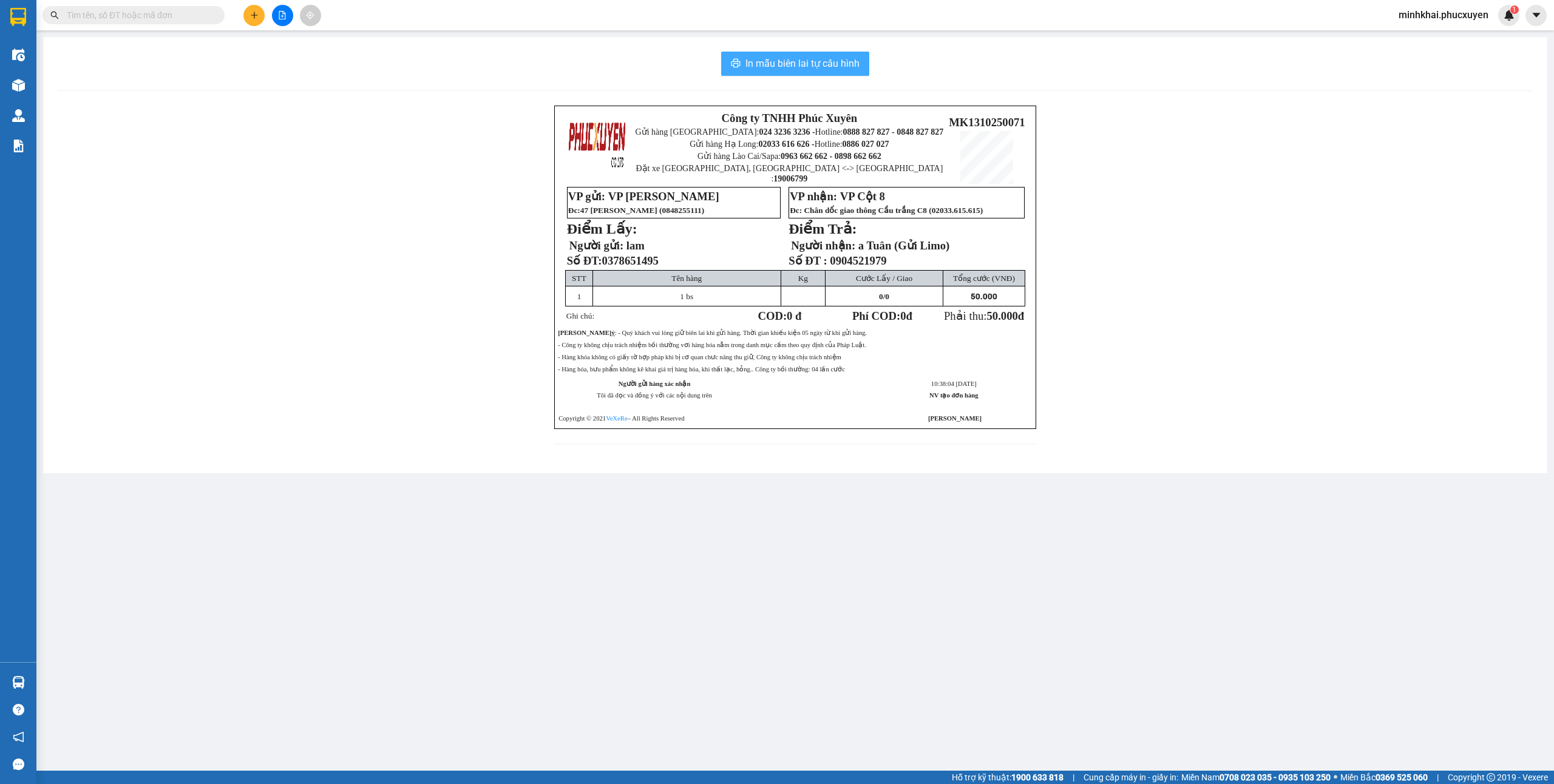
click at [758, 65] on span "In mẫu biên lai tự cấu hình" at bounding box center [803, 63] width 114 height 15
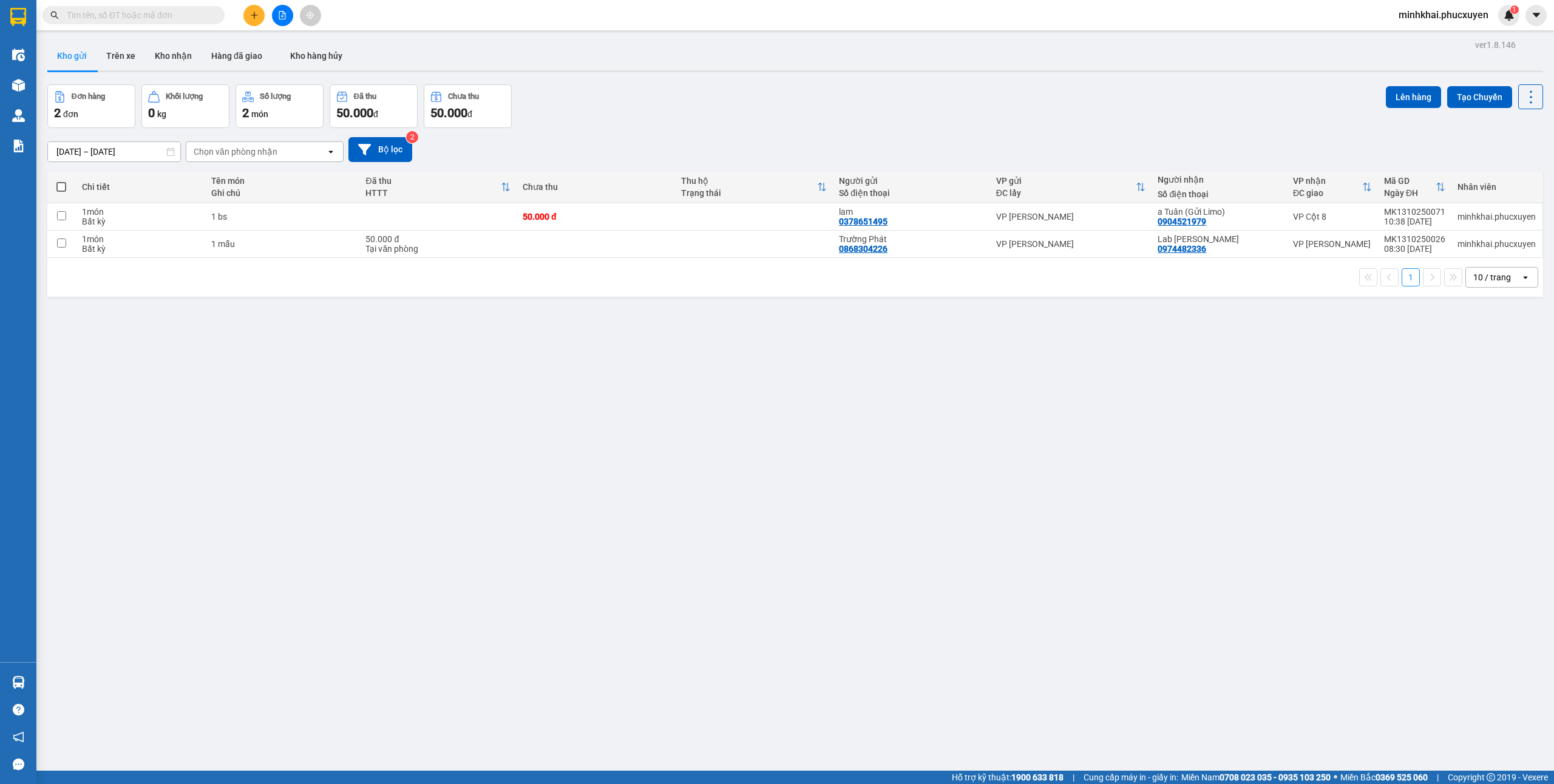
drag, startPoint x: 59, startPoint y: 180, endPoint x: 73, endPoint y: 187, distance: 15.7
click at [59, 180] on th at bounding box center [62, 187] width 29 height 32
click at [61, 191] on span at bounding box center [61, 187] width 9 height 9
click at [62, 181] on input "checkbox" at bounding box center [62, 181] width 0 height 0
checkbox input "true"
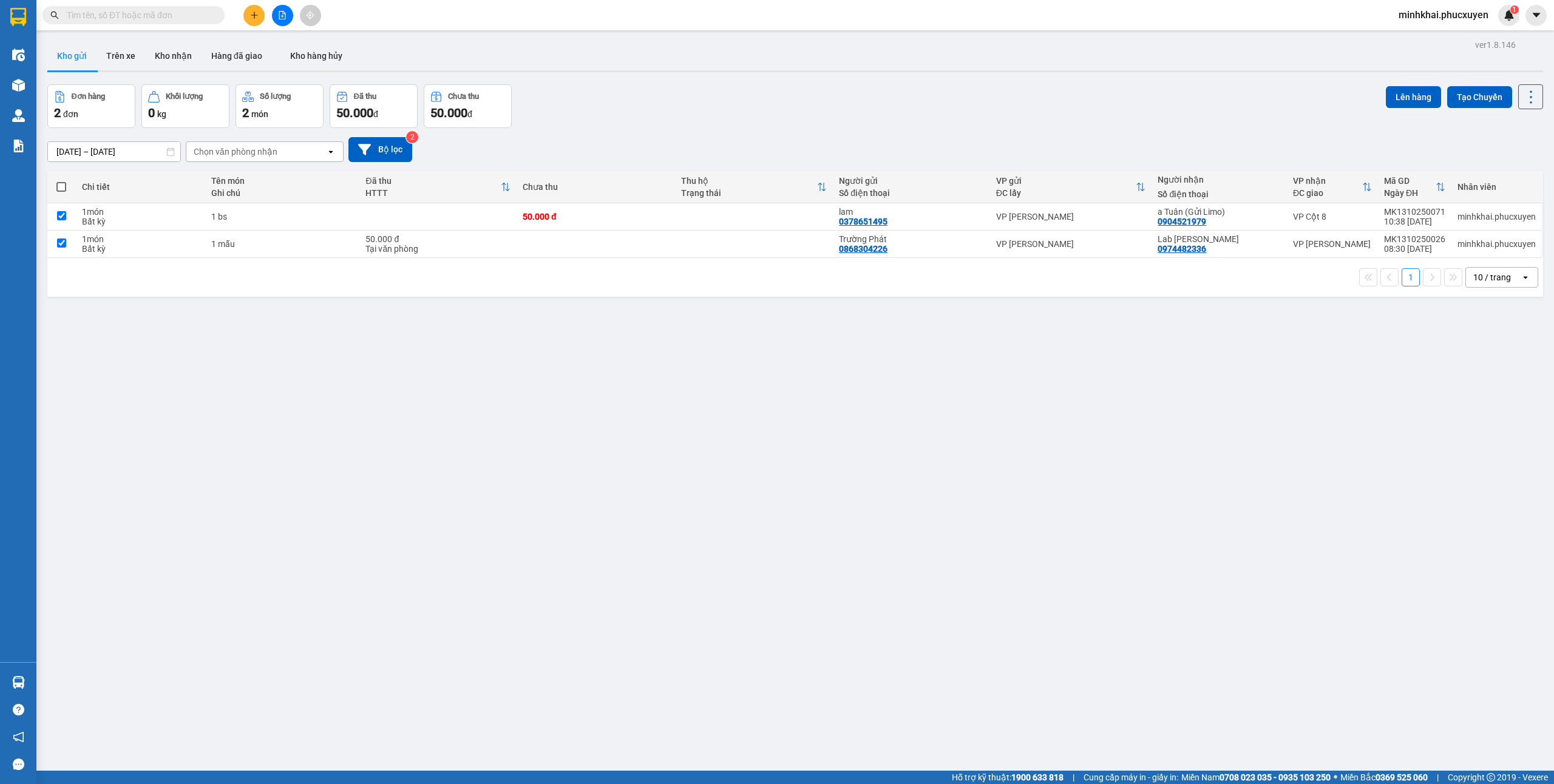
checkbox input "true"
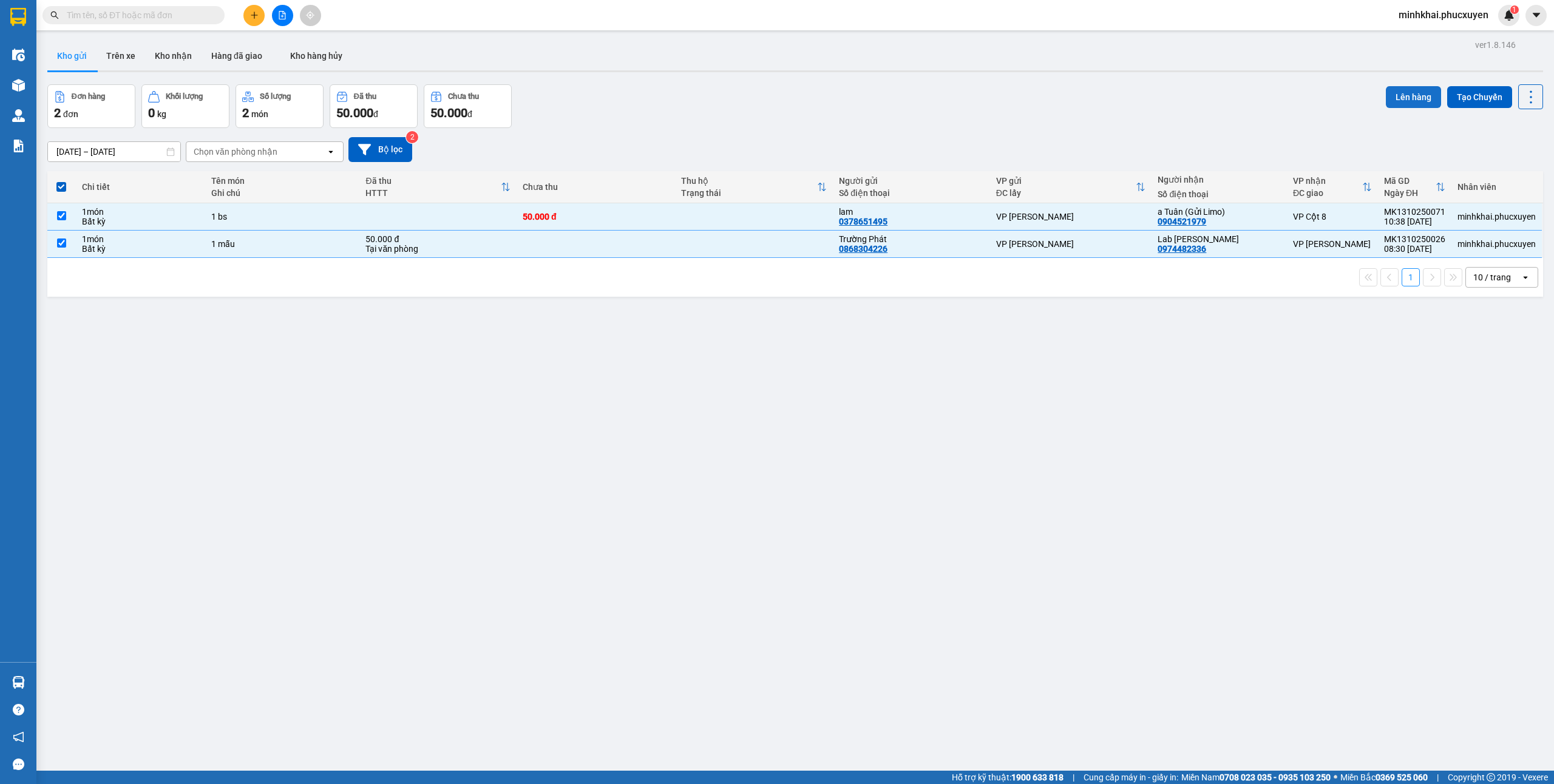
click at [1414, 88] on button "Lên hàng" at bounding box center [1413, 97] width 55 height 22
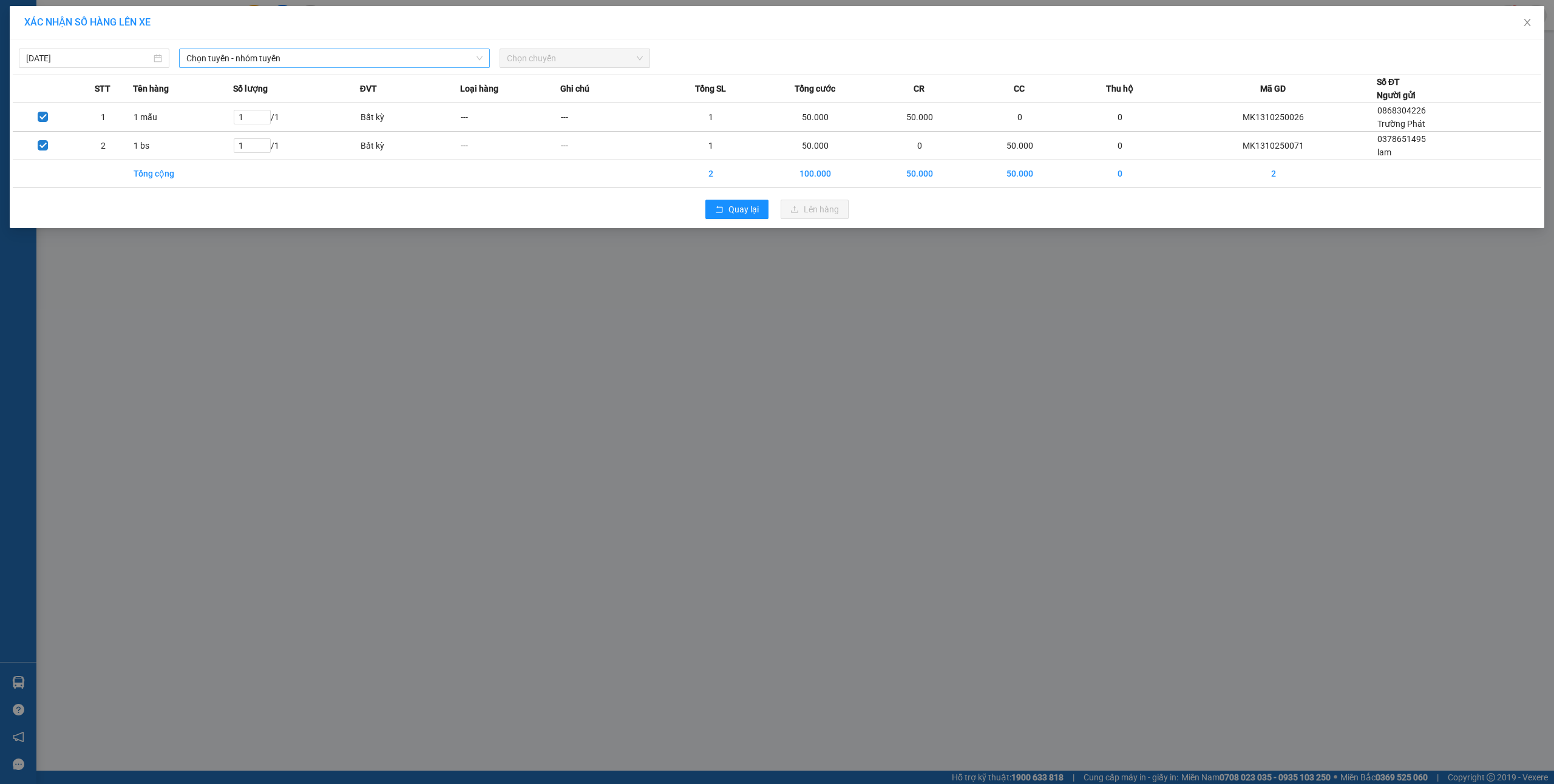
click at [291, 64] on span "Chọn tuyến - nhóm tuyến" at bounding box center [334, 58] width 296 height 18
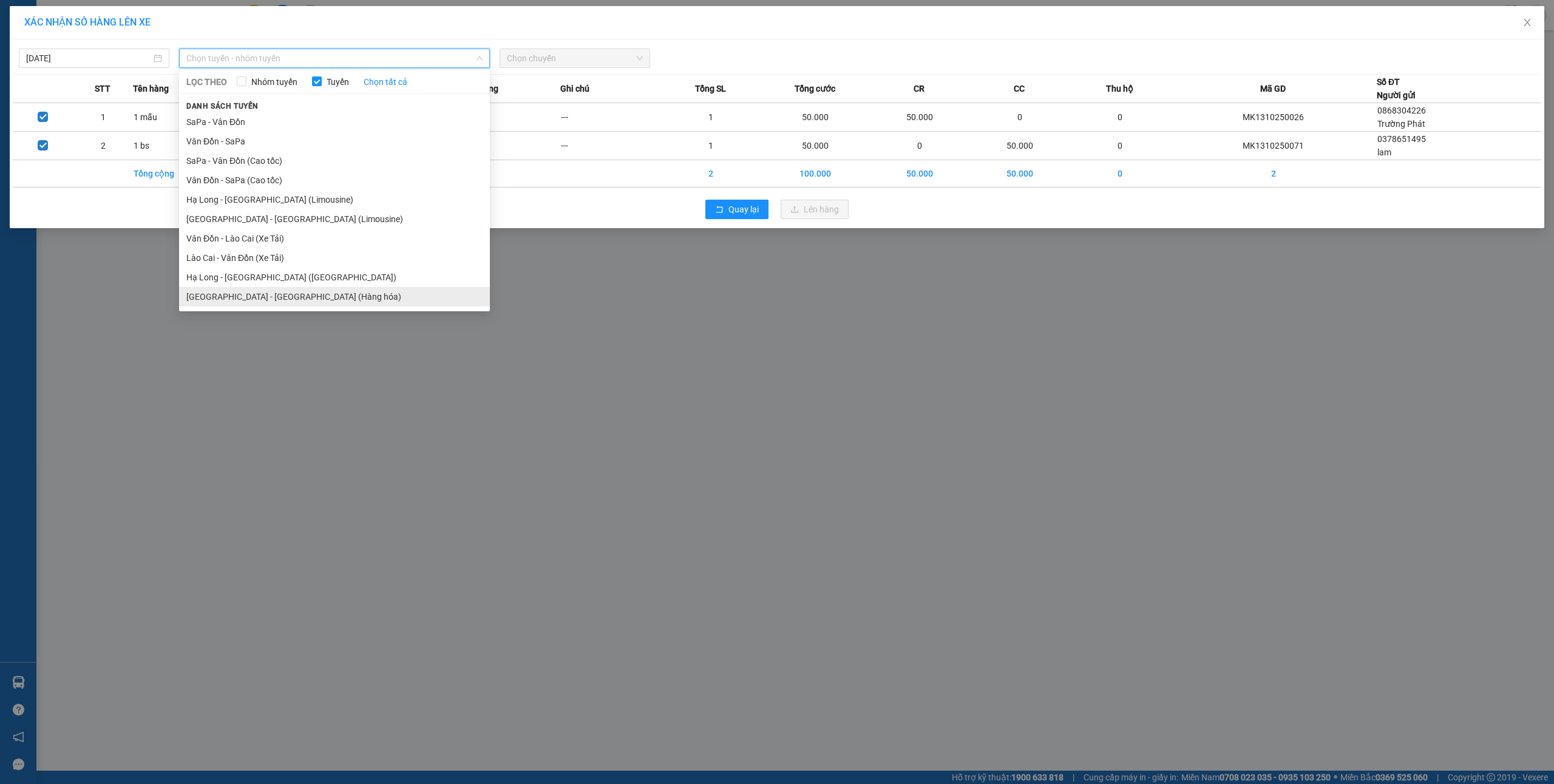
click at [273, 303] on li "Hà Nội - Hạ Long (Hàng hóa)" at bounding box center [334, 296] width 311 height 19
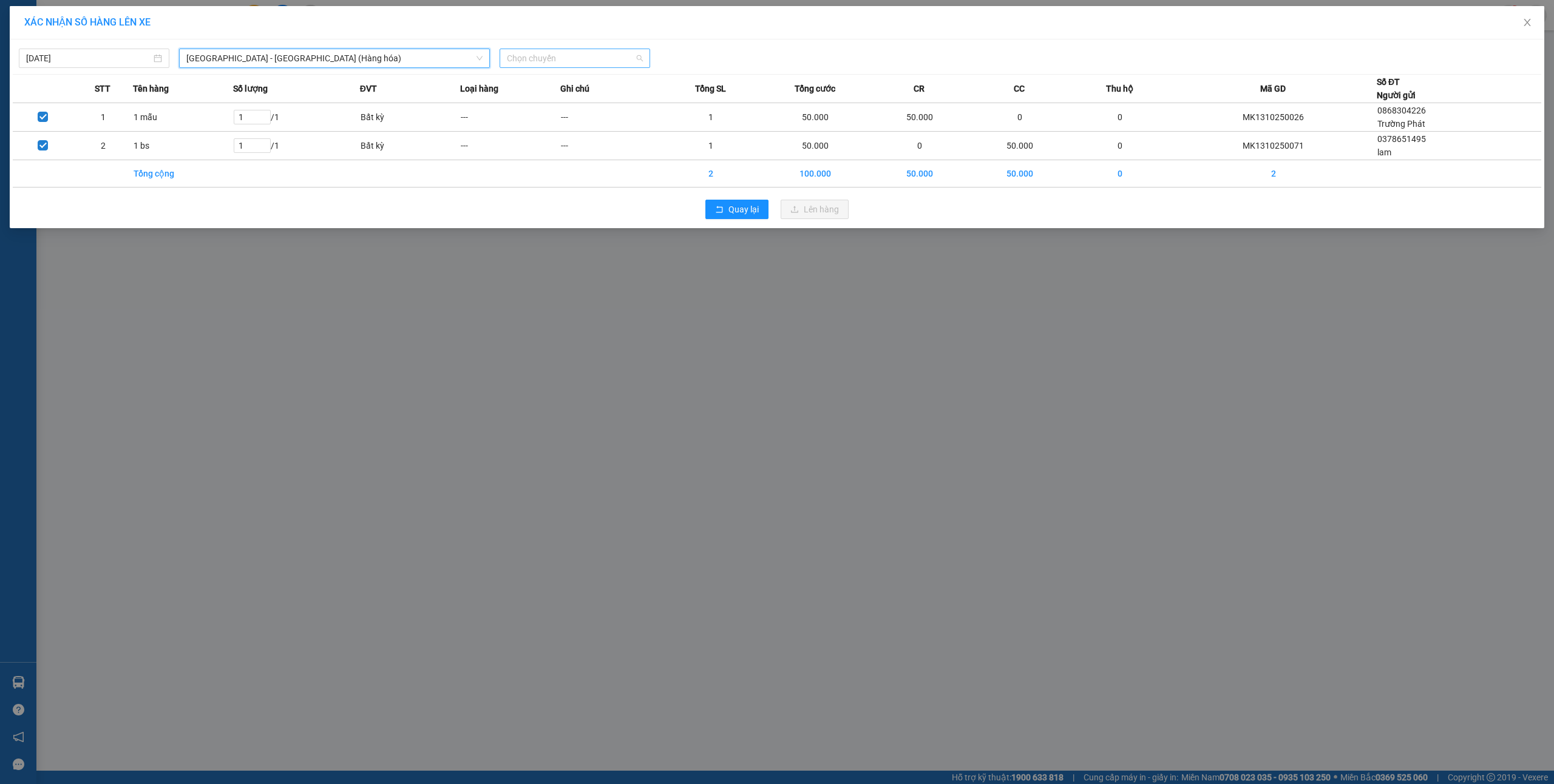
click at [564, 54] on span "Chọn chuyến" at bounding box center [574, 58] width 136 height 18
click at [538, 97] on div "10:00 - 14H-009.42" at bounding box center [554, 101] width 95 height 13
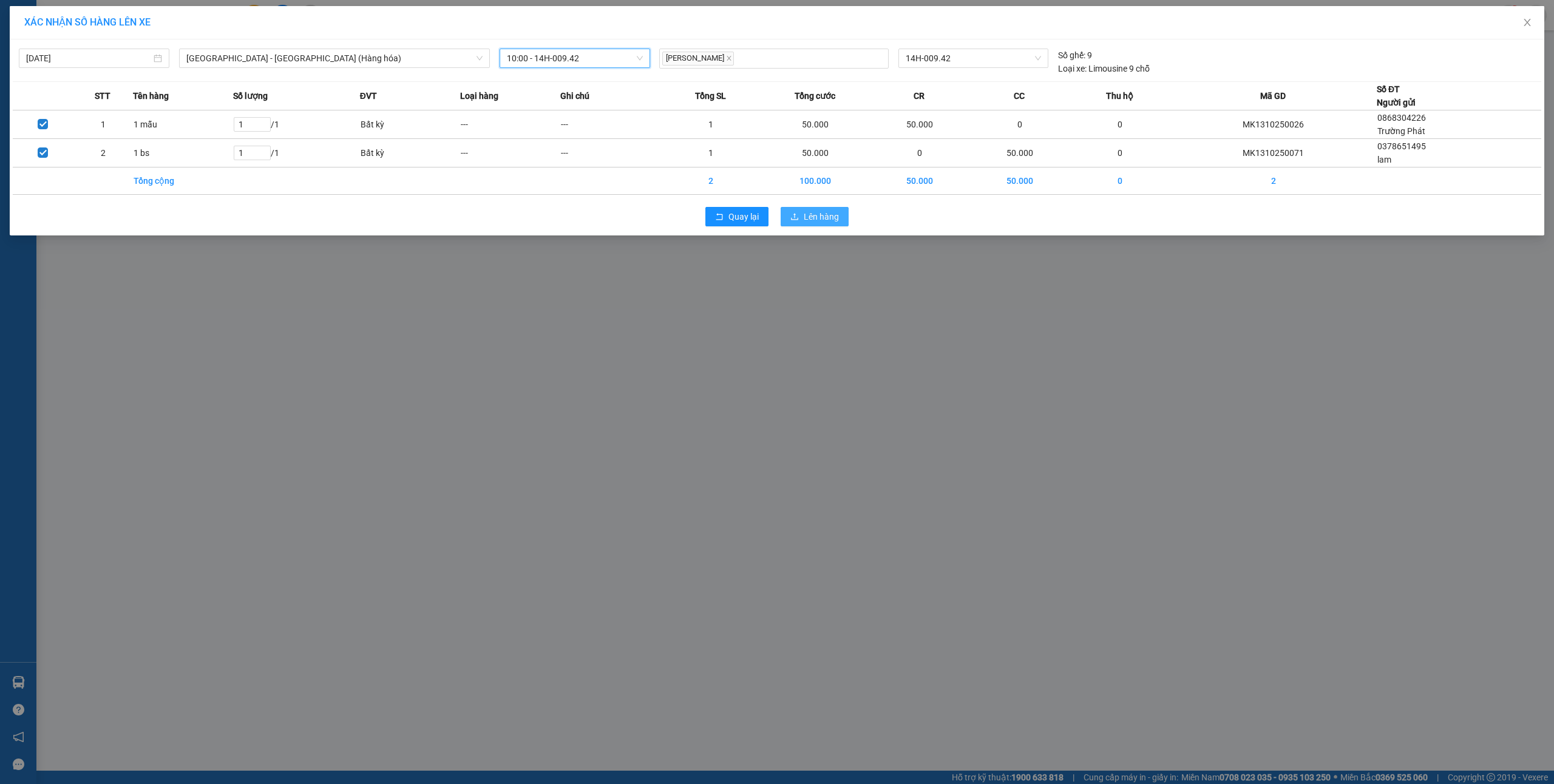
click at [827, 219] on span "Lên hàng" at bounding box center [821, 217] width 35 height 13
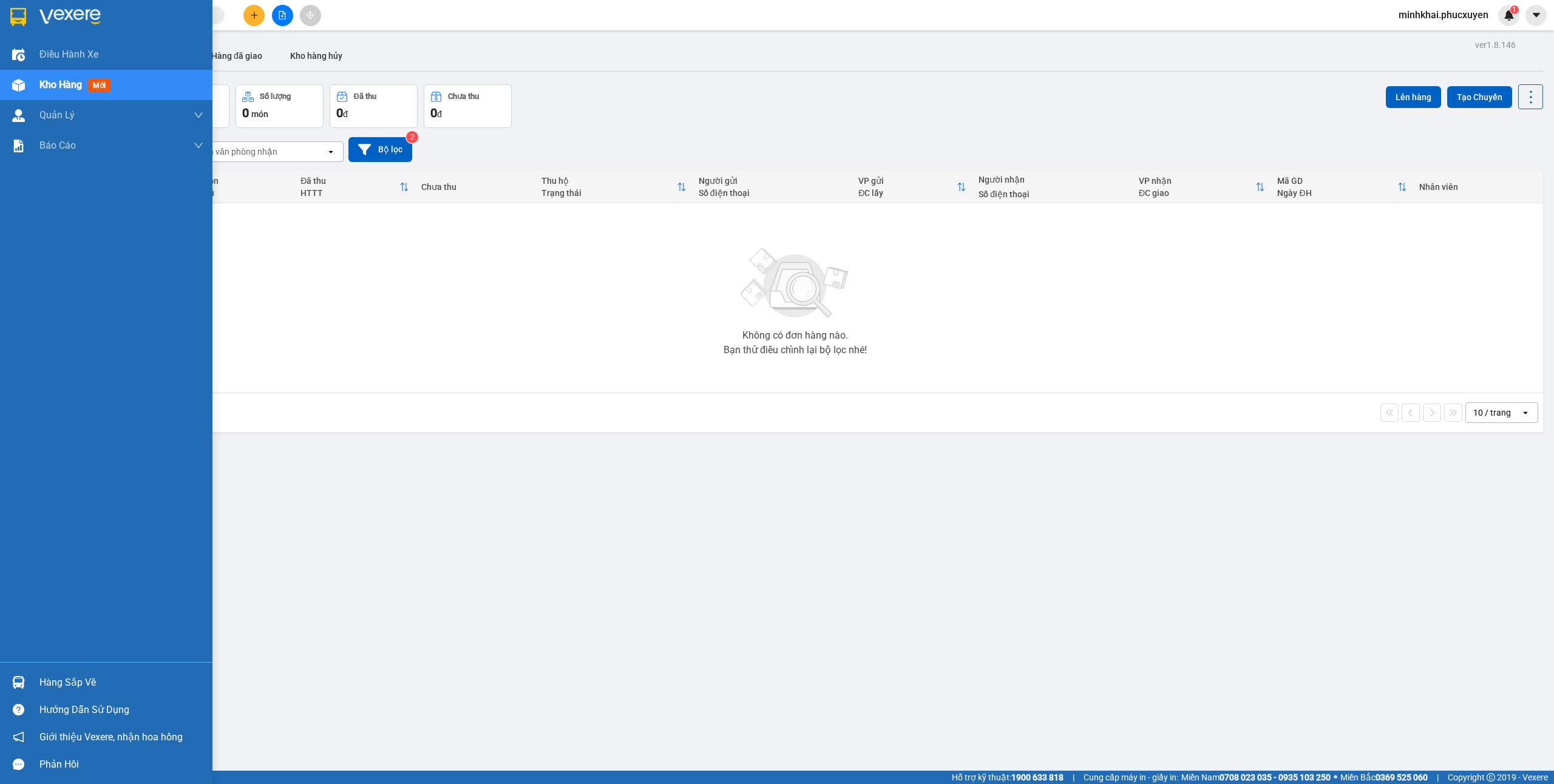
drag, startPoint x: 78, startPoint y: 673, endPoint x: 380, endPoint y: 698, distance: 303.0
click at [78, 672] on div "Hàng sắp về" at bounding box center [106, 682] width 213 height 27
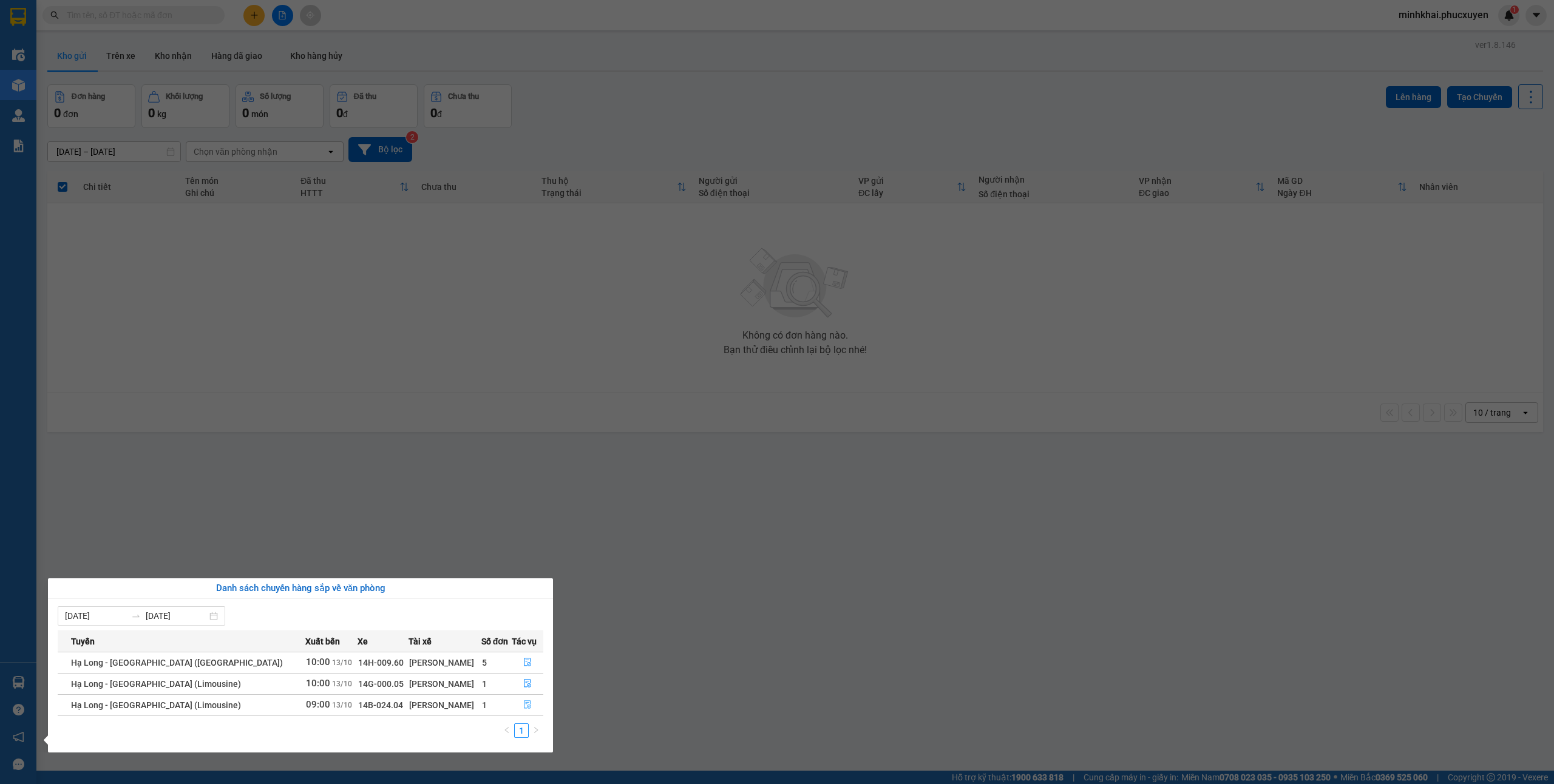
click at [524, 708] on icon "file-done" at bounding box center [527, 705] width 7 height 9
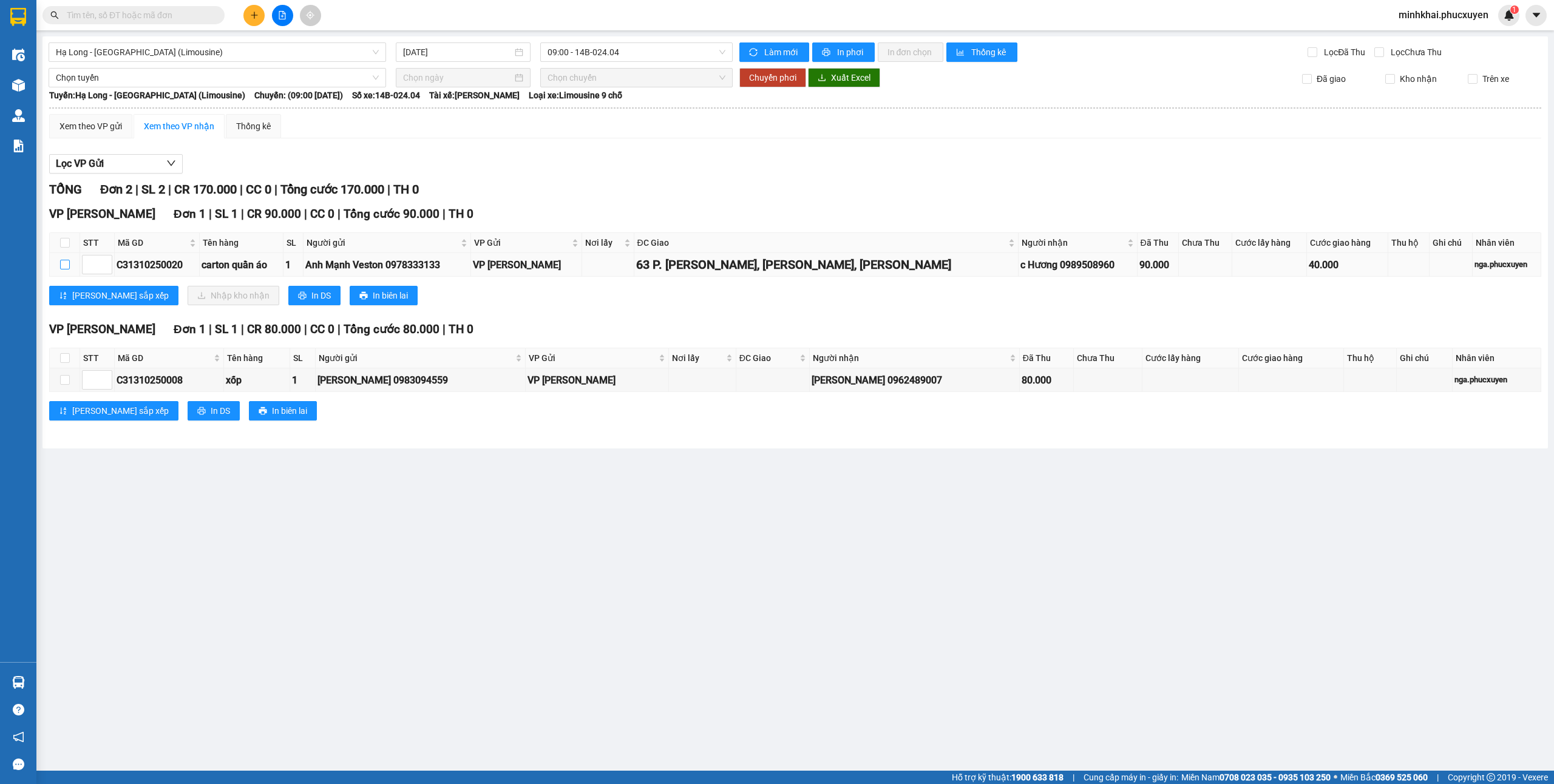
click at [62, 265] on input "checkbox" at bounding box center [65, 264] width 9 height 9
checkbox input "true"
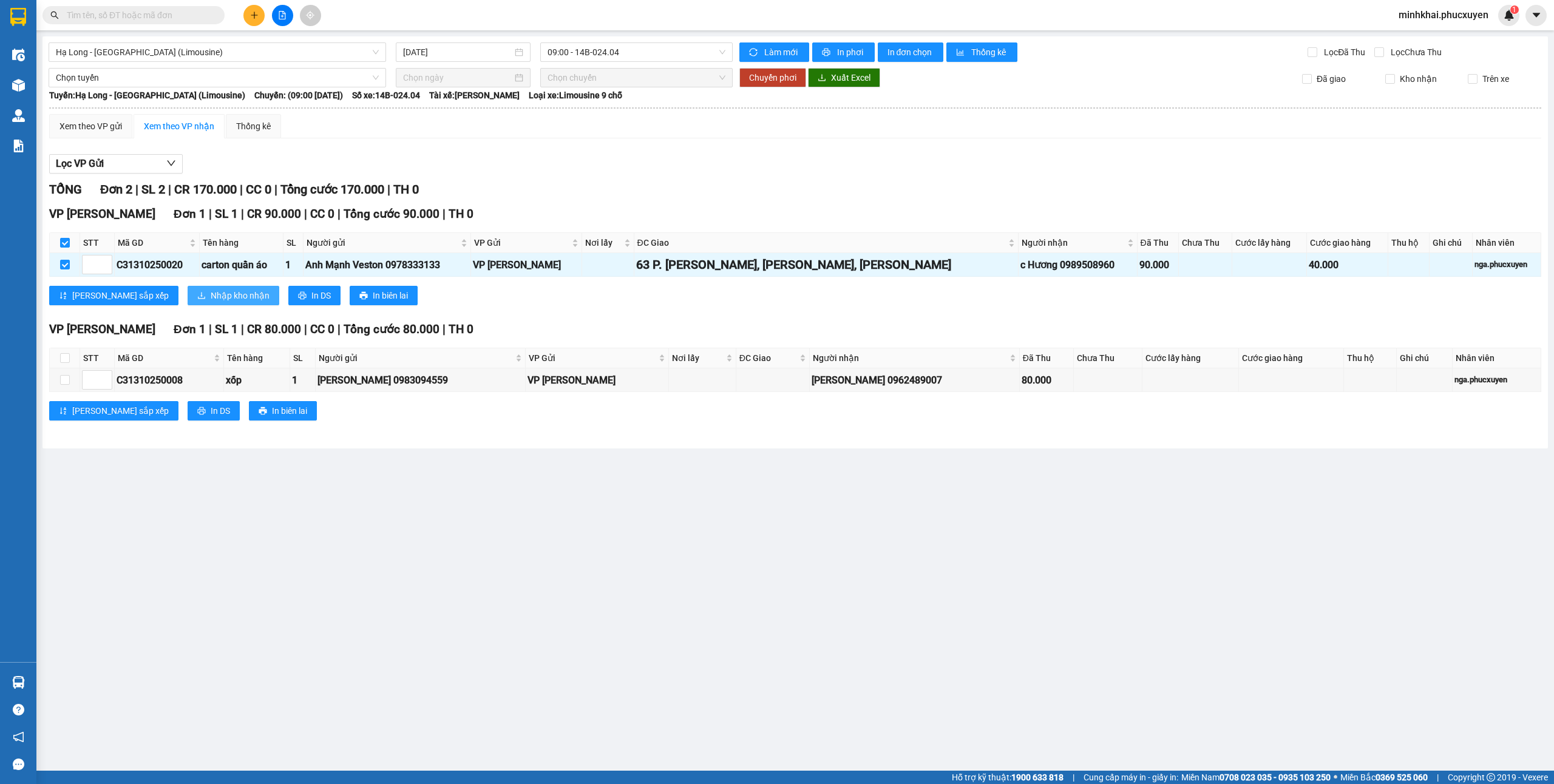
click at [210, 302] on span "Nhập kho nhận" at bounding box center [240, 295] width 59 height 13
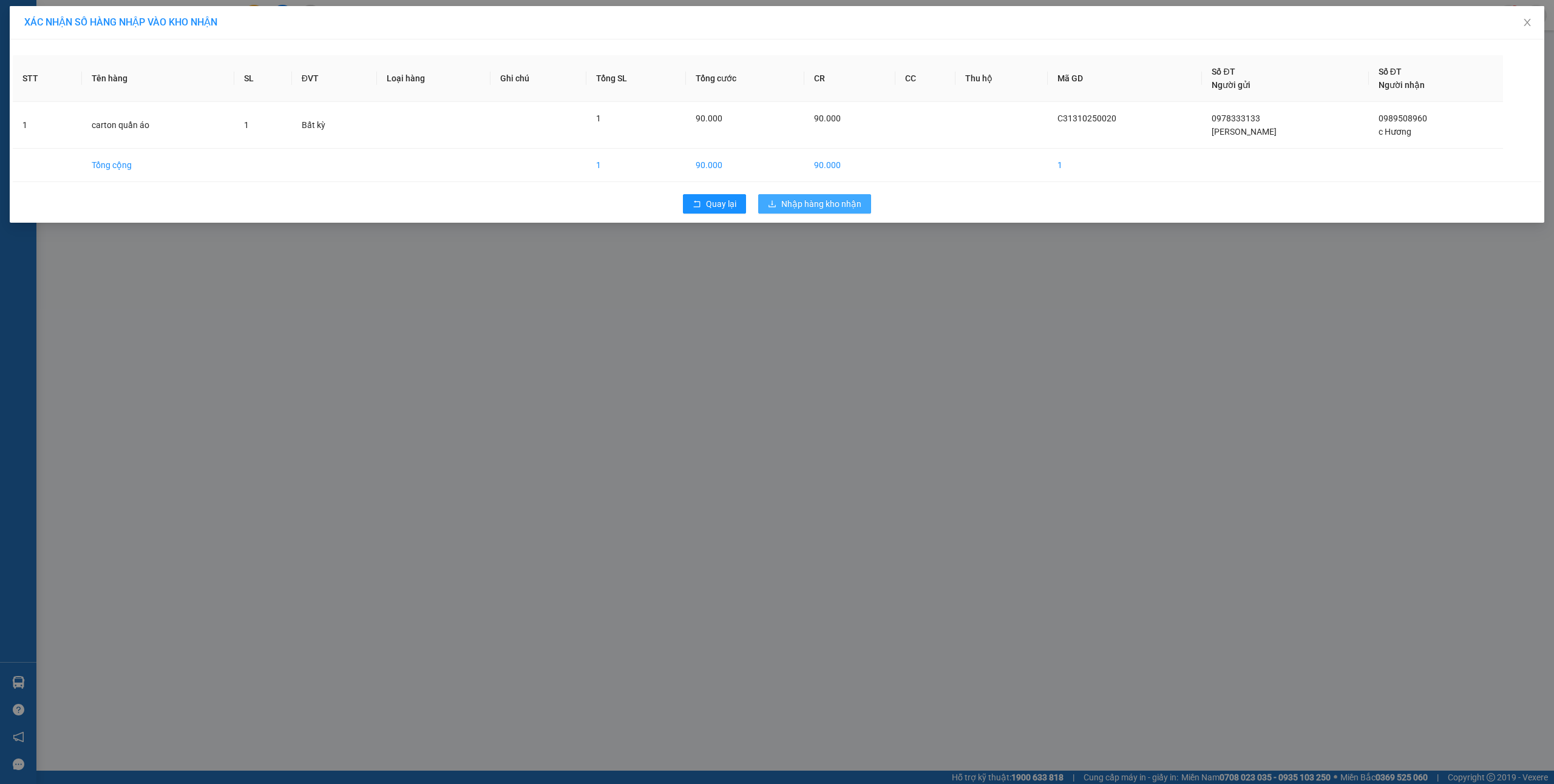
click at [819, 207] on span "Nhập hàng kho nhận" at bounding box center [821, 203] width 80 height 13
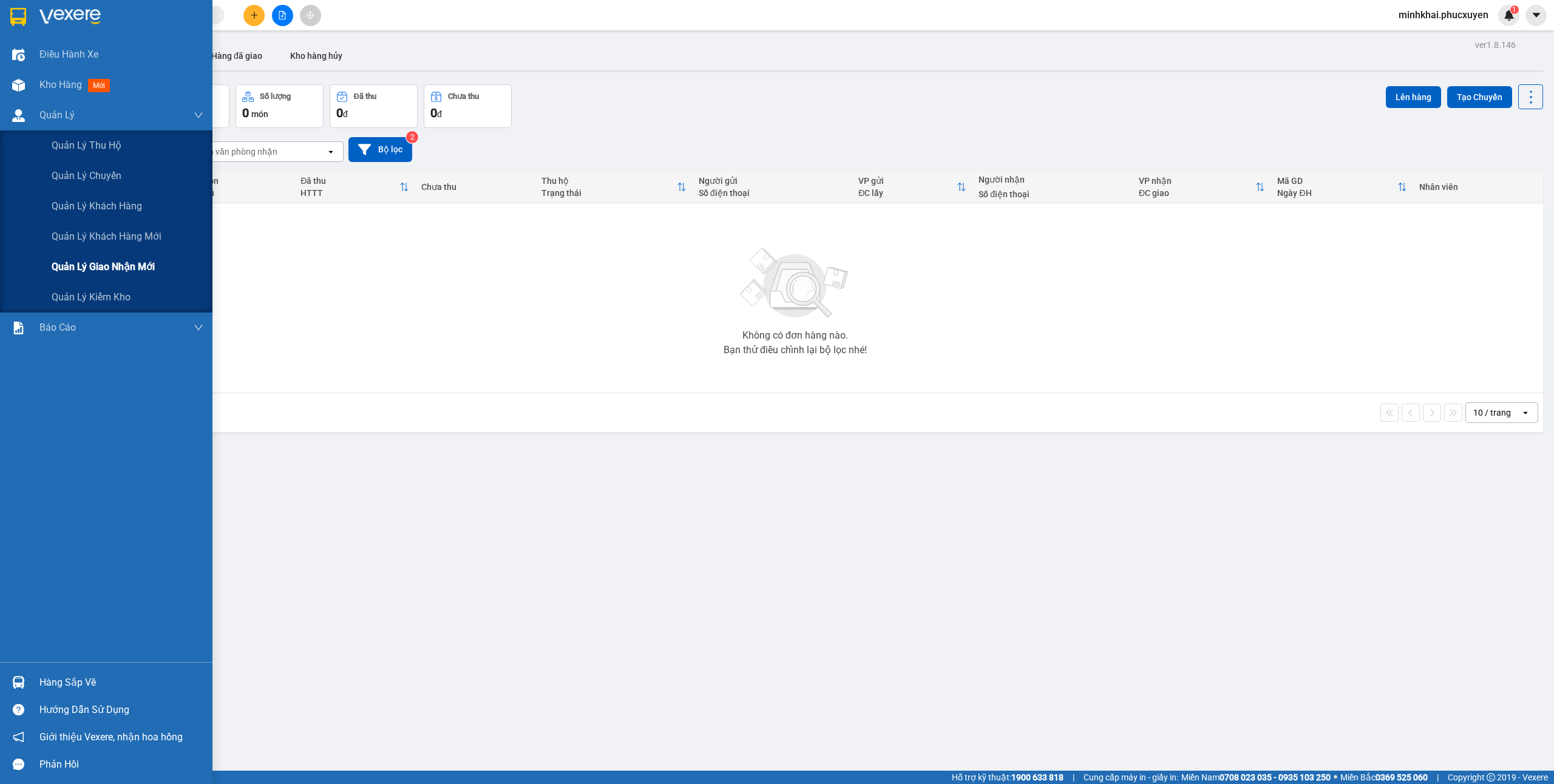
click at [110, 281] on div "Quản lý giao nhận mới" at bounding box center [127, 267] width 152 height 30
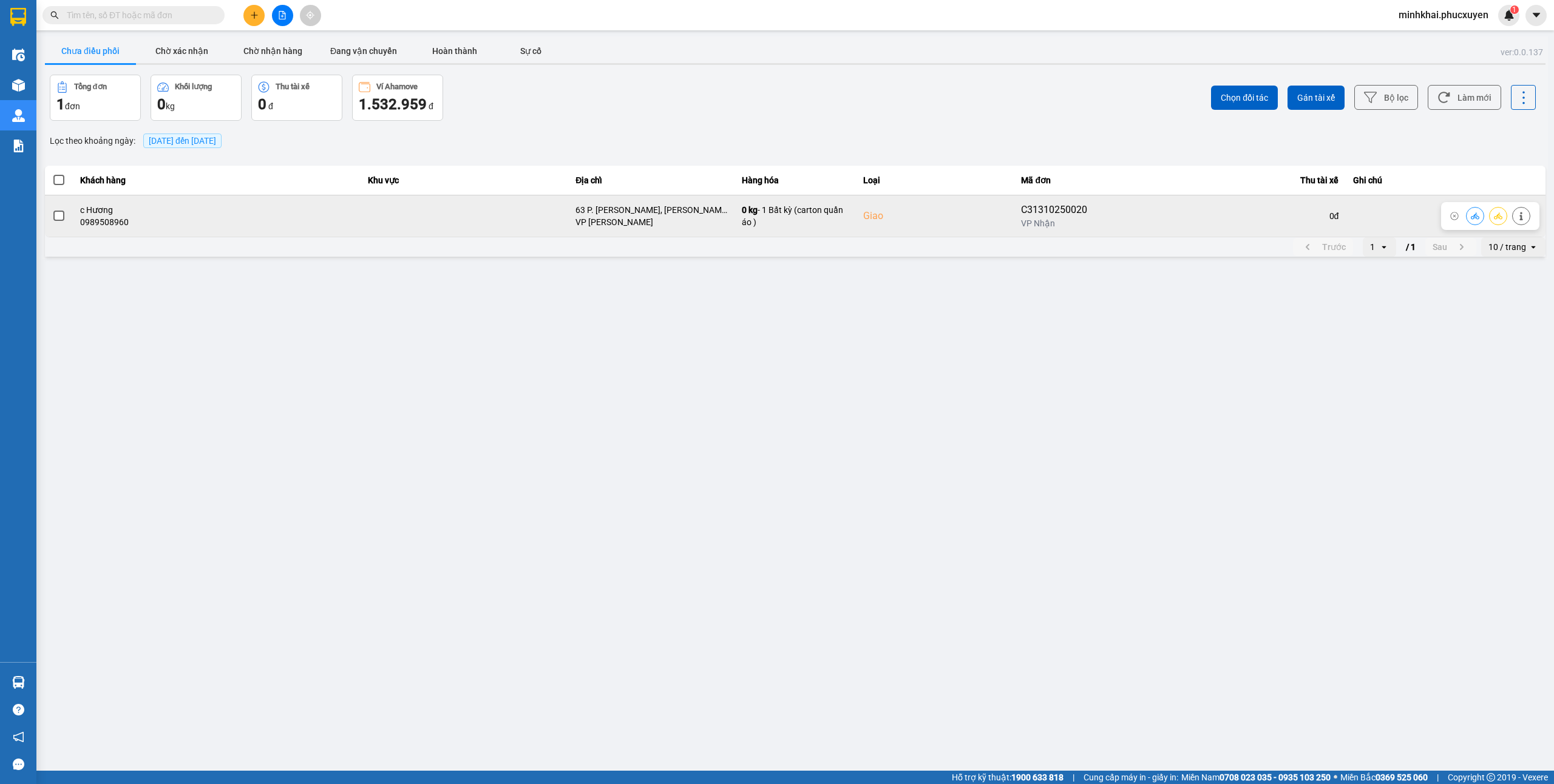
click at [1474, 221] on button at bounding box center [1475, 215] width 17 height 21
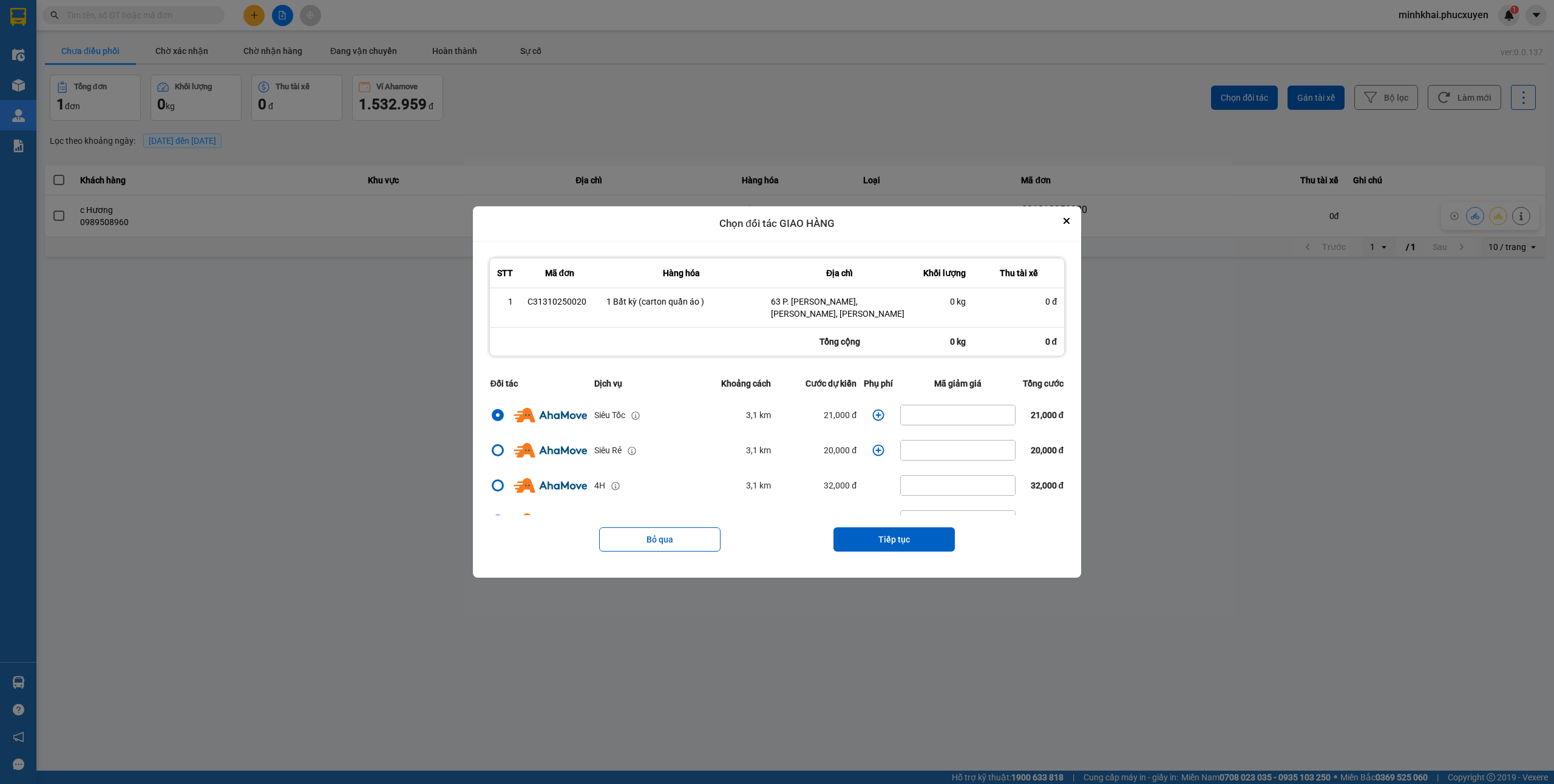
click at [879, 525] on div "Bỏ qua Tiếp tục" at bounding box center [777, 539] width 581 height 48
click at [879, 537] on button "Tiếp tục" at bounding box center [895, 539] width 122 height 24
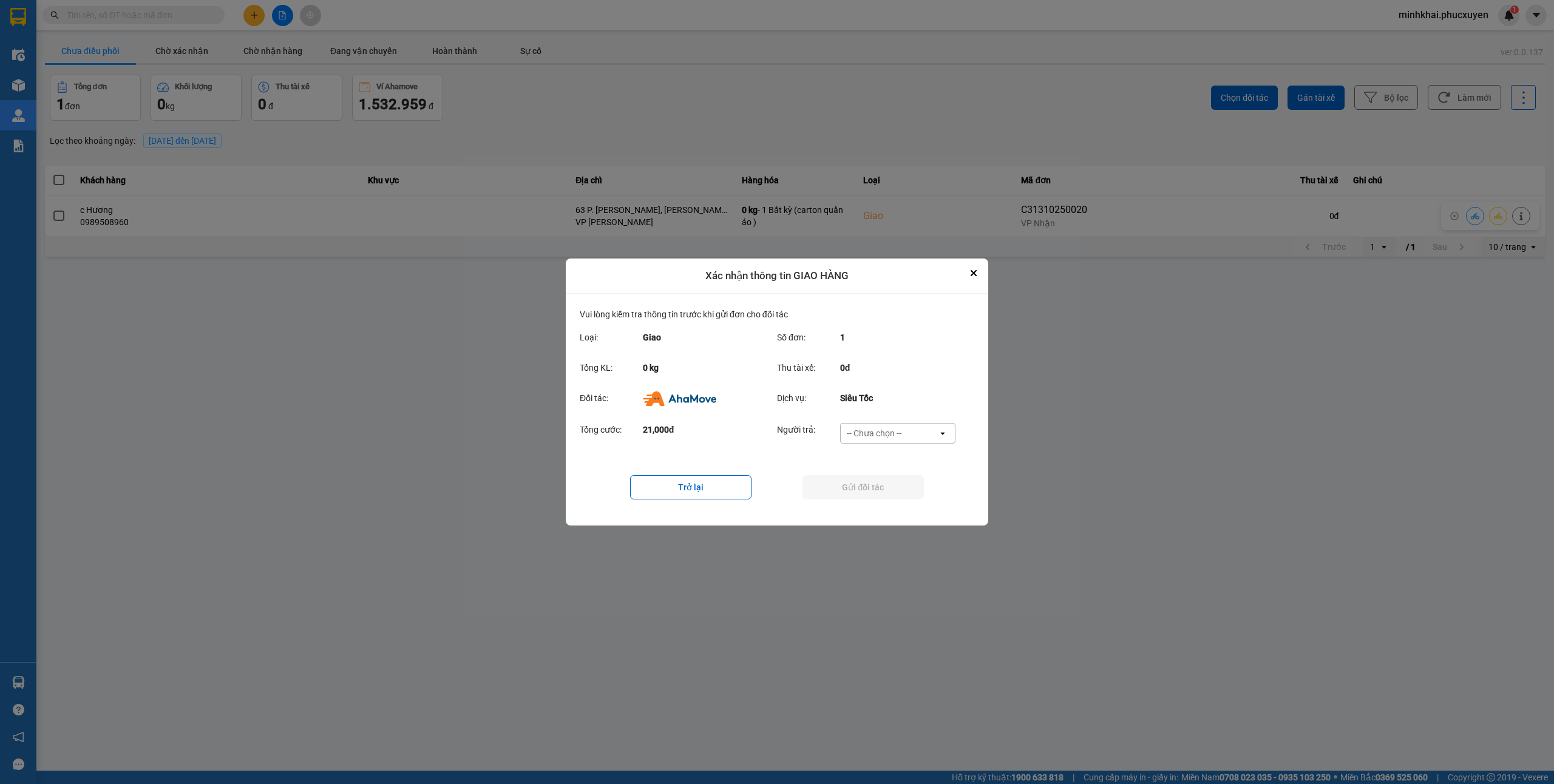
click at [918, 416] on div "Đối tác: Dịch vụ: Siêu Tốc" at bounding box center [777, 402] width 394 height 32
click at [908, 431] on div "-- Chưa chọn --" at bounding box center [889, 433] width 97 height 19
click at [885, 493] on div "Ví Ahamove" at bounding box center [897, 503] width 115 height 22
click at [864, 504] on div "Trở lại Gửi đối tác" at bounding box center [777, 487] width 394 height 48
click at [864, 494] on button "Gửi đối tác" at bounding box center [864, 487] width 122 height 24
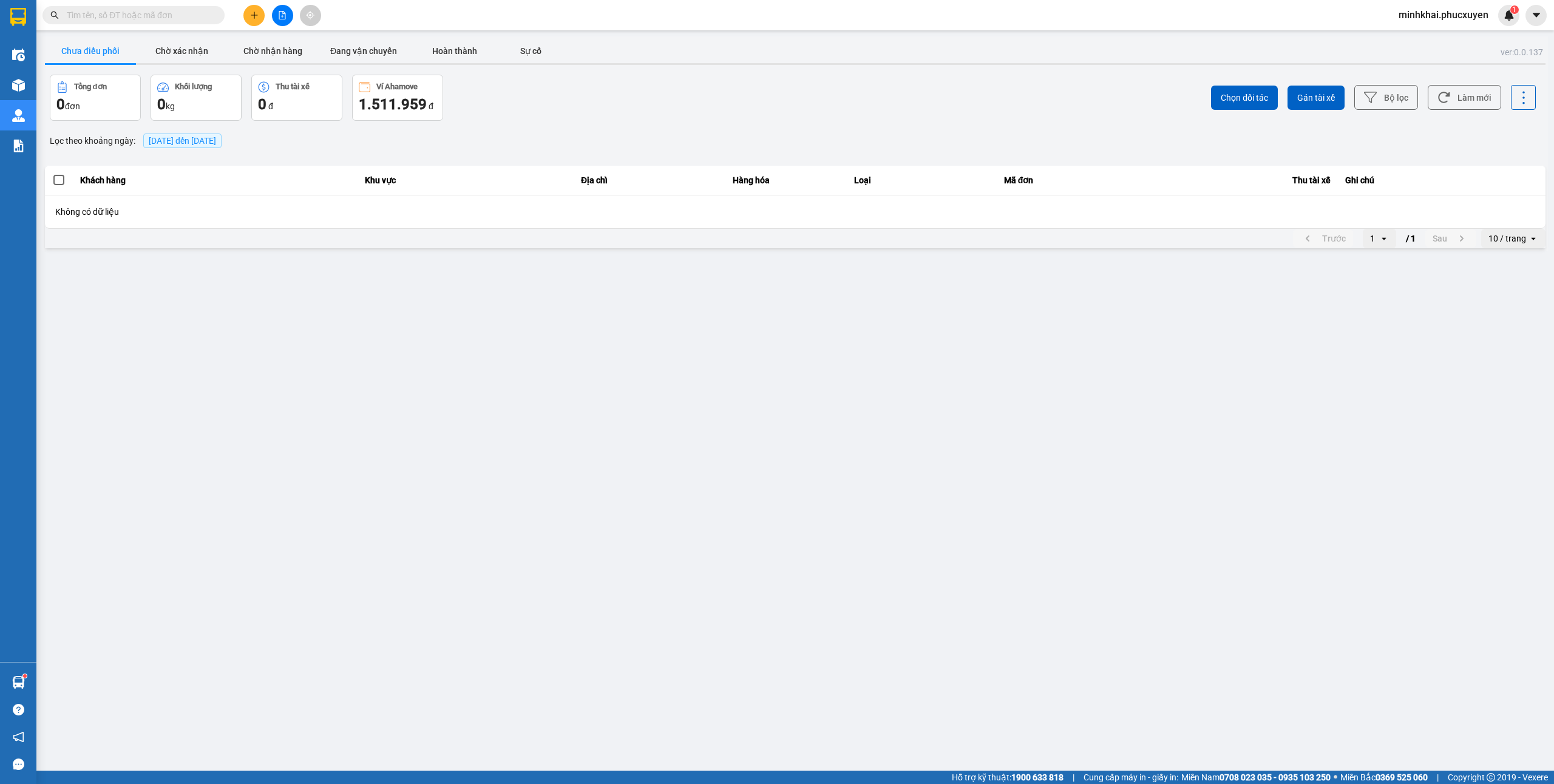
click at [253, 13] on icon "plus" at bounding box center [254, 15] width 9 height 9
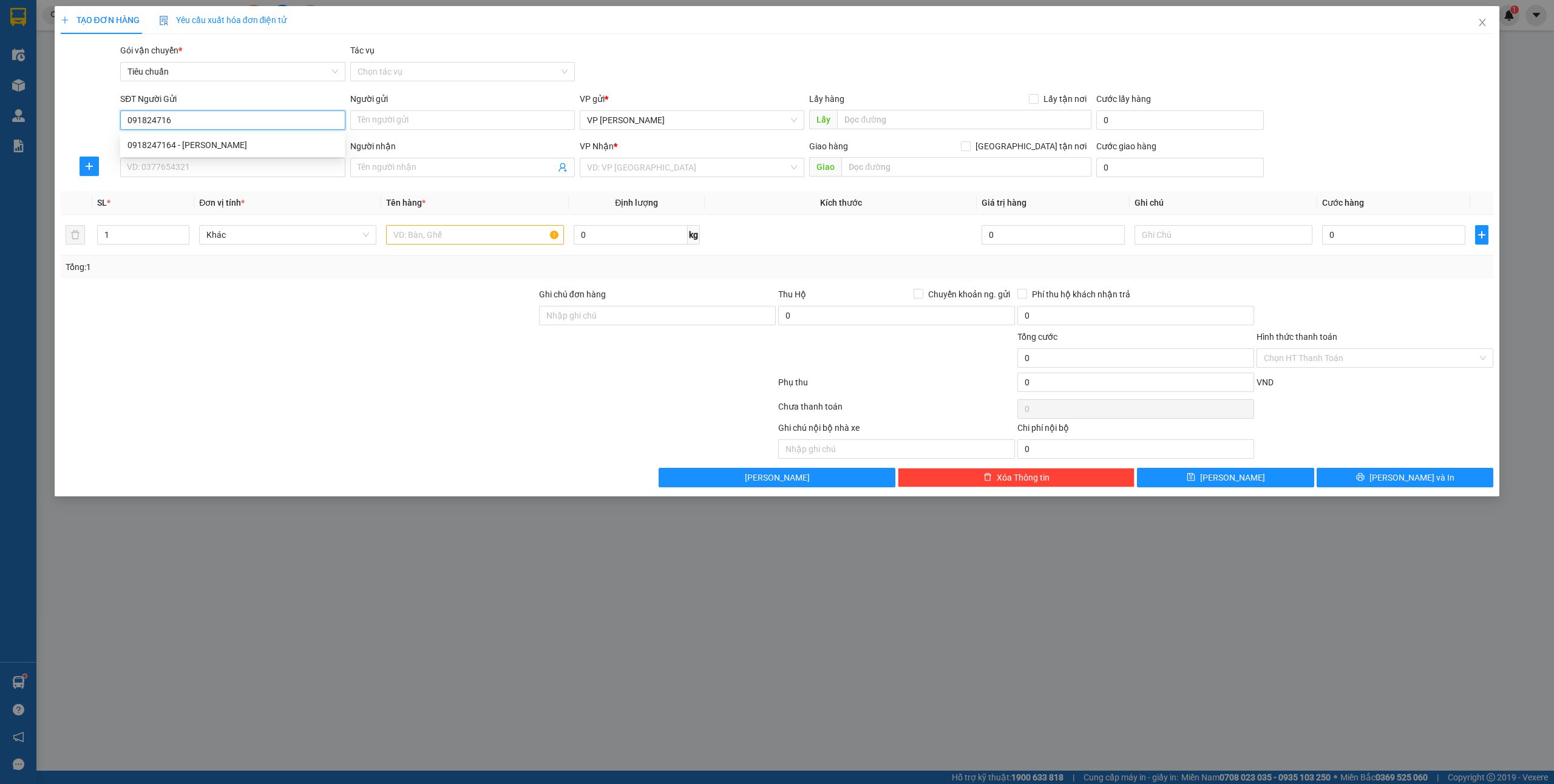
type input "0918247164"
click at [212, 143] on div "0918247164 - Văn Minh" at bounding box center [233, 145] width 210 height 13
type input "Văn Minh"
type input "0918247164"
click at [211, 161] on input "SĐT Người Nhận *" at bounding box center [232, 168] width 224 height 19
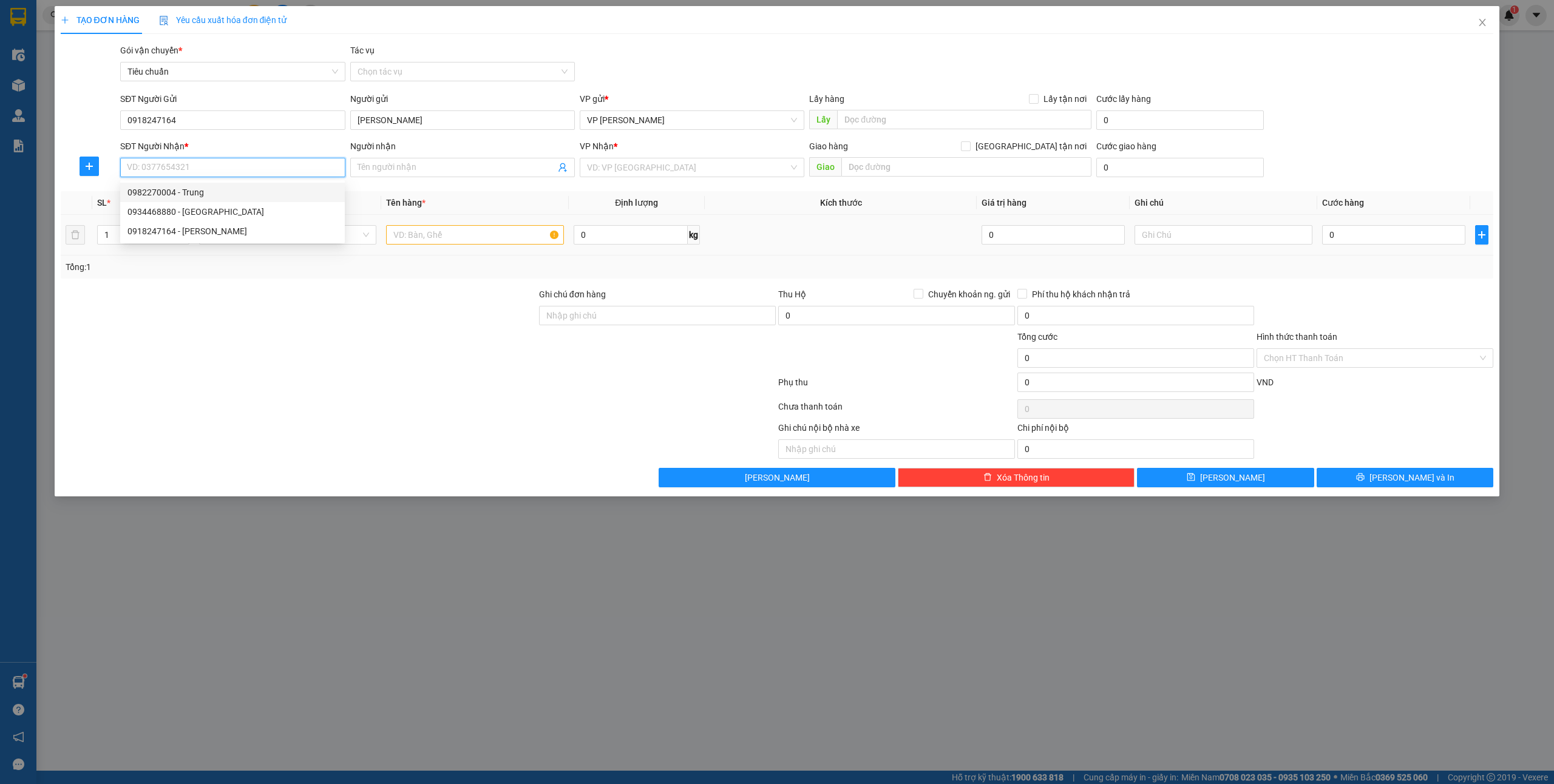
drag, startPoint x: 274, startPoint y: 196, endPoint x: 403, endPoint y: 227, distance: 132.7
click at [274, 196] on div "0982270004 - Trung" at bounding box center [233, 192] width 210 height 13
type input "0982270004"
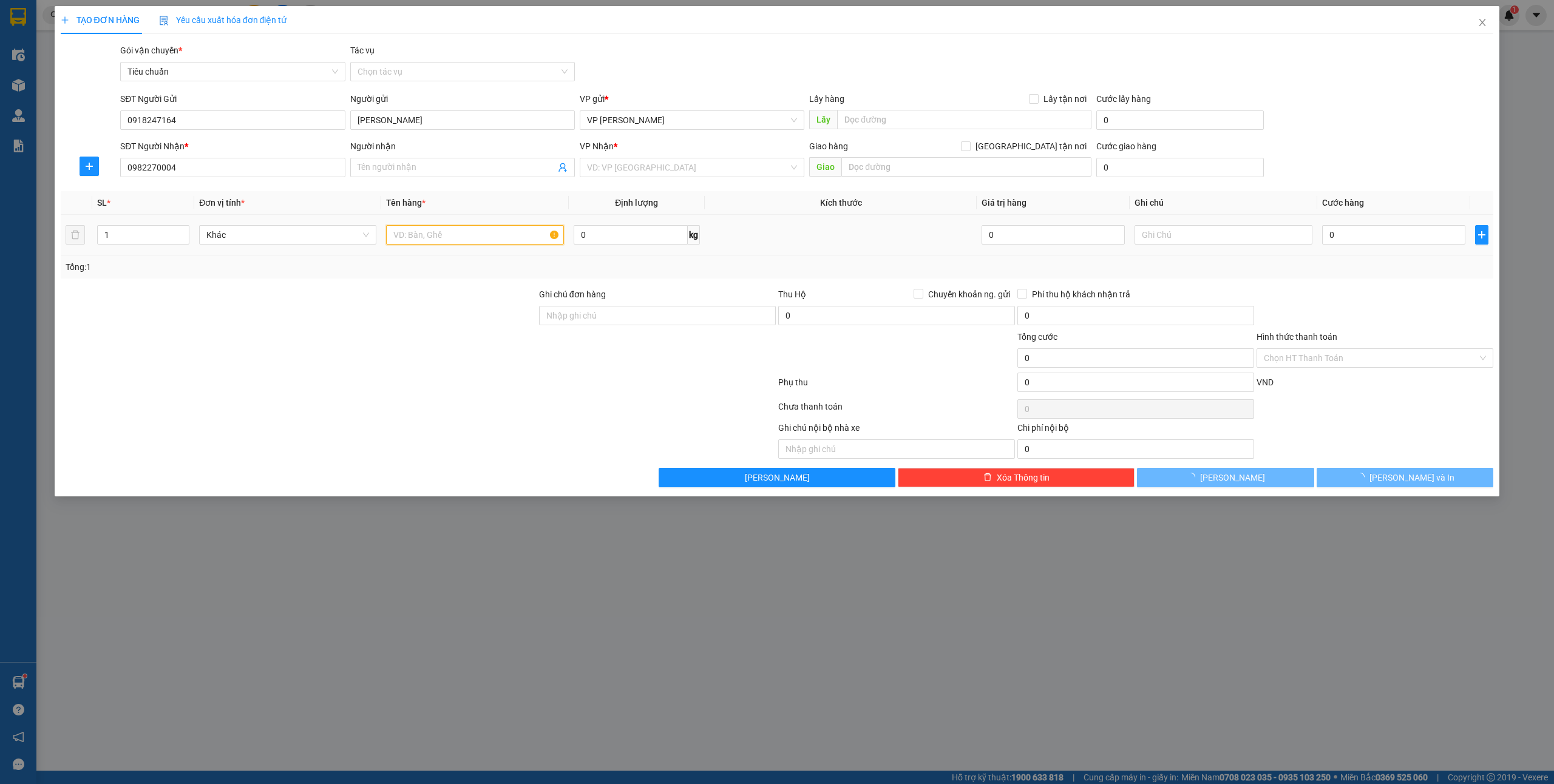
click at [426, 234] on input "text" at bounding box center [474, 235] width 177 height 19
type input "Trung"
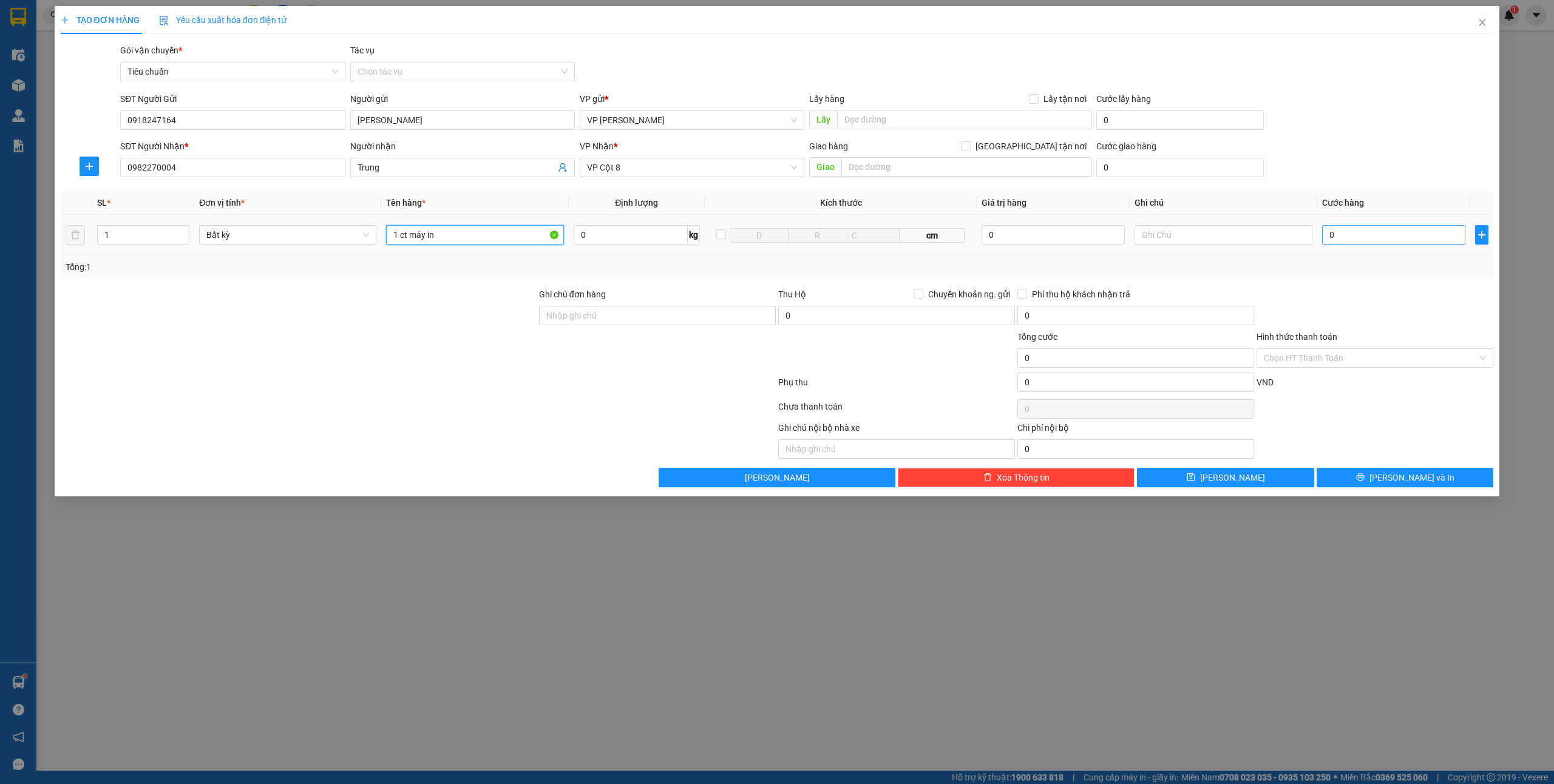
type input "1 ct máy in"
click at [1411, 231] on input "0" at bounding box center [1394, 235] width 143 height 19
type input "6"
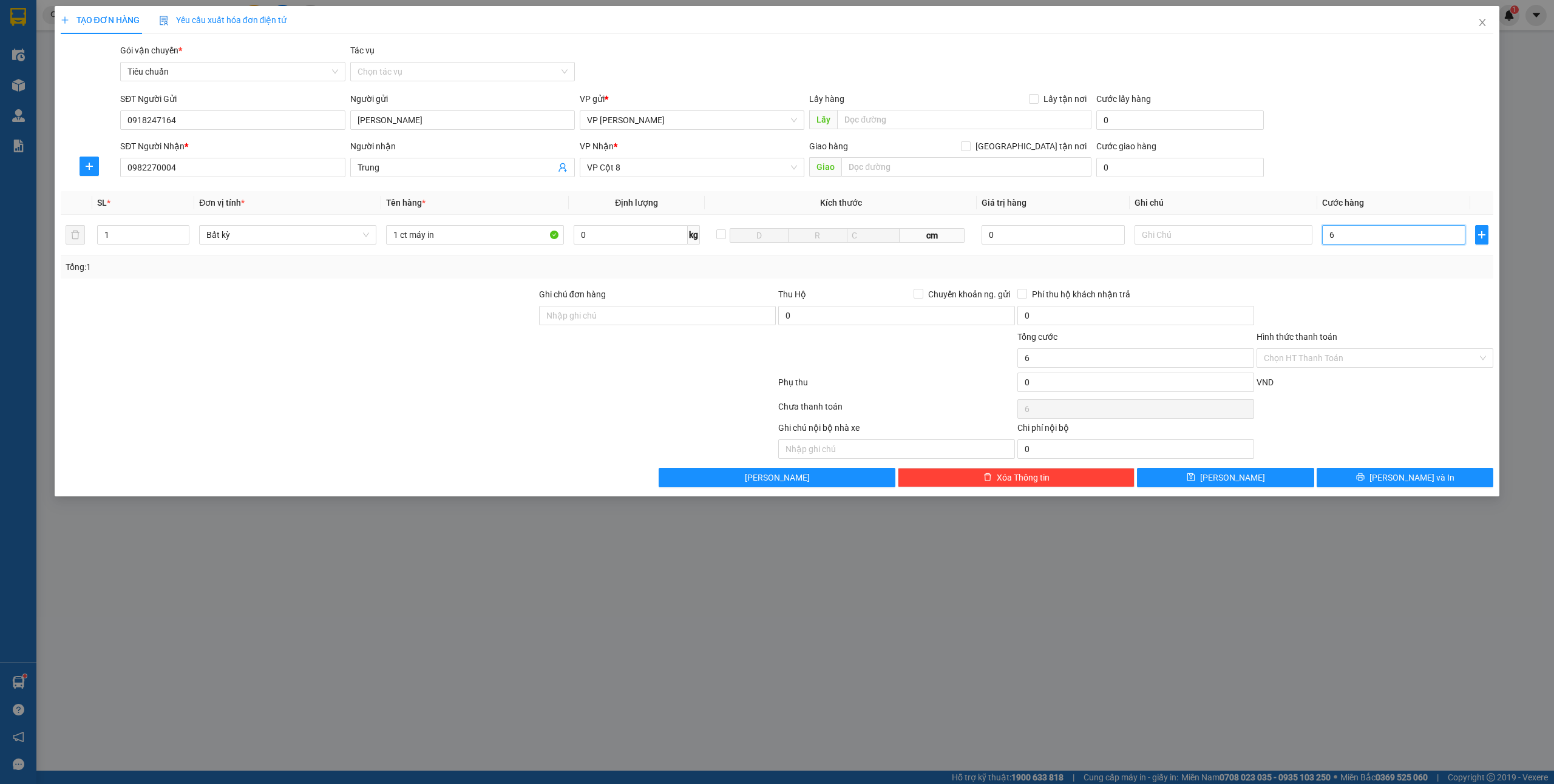
type input "60"
drag, startPoint x: 1402, startPoint y: 474, endPoint x: 1456, endPoint y: 476, distance: 54.0
click at [1408, 474] on span "[PERSON_NAME] và In" at bounding box center [1411, 477] width 85 height 13
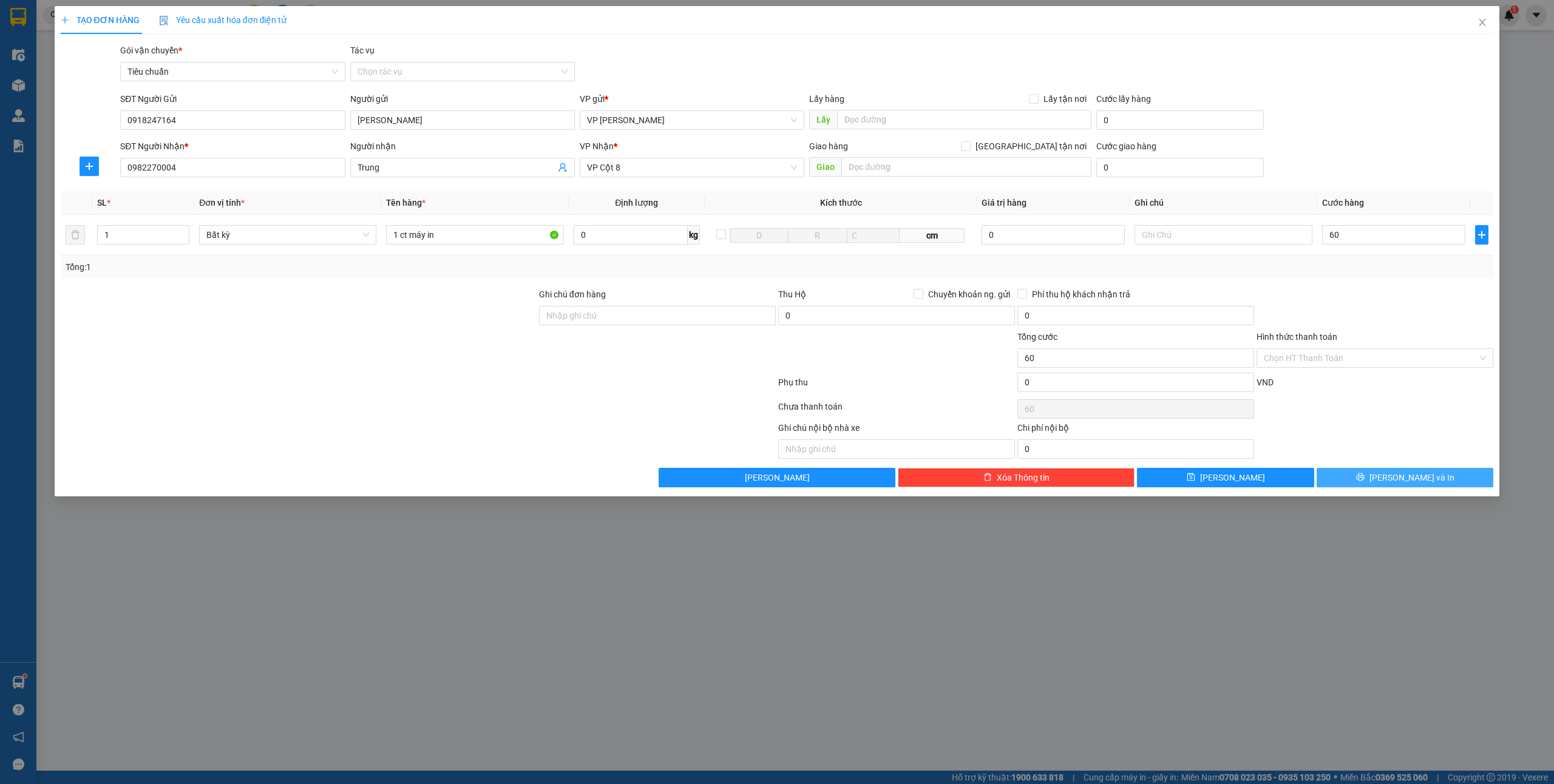
type input "60.000"
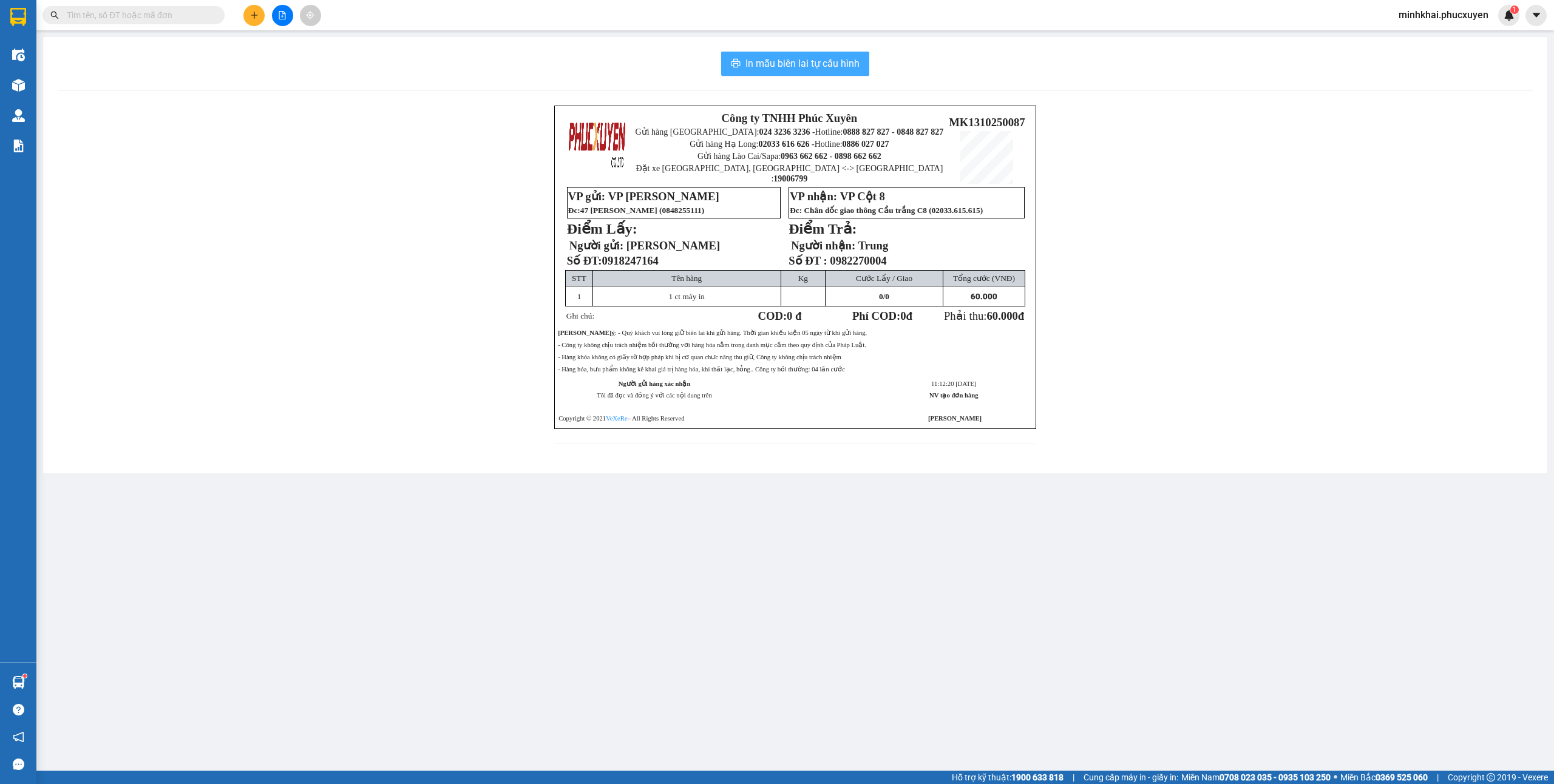
click at [810, 67] on span "In mẫu biên lai tự cấu hình" at bounding box center [803, 63] width 114 height 15
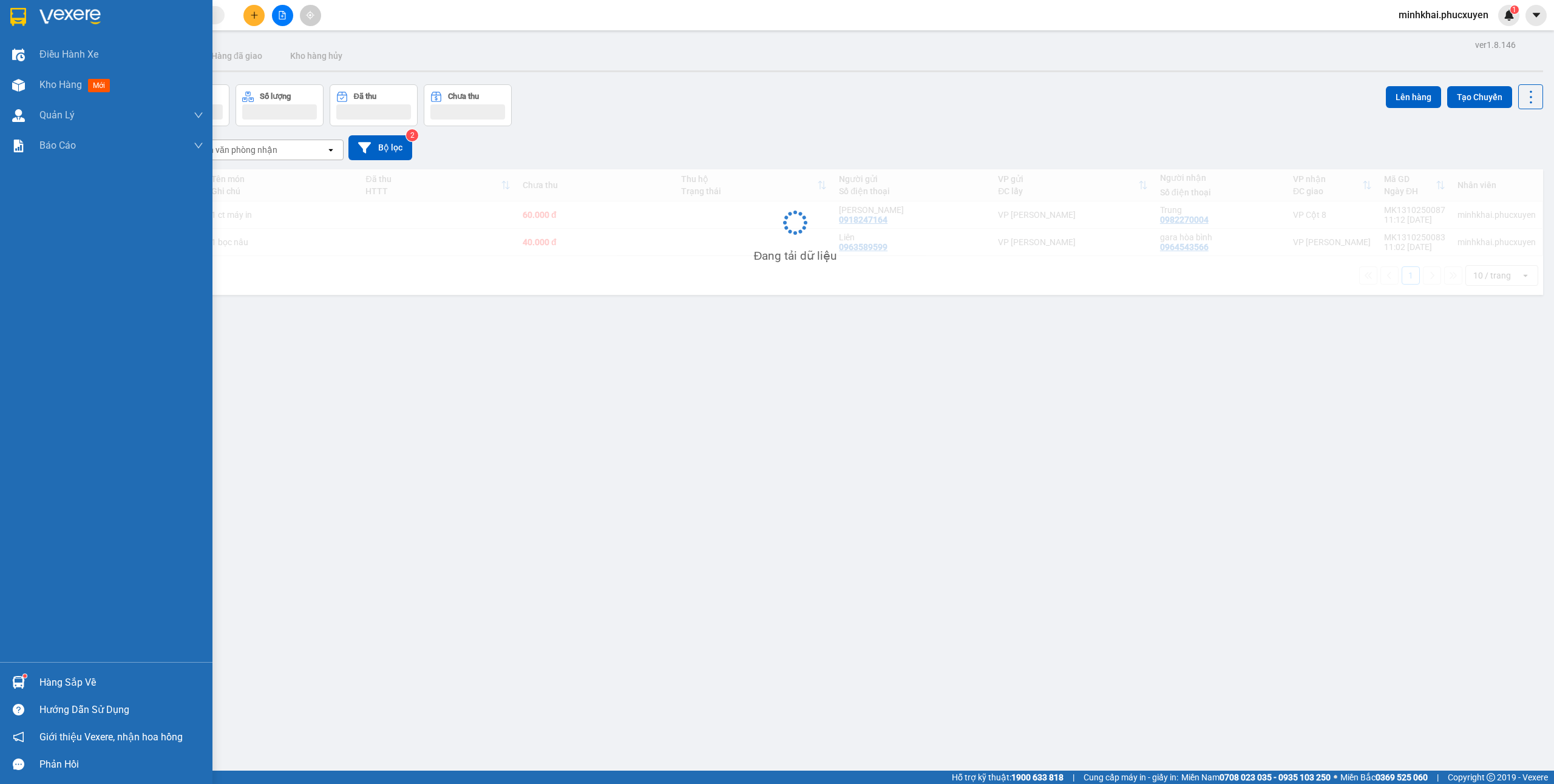
click at [0, 669] on div "Hàng sắp về" at bounding box center [106, 682] width 213 height 27
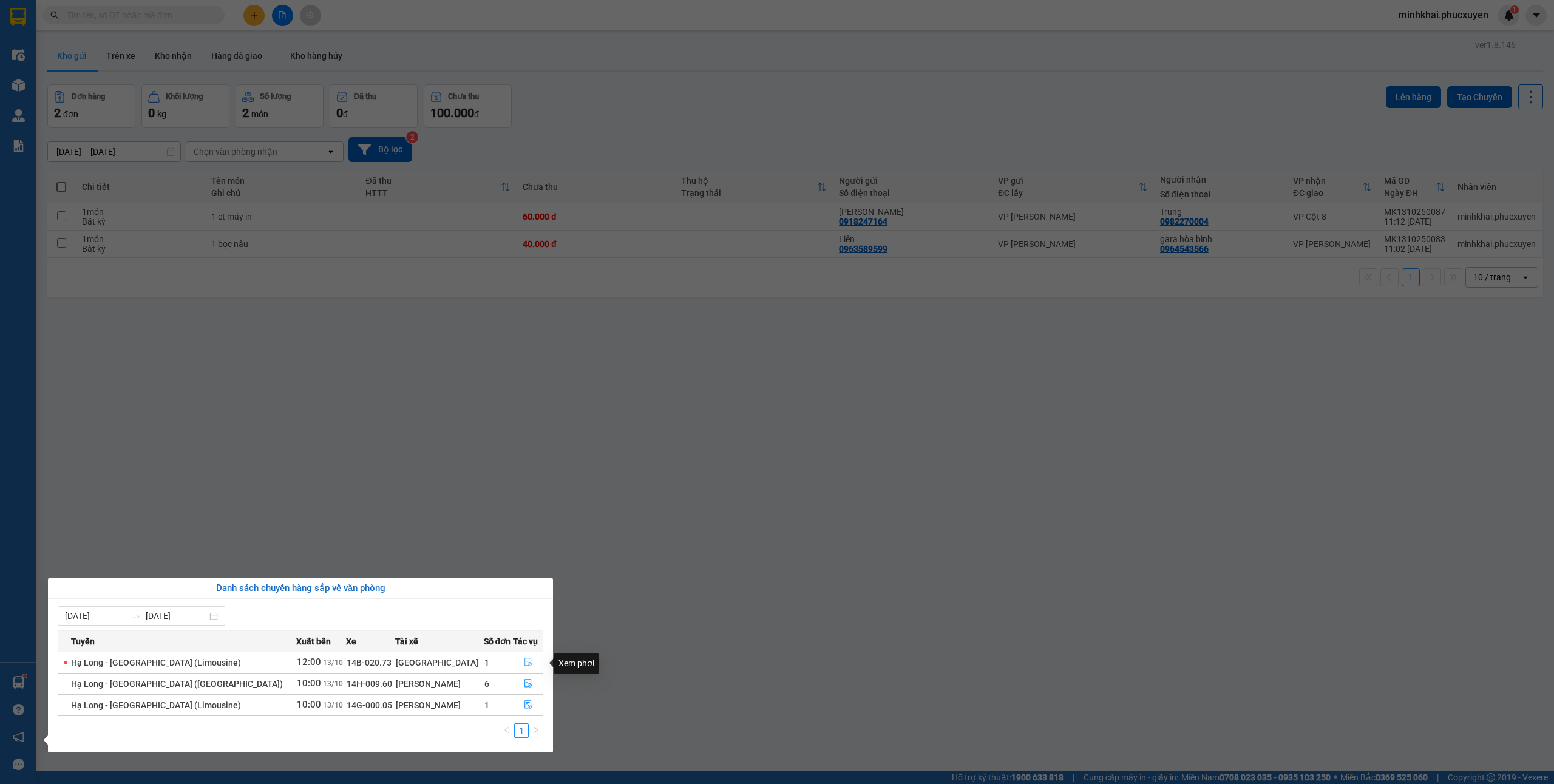
click at [528, 661] on button "button" at bounding box center [528, 662] width 30 height 19
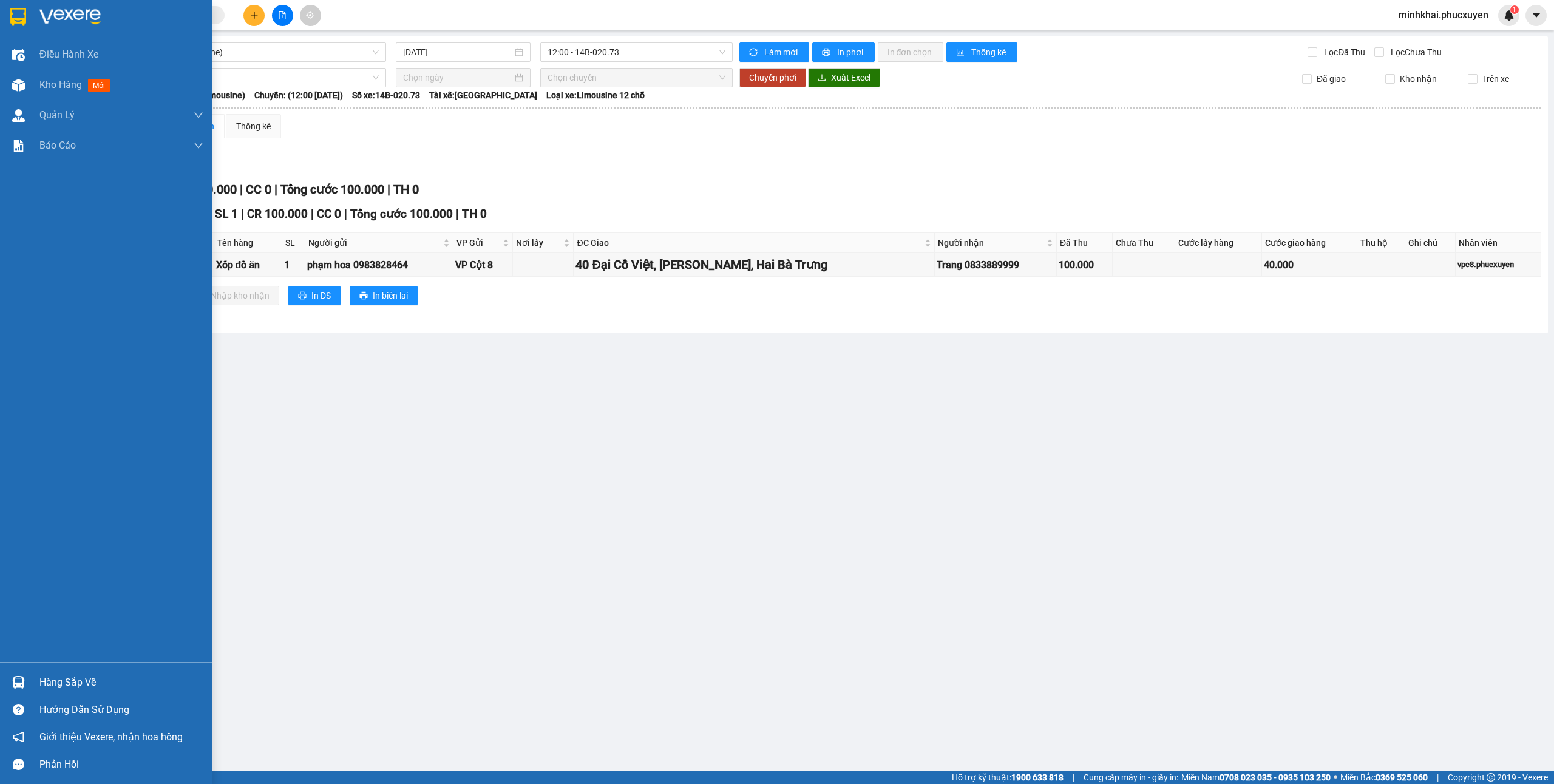
click at [37, 687] on div "Hàng sắp về" at bounding box center [106, 682] width 213 height 27
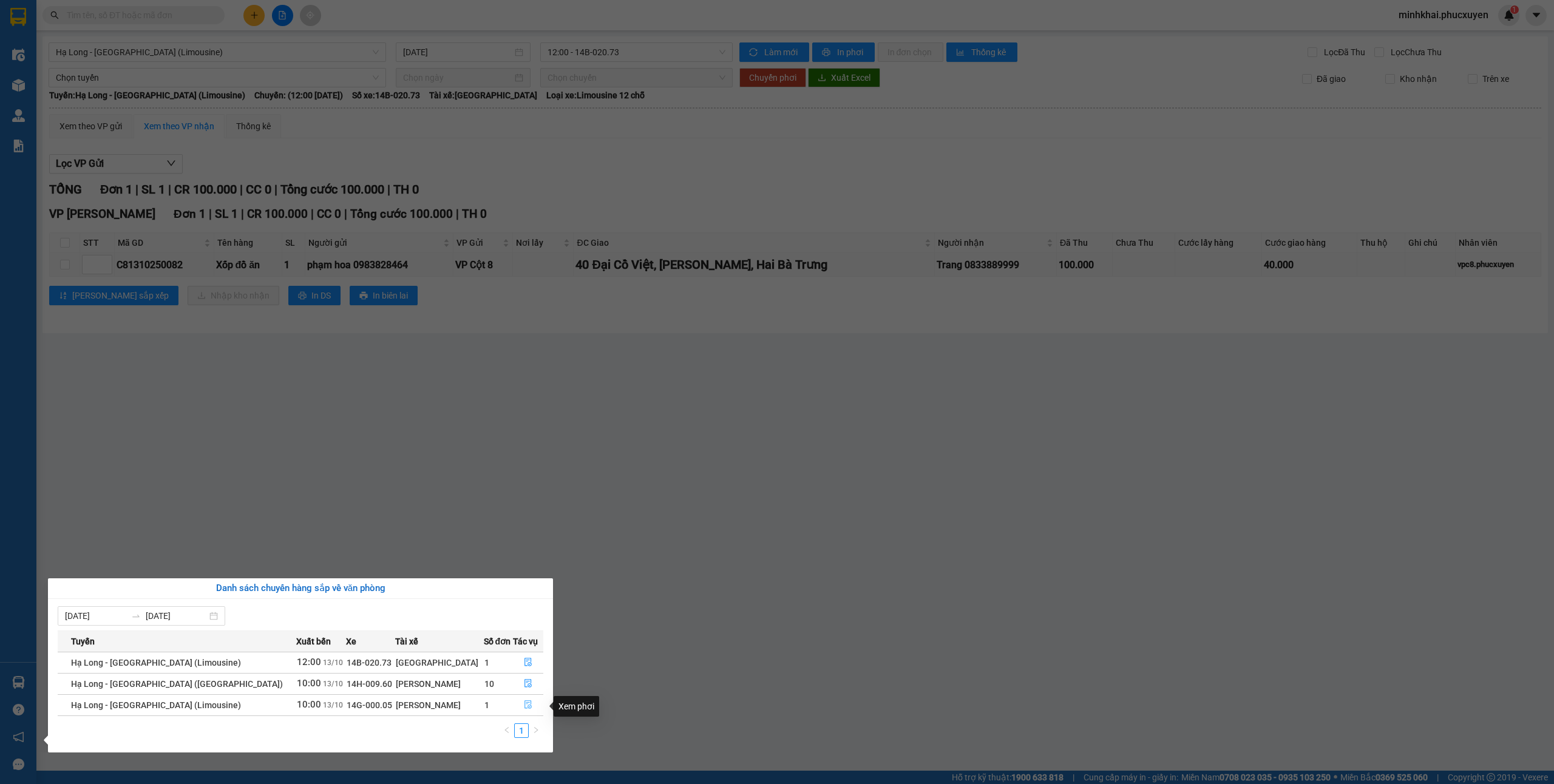
click at [517, 707] on button "button" at bounding box center [528, 705] width 30 height 19
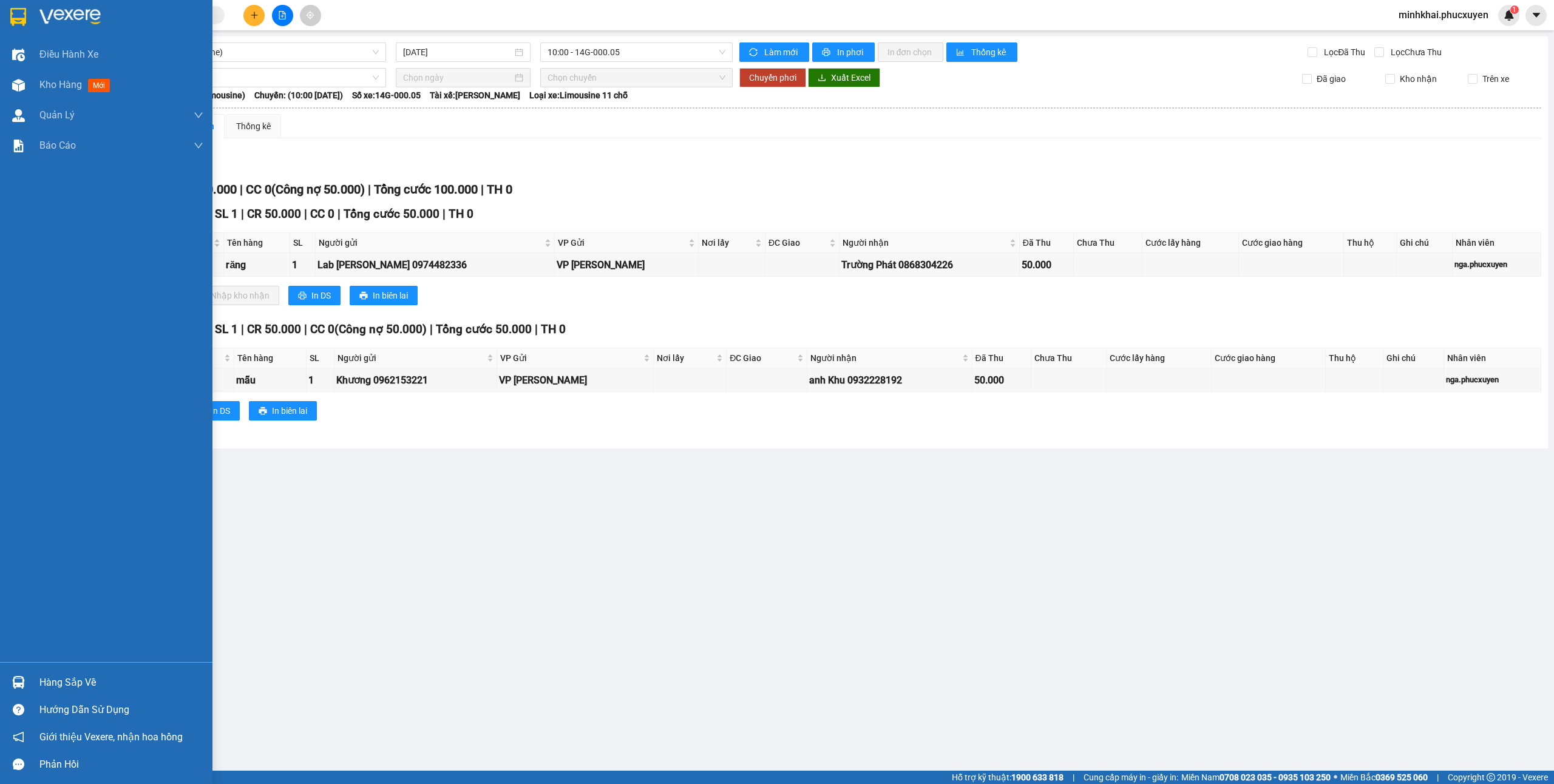
click at [50, 675] on div "Hàng sắp về" at bounding box center [122, 683] width 164 height 18
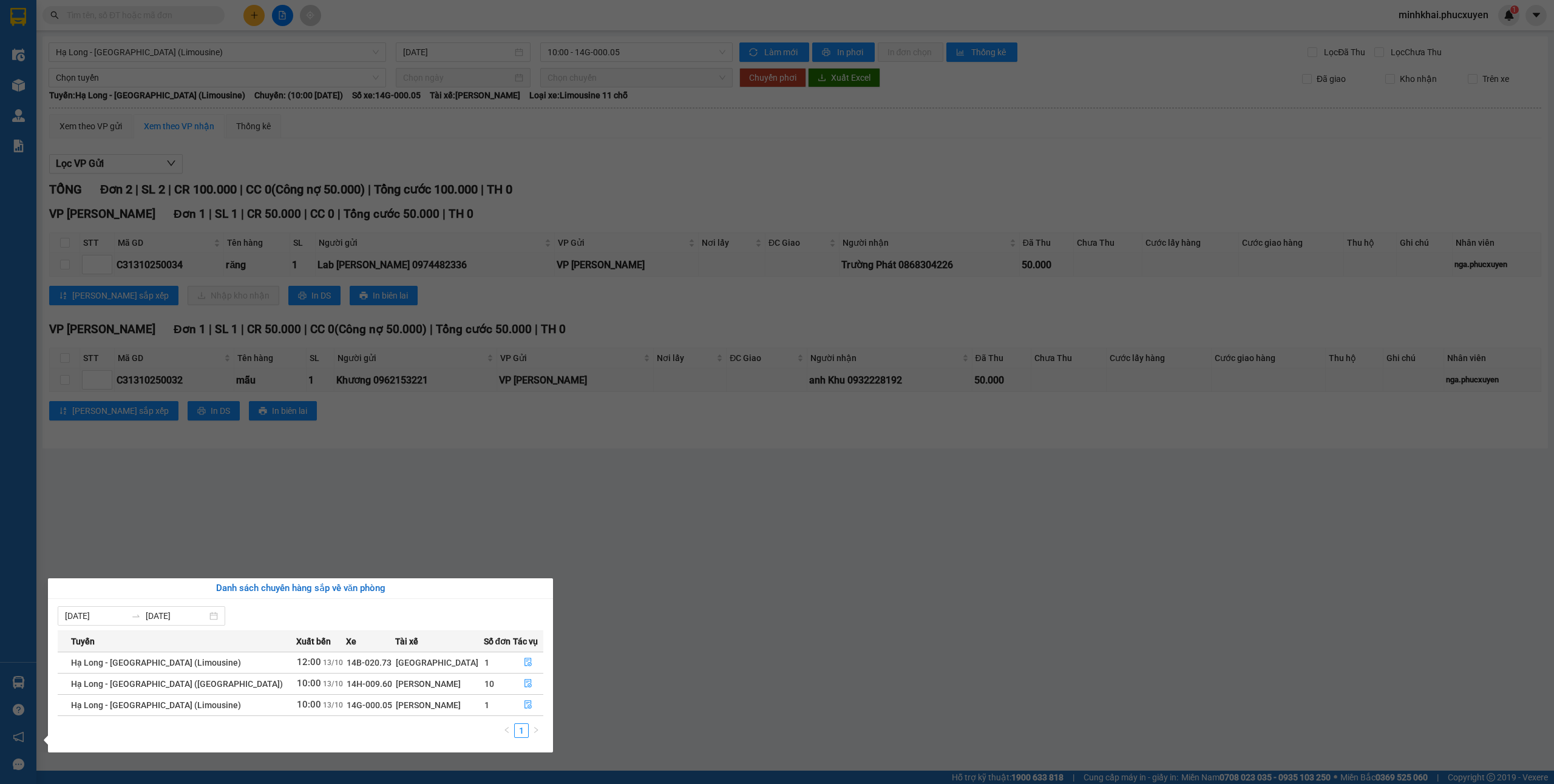
click at [788, 514] on section "Kết quả tìm kiếm ( 0 ) Bộ lọc No Data minhkhai.phucxuyen 1 Điều hành xe Kho hàn…" at bounding box center [777, 392] width 1554 height 784
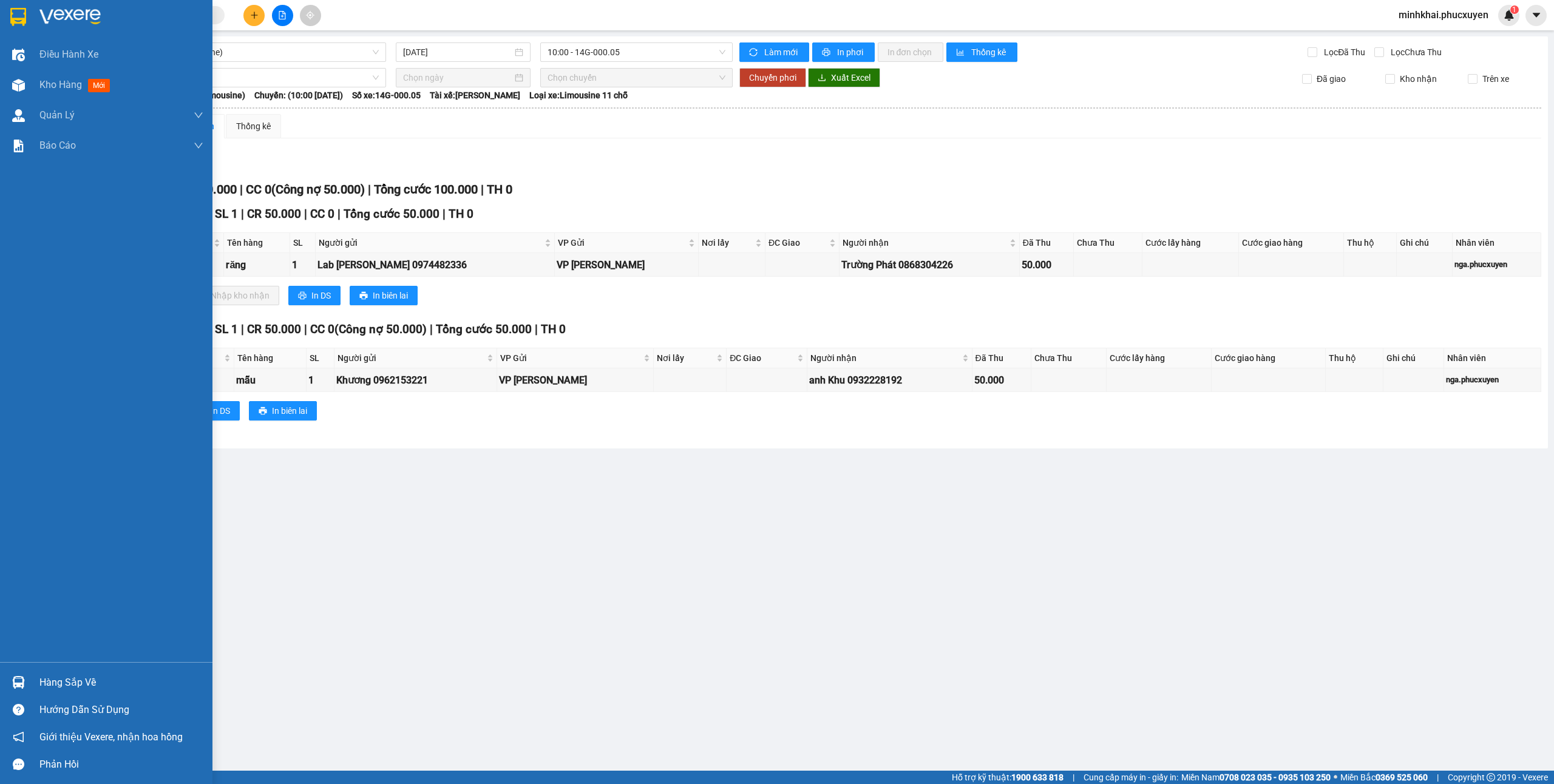
click at [12, 694] on div "Hàng sắp về" at bounding box center [106, 682] width 213 height 27
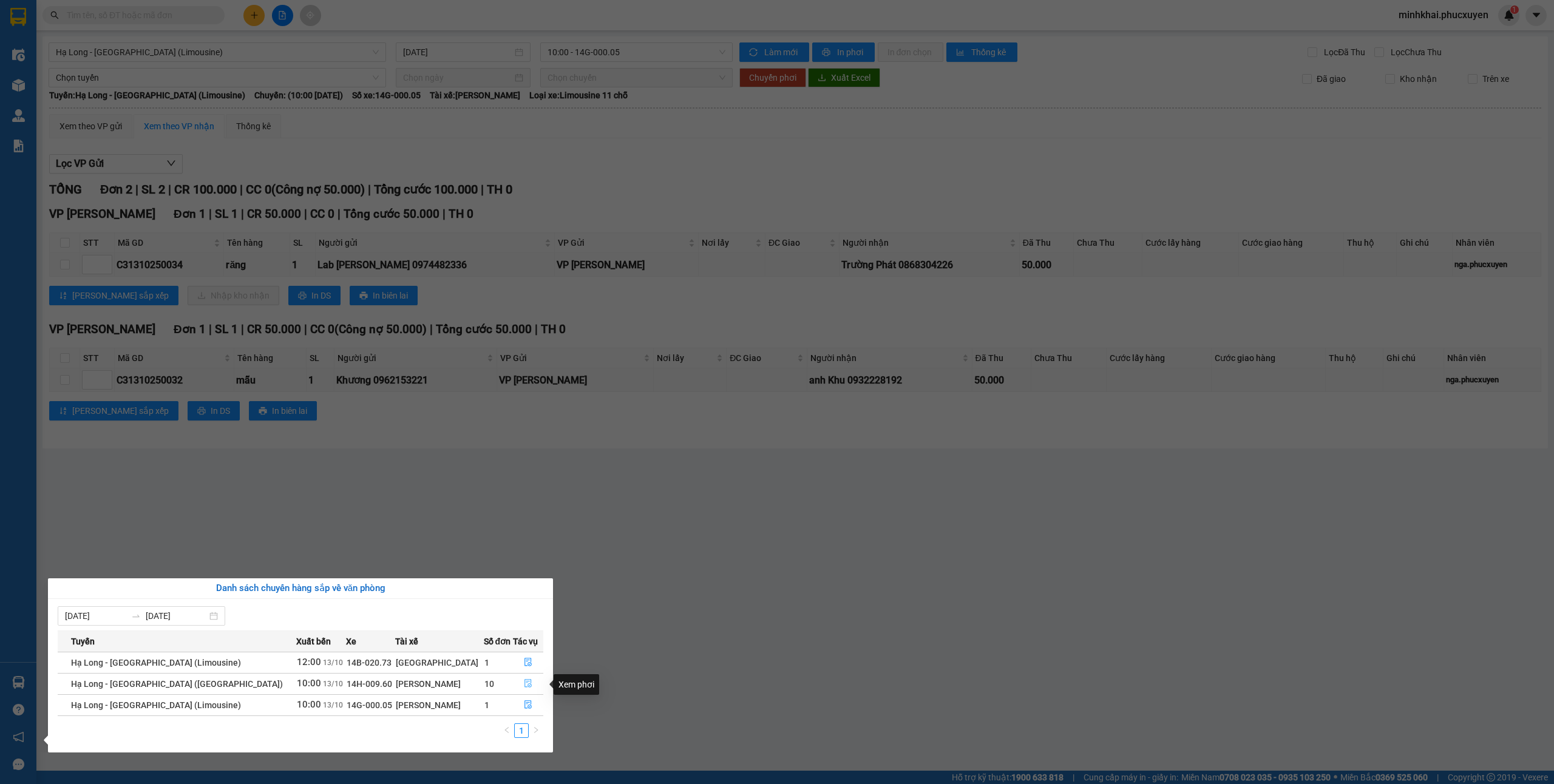
click at [524, 687] on icon "file-done" at bounding box center [528, 683] width 7 height 9
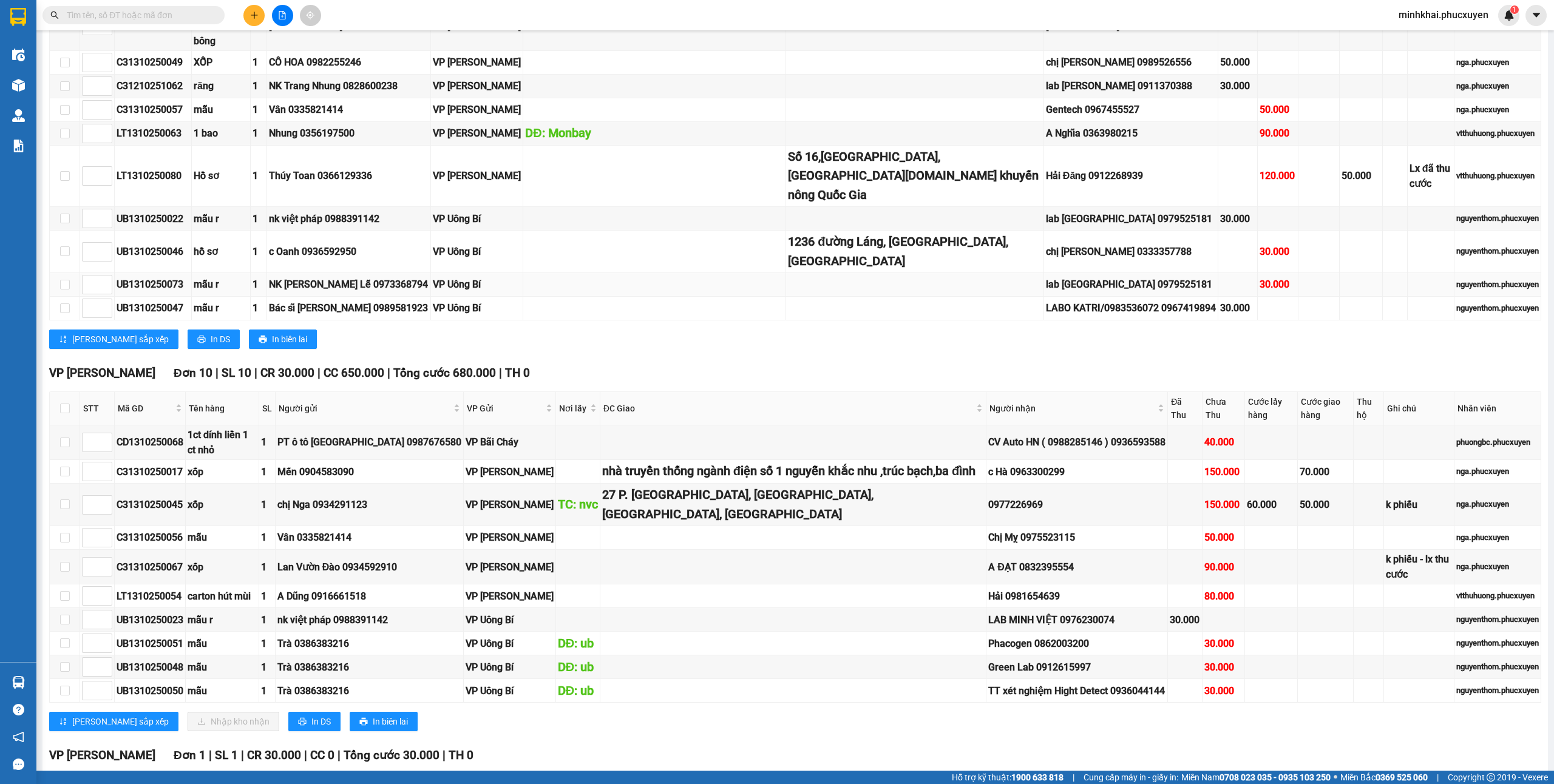
scroll to position [890, 0]
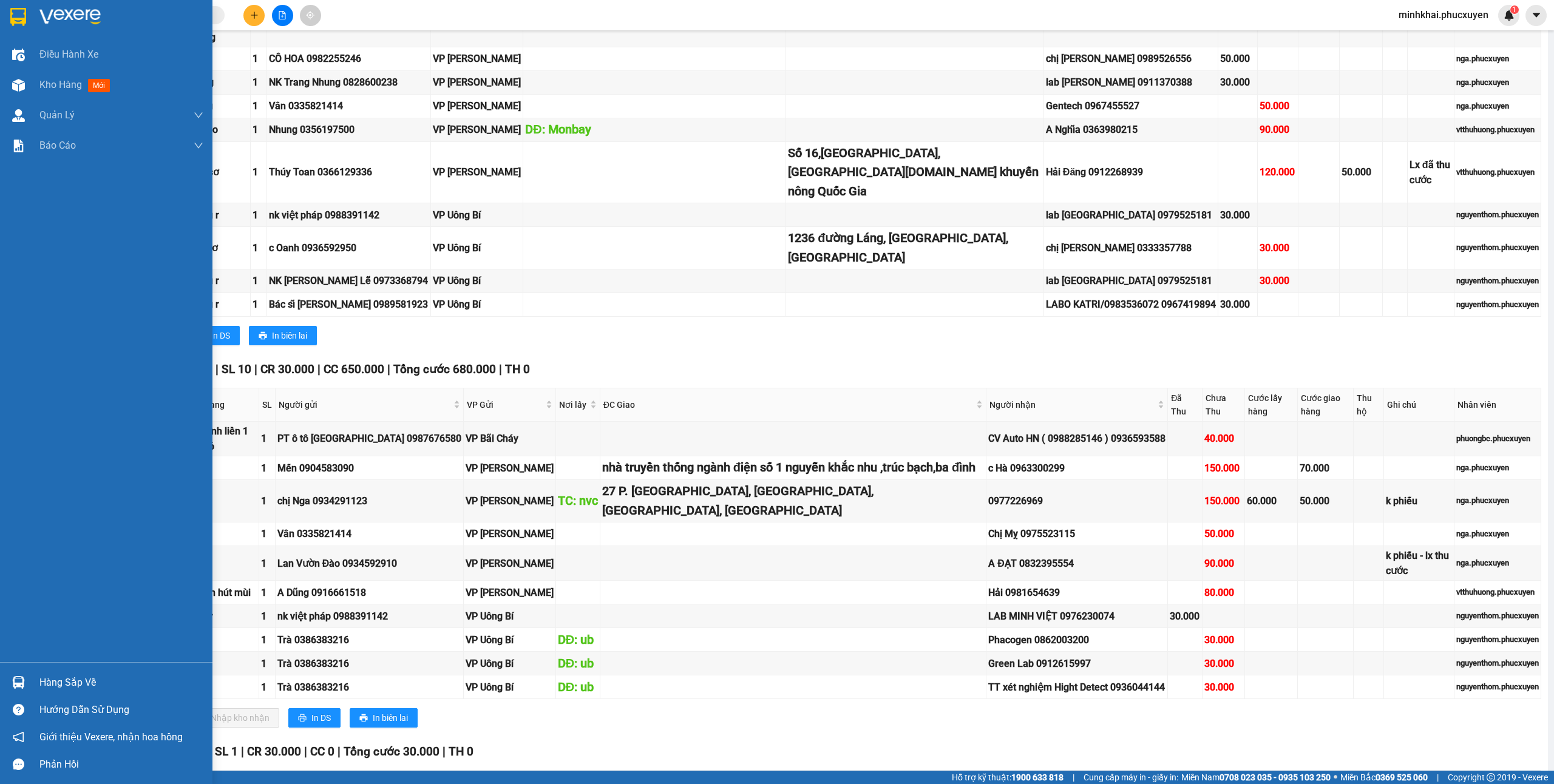
drag, startPoint x: 48, startPoint y: 680, endPoint x: 88, endPoint y: 700, distance: 44.7
click at [50, 681] on div "Hàng sắp về" at bounding box center [122, 683] width 164 height 18
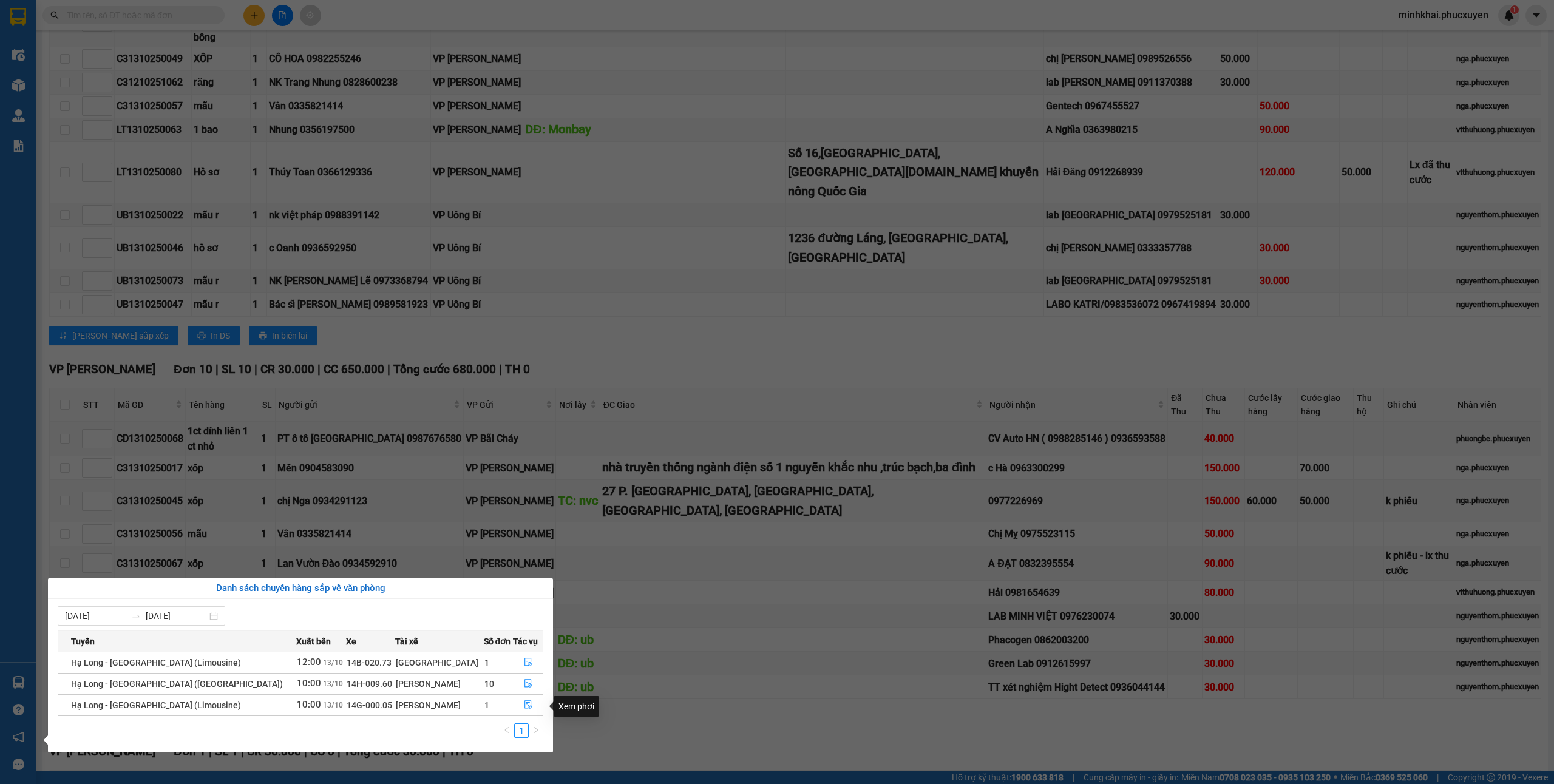
click at [715, 693] on section "Kết quả tìm kiếm ( 0 ) Bộ lọc No Data minhkhai.phucxuyen 1 Điều hành xe Kho hàn…" at bounding box center [777, 392] width 1554 height 784
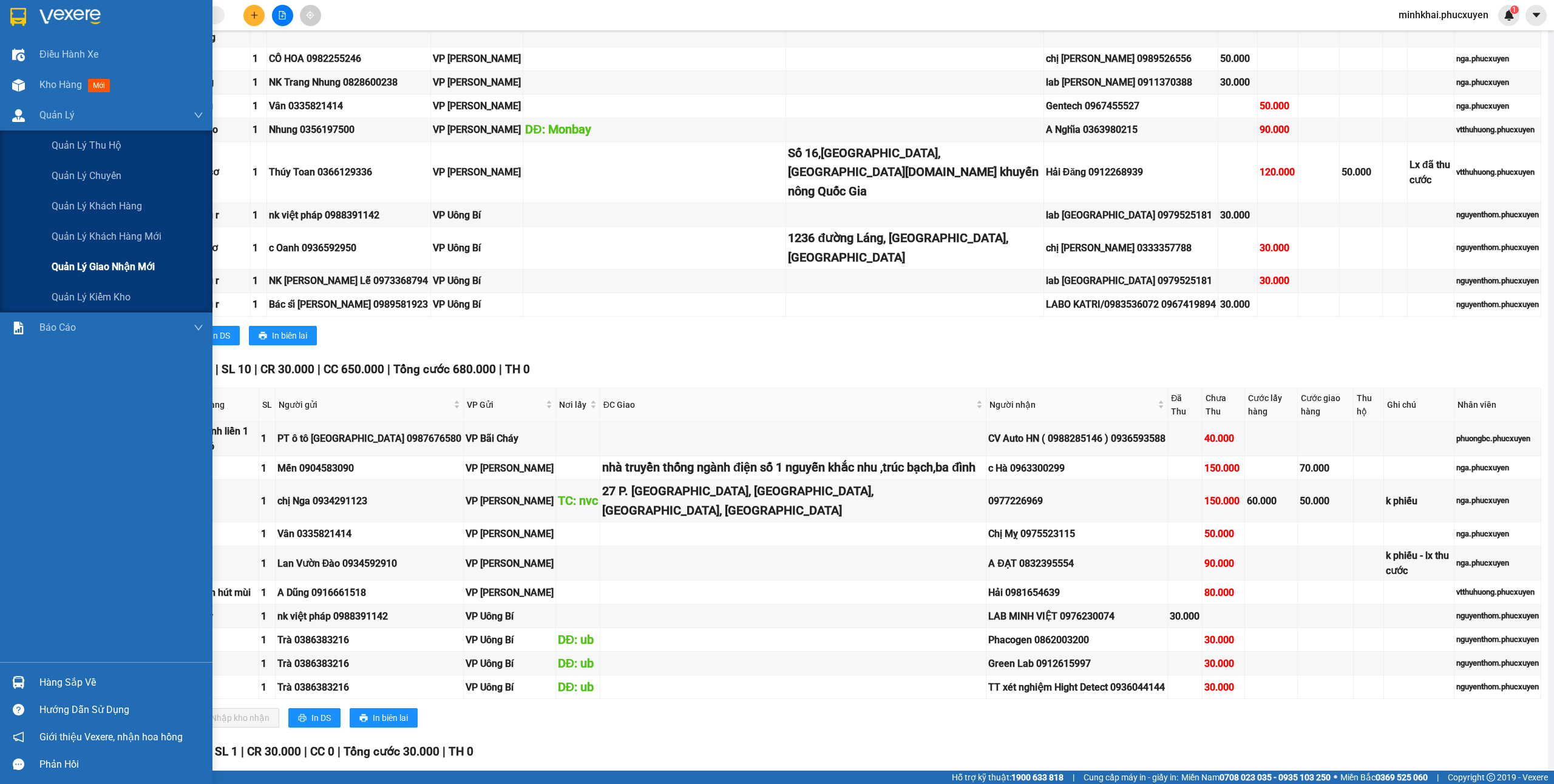
click at [104, 260] on span "Quản lý giao nhận mới" at bounding box center [103, 267] width 103 height 15
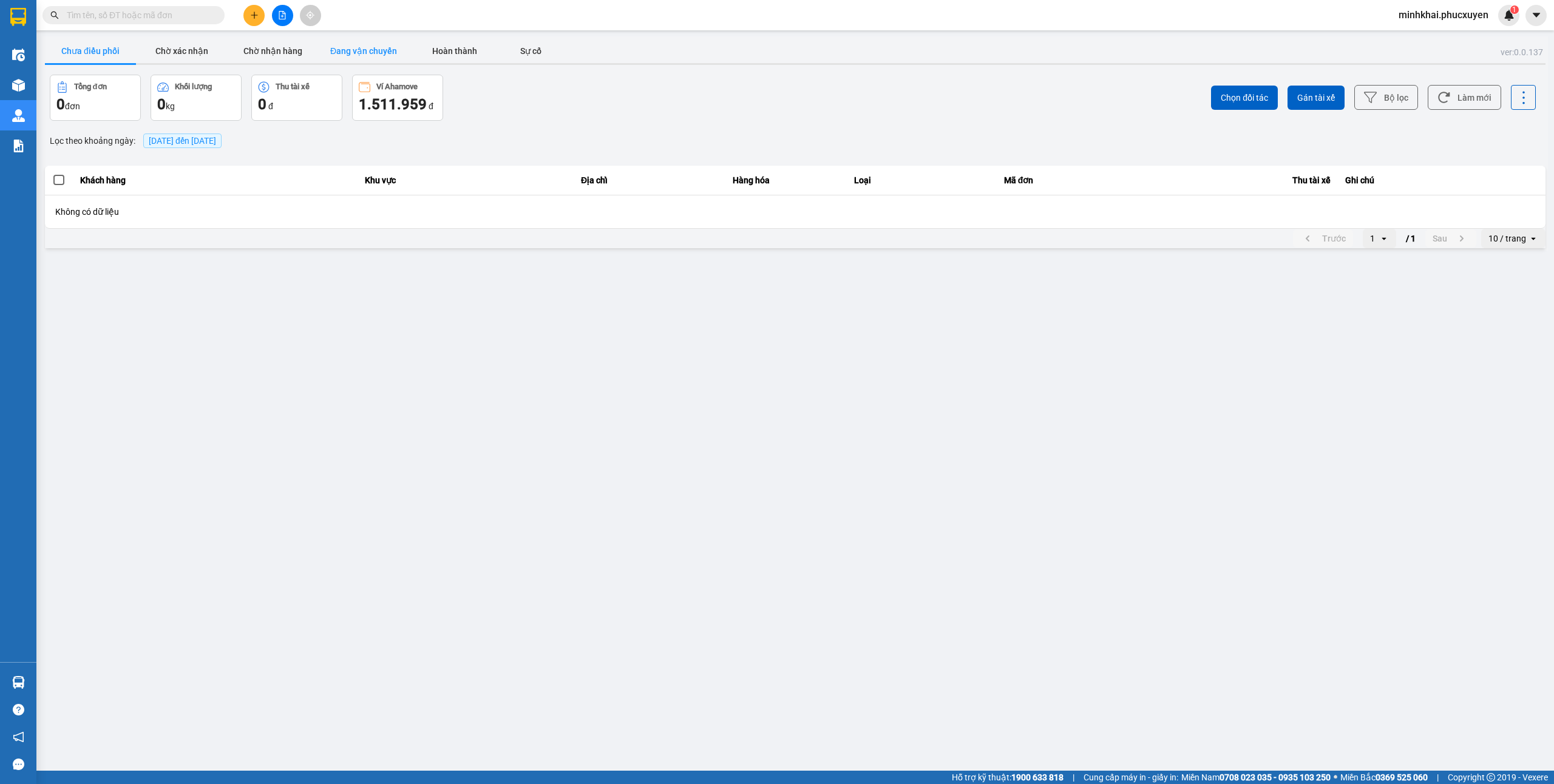
click at [358, 45] on button "Đang vận chuyển" at bounding box center [363, 51] width 91 height 24
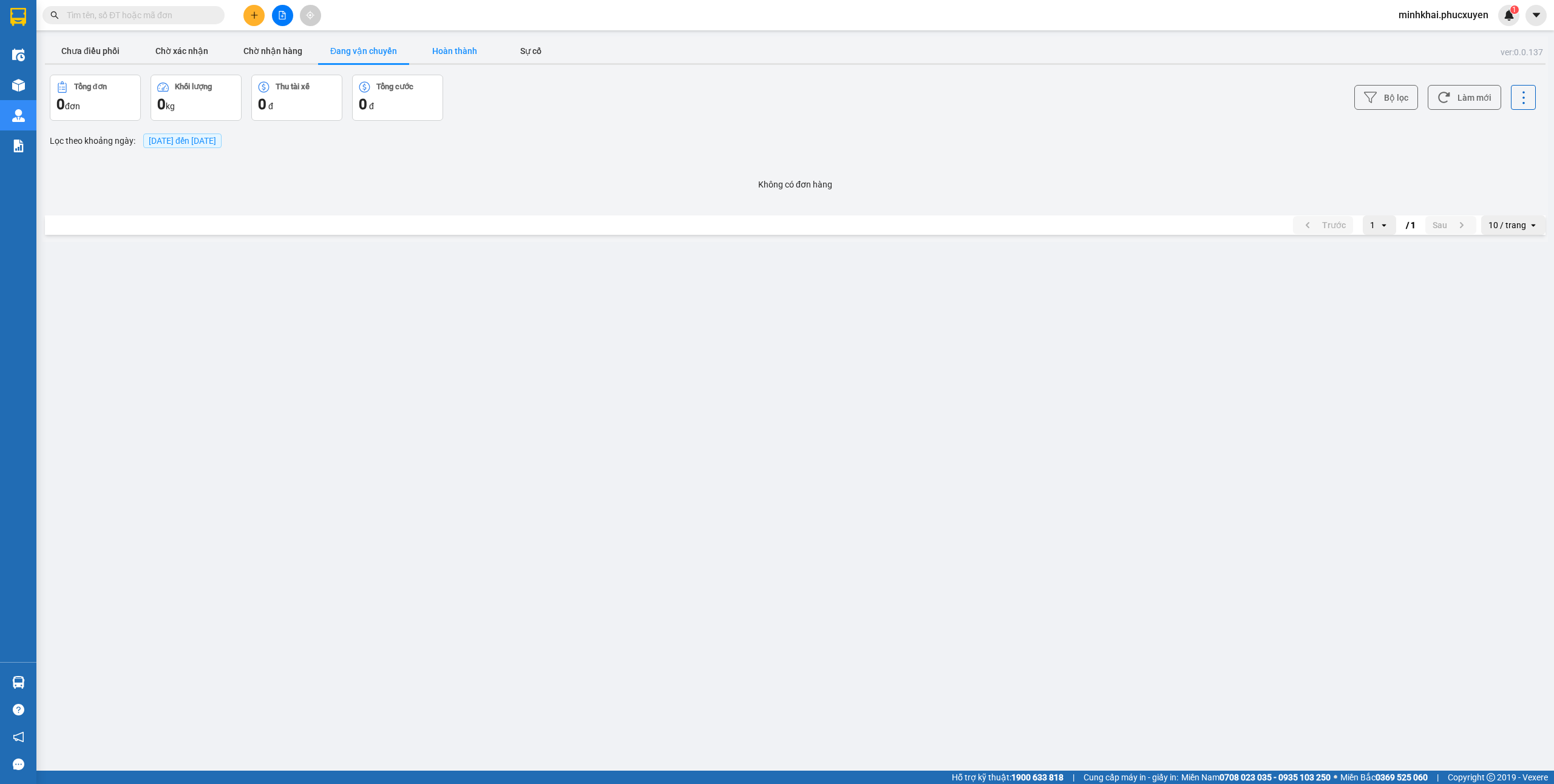
click at [454, 46] on button "Hoàn thành" at bounding box center [454, 51] width 91 height 24
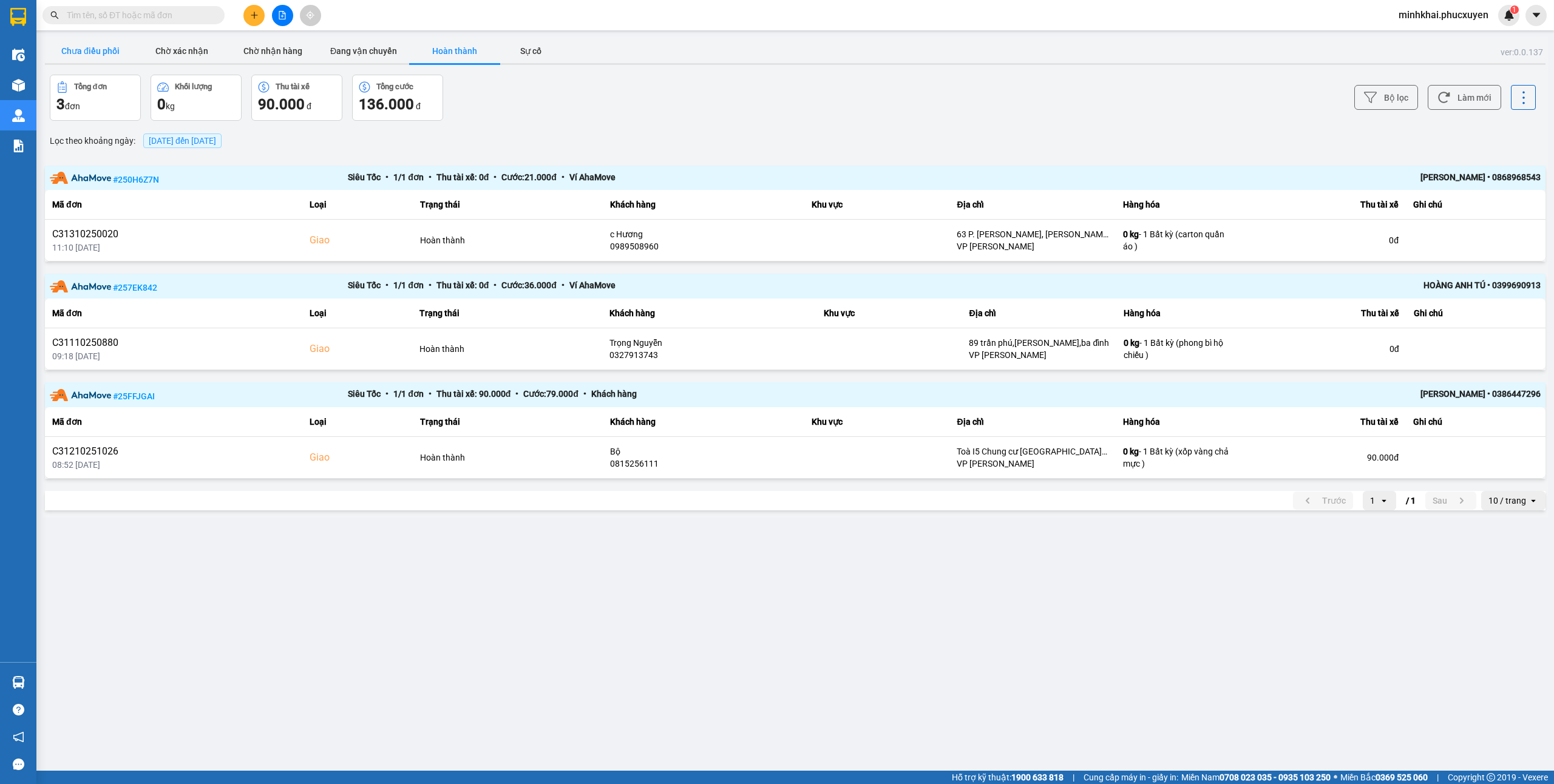
click at [110, 54] on button "Chưa điều phối" at bounding box center [90, 51] width 91 height 24
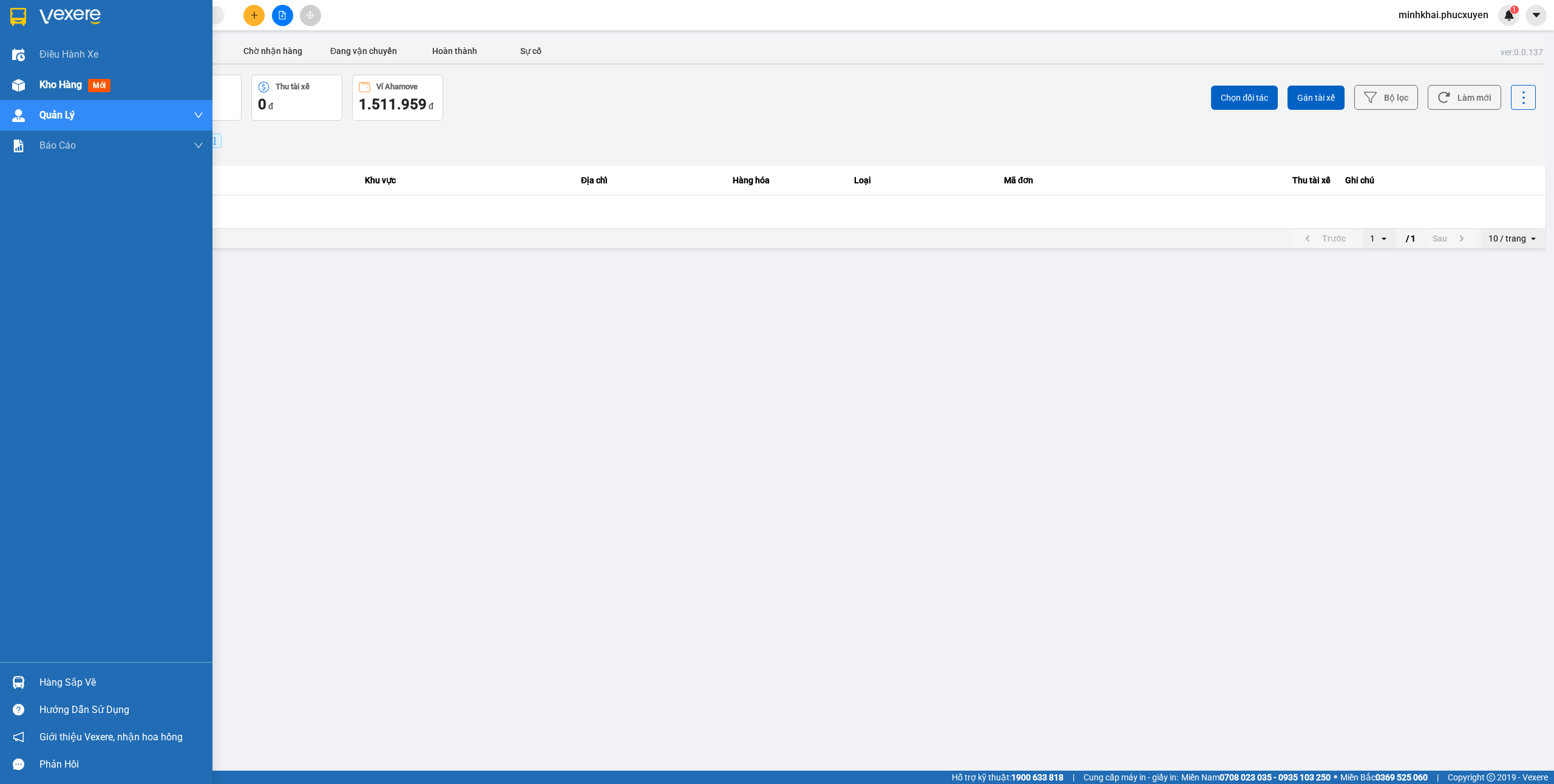
click at [9, 85] on div at bounding box center [18, 85] width 21 height 21
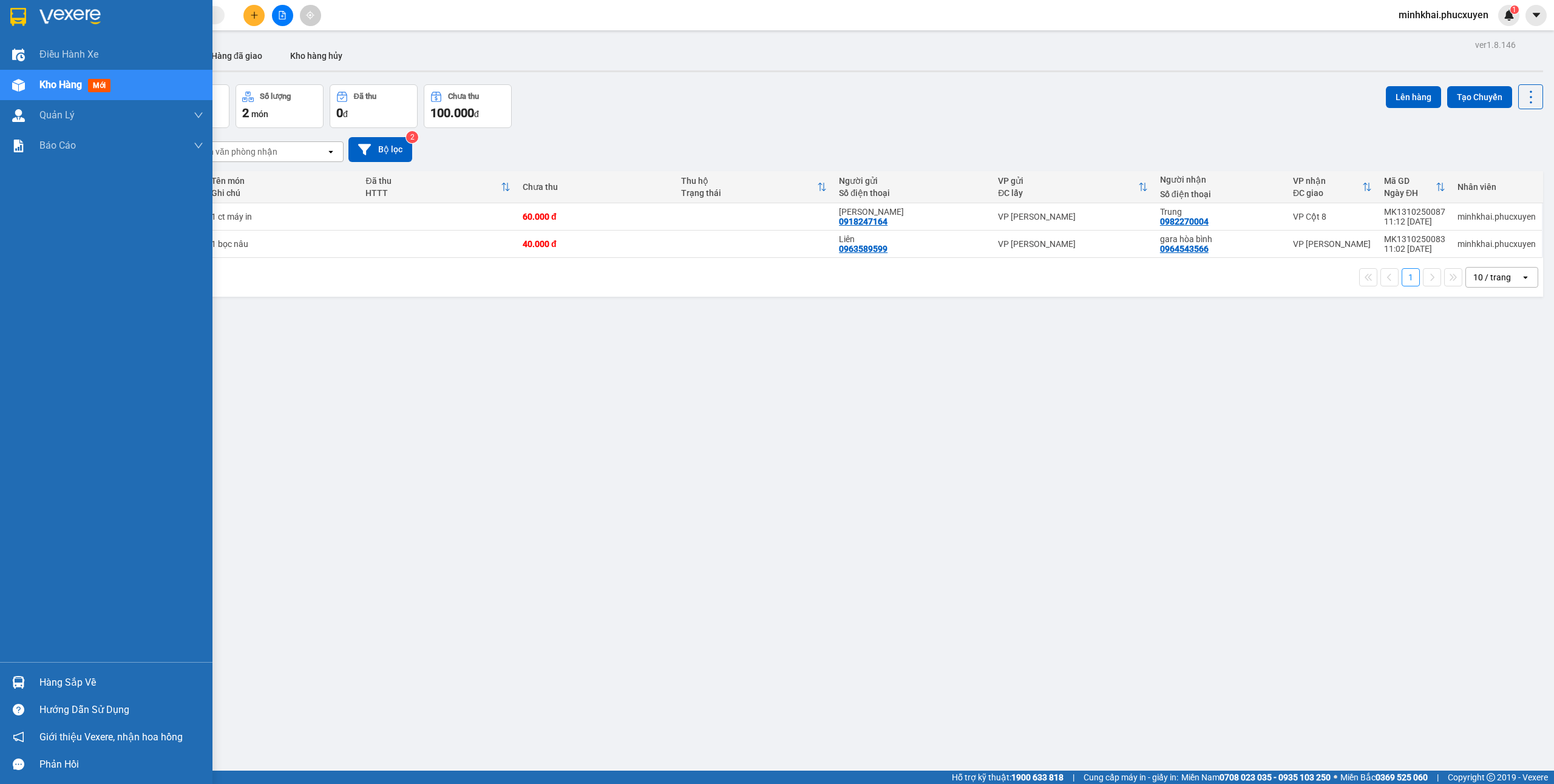
click at [56, 675] on div "Hàng sắp về" at bounding box center [122, 683] width 164 height 18
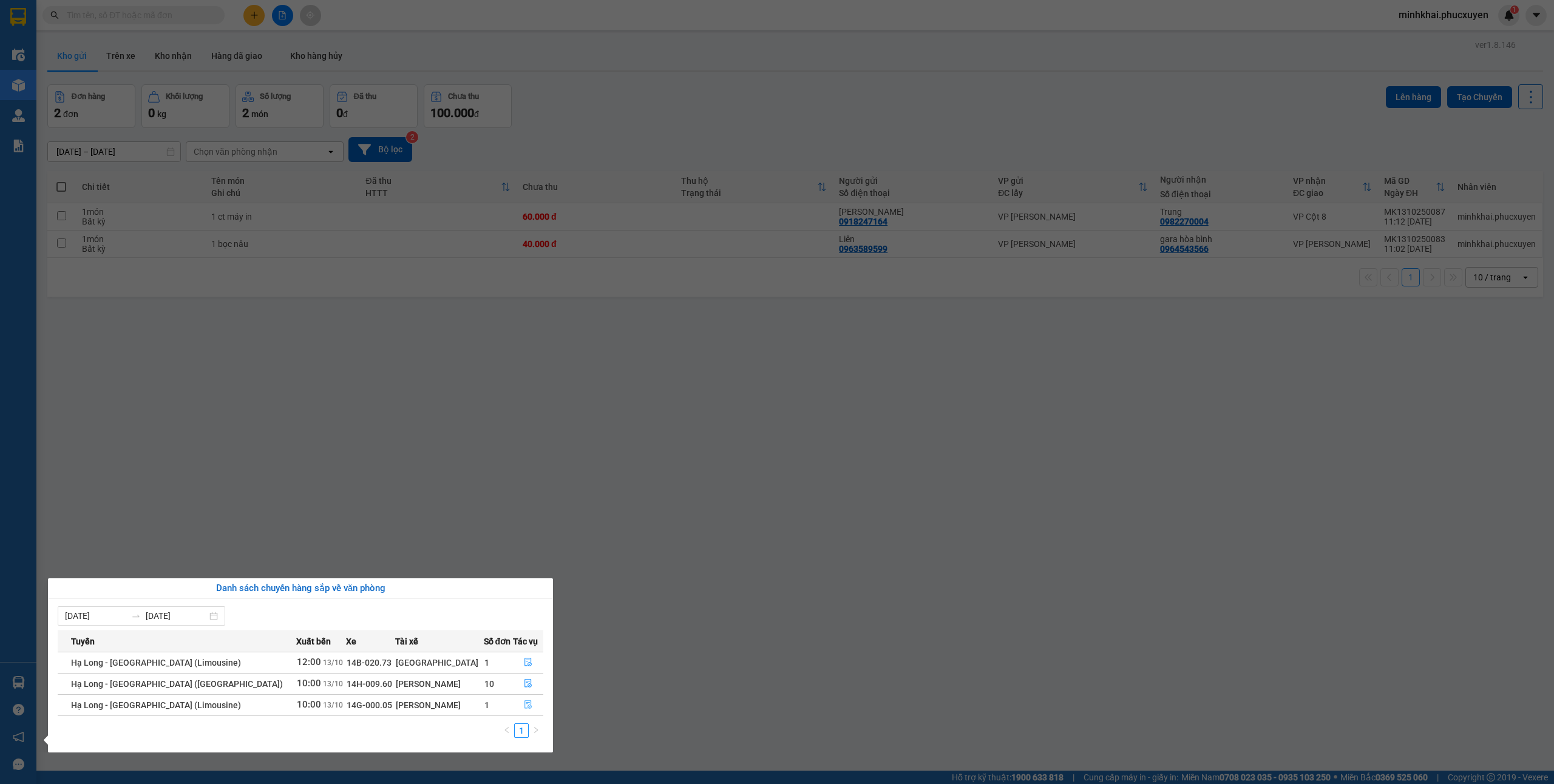
click at [527, 709] on icon "file-done" at bounding box center [528, 705] width 9 height 9
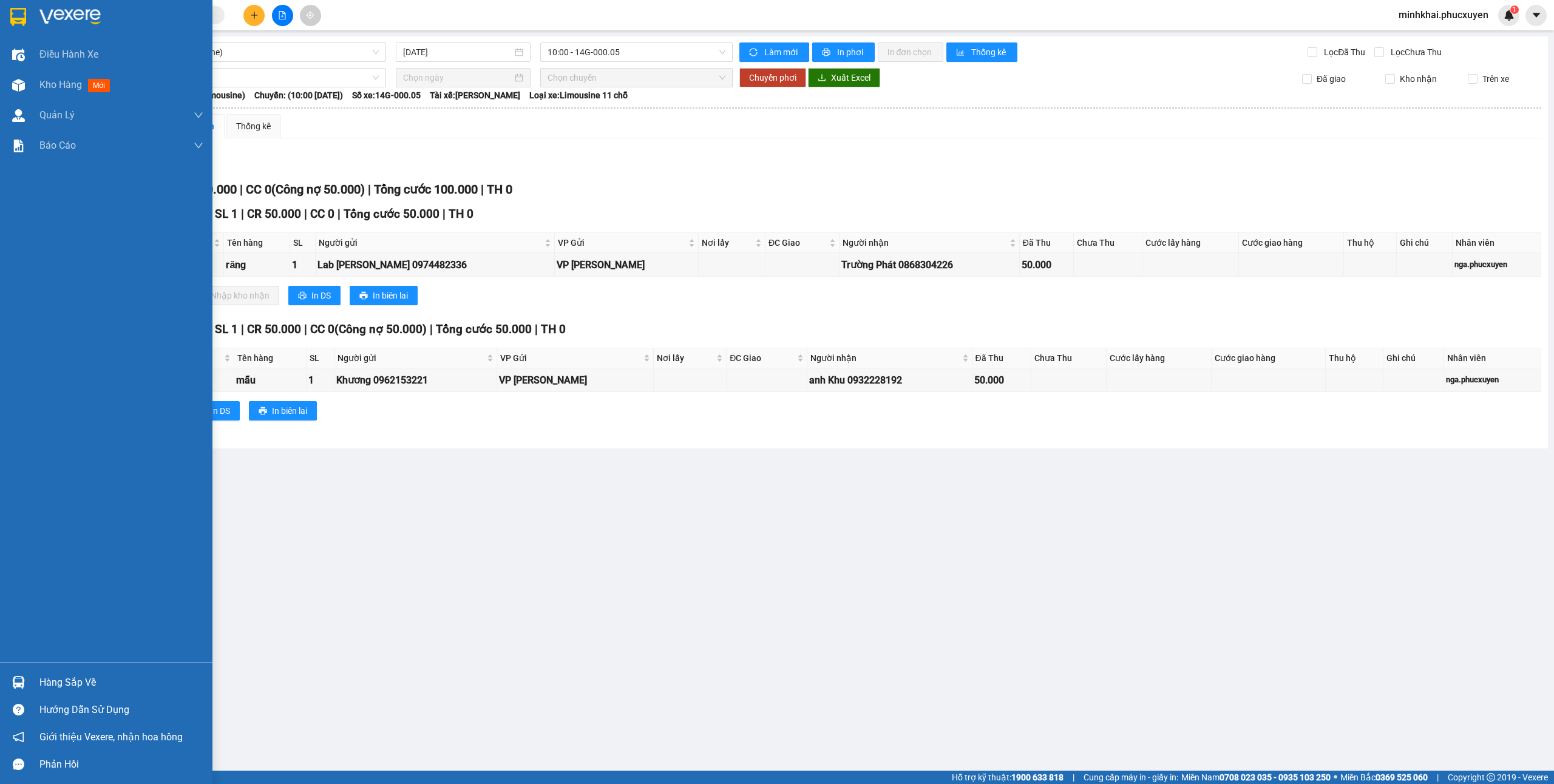
click at [32, 676] on div "Hàng sắp về" at bounding box center [106, 682] width 213 height 27
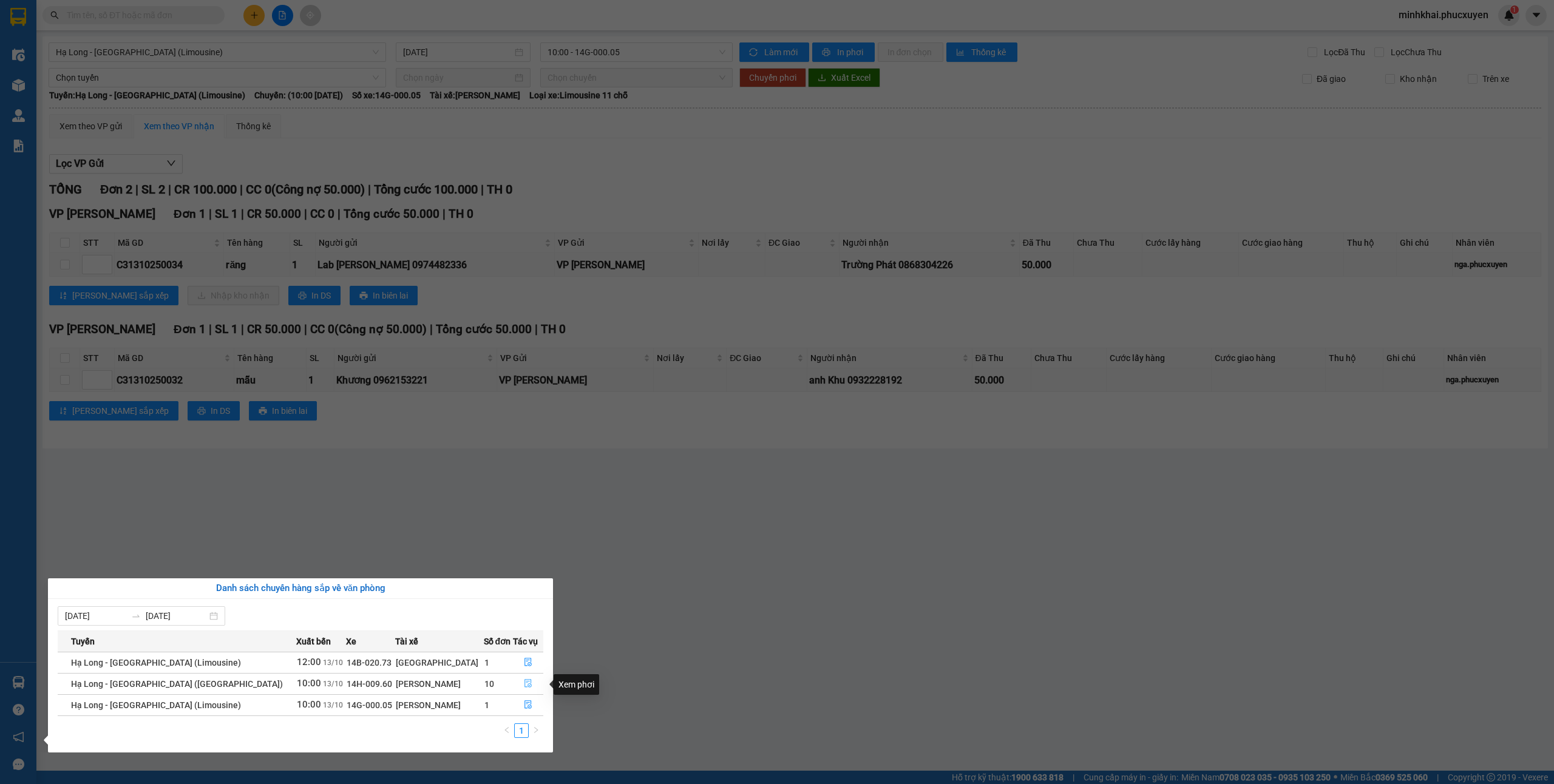
click at [517, 680] on button "button" at bounding box center [528, 683] width 30 height 19
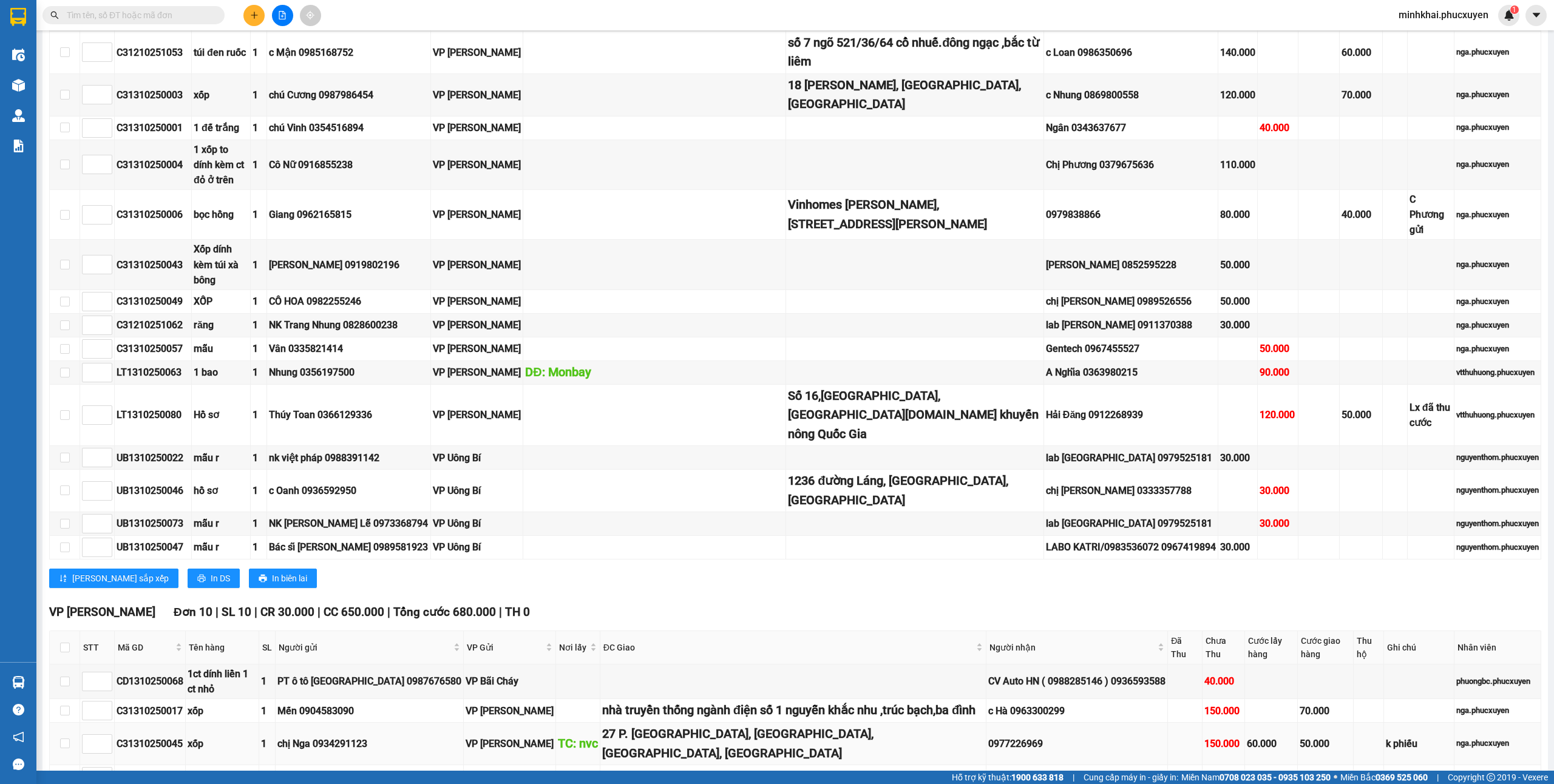
scroll to position [729, 0]
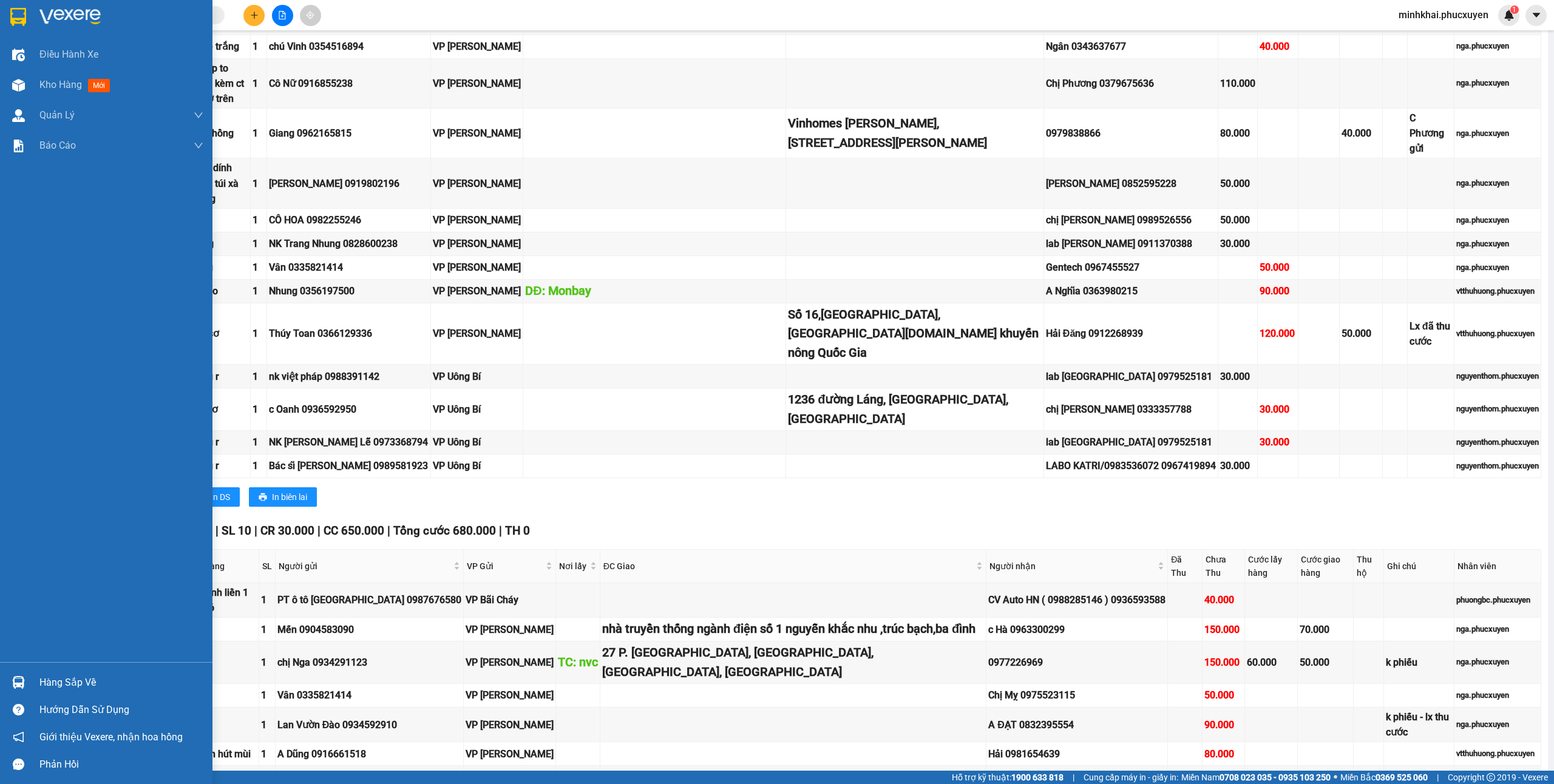
click at [46, 672] on div "Hàng sắp về" at bounding box center [106, 682] width 213 height 27
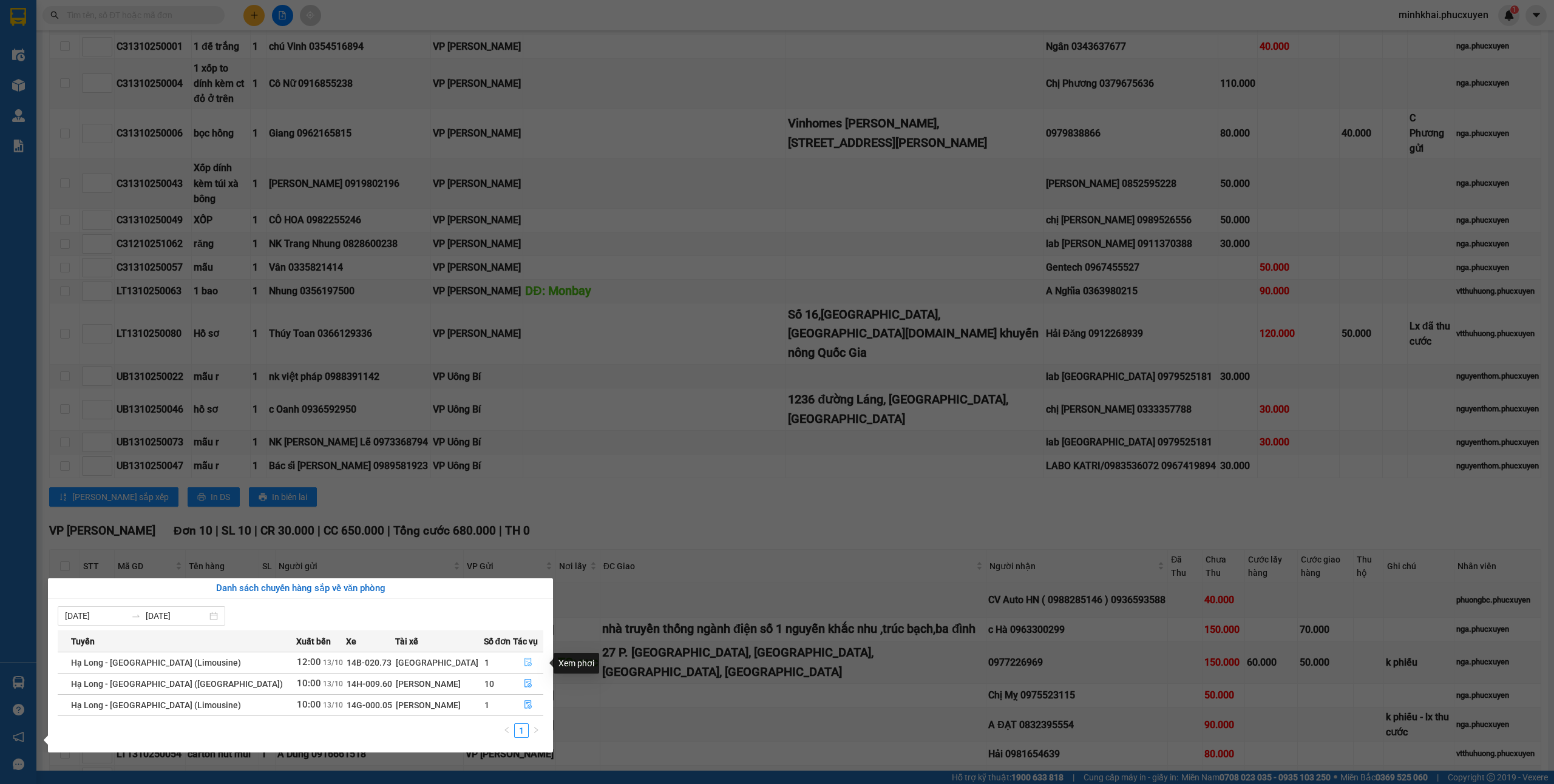
click at [527, 662] on icon "file-done" at bounding box center [528, 662] width 9 height 9
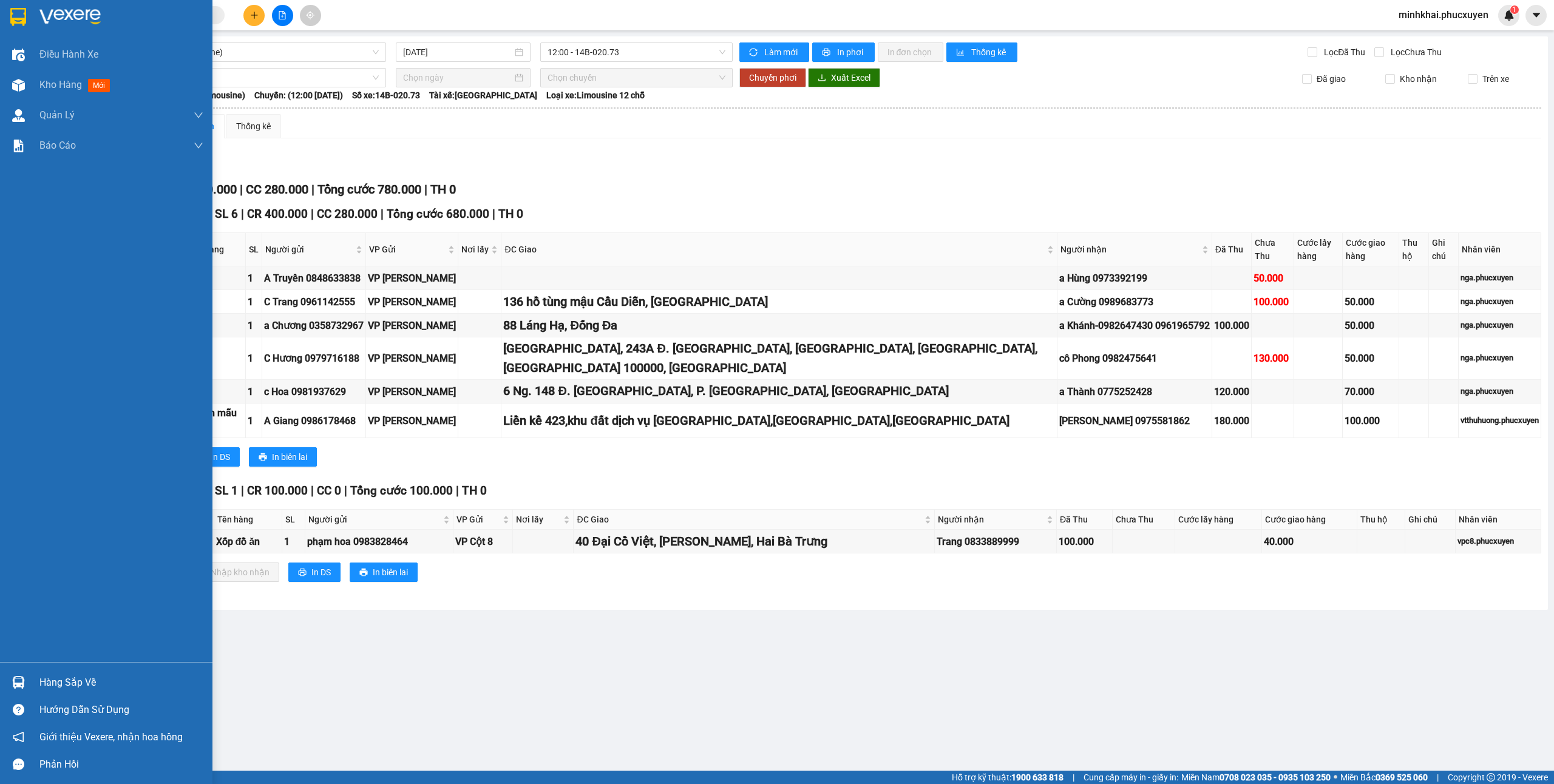
click at [30, 675] on div "Hàng sắp về" at bounding box center [106, 682] width 213 height 27
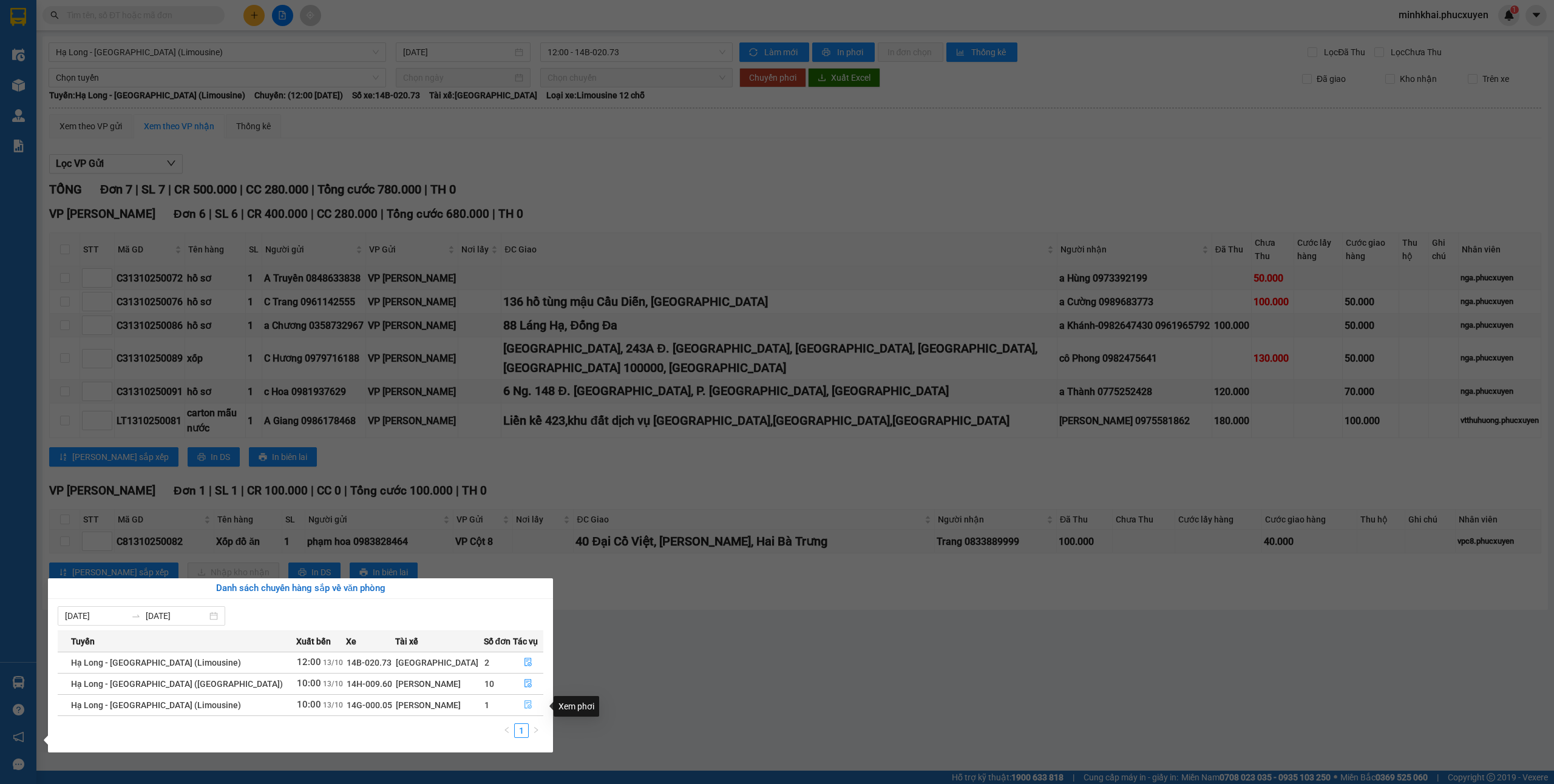
click at [524, 710] on icon "file-done" at bounding box center [528, 705] width 7 height 9
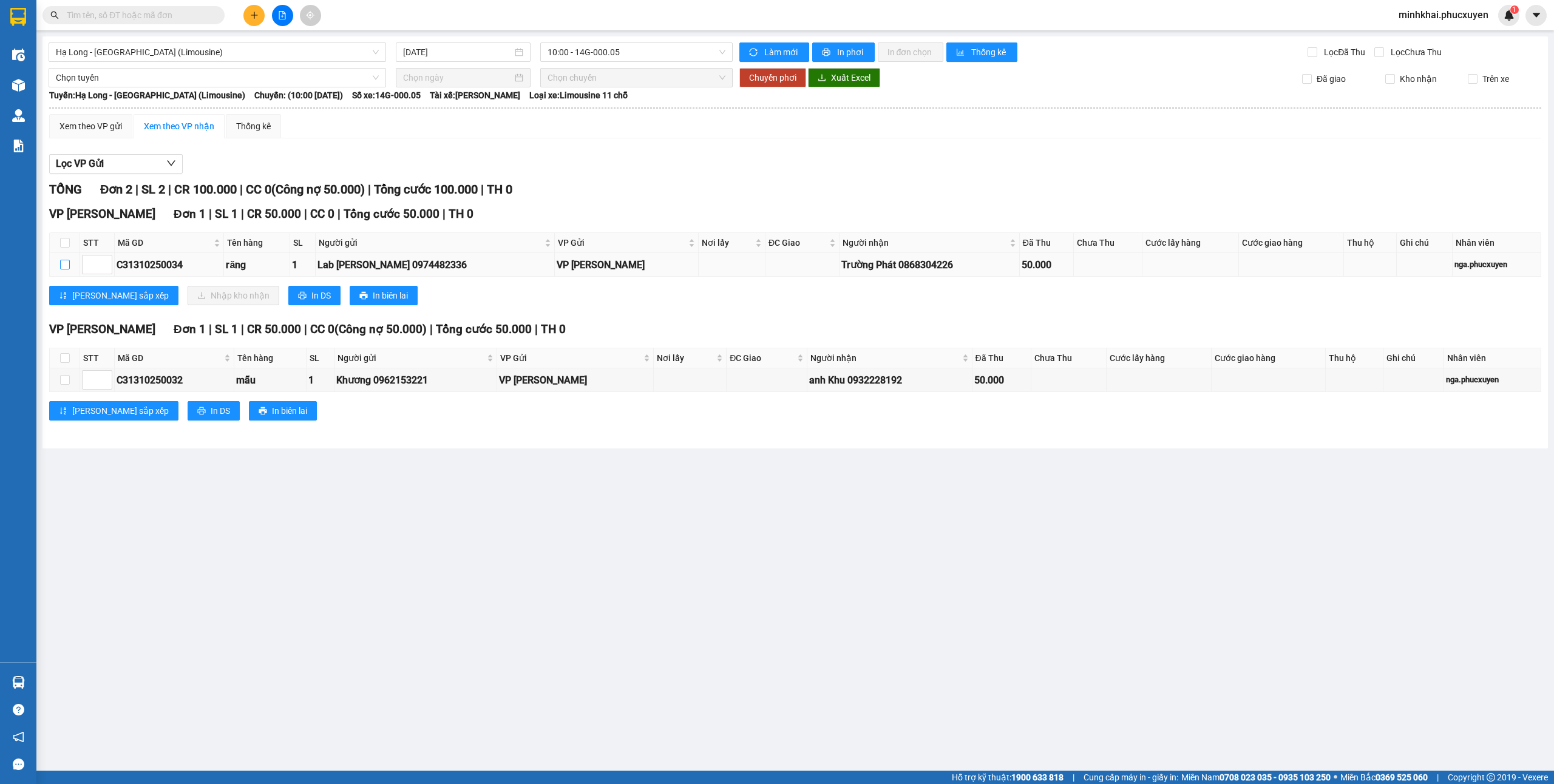
click at [66, 270] on input "checkbox" at bounding box center [65, 264] width 9 height 9
checkbox input "true"
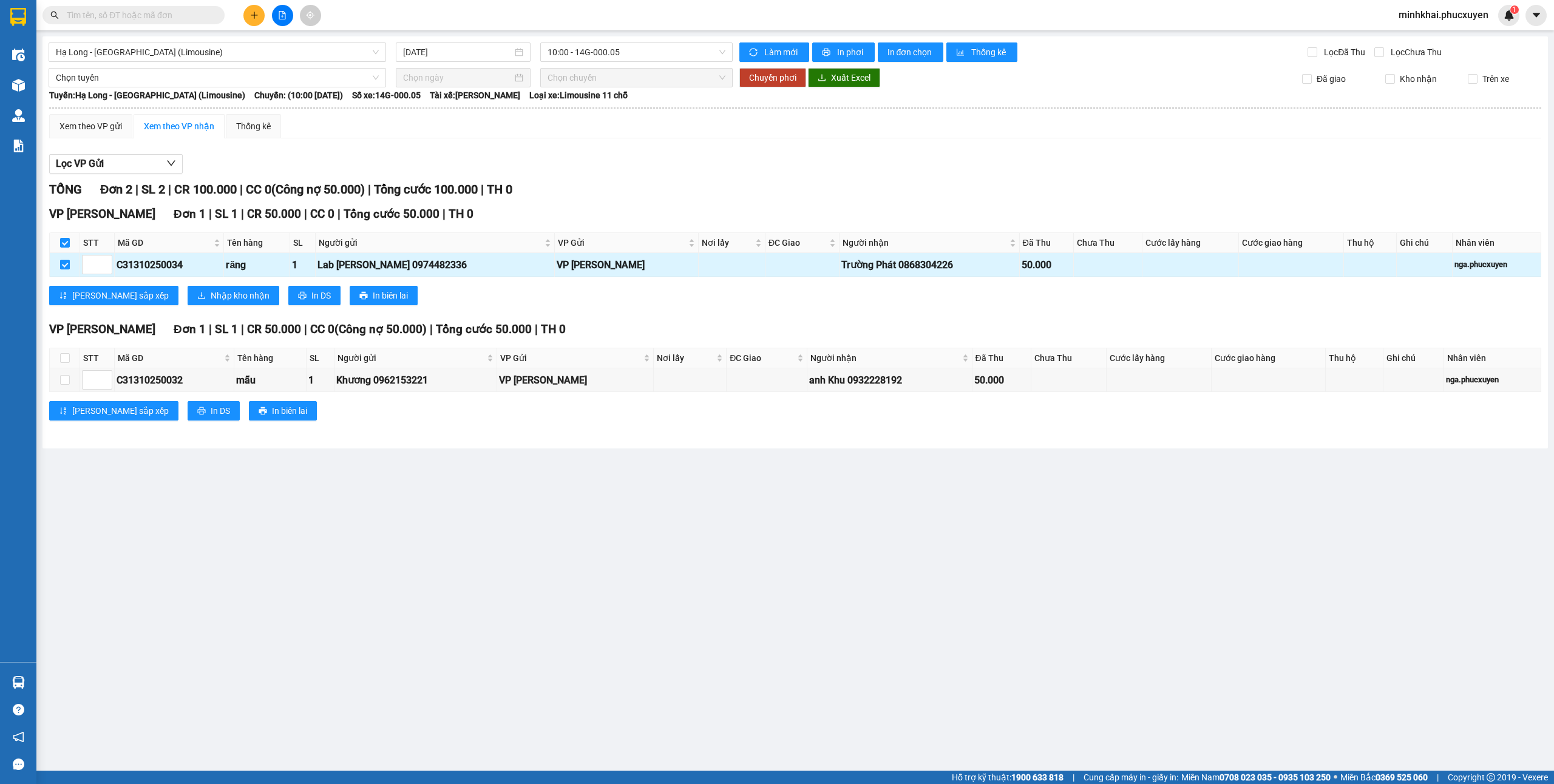
checkbox input "true"
click at [210, 300] on span "Nhập kho nhận" at bounding box center [240, 295] width 59 height 13
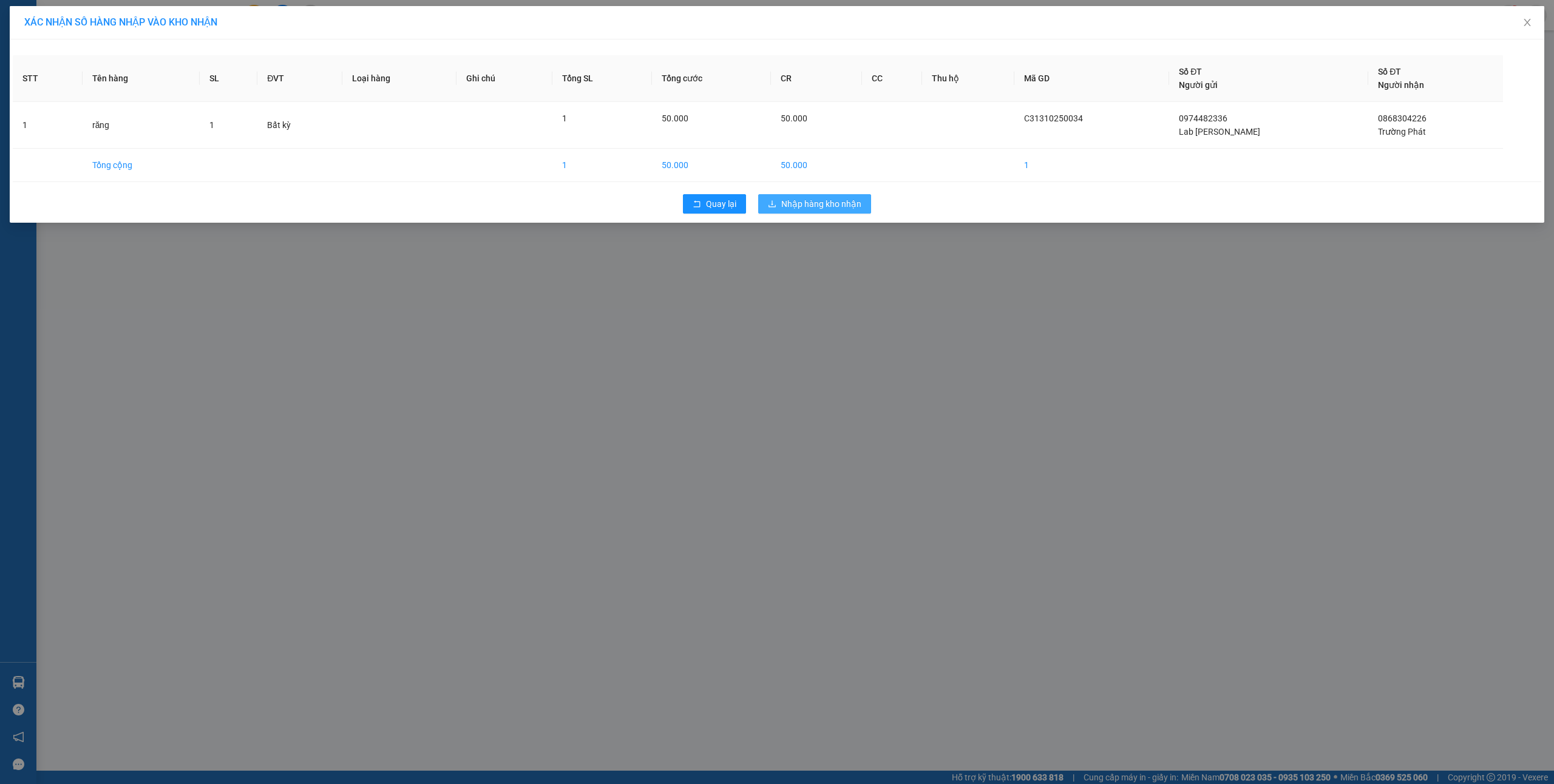
click at [821, 210] on span "Nhập hàng kho nhận" at bounding box center [821, 203] width 80 height 13
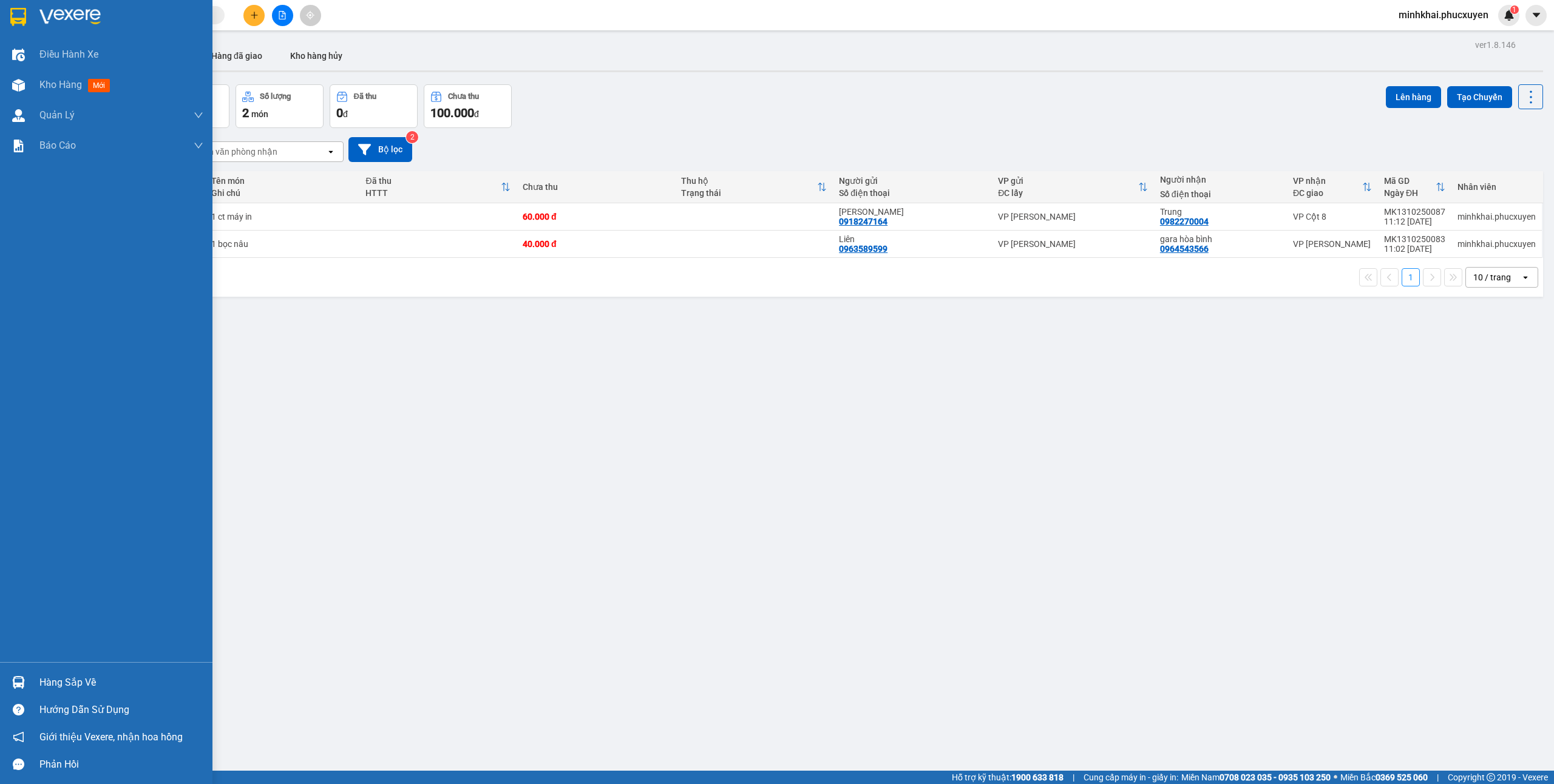
click at [62, 697] on div "Hướng dẫn sử dụng" at bounding box center [106, 709] width 213 height 27
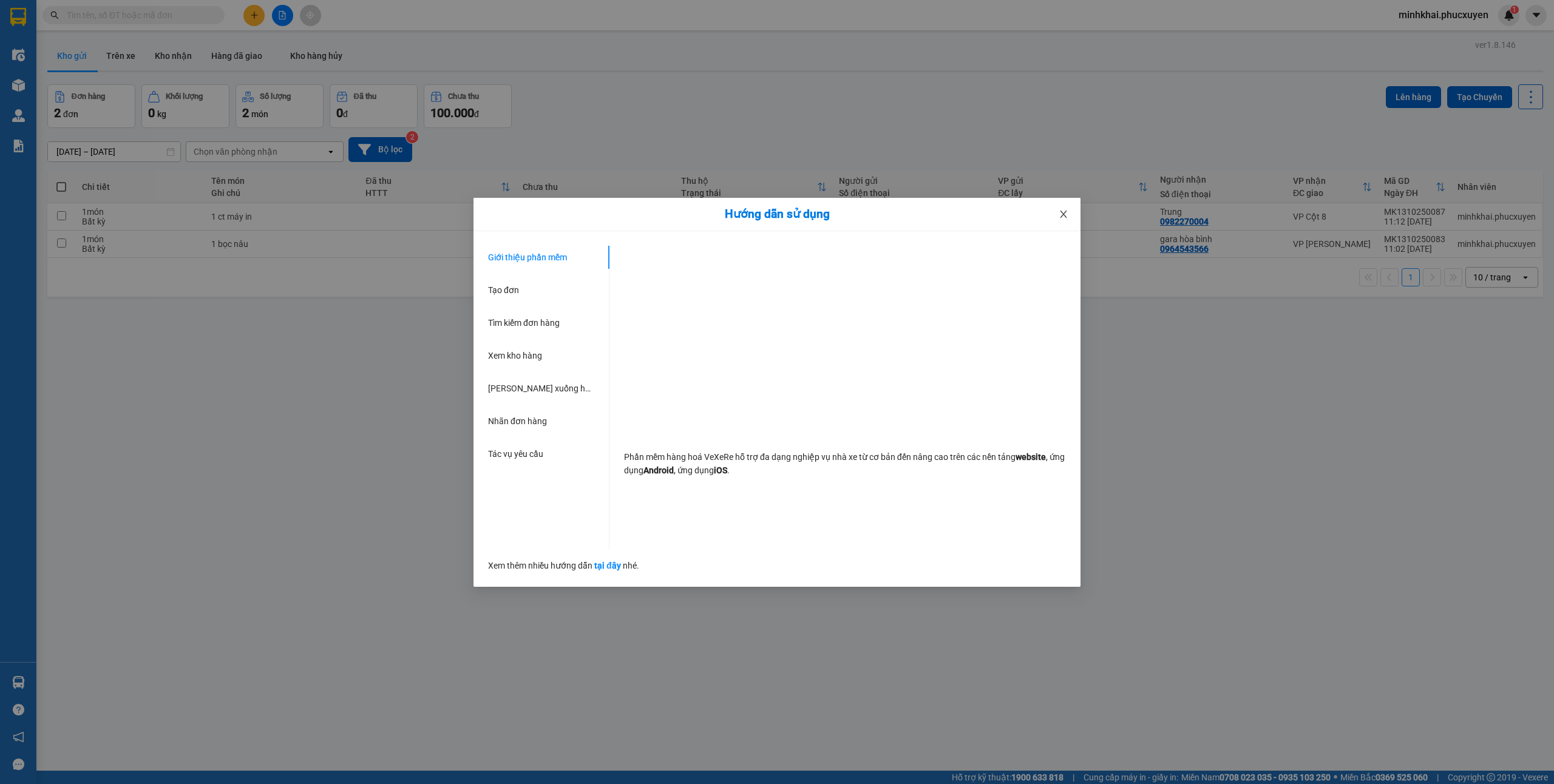
click at [1065, 216] on icon "close" at bounding box center [1063, 214] width 7 height 7
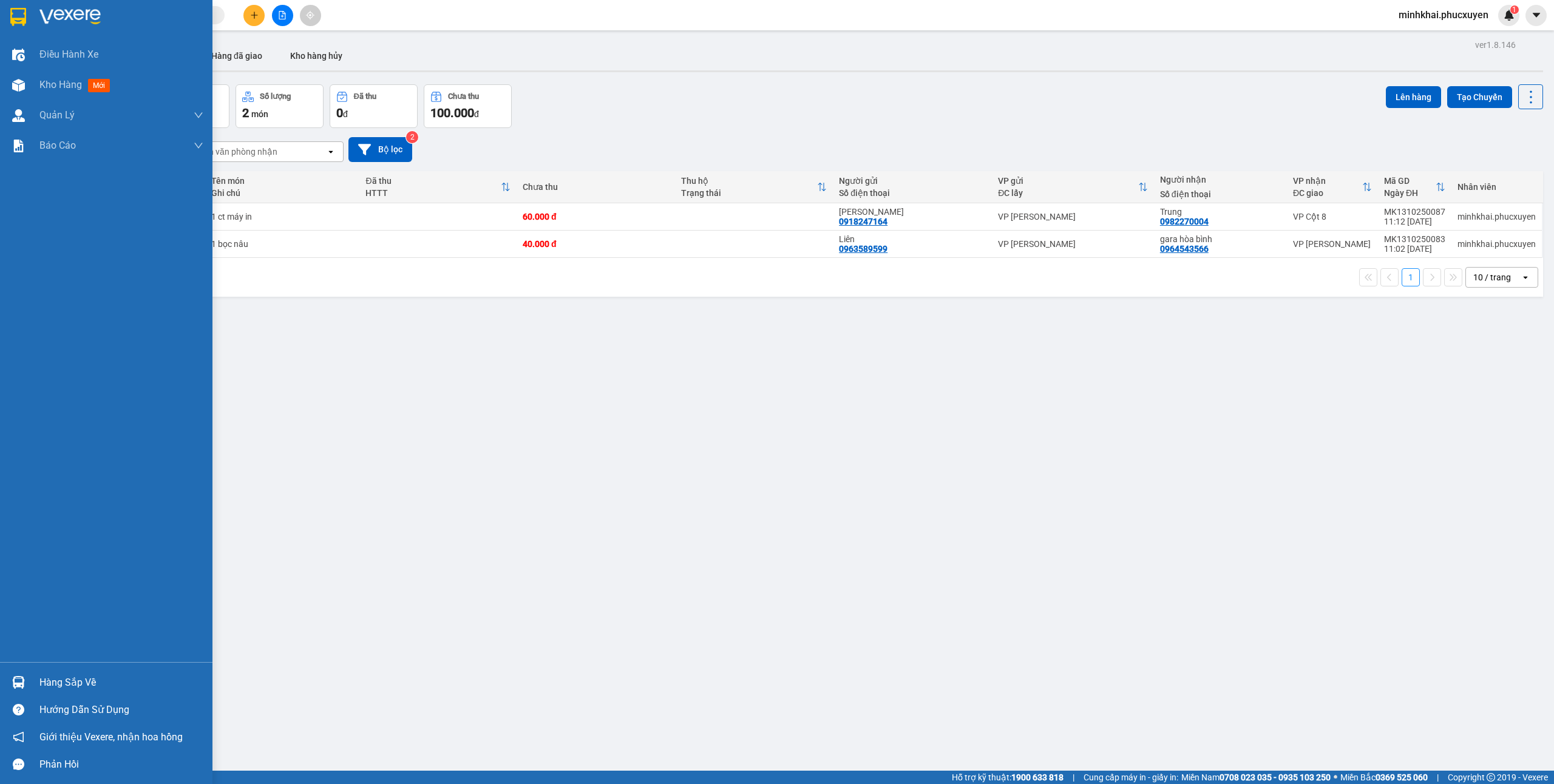
click at [56, 679] on div "Hàng sắp về" at bounding box center [122, 683] width 164 height 18
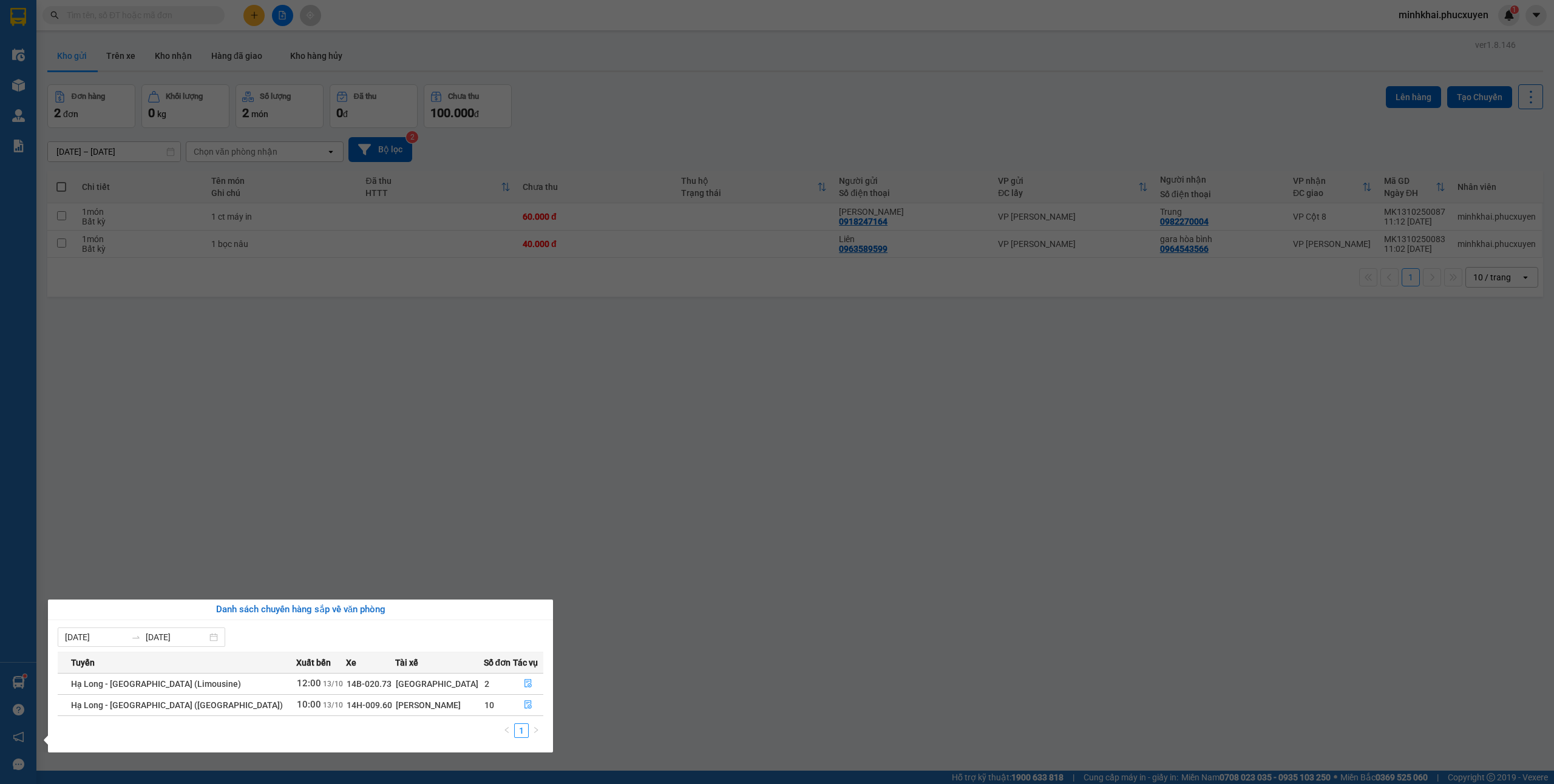
click at [517, 663] on span "Tác vụ" at bounding box center [525, 662] width 25 height 13
click at [521, 673] on th "Tác vụ" at bounding box center [528, 662] width 31 height 21
click at [521, 690] on button "button" at bounding box center [528, 683] width 30 height 19
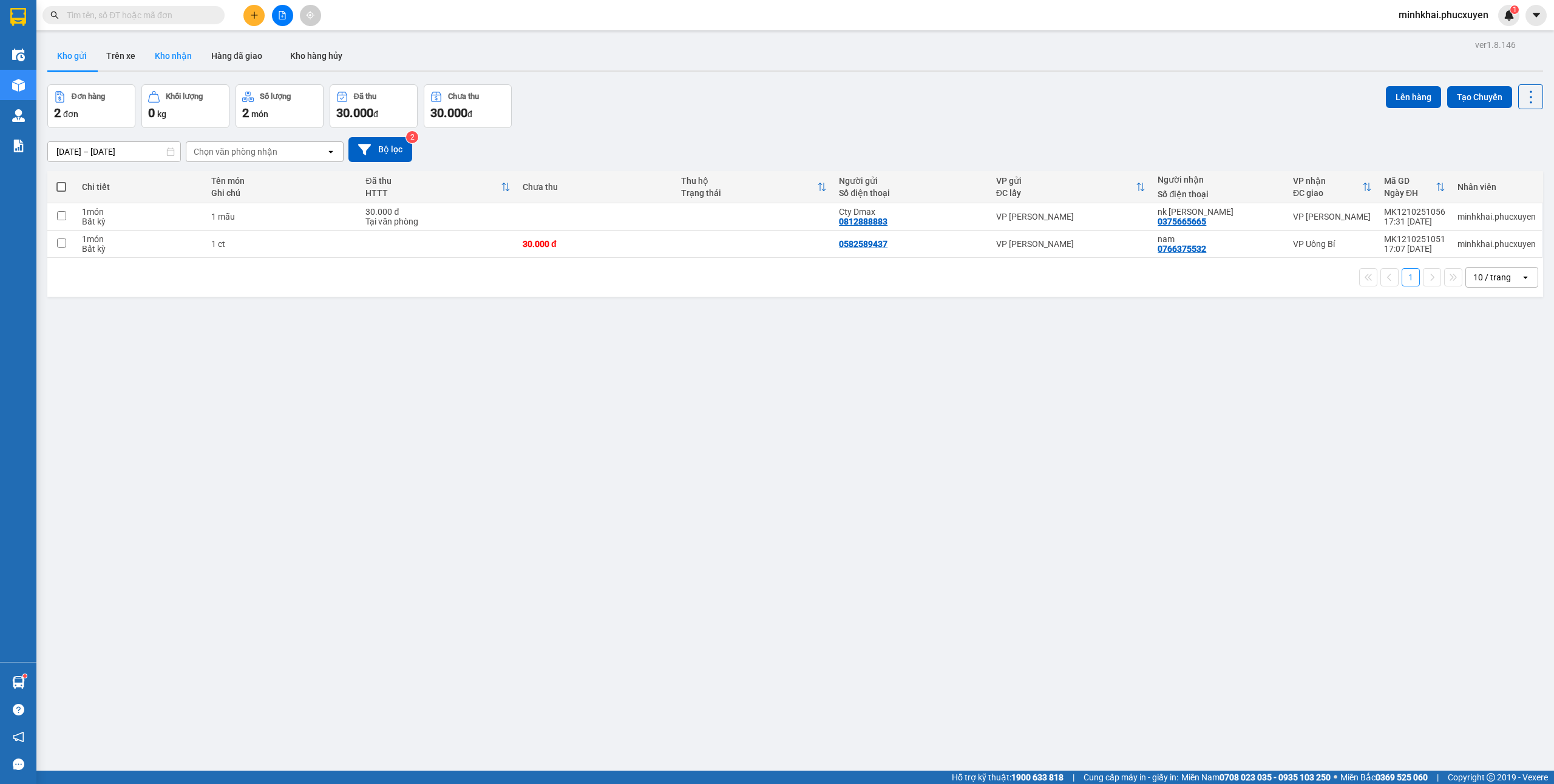
click at [182, 54] on button "Kho nhận" at bounding box center [173, 55] width 56 height 29
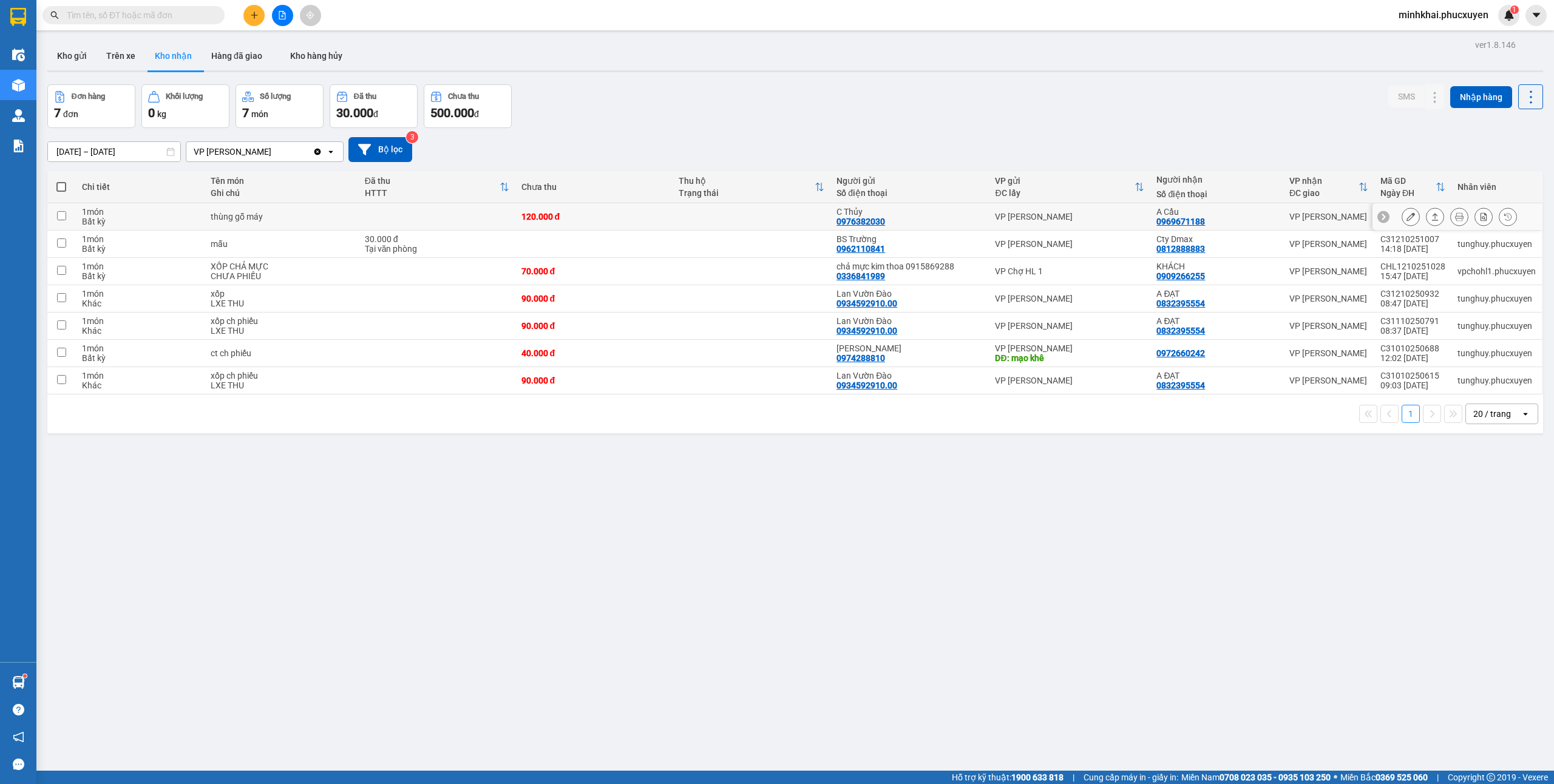
click at [1432, 217] on icon at bounding box center [1436, 216] width 7 height 7
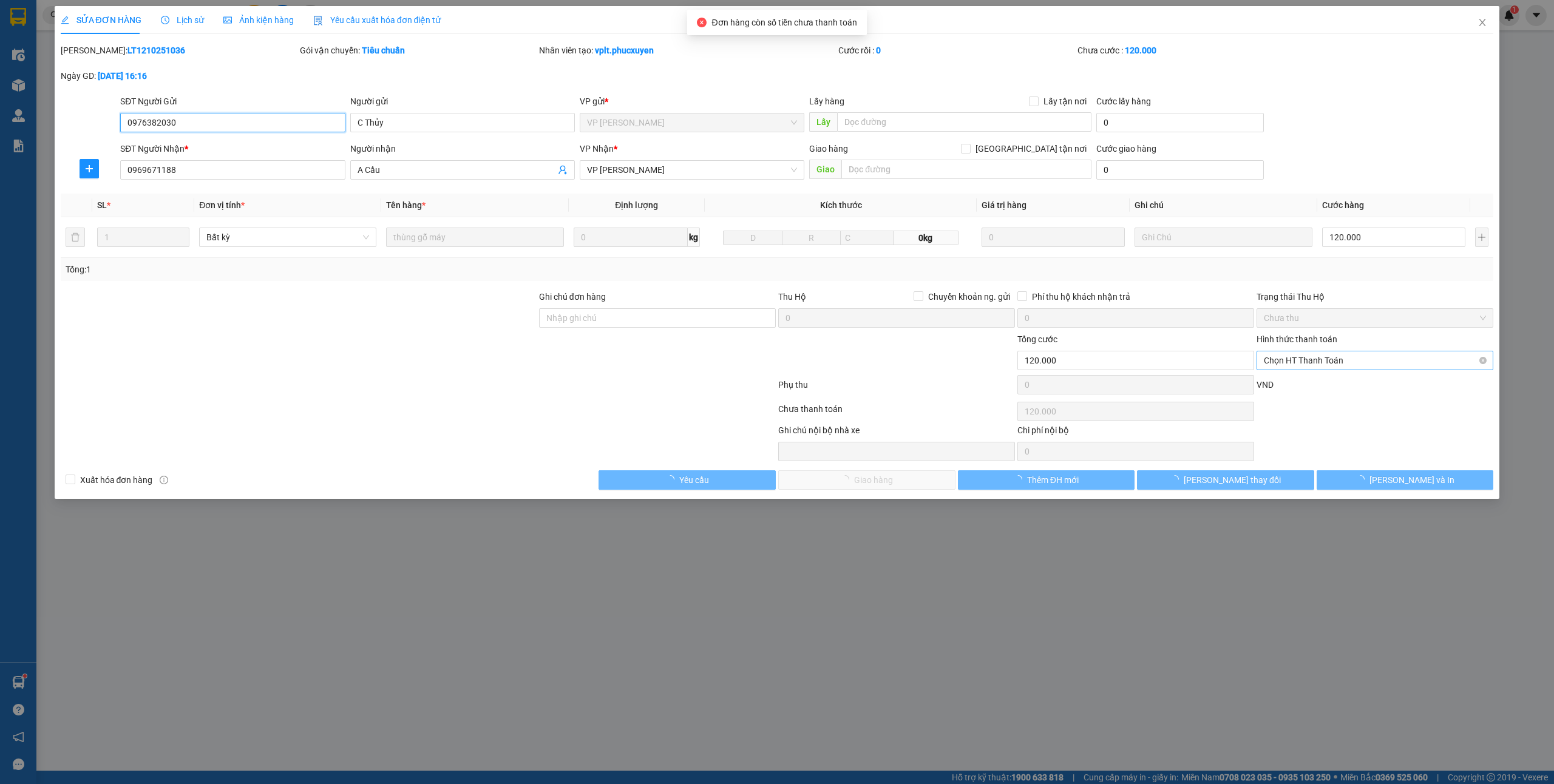
type input "0976382030"
type input "C Thủy"
type input "0969671188"
type input "A Cầu"
type input "0"
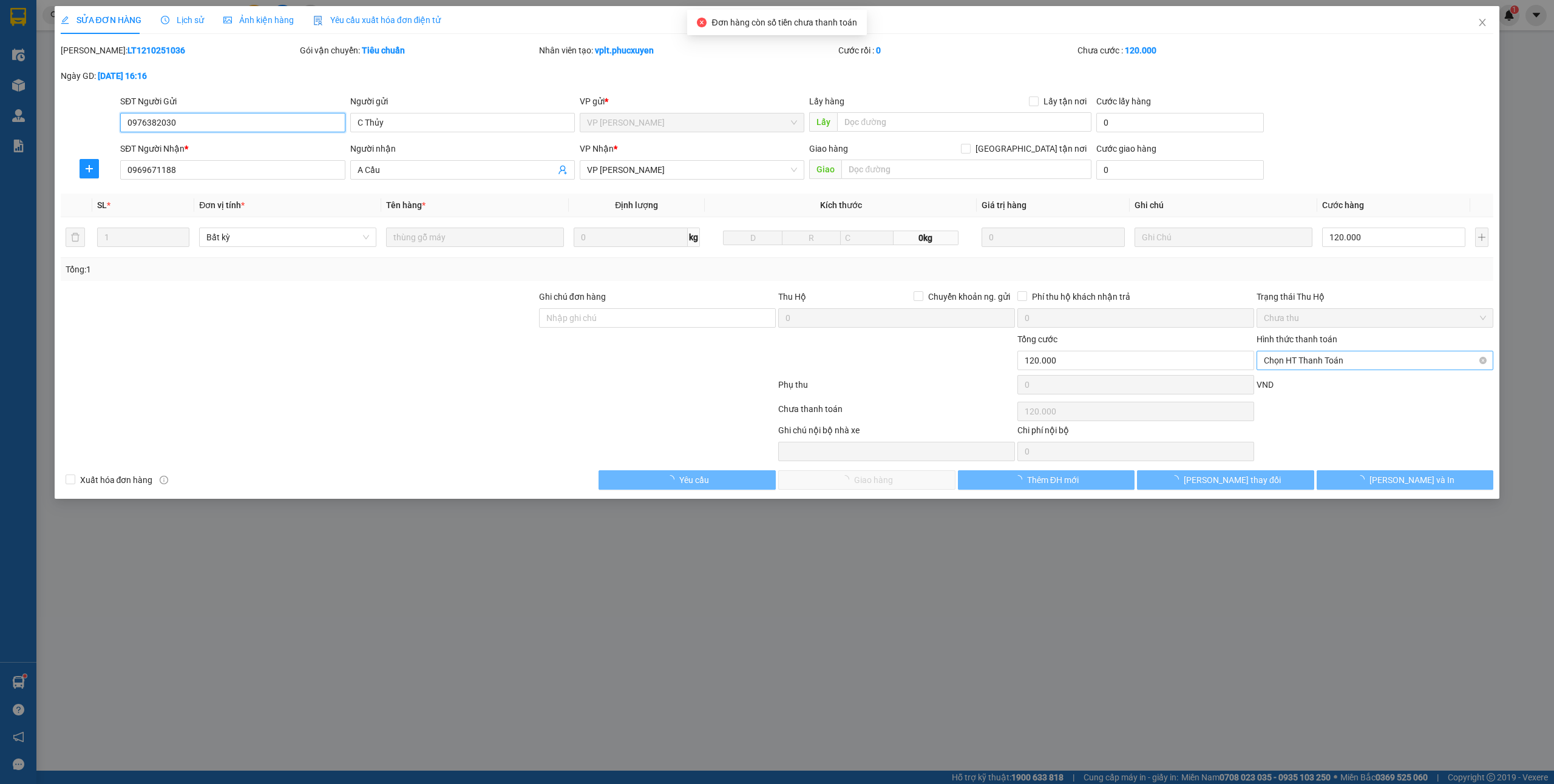
type input "120.000"
click at [1287, 365] on span "Chọn HT Thanh Toán" at bounding box center [1375, 360] width 222 height 18
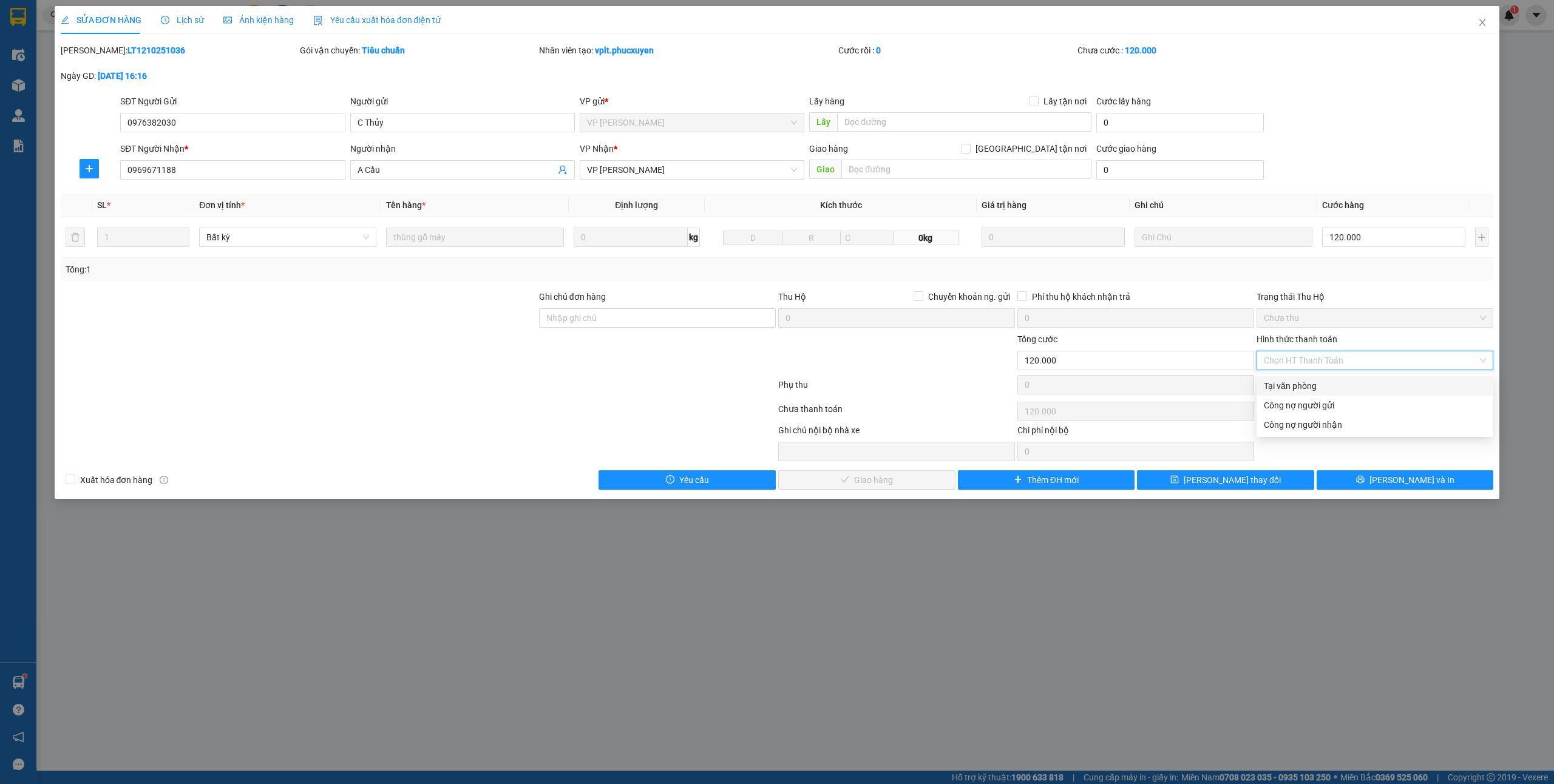
click at [1297, 389] on div "Tại văn phòng" at bounding box center [1375, 386] width 222 height 13
type input "0"
click at [908, 486] on button "[PERSON_NAME] và Giao hàng" at bounding box center [867, 480] width 177 height 19
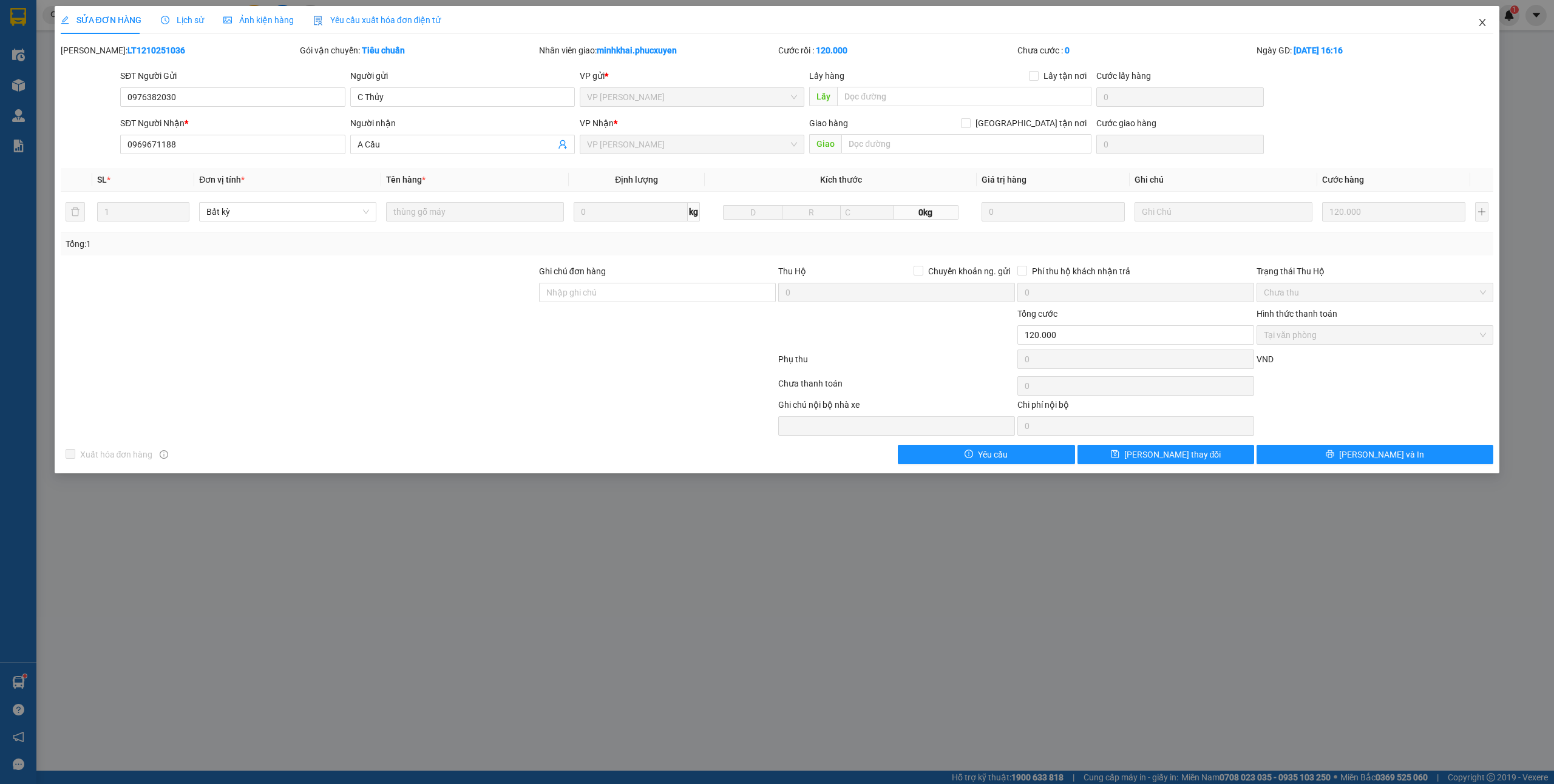
click at [1486, 18] on span "Close" at bounding box center [1482, 23] width 34 height 34
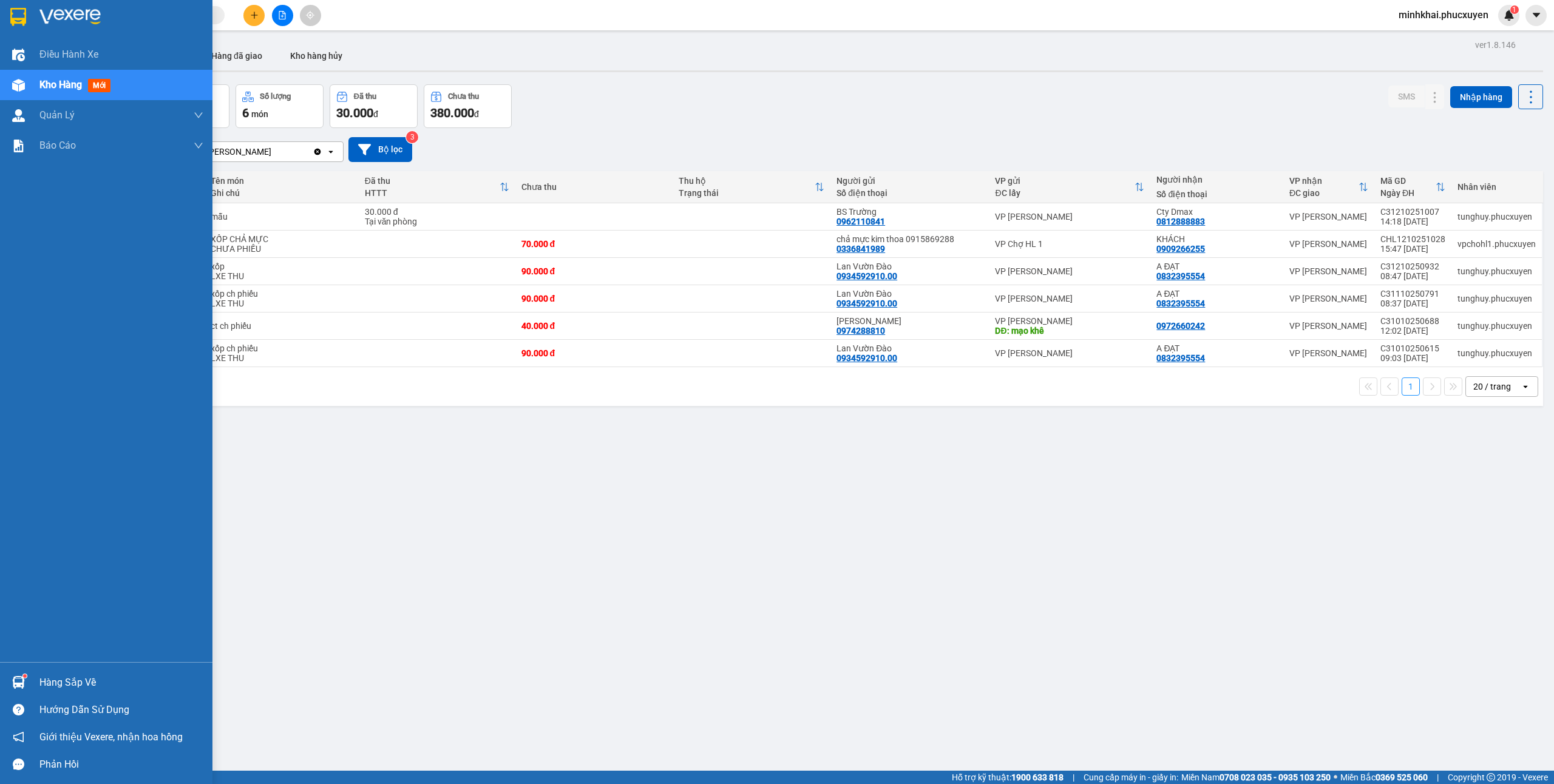
click at [13, 686] on img at bounding box center [19, 683] width 12 height 12
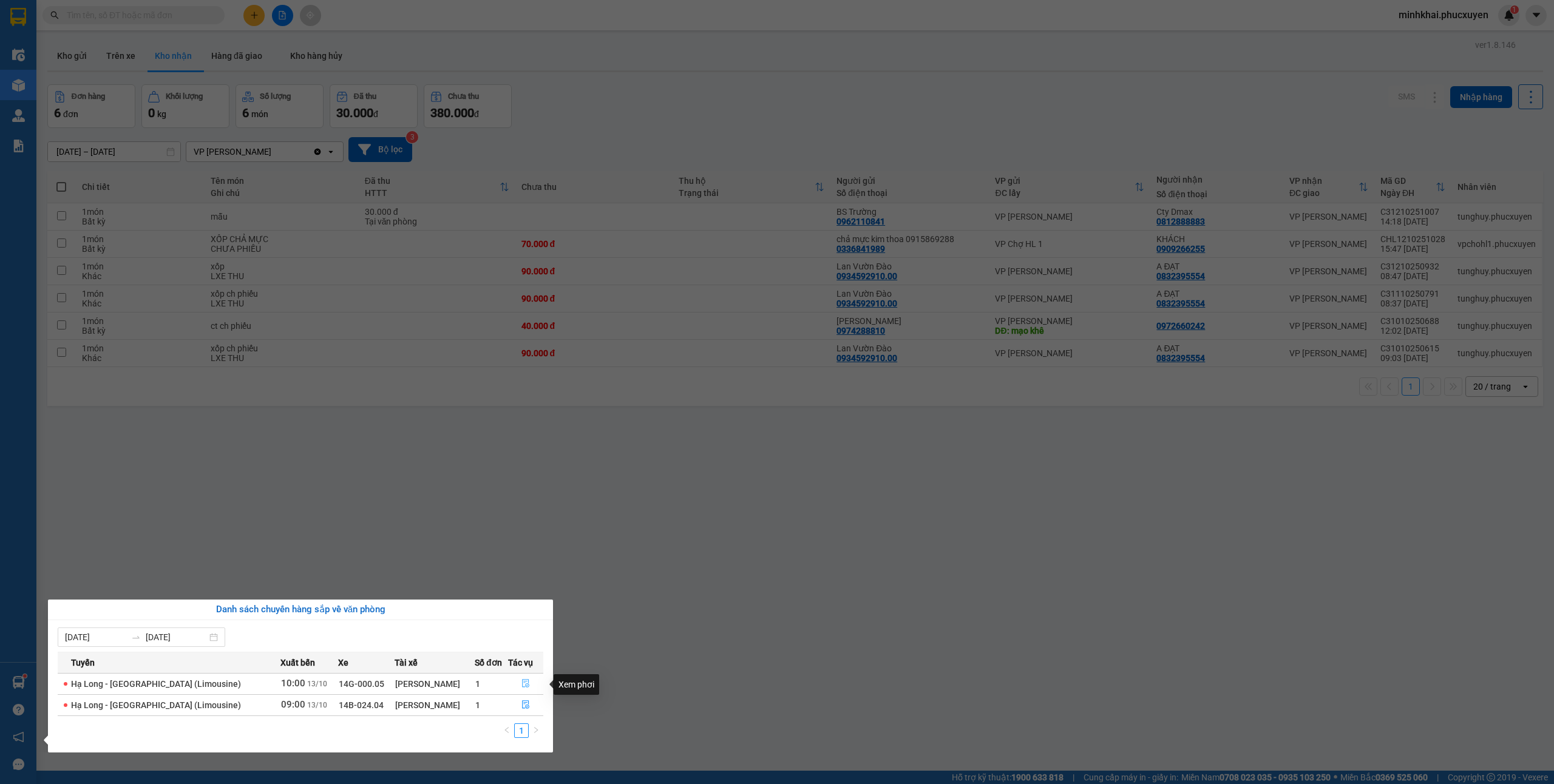
click at [526, 685] on icon "file-done" at bounding box center [525, 683] width 9 height 9
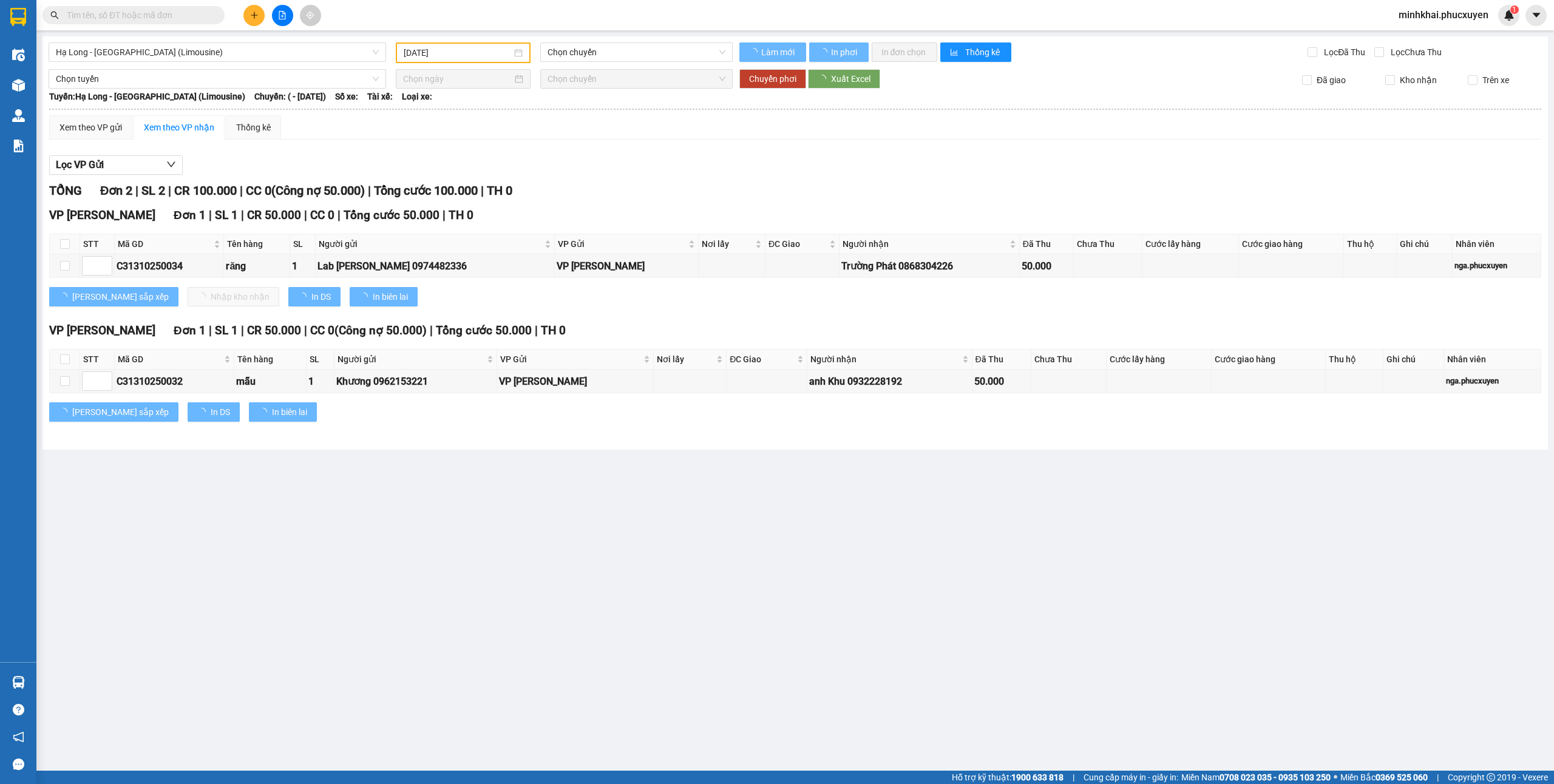
type input "[DATE]"
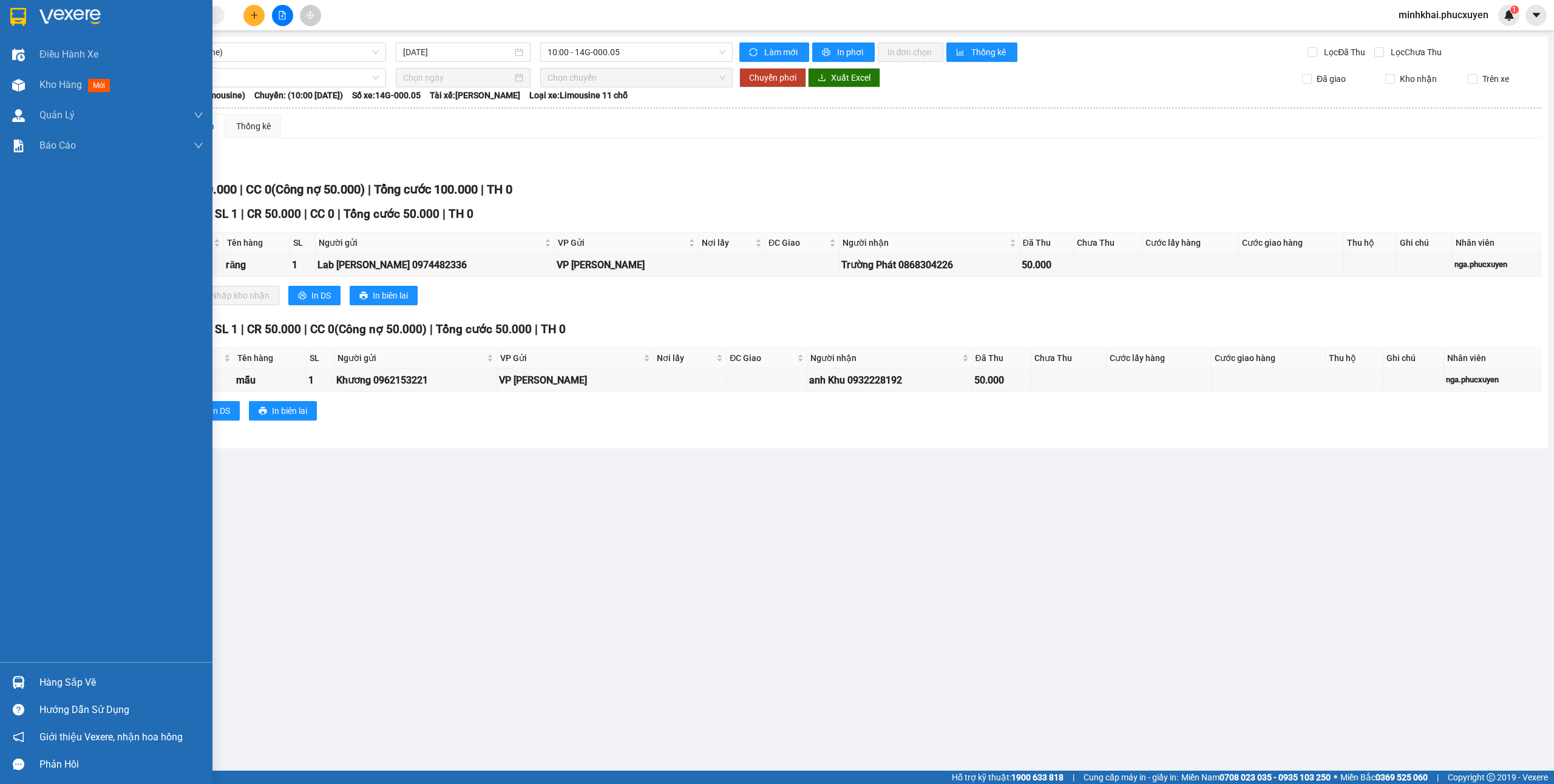
click at [170, 777] on div "Phản hồi" at bounding box center [106, 765] width 213 height 27
click at [20, 676] on img at bounding box center [19, 683] width 12 height 12
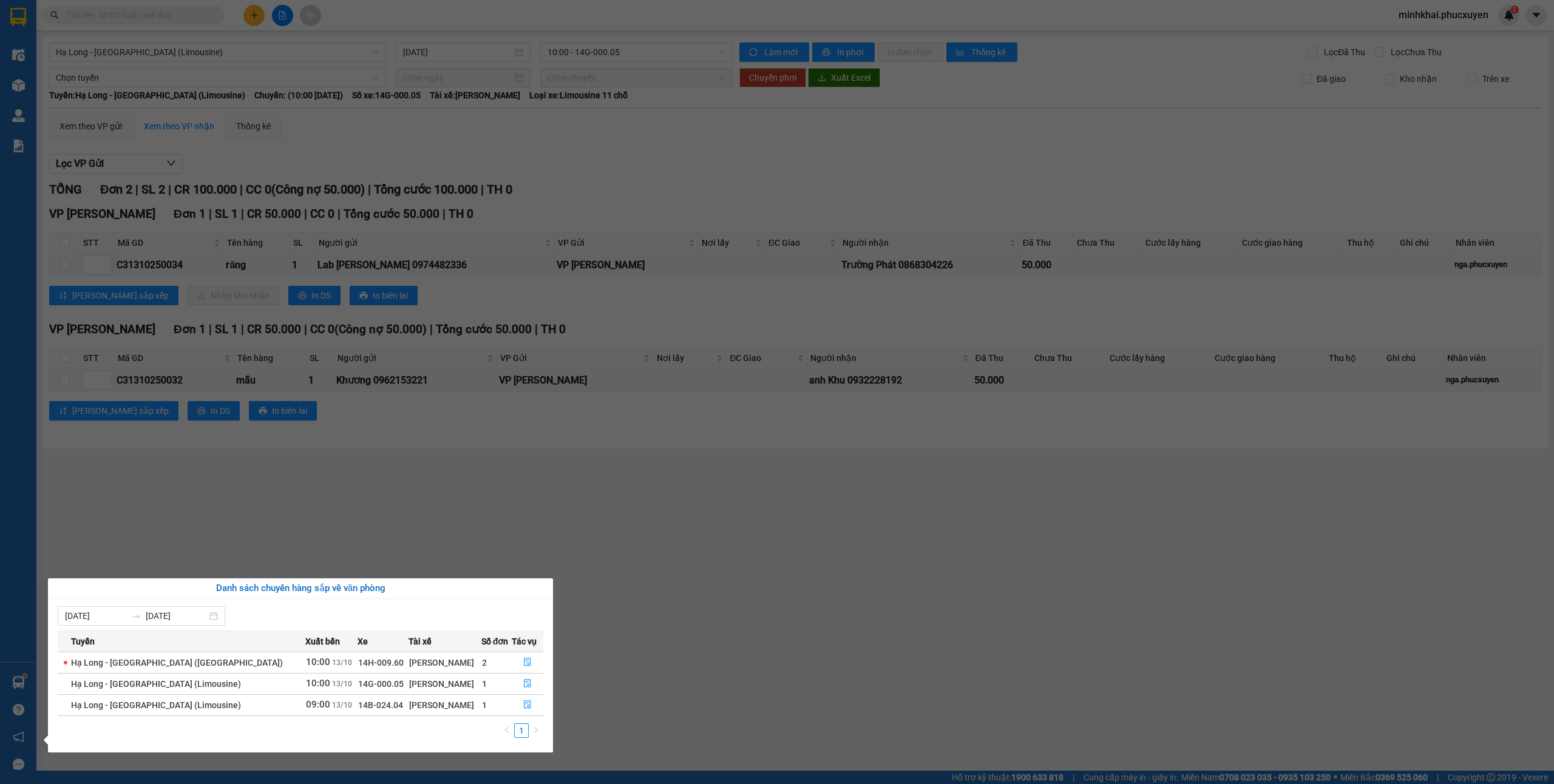
click at [755, 659] on section "Kết quả tìm kiếm ( 0 ) Bộ lọc No Data minhkhai.phucxuyen 1 Điều hành xe Kho hàn…" at bounding box center [777, 392] width 1554 height 784
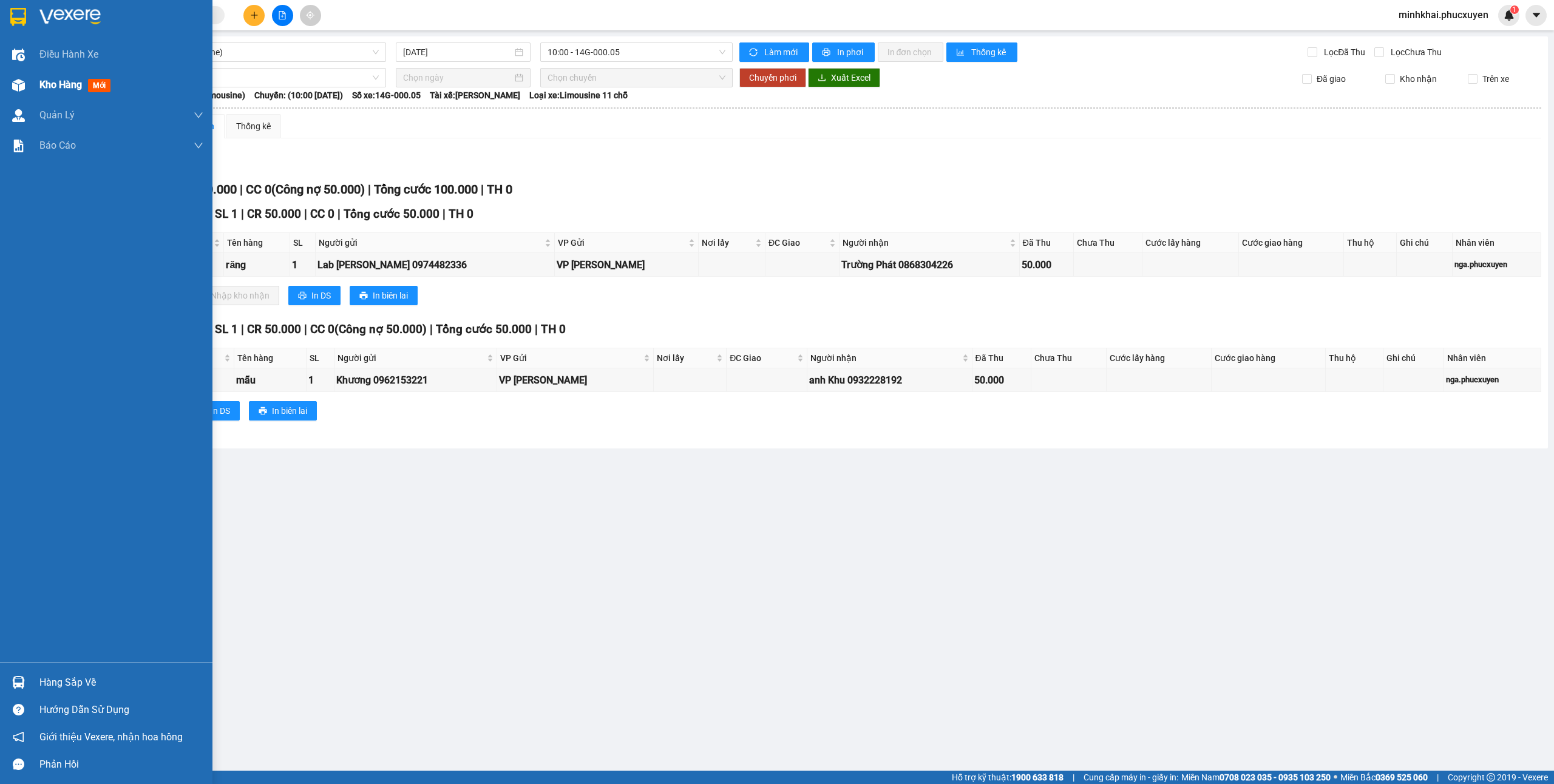
click at [12, 76] on div at bounding box center [18, 85] width 21 height 21
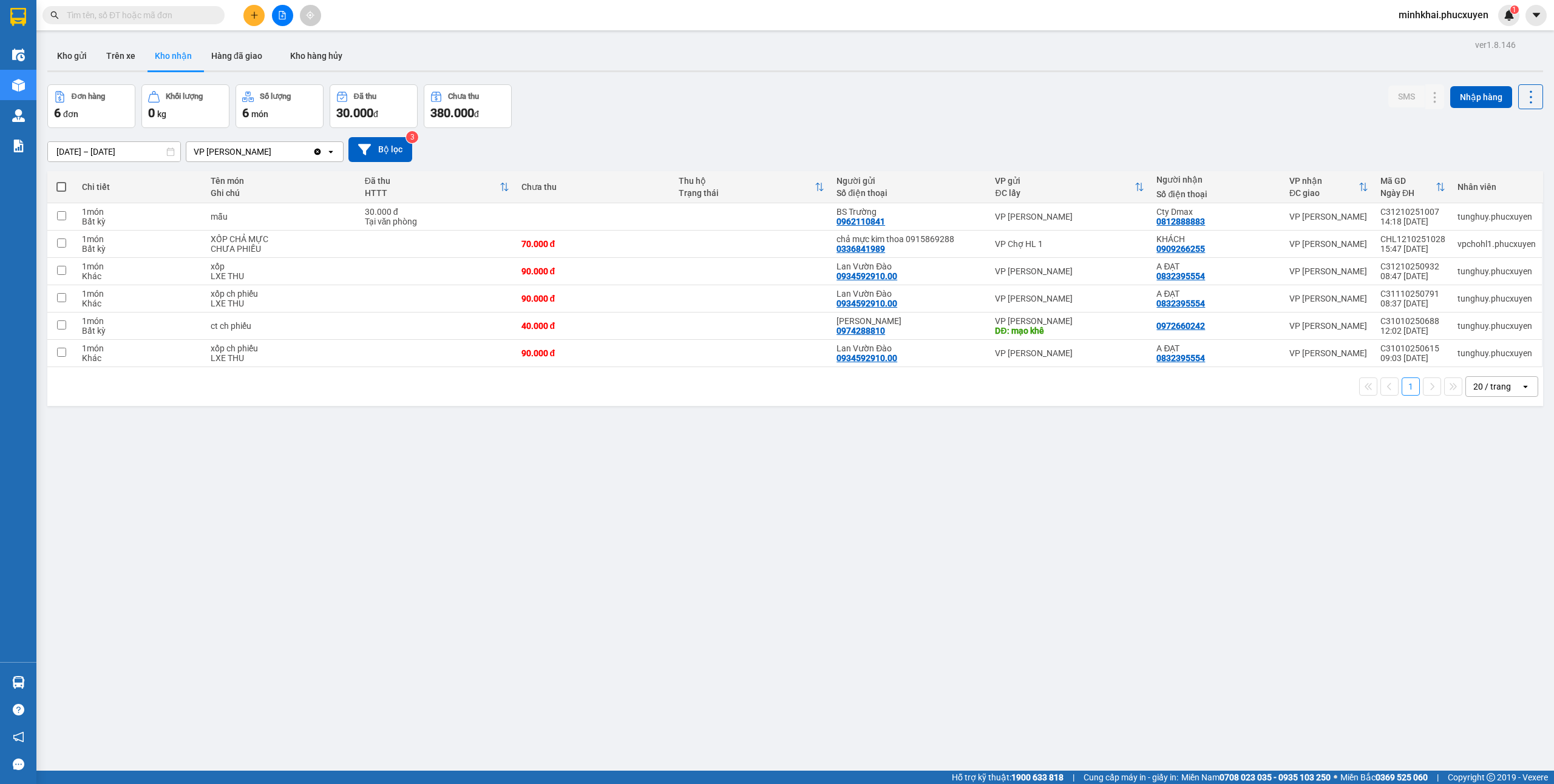
click at [243, 17] on div at bounding box center [282, 15] width 91 height 21
click at [263, 15] on button at bounding box center [253, 15] width 21 height 21
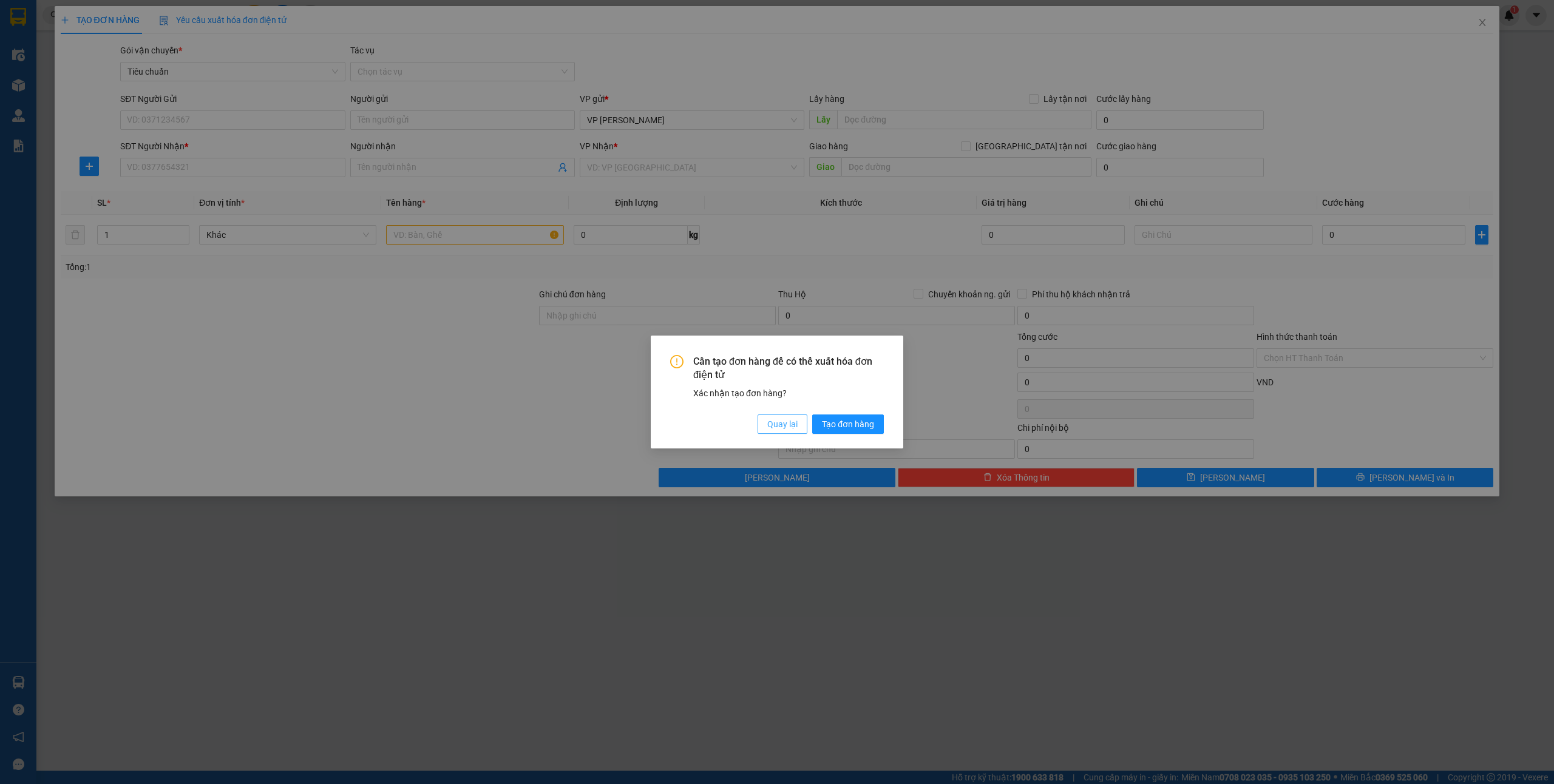
click at [797, 426] on button "Quay lại" at bounding box center [782, 424] width 50 height 19
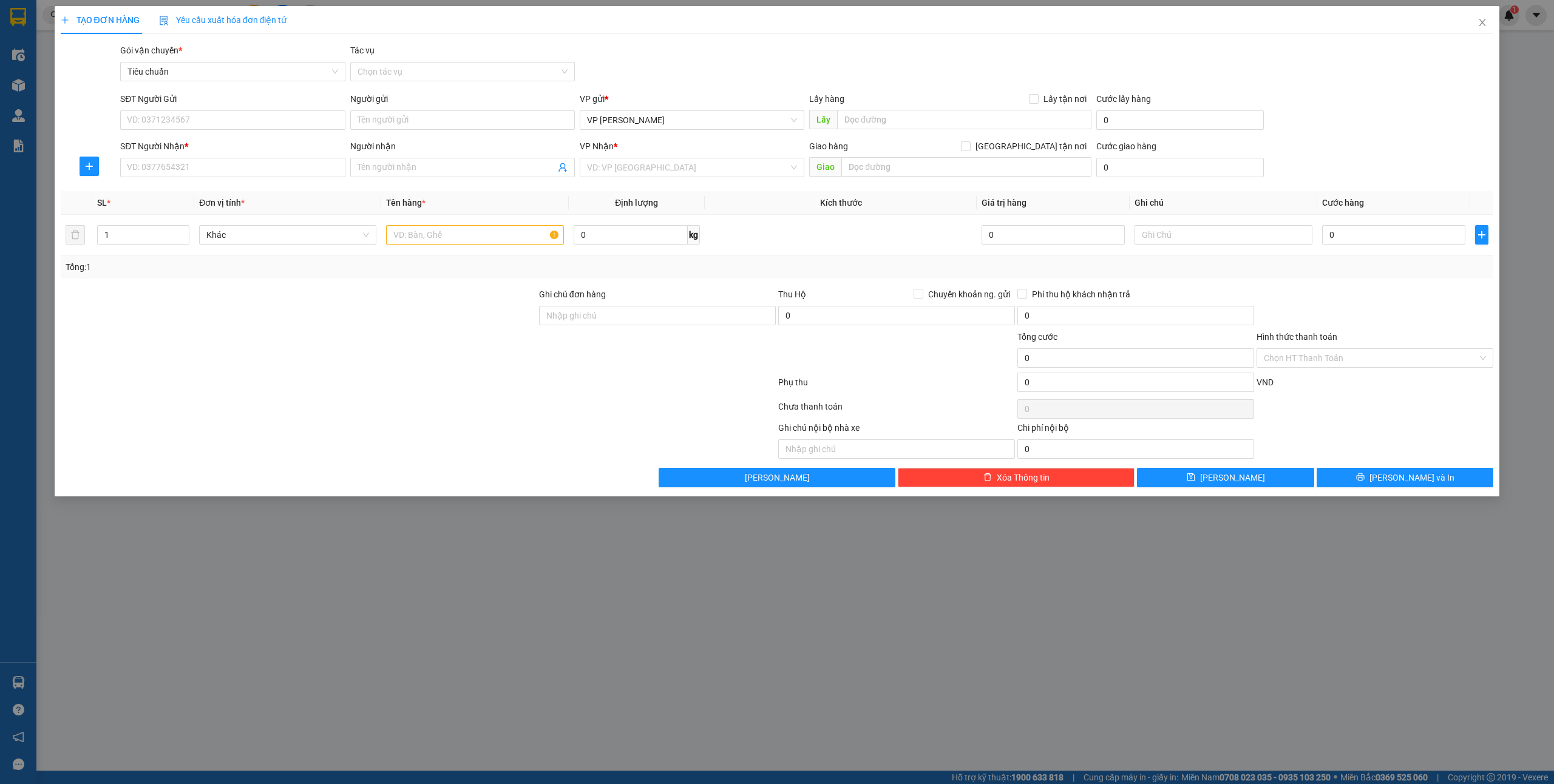
click at [175, 136] on form "SĐT Người Gửi VD: 0371234567 Người gửi Tên người gửi VP gửi * VP [PERSON_NAME] …" at bounding box center [777, 136] width 1433 height 90
click at [176, 127] on input "SĐT Người Gửi" at bounding box center [232, 120] width 224 height 19
click at [200, 163] on div "0822548333 - chị [PERSON_NAME]" at bounding box center [233, 164] width 210 height 13
type input "0822548333"
type input "chị [PERSON_NAME]"
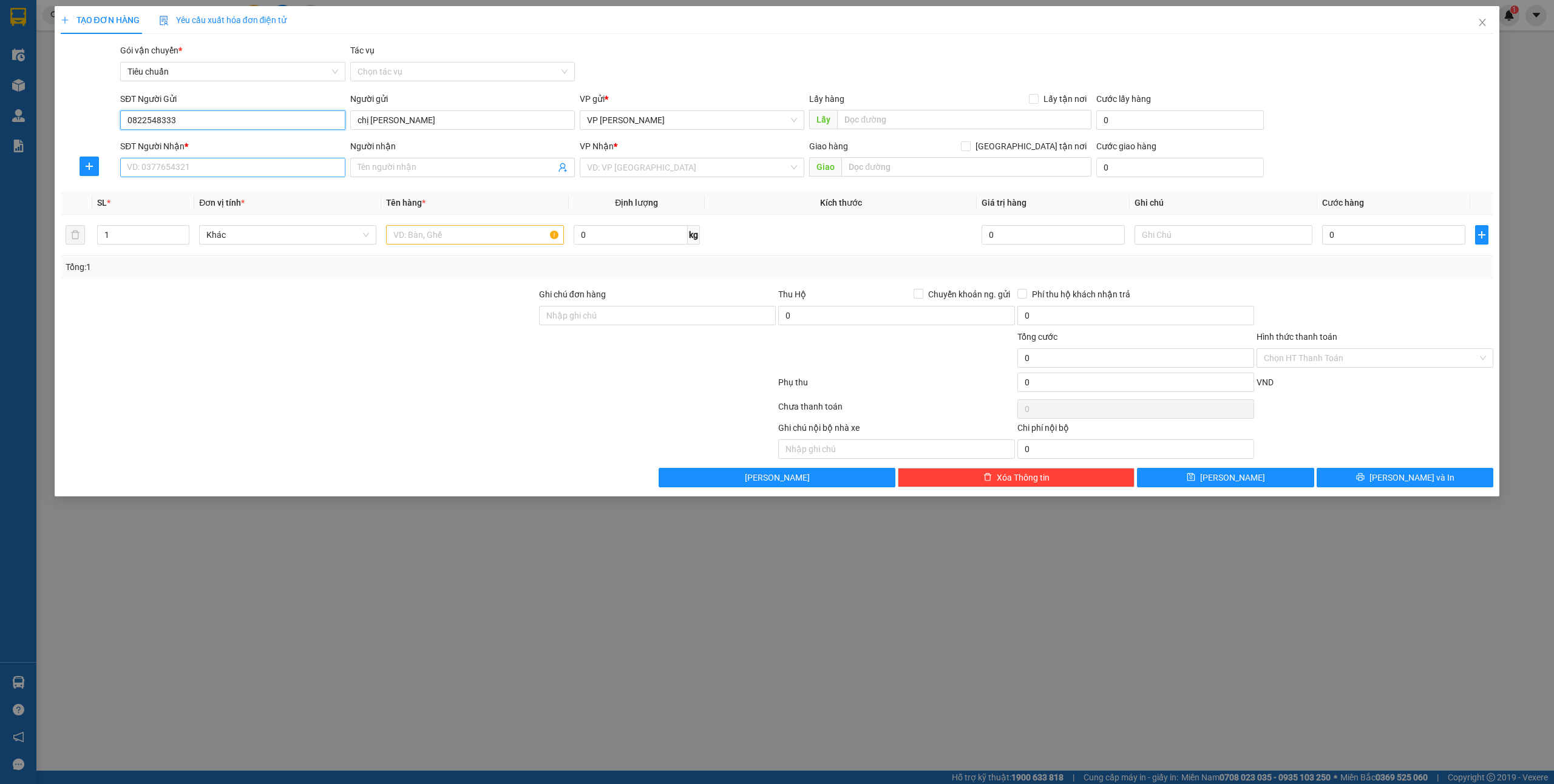
type input "0822548333"
click at [205, 173] on input "SĐT Người Nhận *" at bounding box center [232, 168] width 224 height 19
click at [215, 193] on div "0916308088 - [PERSON_NAME]" at bounding box center [233, 192] width 210 height 13
type input "0916308088"
click at [73, 152] on div "SĐT Người Nhận * 0916308088 0916308088 Người nhận Tên người nhận VP Nhận * VD: …" at bounding box center [777, 161] width 1436 height 43
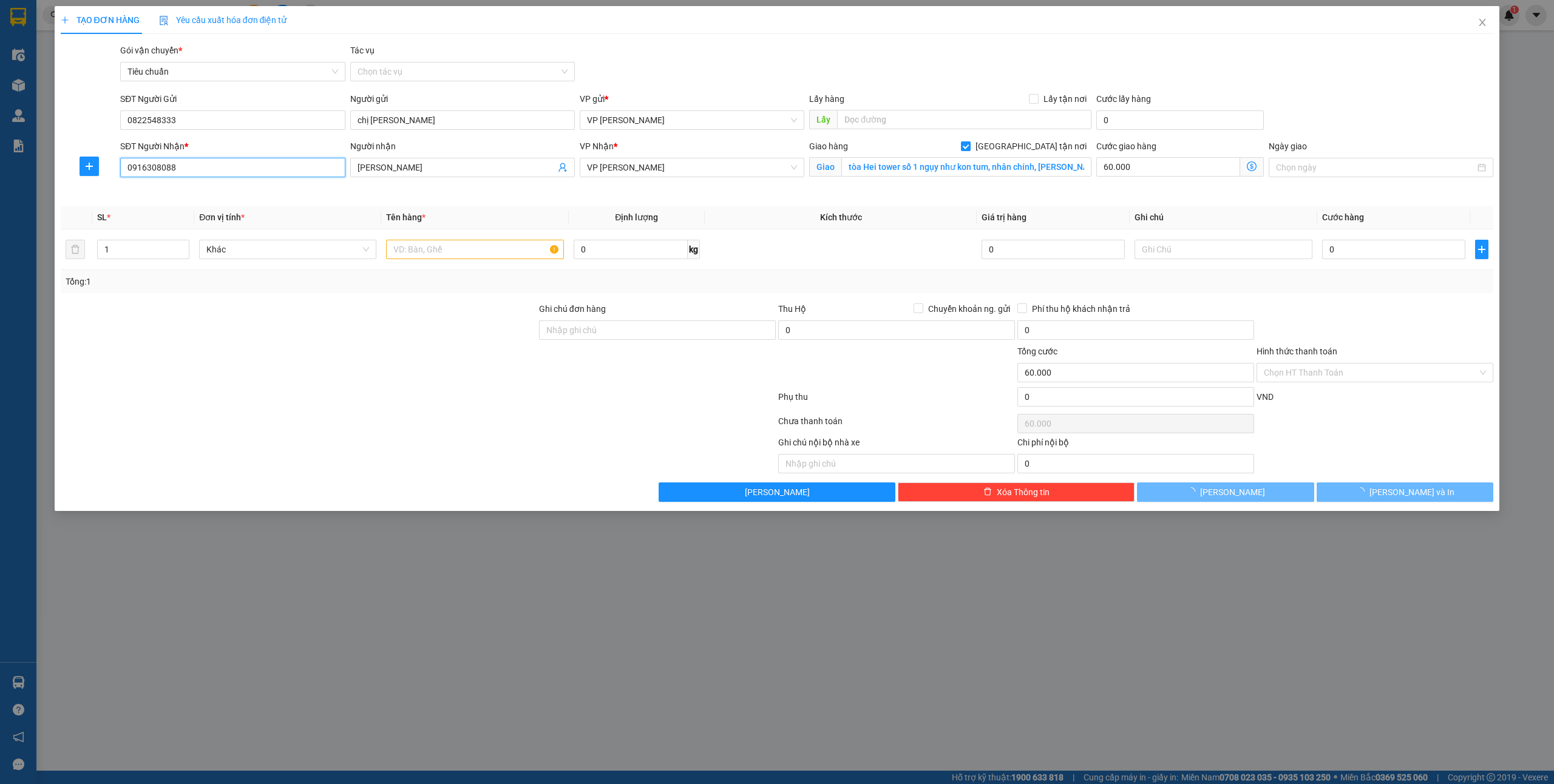
type input "[PERSON_NAME]"
checkbox input "true"
type input "tòa Hei tower số 1 ngụy như kon tum, nhân chính, [PERSON_NAME]"
type input "60.000"
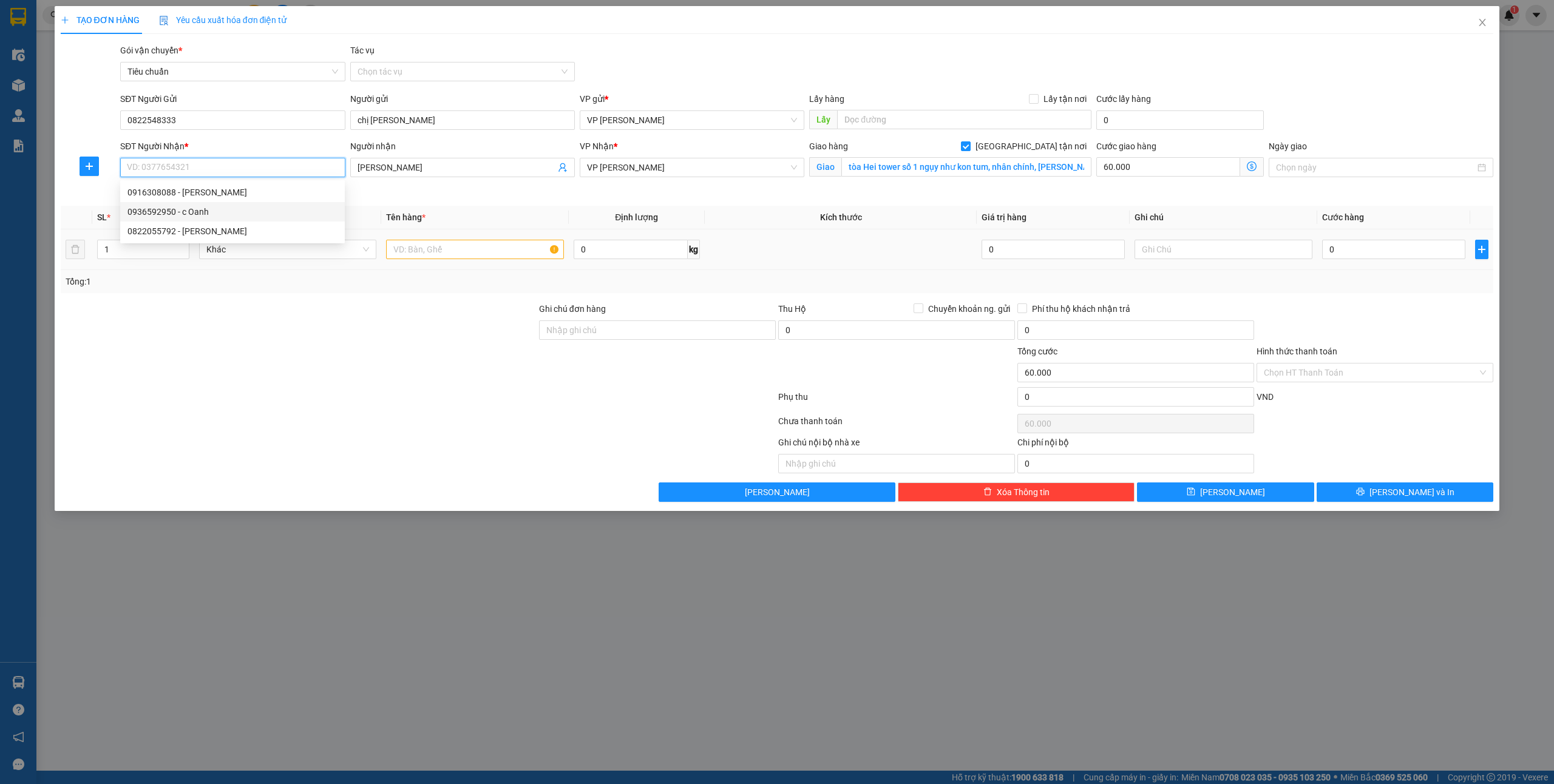
click at [188, 215] on div "0936592950 - c Oanh" at bounding box center [233, 211] width 210 height 13
type input "0936592950"
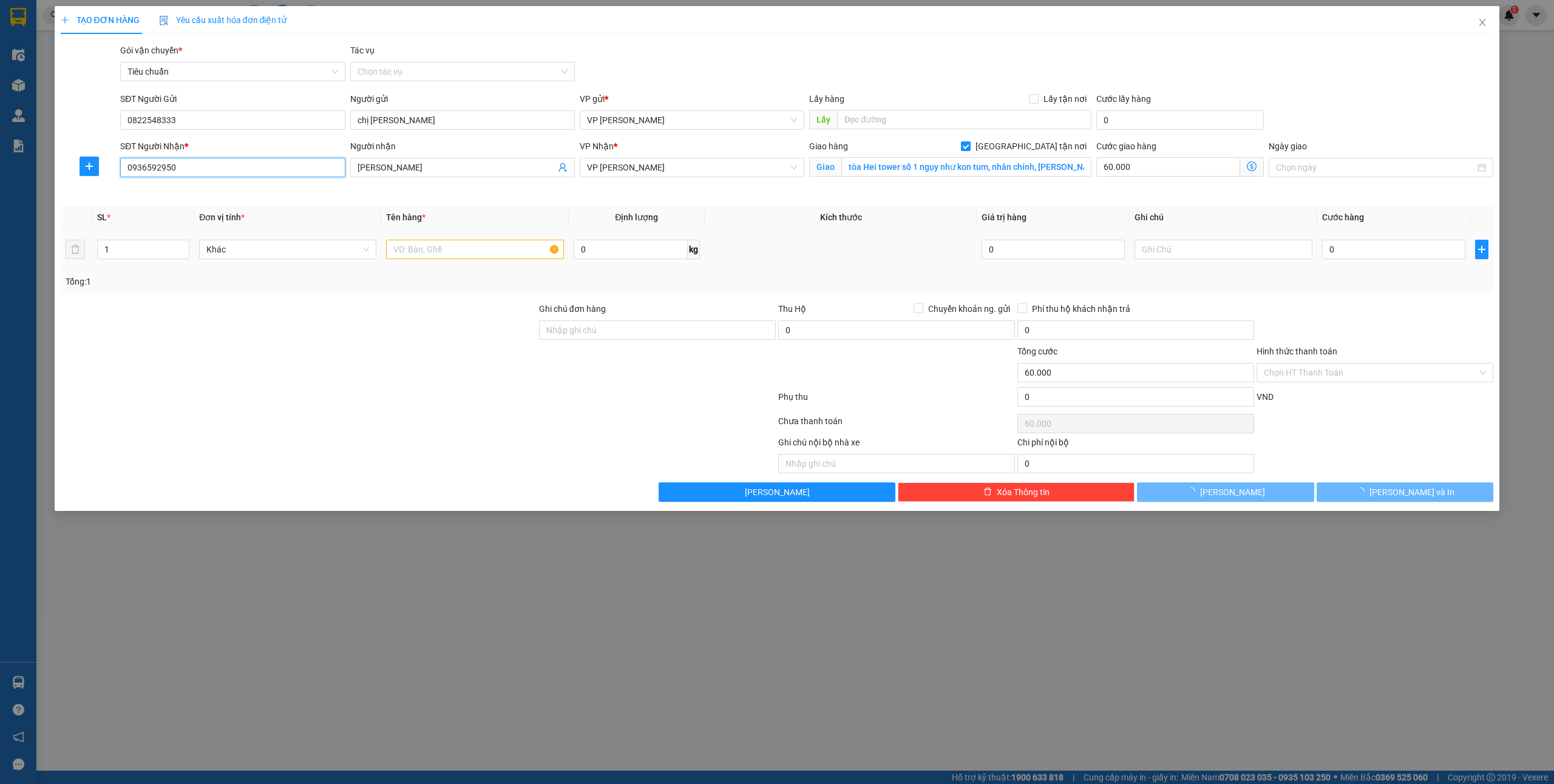
type input "c Oanh"
checkbox input "false"
type input "0"
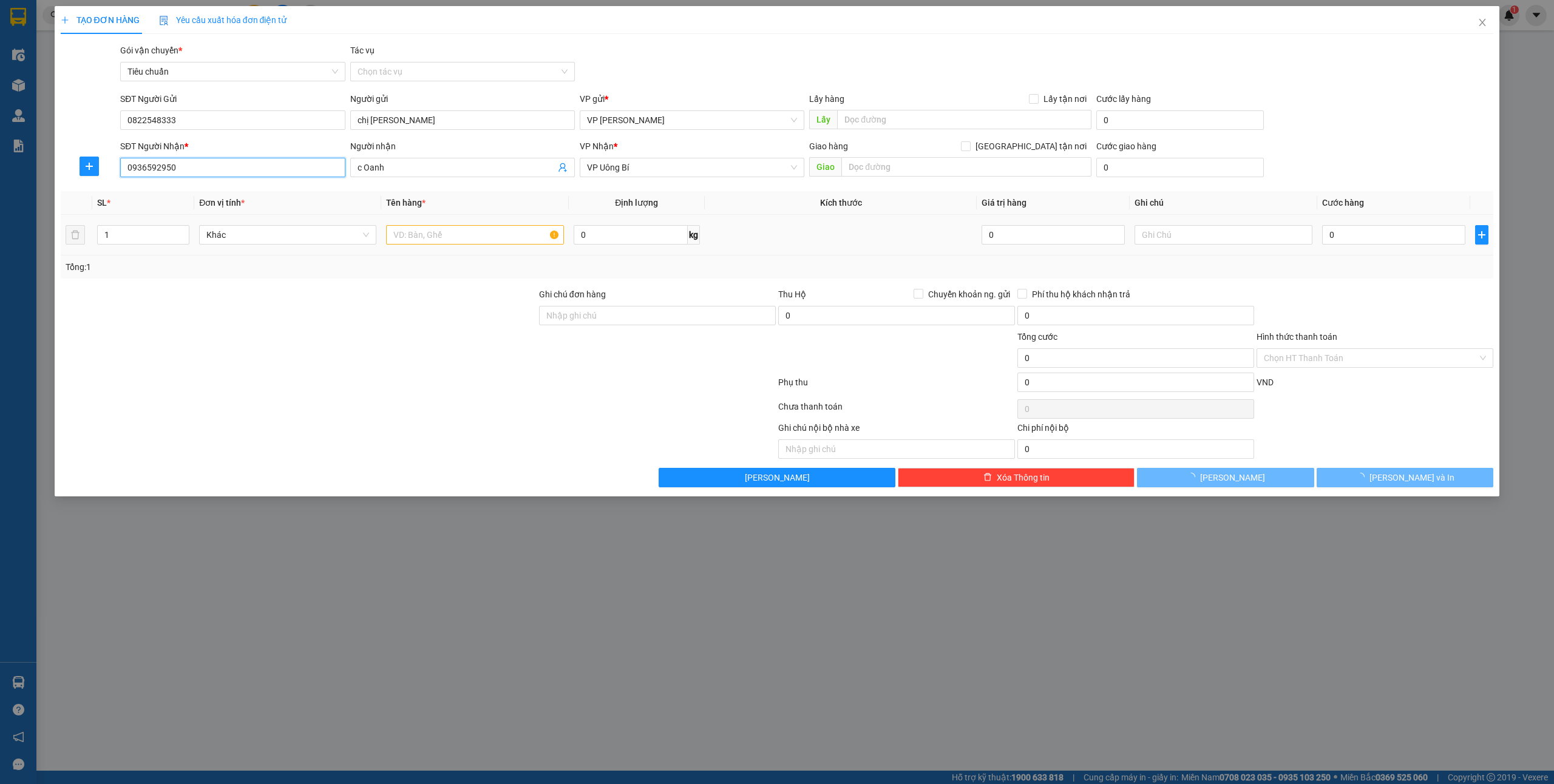
type input "0936592950"
click at [444, 242] on input "text" at bounding box center [474, 235] width 177 height 19
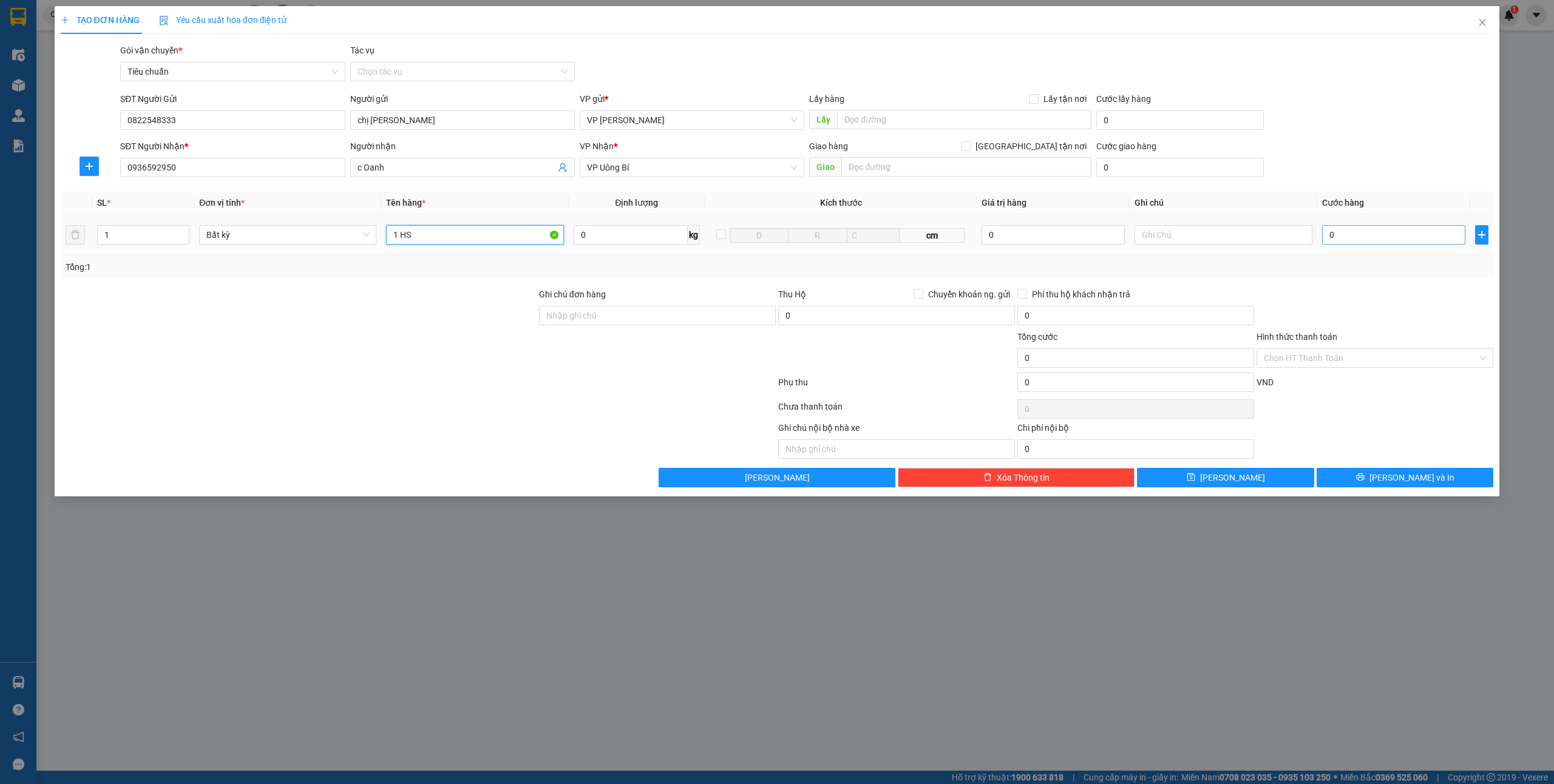
type input "1 HS"
click at [1351, 240] on input "0" at bounding box center [1394, 235] width 143 height 19
type input "3"
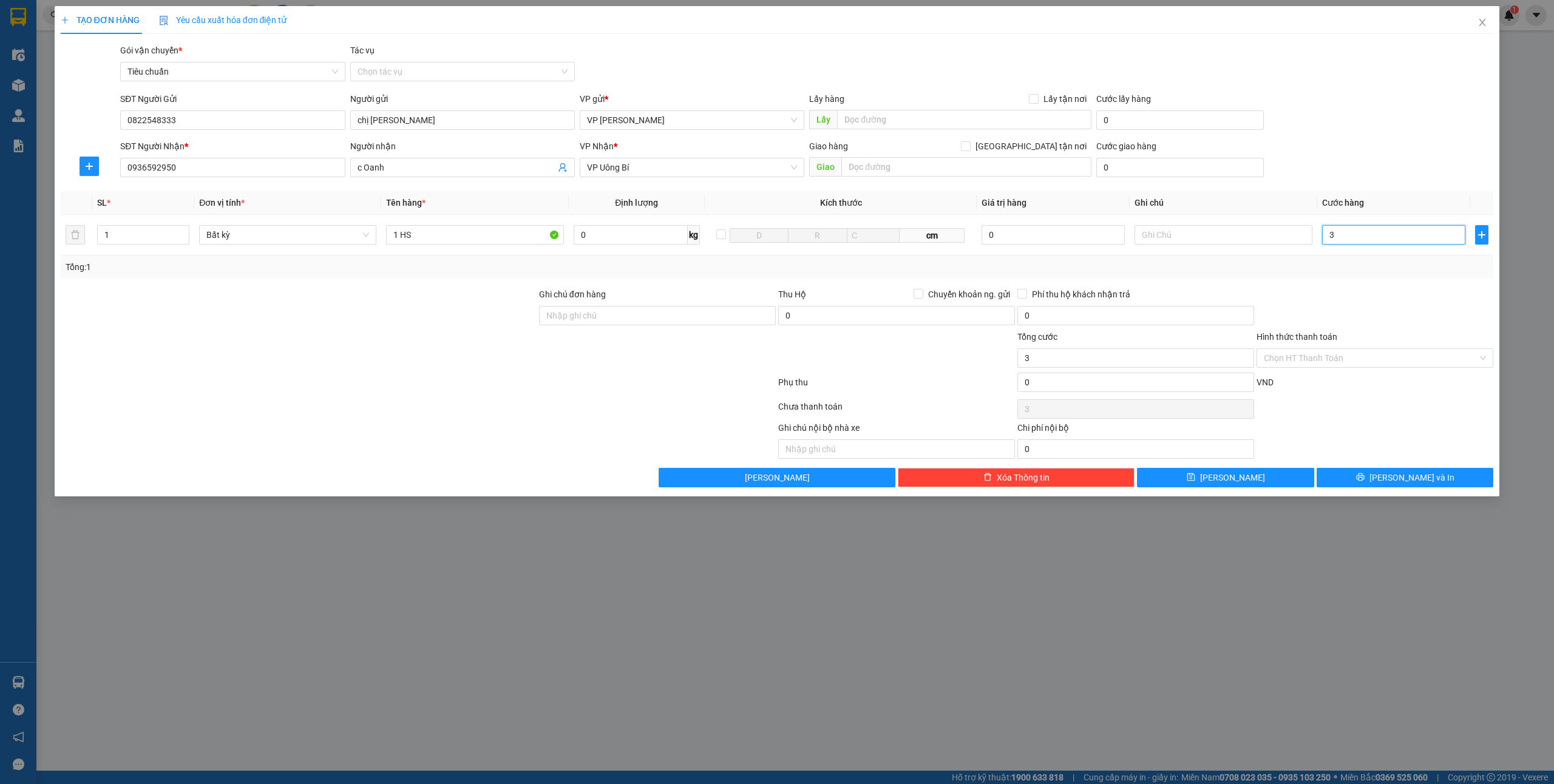
type input "30"
click at [1392, 481] on button "[PERSON_NAME] và In" at bounding box center [1405, 478] width 177 height 19
type input "30.000"
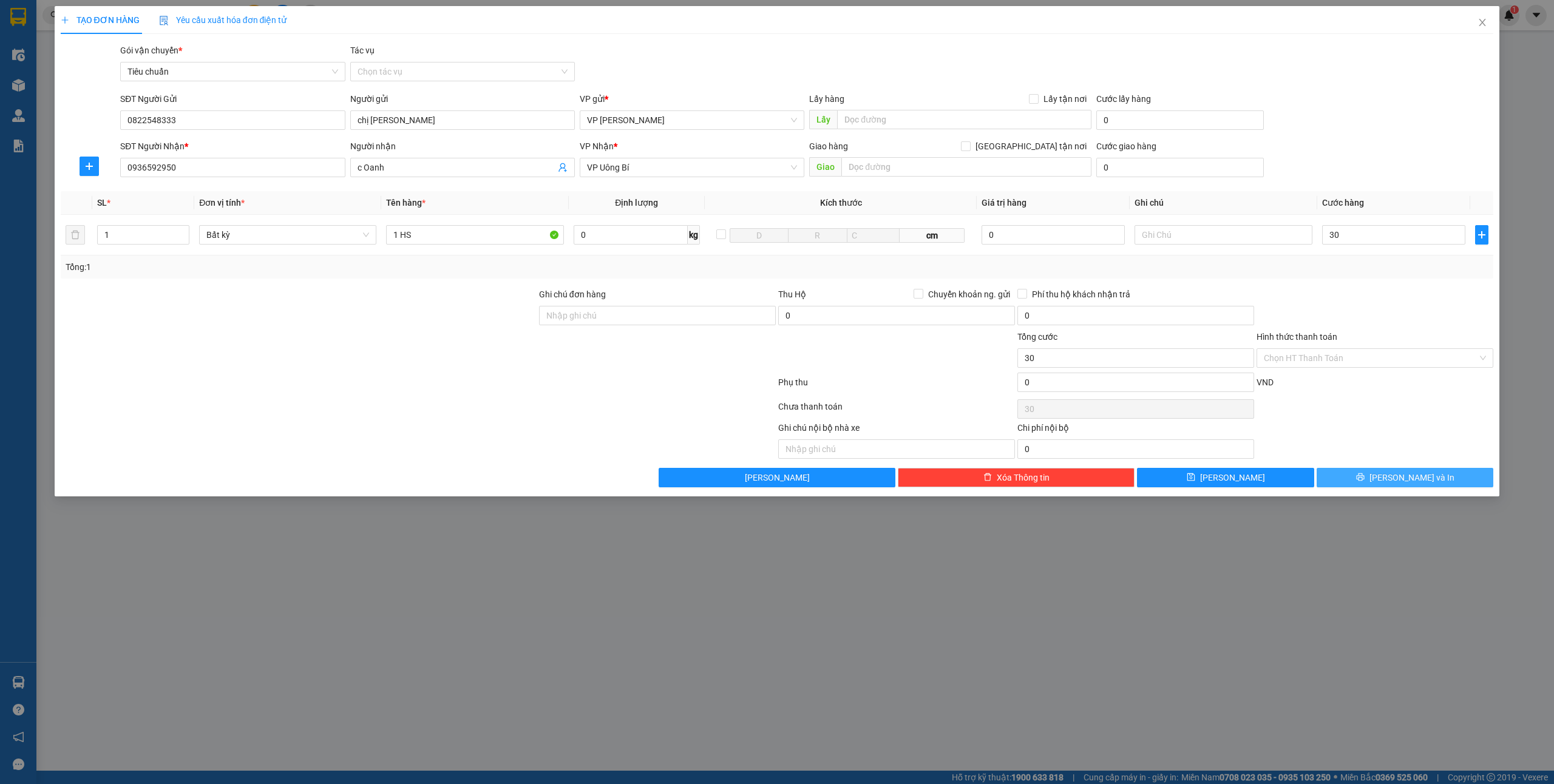
type input "30.000"
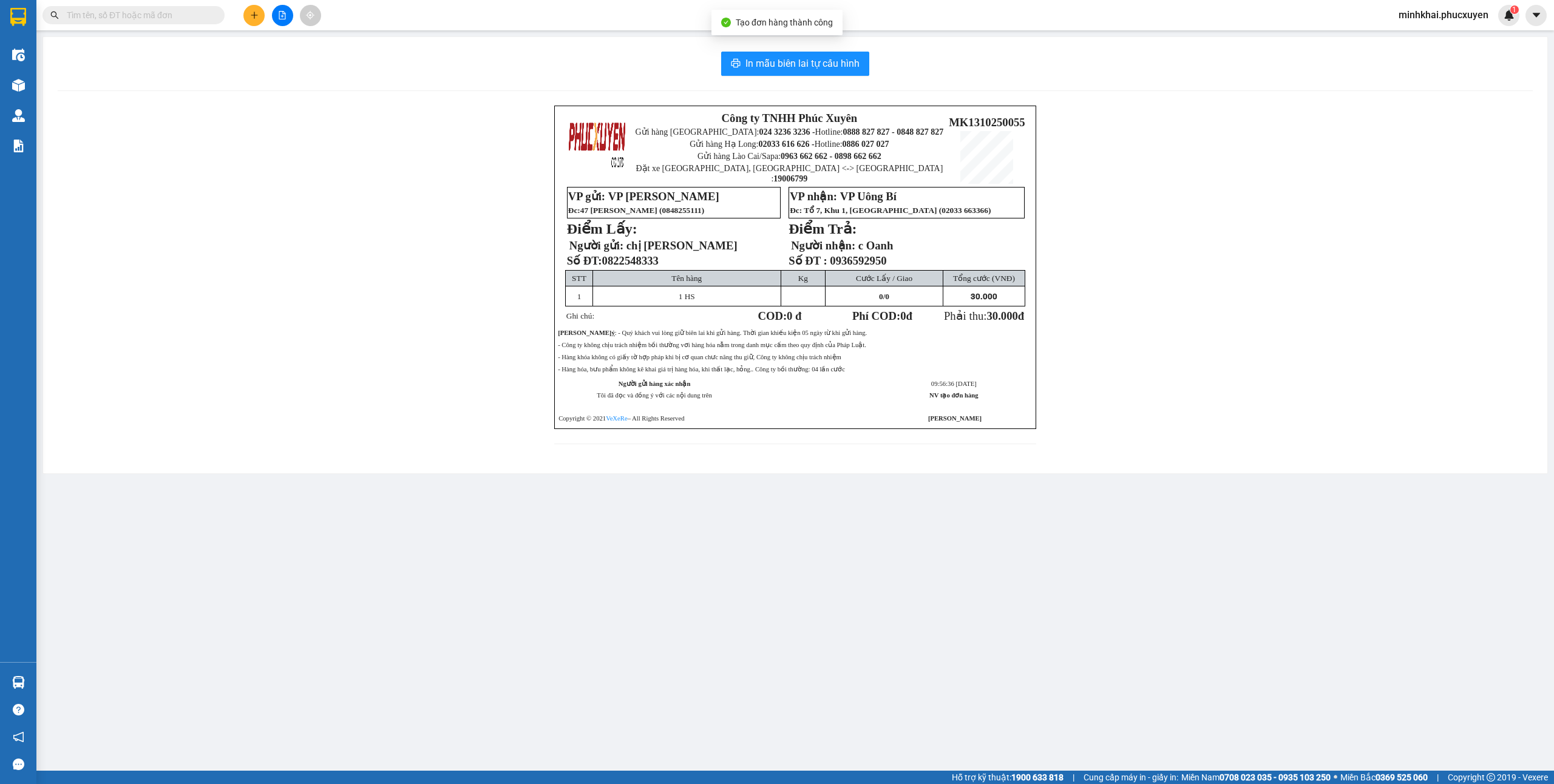
click at [872, 65] on div "In mẫu biên lai tự cấu hình" at bounding box center [795, 63] width 1475 height 24
click at [864, 62] on button "In mẫu biên lai tự cấu hình" at bounding box center [795, 63] width 148 height 24
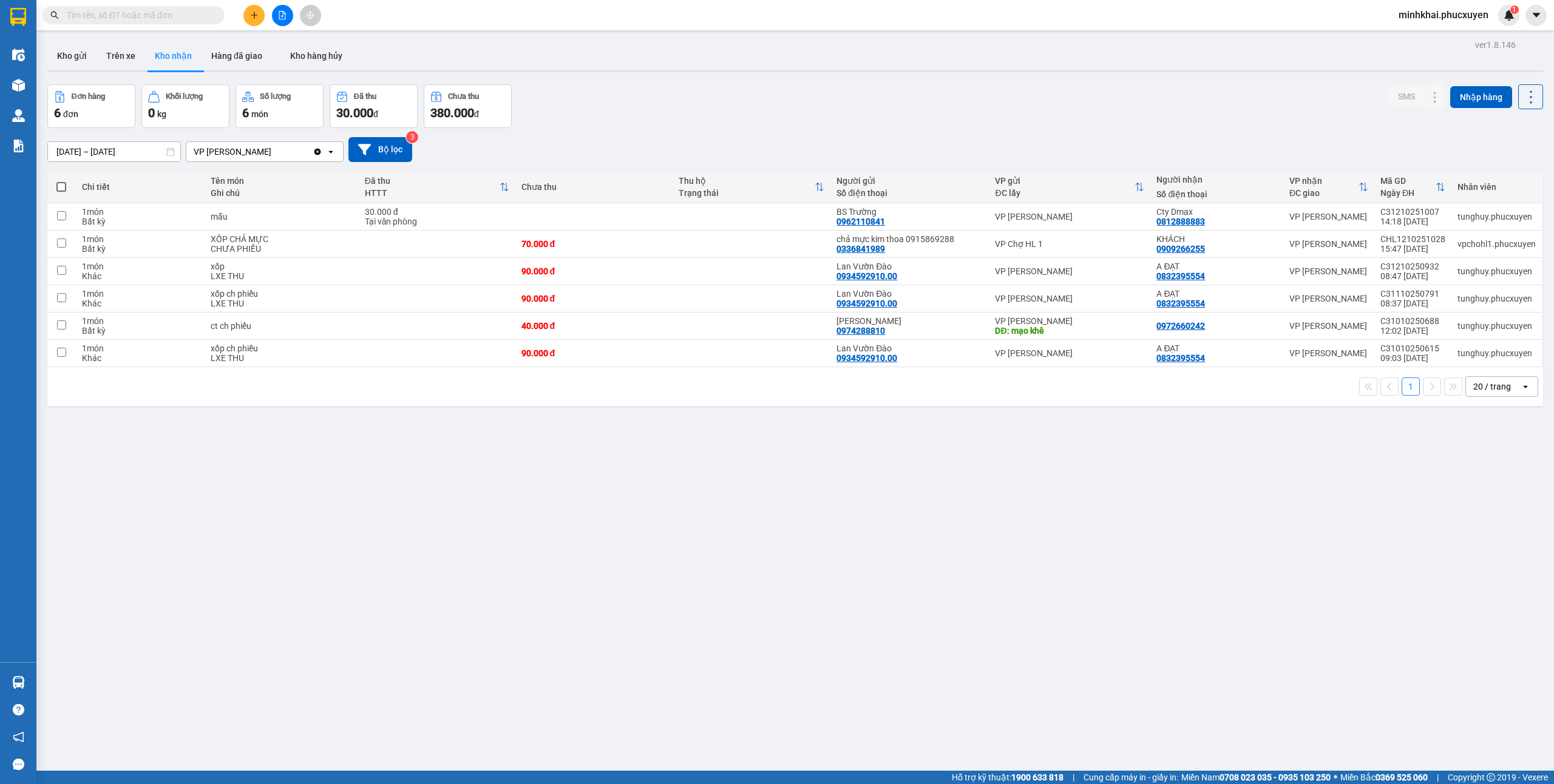
drag, startPoint x: 73, startPoint y: 61, endPoint x: 529, endPoint y: 470, distance: 612.5
click at [73, 61] on button "Kho gửi" at bounding box center [72, 55] width 49 height 29
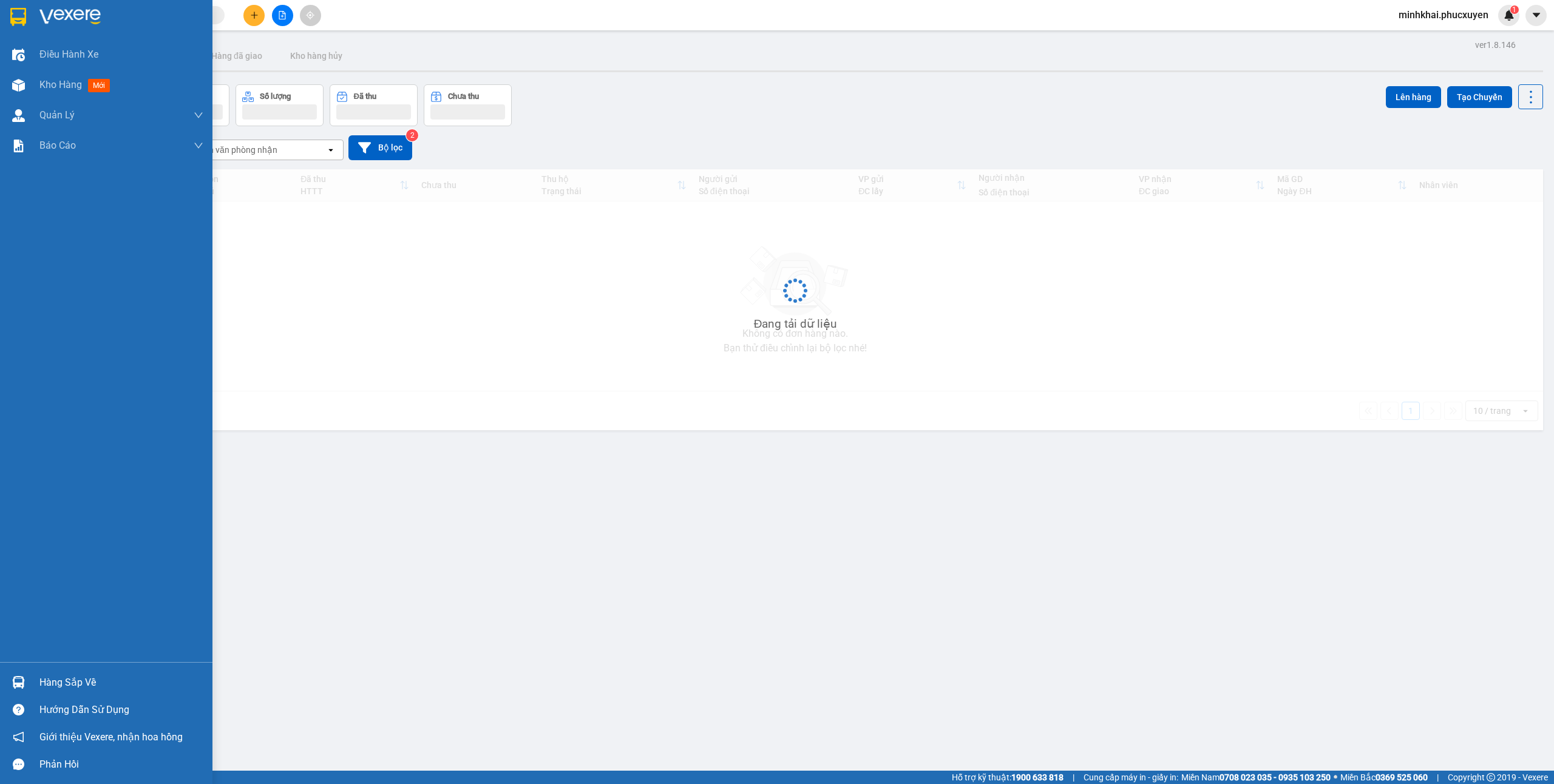
click at [9, 671] on div "Hàng sắp về" at bounding box center [106, 682] width 213 height 27
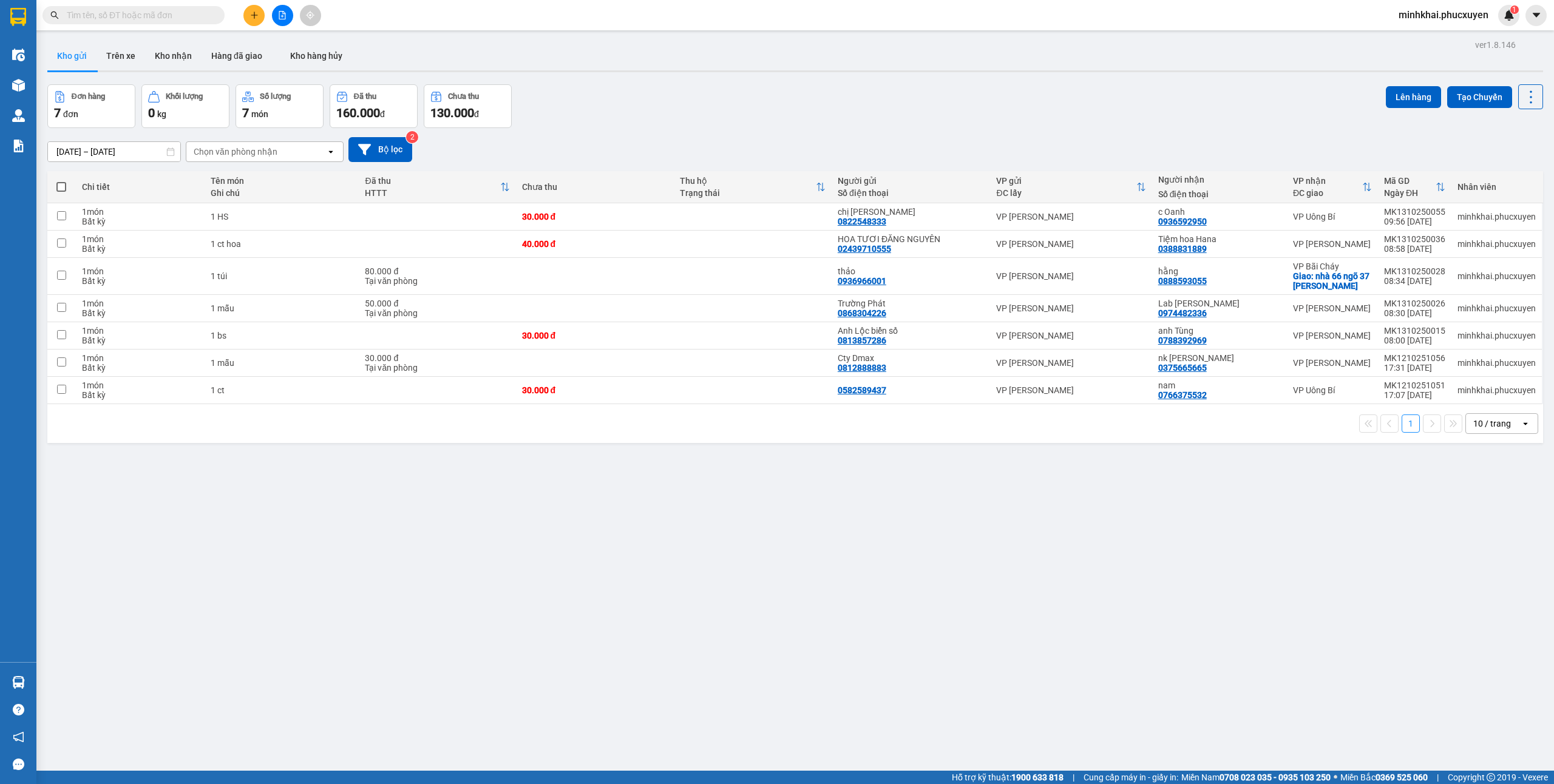
click at [150, 15] on input "text" at bounding box center [139, 15] width 143 height 13
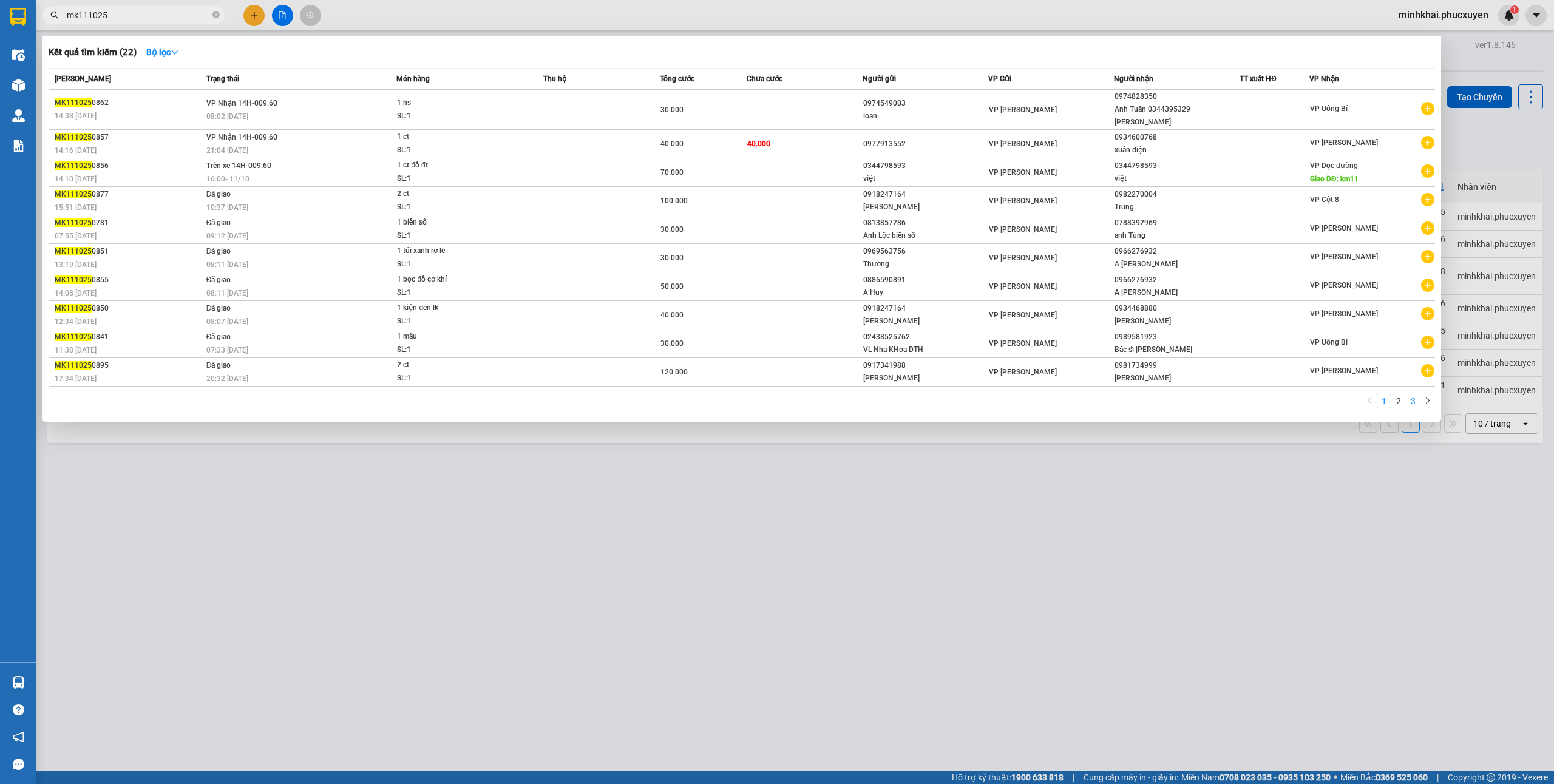
click at [1410, 394] on link "3" at bounding box center [1413, 401] width 13 height 13
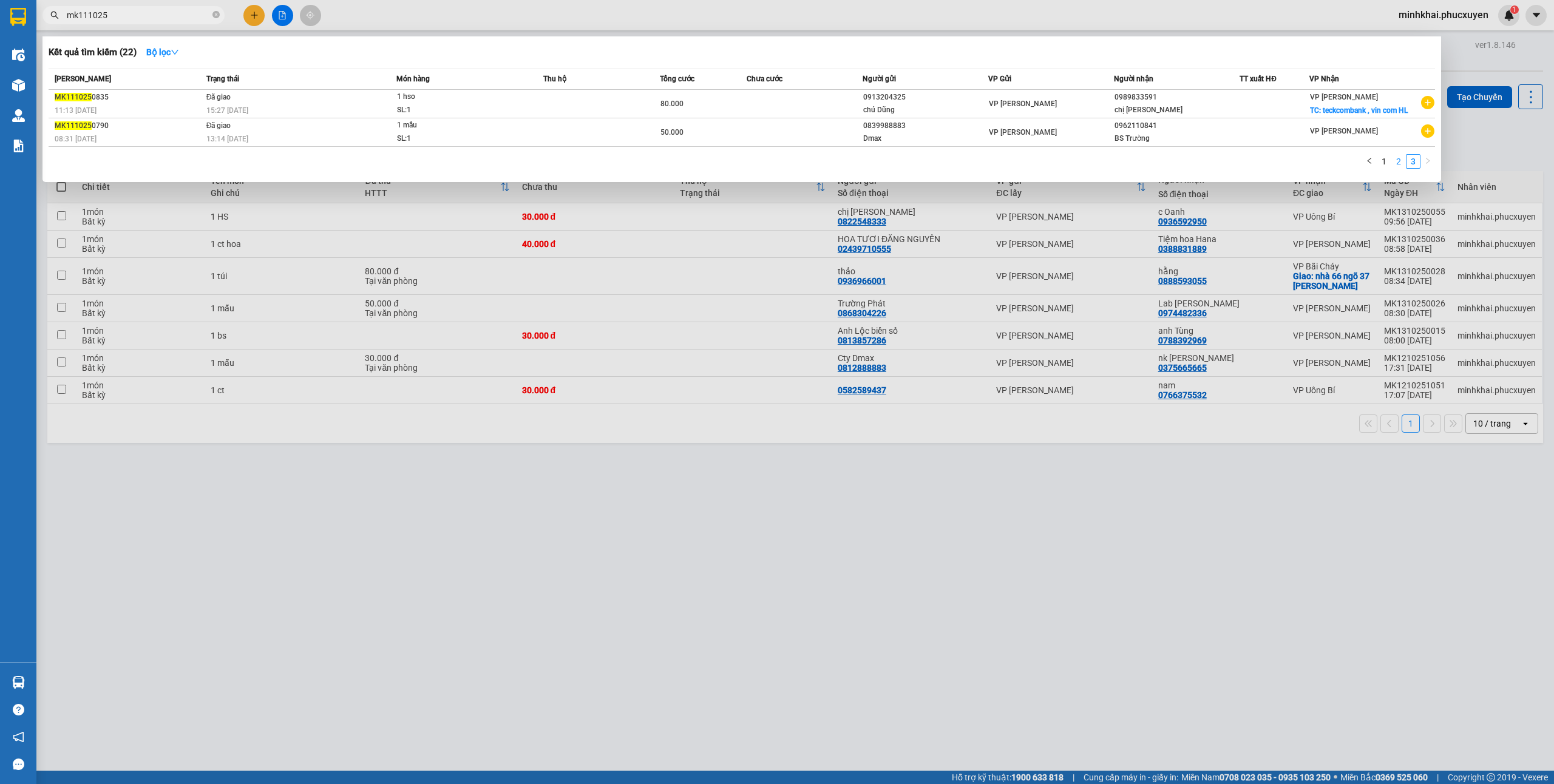
click at [1395, 159] on link "2" at bounding box center [1398, 161] width 13 height 13
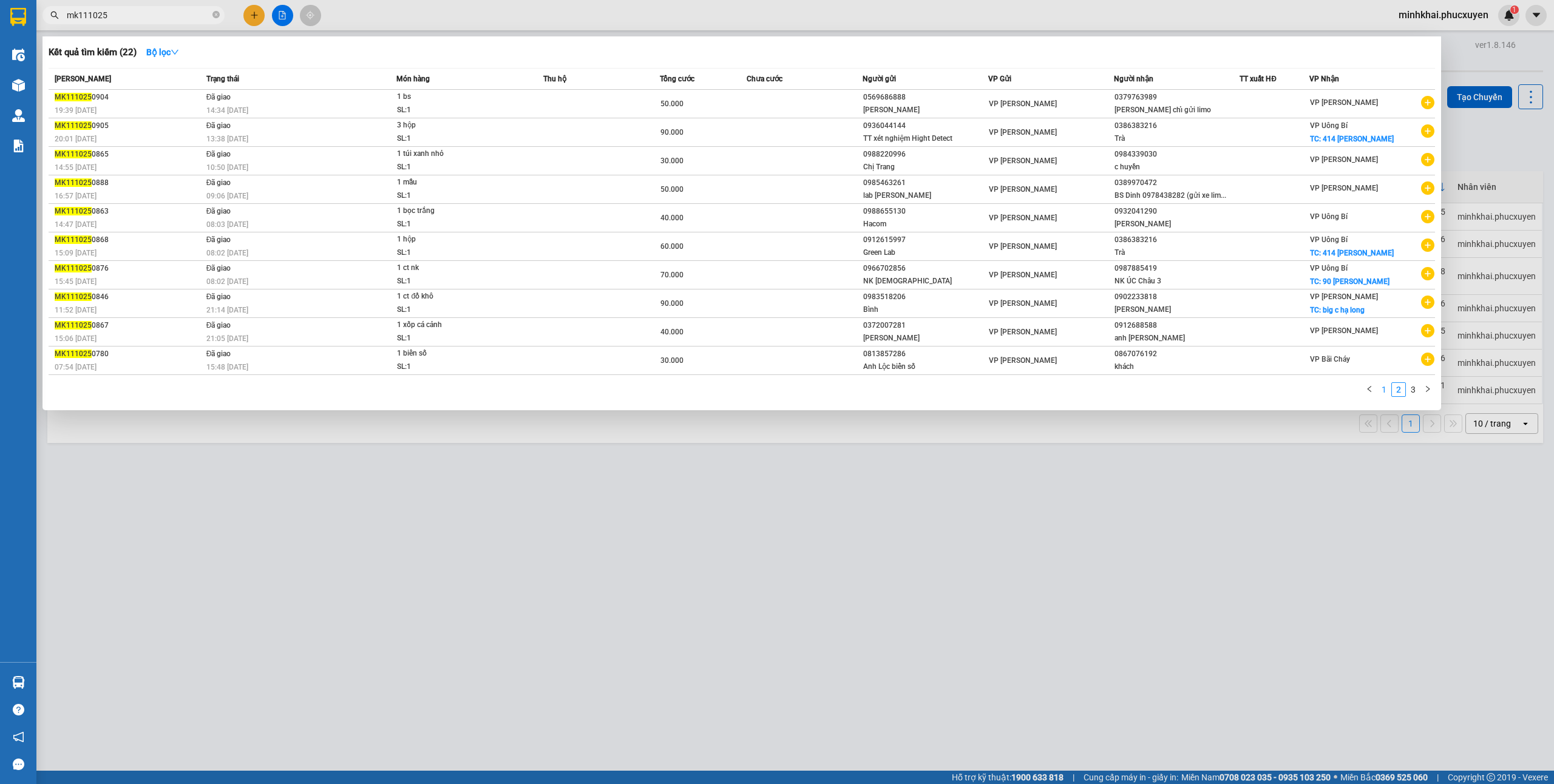
click at [1380, 387] on link "1" at bounding box center [1383, 390] width 13 height 13
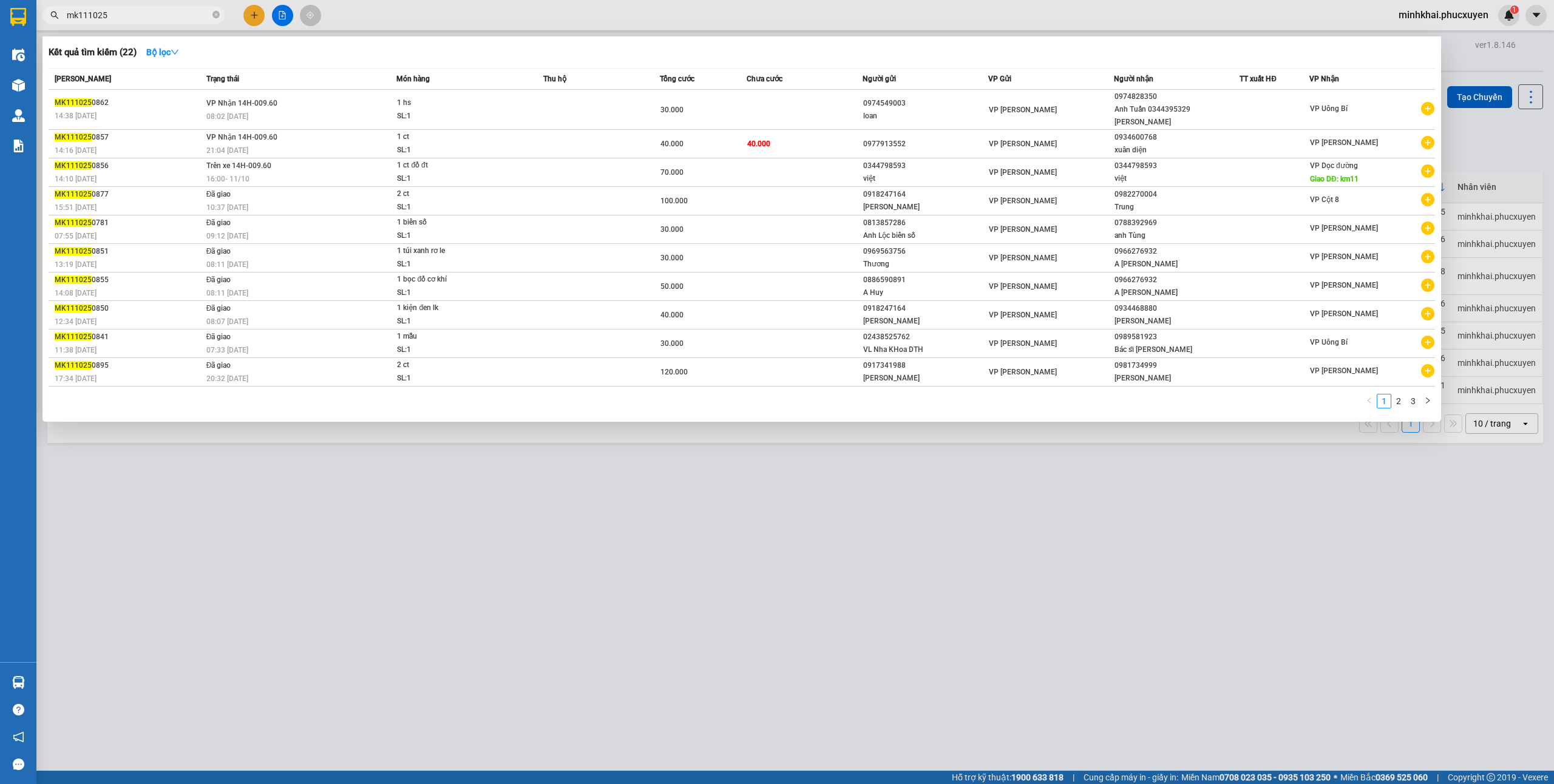
click at [88, 18] on input "mk111025" at bounding box center [139, 15] width 143 height 13
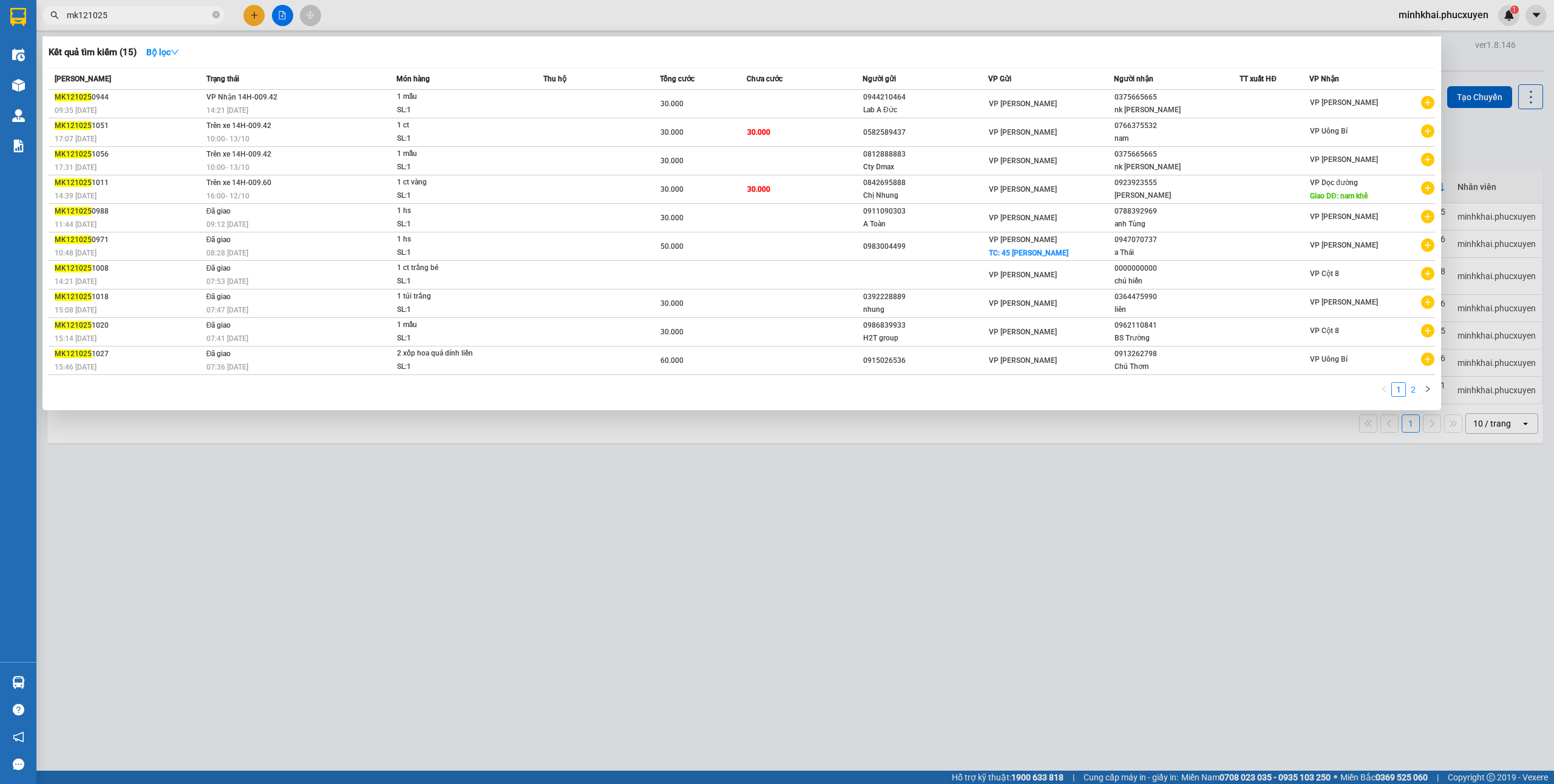
type input "mk121025"
click at [1418, 387] on link "2" at bounding box center [1413, 390] width 13 height 13
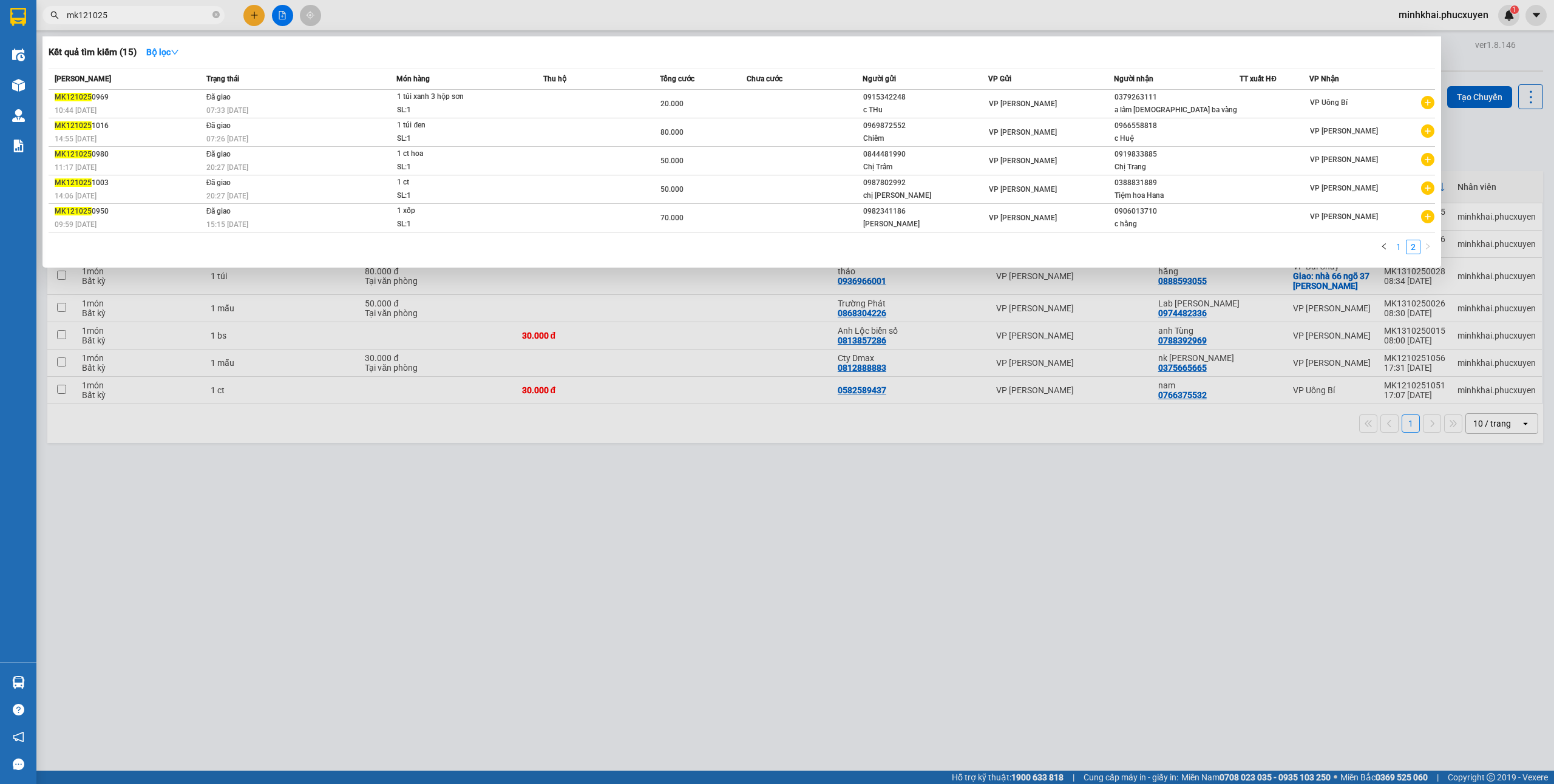
click at [1401, 251] on link "1" at bounding box center [1398, 246] width 13 height 13
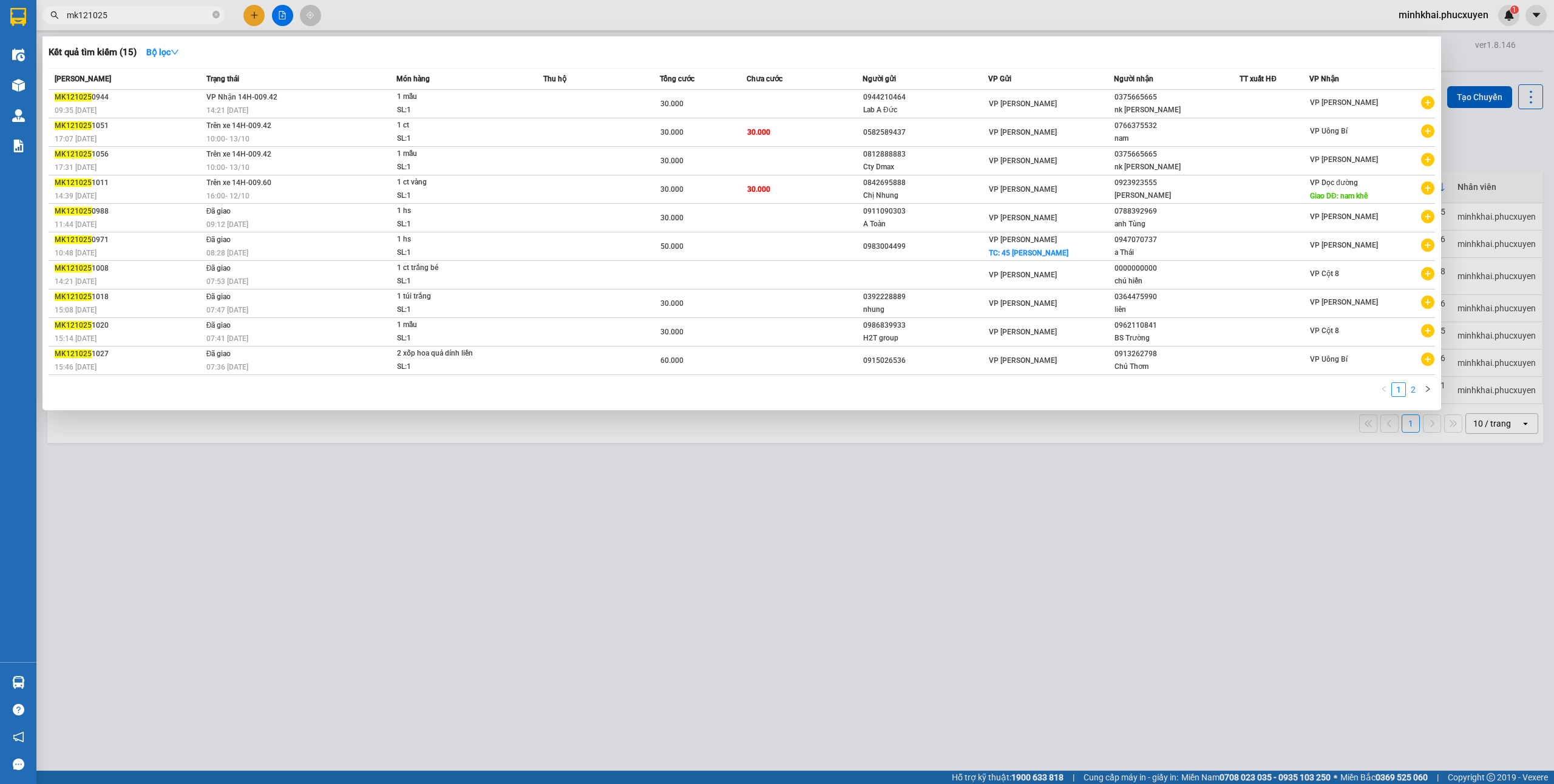
click at [1418, 394] on link "2" at bounding box center [1413, 390] width 13 height 13
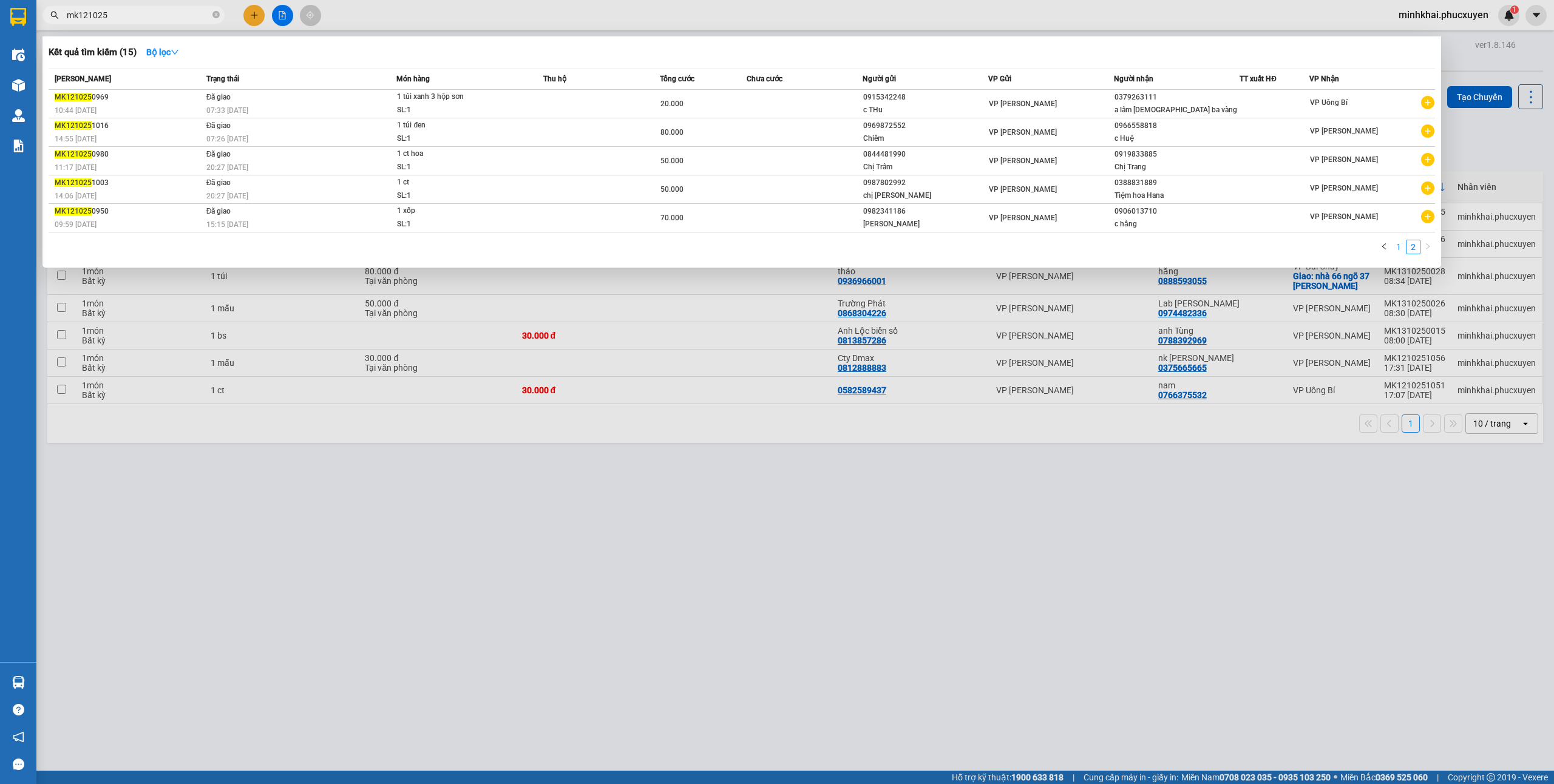
click at [1397, 251] on link "1" at bounding box center [1398, 246] width 13 height 13
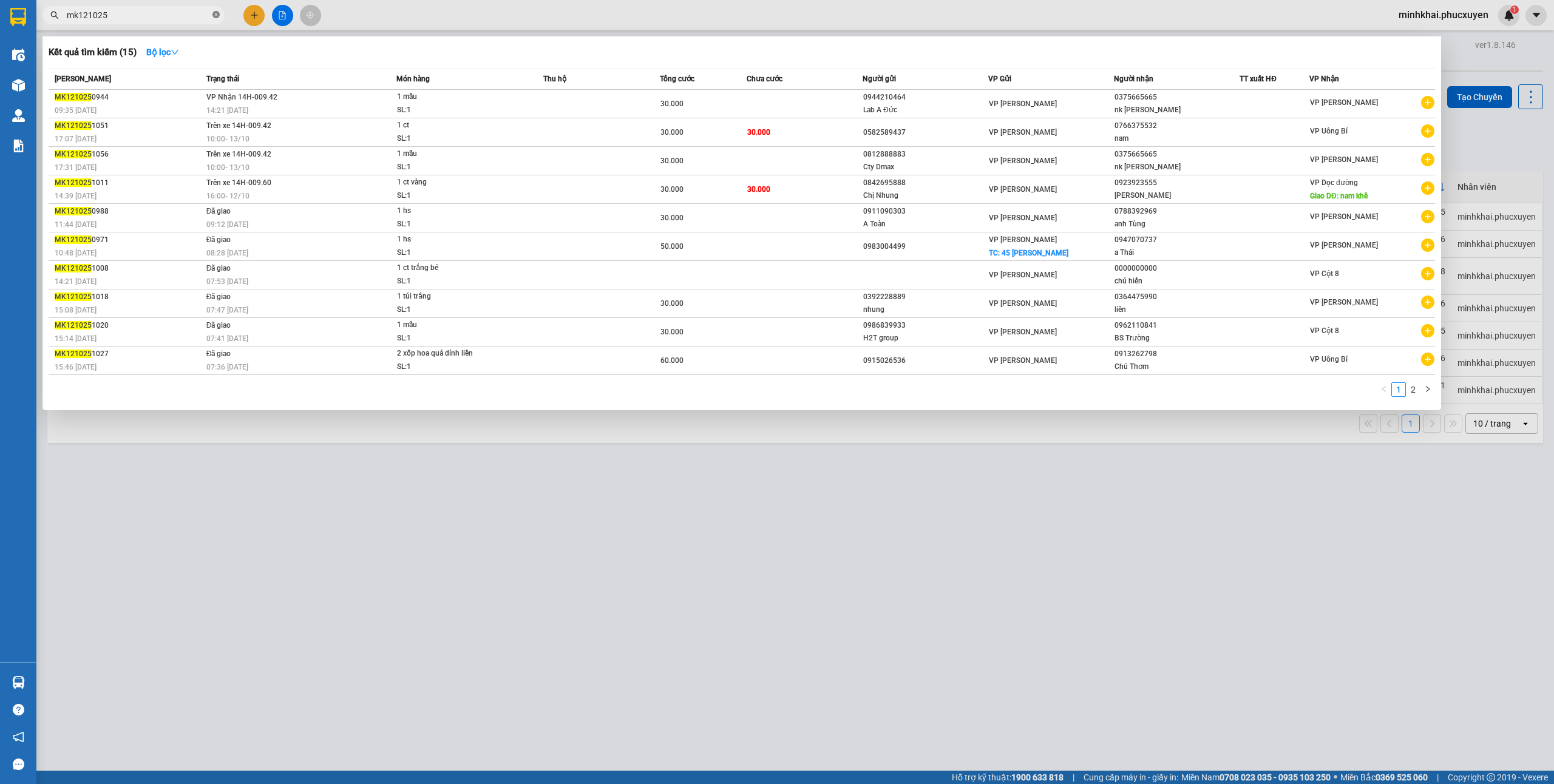
click at [215, 18] on icon "close-circle" at bounding box center [216, 14] width 7 height 7
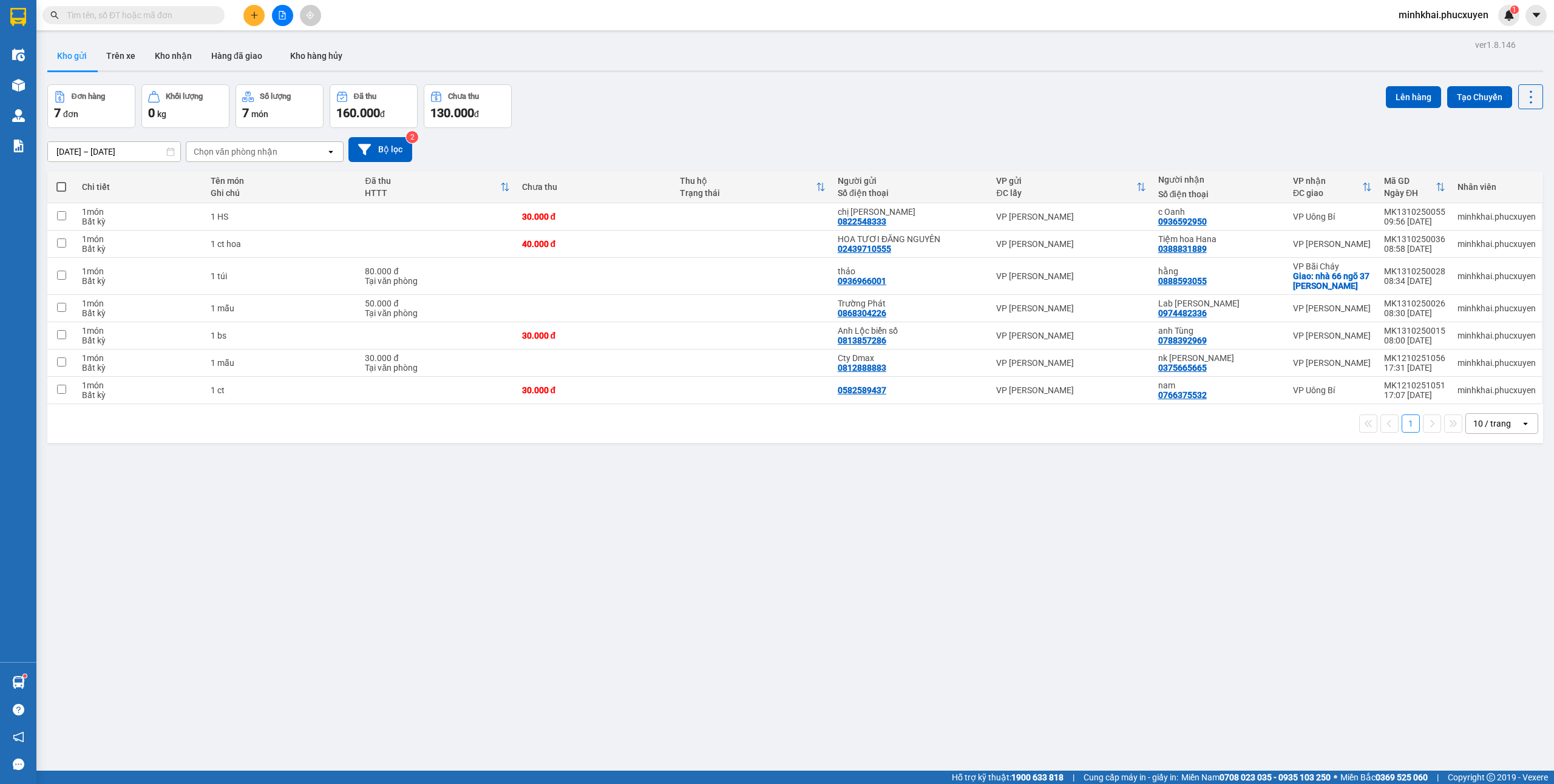
click at [253, 18] on icon "plus" at bounding box center [254, 15] width 9 height 9
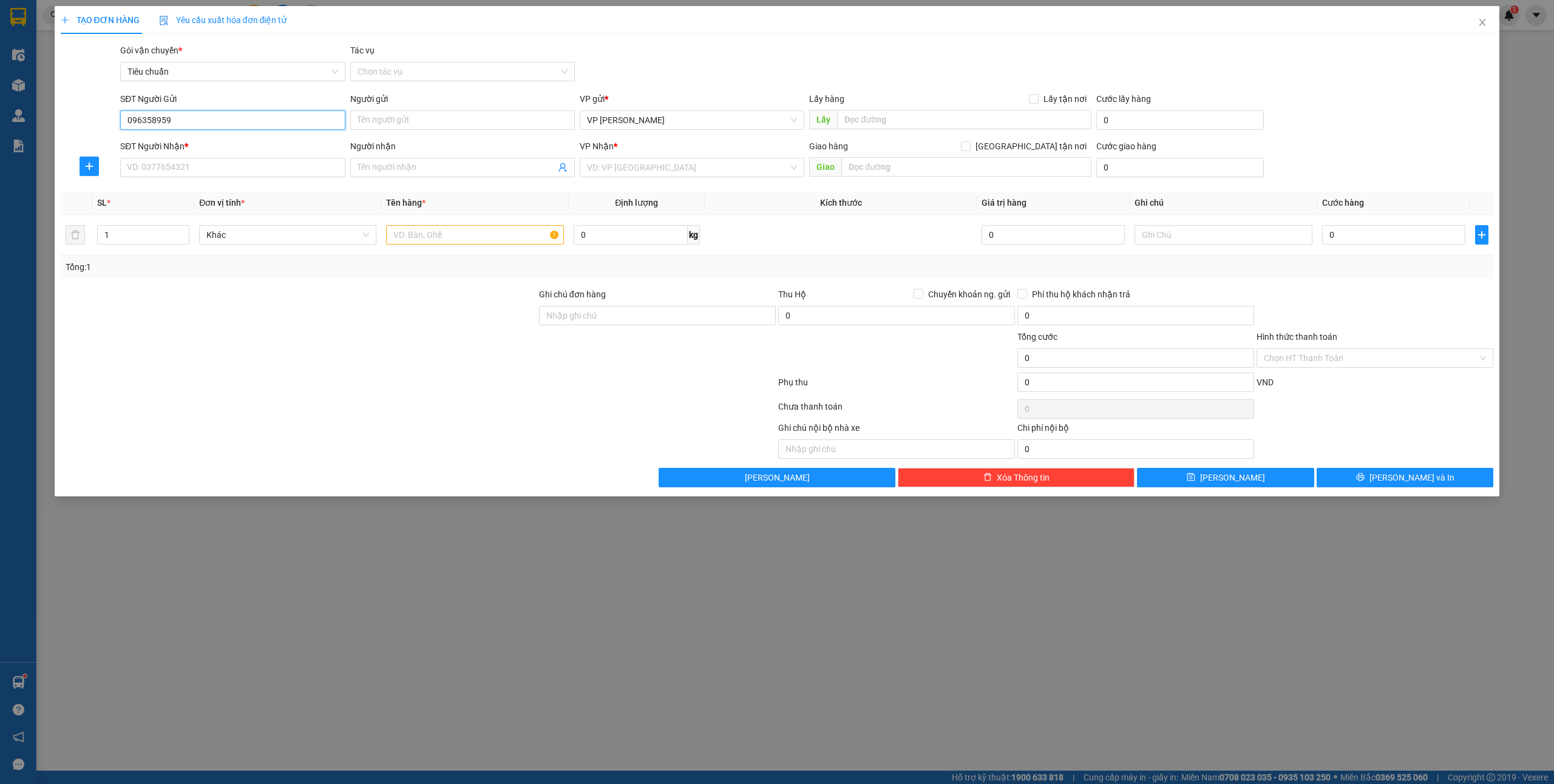
type input "0963589599"
click at [210, 141] on div "0963589599 - Liên" at bounding box center [233, 145] width 210 height 13
type input "Liên"
type input "0963589599"
click at [207, 164] on input "SĐT Người Nhận *" at bounding box center [232, 168] width 224 height 19
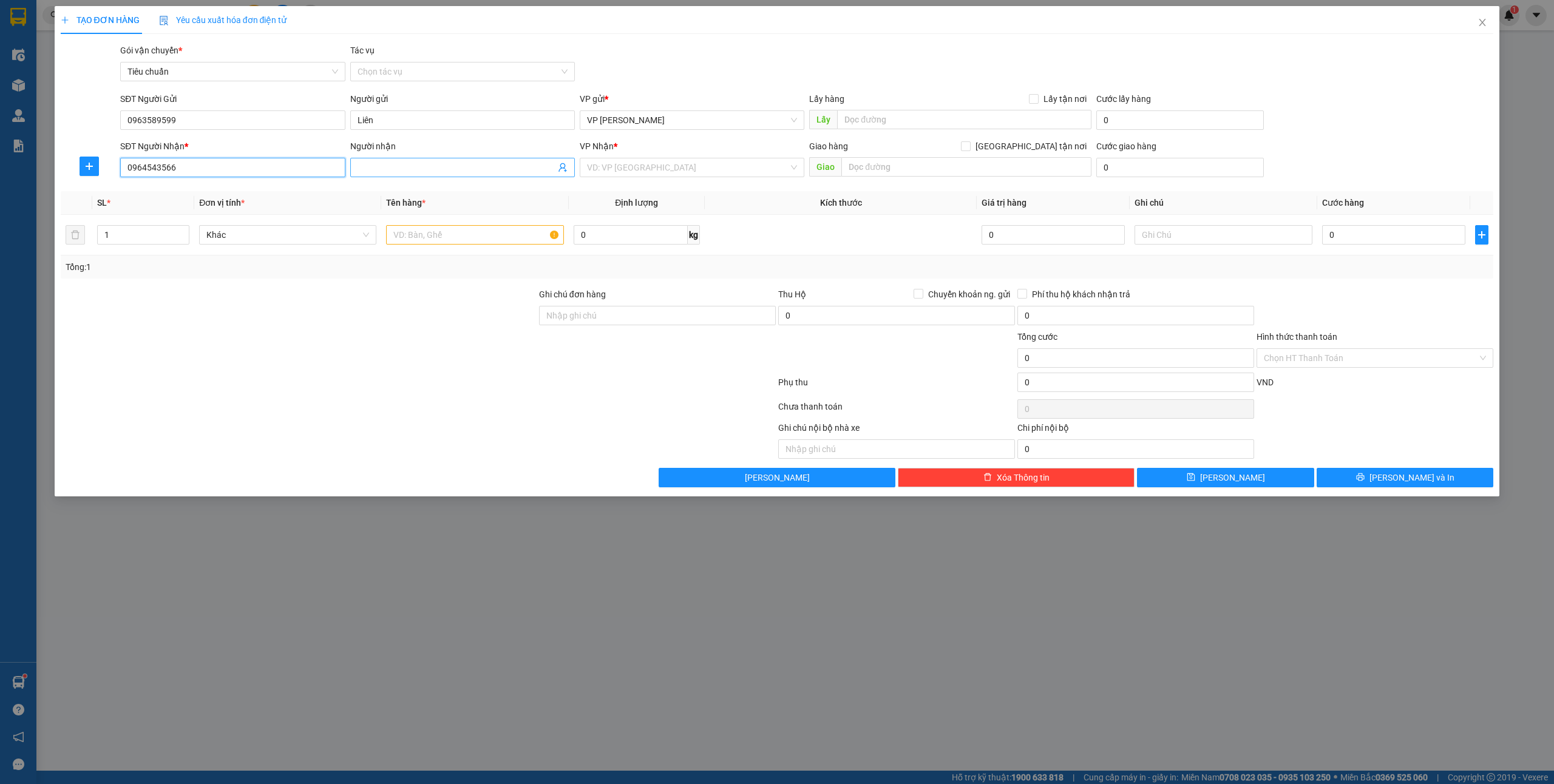
type input "0964543566"
click at [389, 166] on input "Người nhận" at bounding box center [457, 167] width 198 height 13
type input "gara hòa bình"
click at [701, 170] on input "search" at bounding box center [687, 167] width 202 height 18
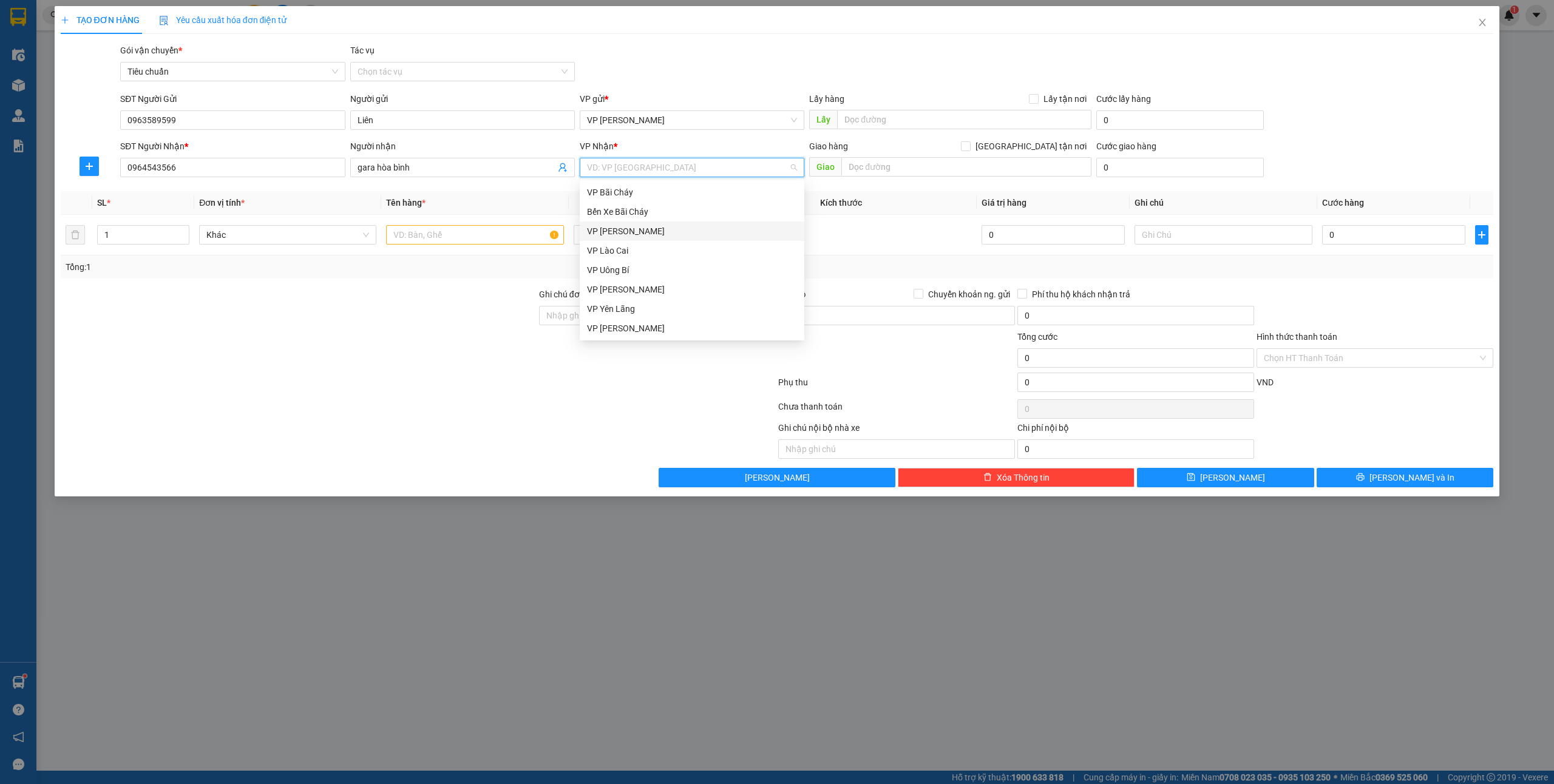
click at [651, 236] on div "VP [PERSON_NAME]" at bounding box center [692, 231] width 210 height 13
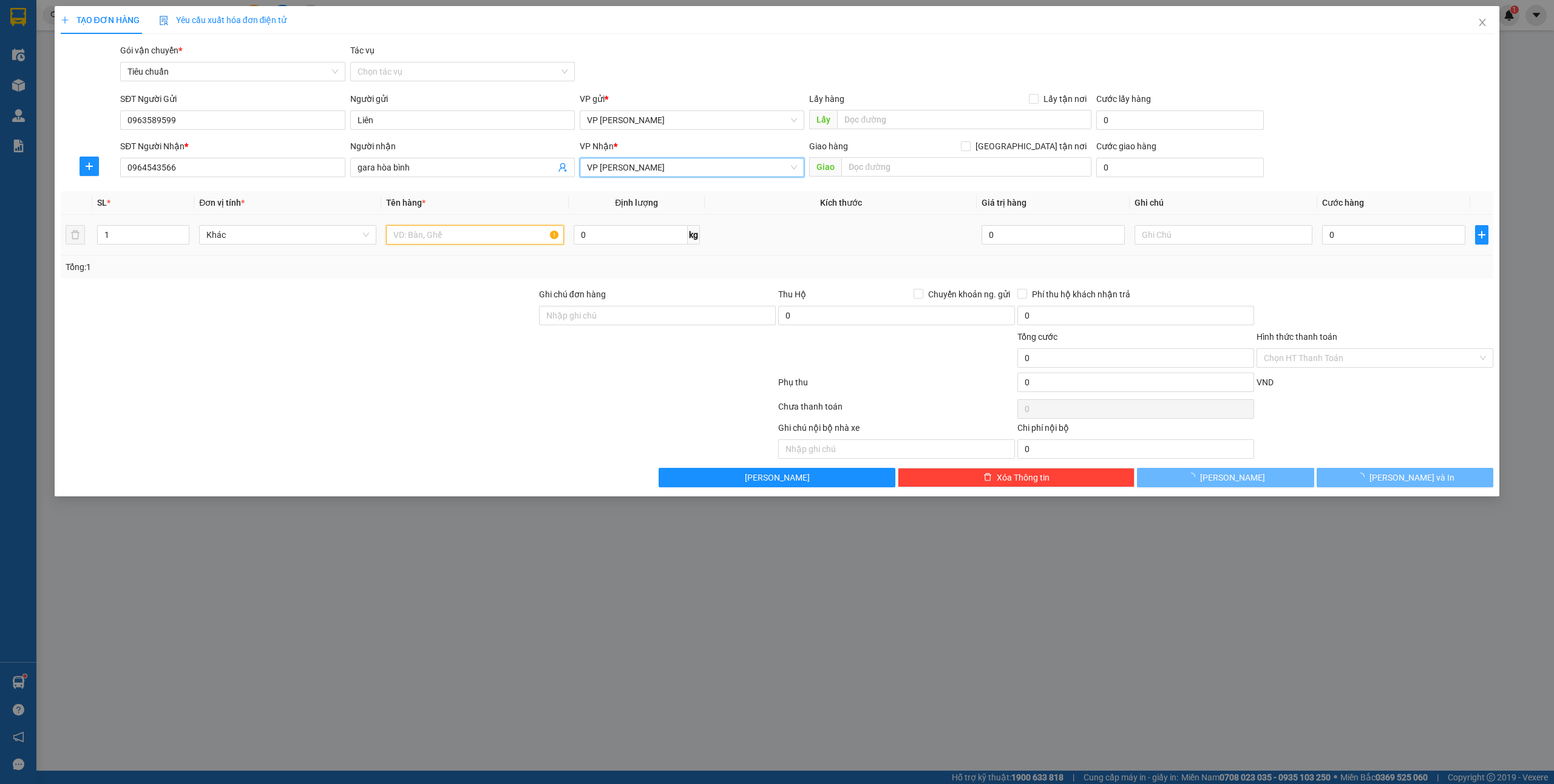
click at [483, 235] on input "text" at bounding box center [474, 235] width 177 height 19
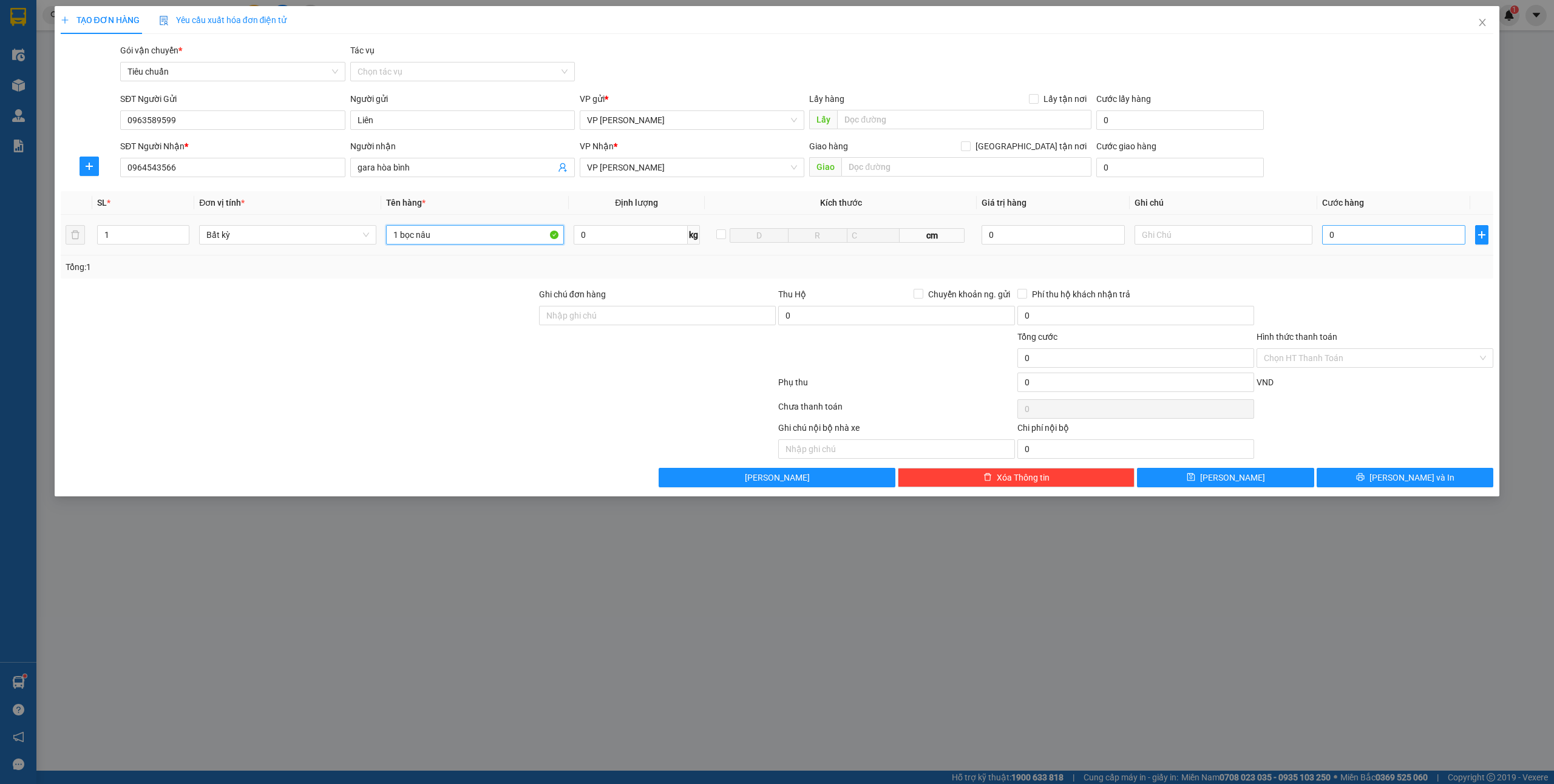
type input "1 bọc nâu"
click at [1349, 234] on input "0" at bounding box center [1394, 235] width 143 height 19
type input "4"
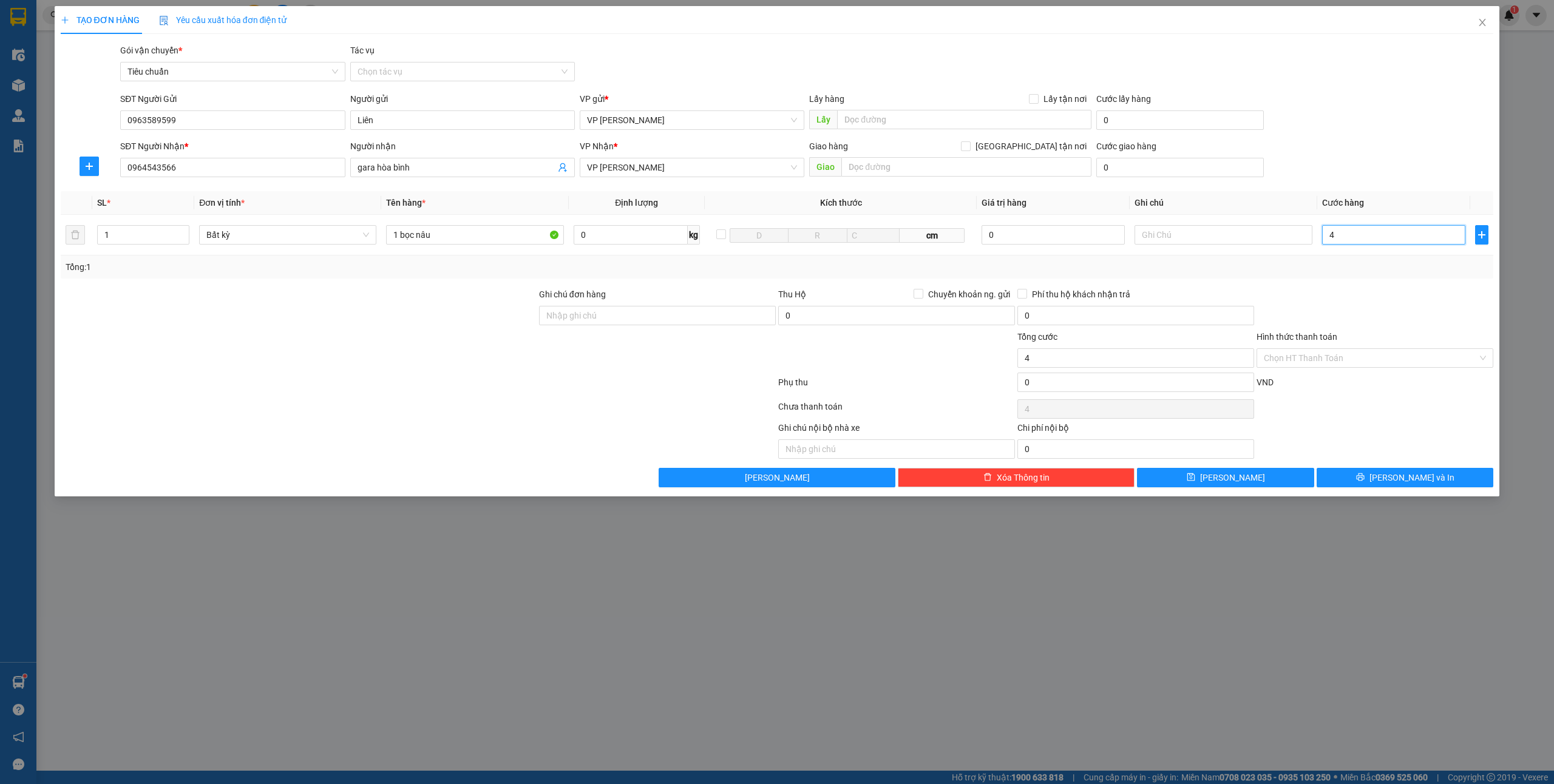
type input "40"
click at [1355, 309] on div at bounding box center [1375, 309] width 239 height 43
type input "40.000"
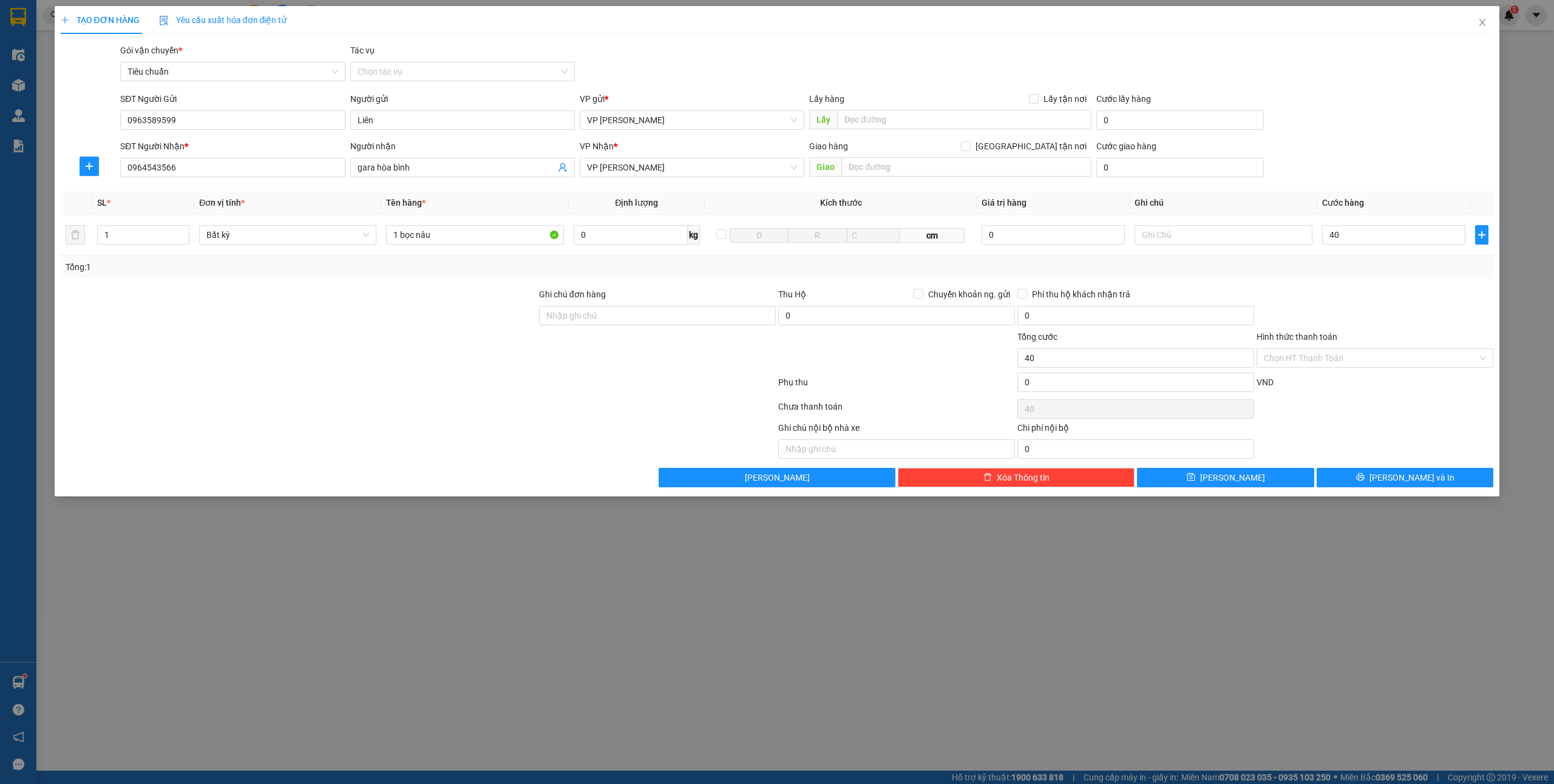
type input "40.000"
click at [1432, 471] on button "[PERSON_NAME] và In" at bounding box center [1405, 478] width 177 height 19
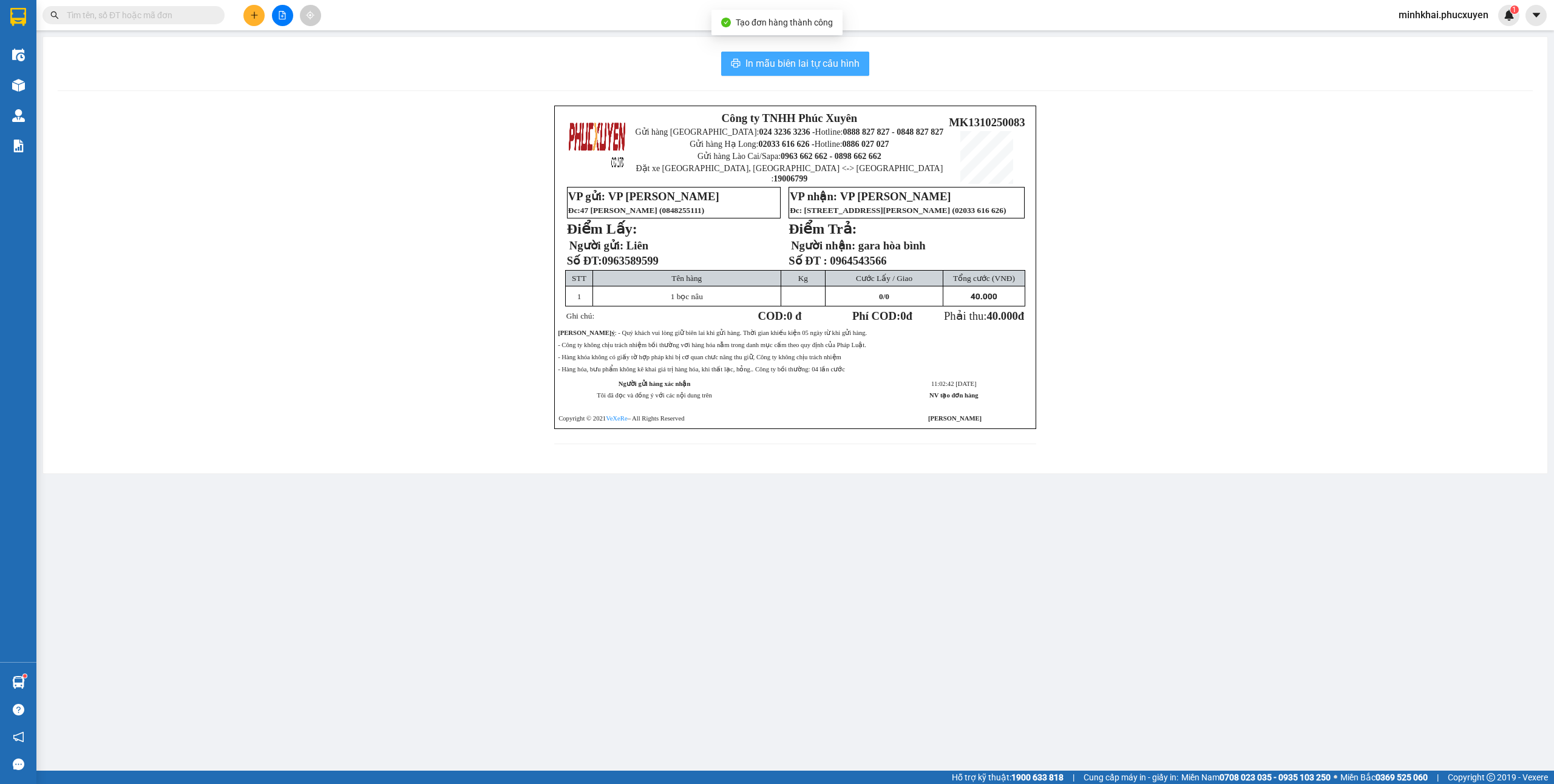
click at [829, 64] on span "In mẫu biên lai tự cấu hình" at bounding box center [803, 63] width 114 height 15
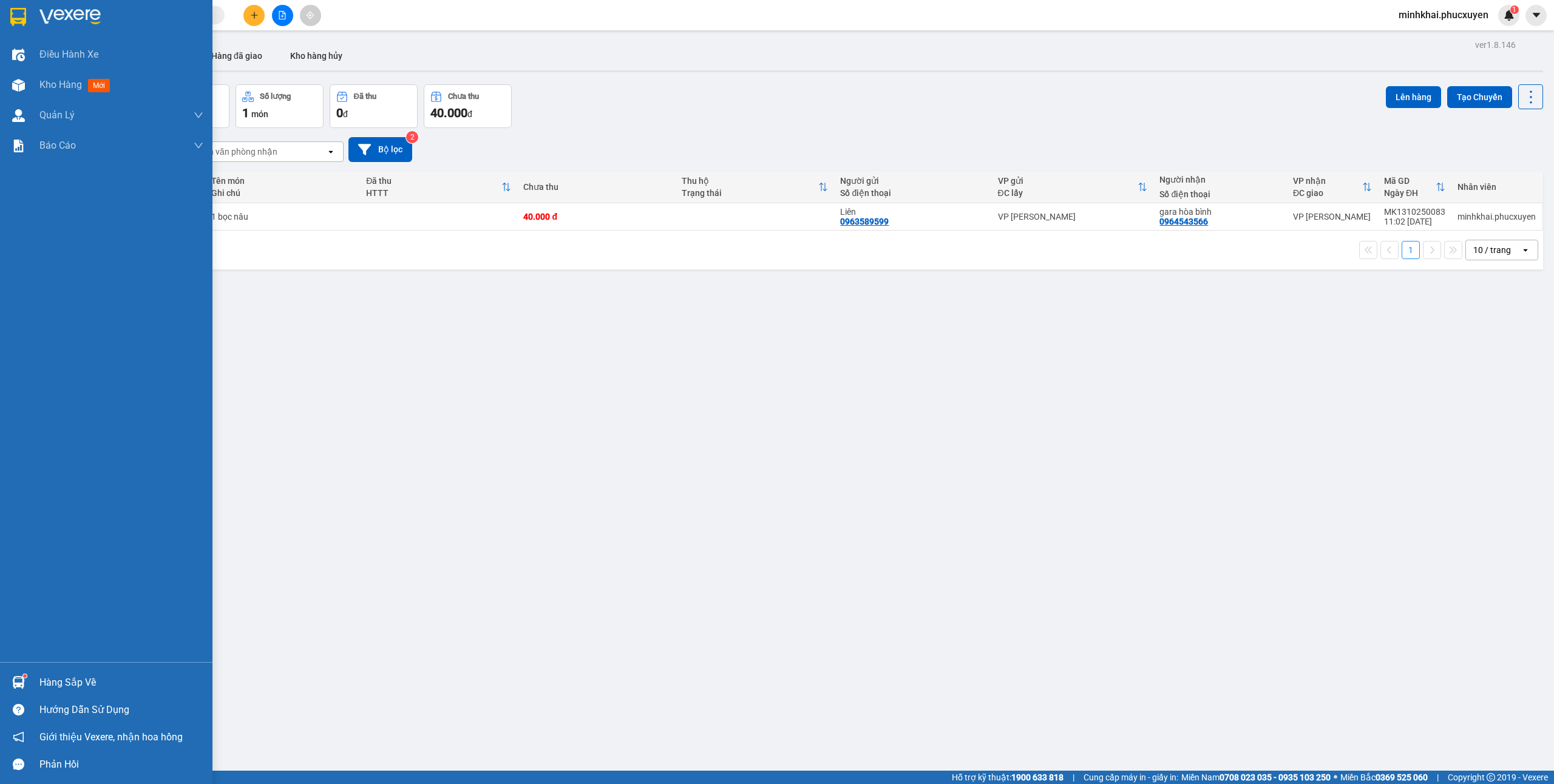
click at [23, 673] on div at bounding box center [18, 682] width 21 height 21
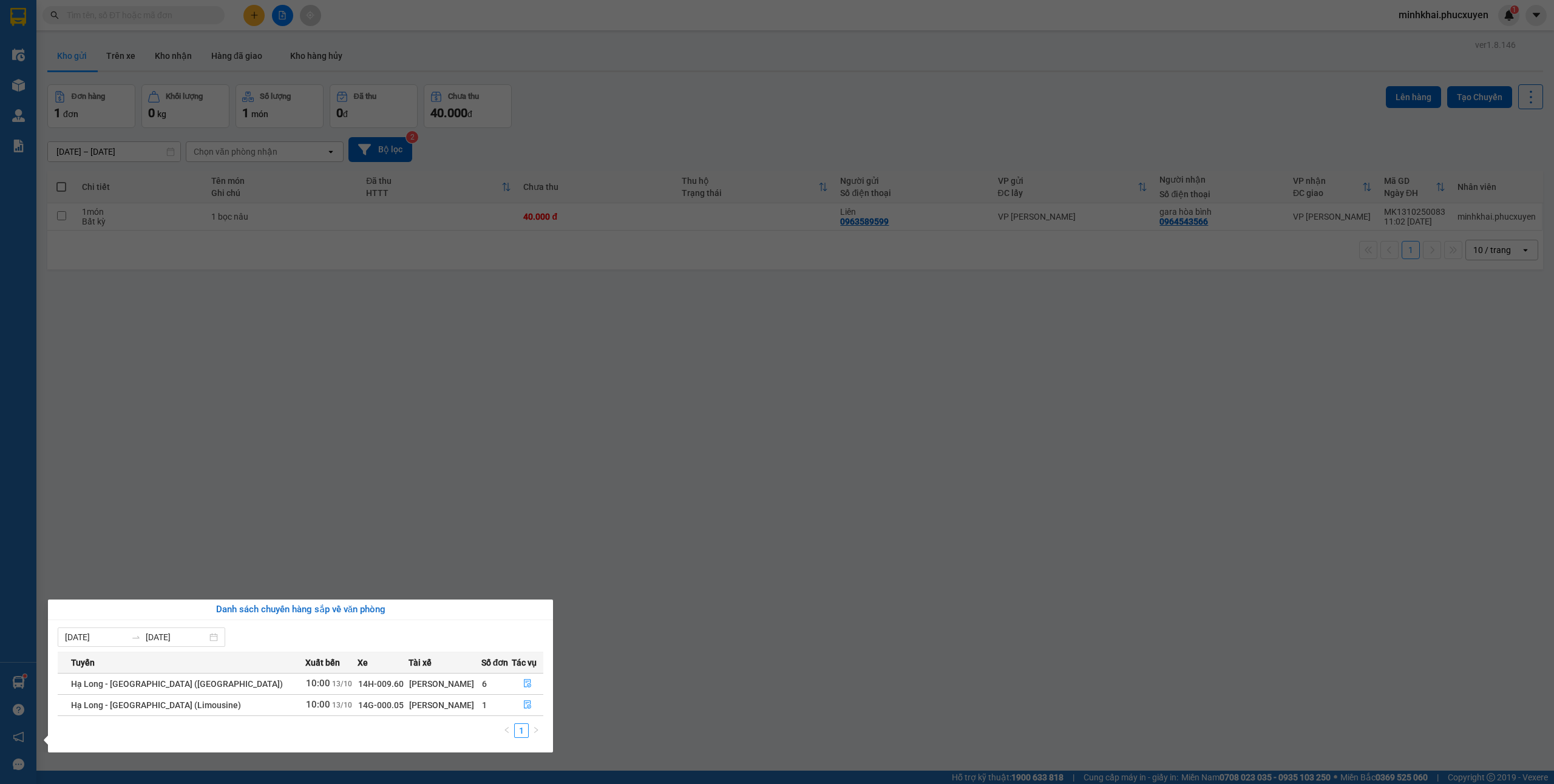
click at [834, 454] on section "Kết quả tìm kiếm ( 15 ) Bộ lọc Mã ĐH Trạng thái Món hàng Thu hộ Tổng cước Chưa …" at bounding box center [777, 392] width 1554 height 784
